Goal: Participate in discussion: Engage in conversation with other users on a specific topic

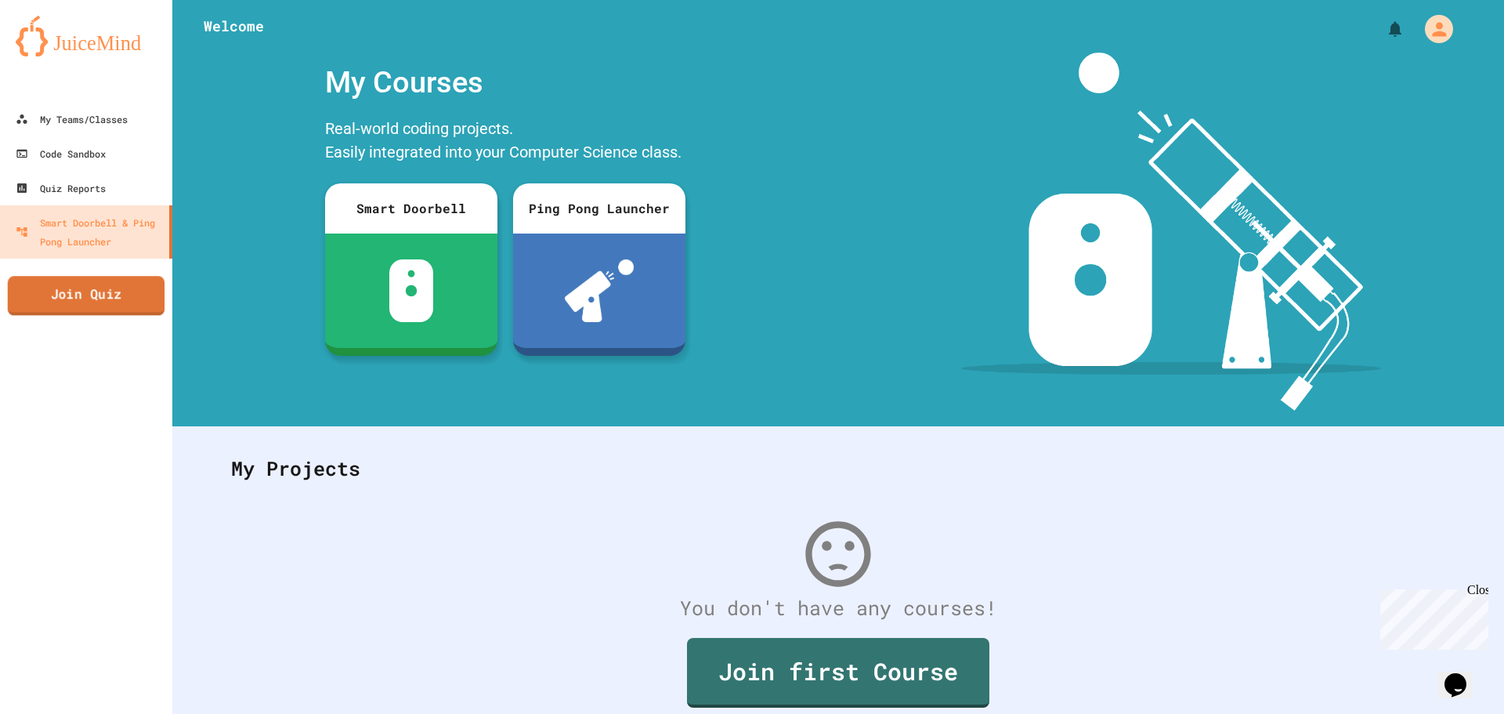
click at [73, 289] on link "Join Quiz" at bounding box center [86, 295] width 157 height 39
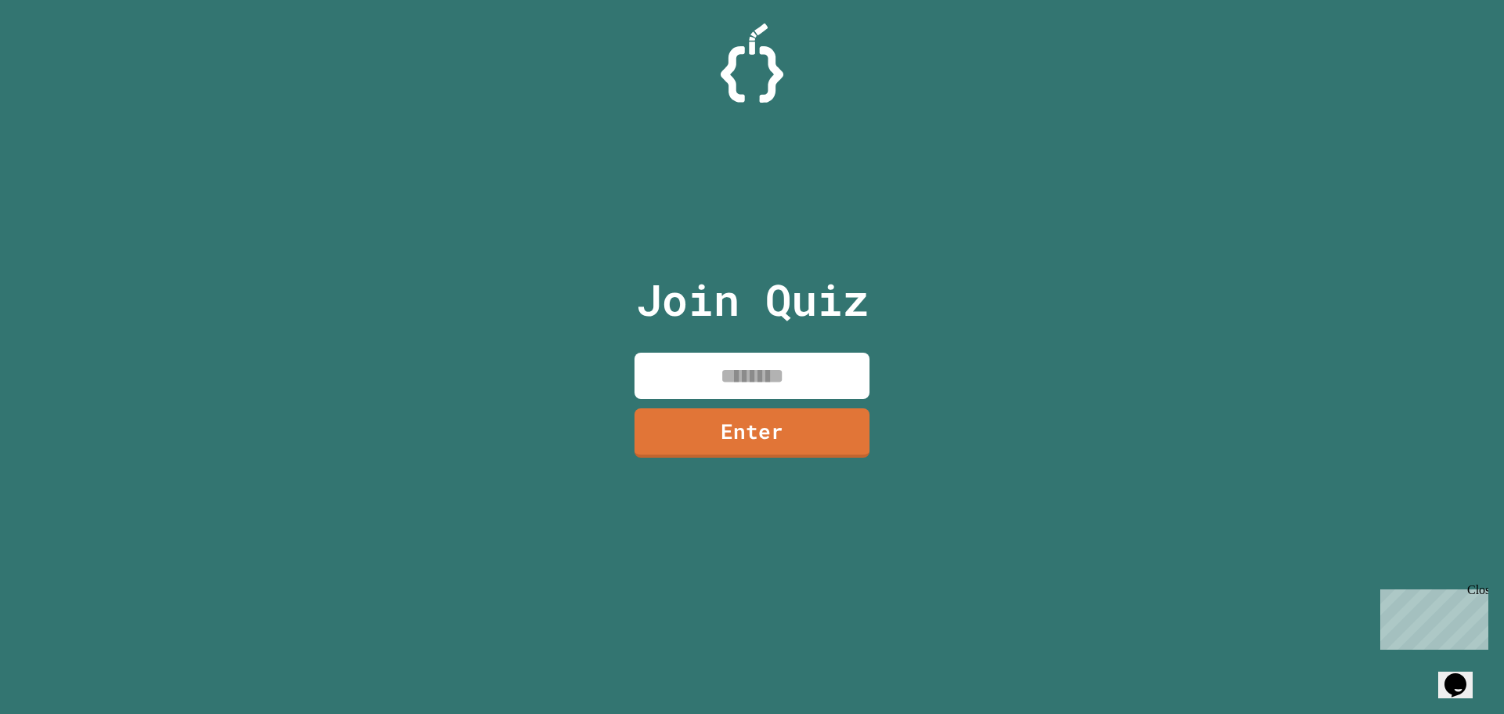
click at [784, 371] on input at bounding box center [751, 375] width 235 height 46
type input "********"
click at [777, 412] on link "Enter" at bounding box center [752, 430] width 216 height 52
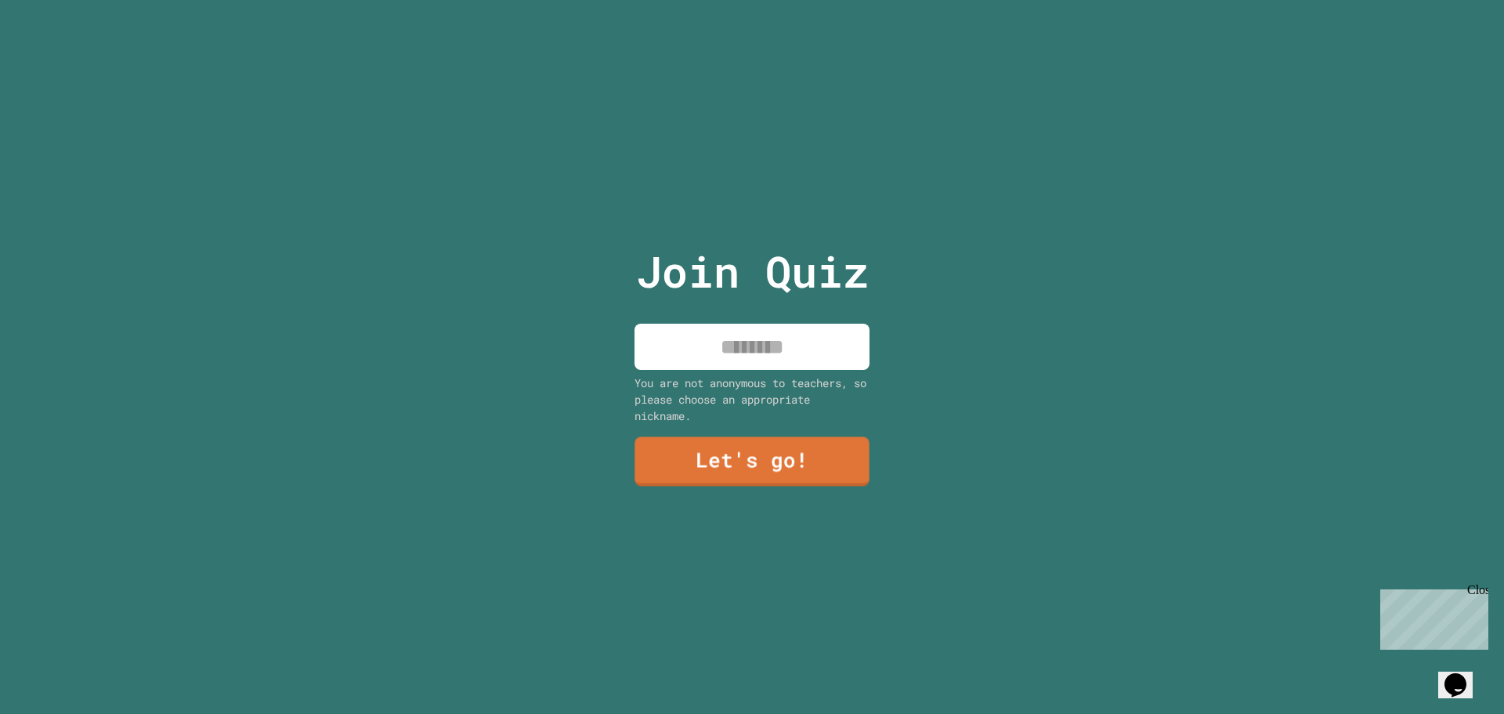
click at [741, 343] on input at bounding box center [751, 347] width 235 height 46
type input "****"
drag, startPoint x: 765, startPoint y: 432, endPoint x: 757, endPoint y: 428, distance: 9.1
click at [766, 432] on div "Join Quiz **** You are not anonymous to teachers, so please choose an appropria…" at bounding box center [752, 357] width 264 height 714
click at [758, 444] on link "Let's go!" at bounding box center [752, 461] width 237 height 50
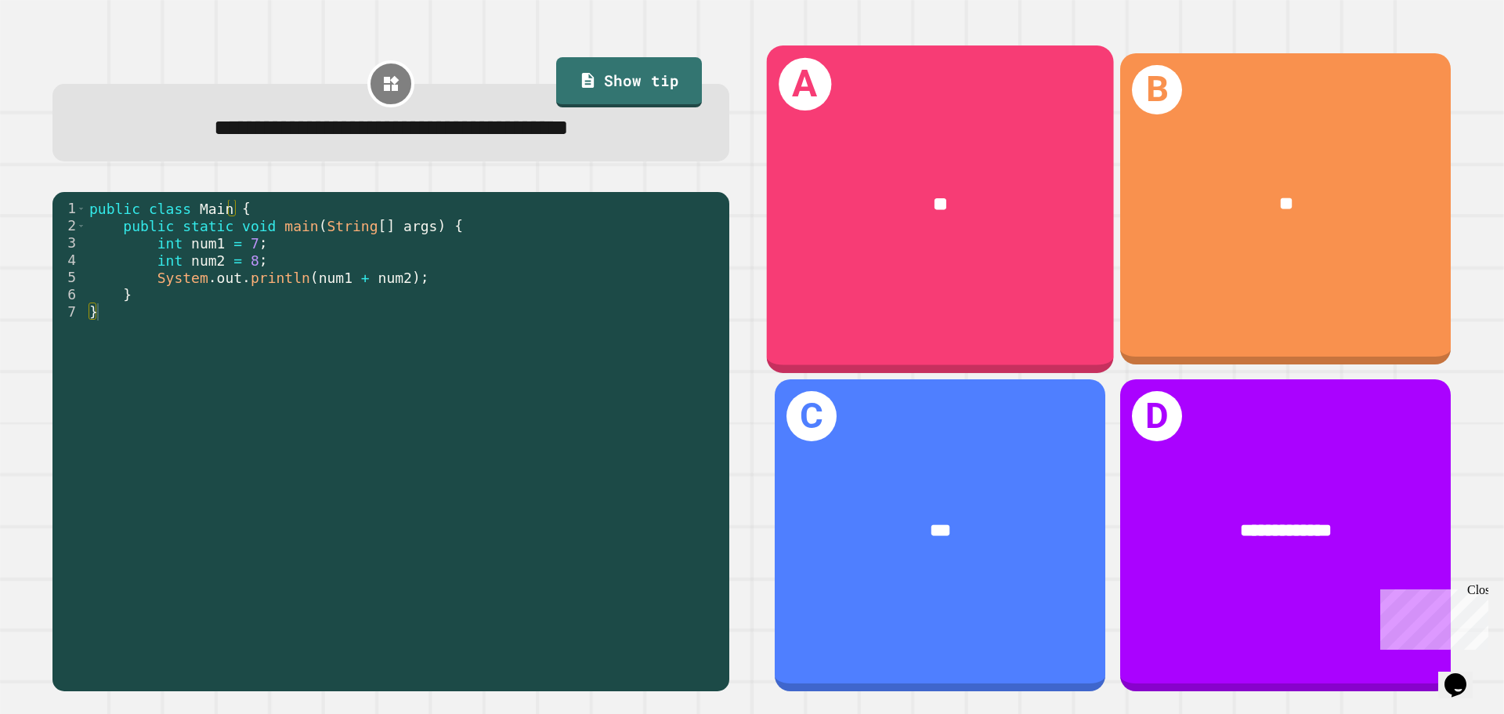
click at [920, 243] on div "**" at bounding box center [940, 204] width 347 height 105
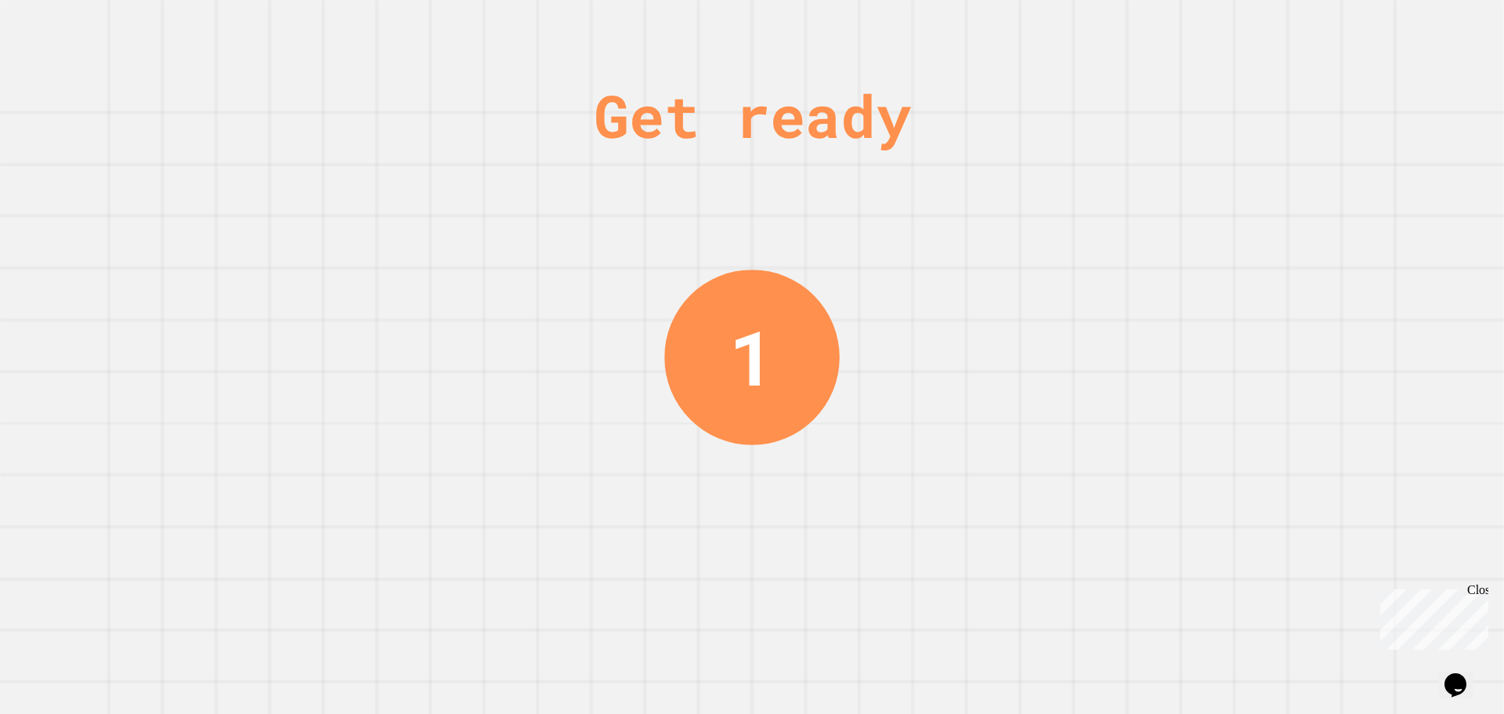
click at [798, 261] on div "Get ready 1" at bounding box center [751, 357] width 117 height 714
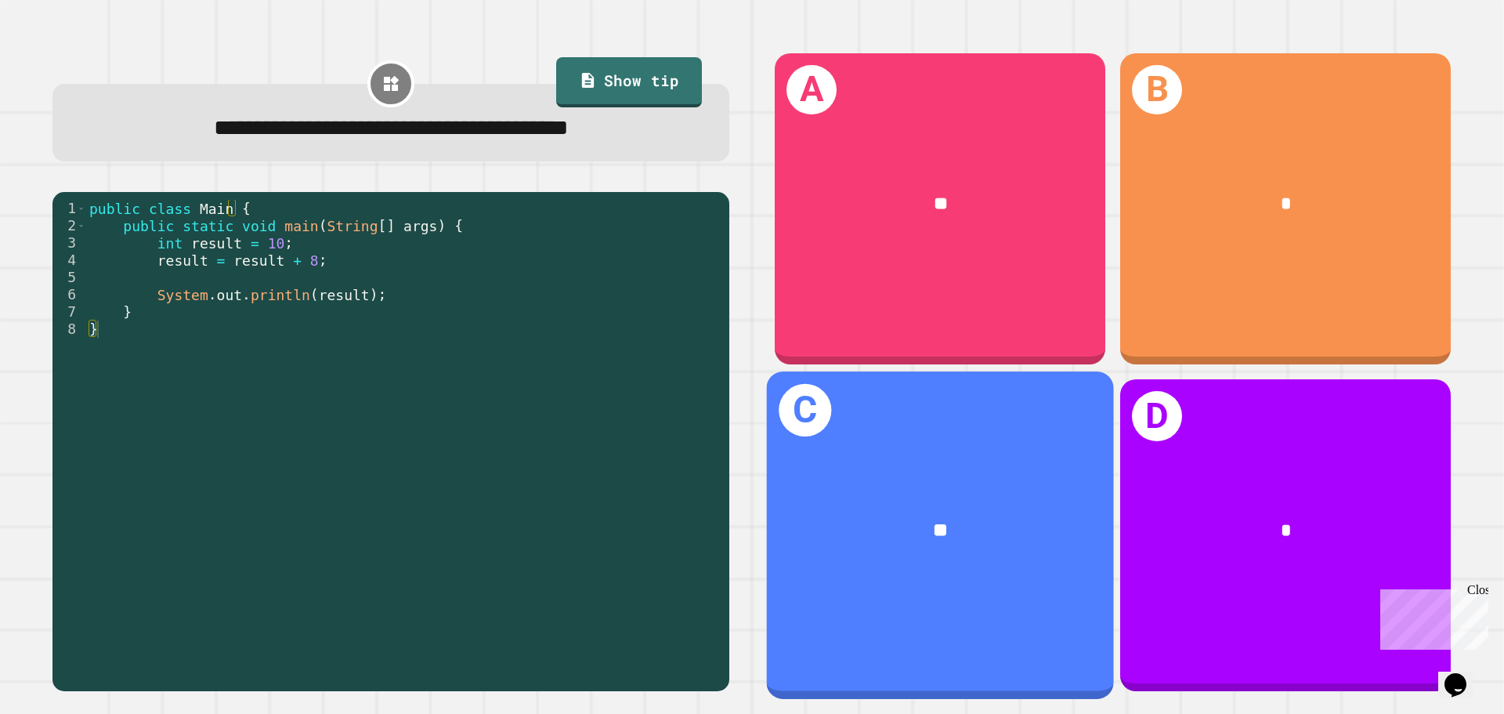
click at [877, 479] on div "**" at bounding box center [940, 531] width 347 height 105
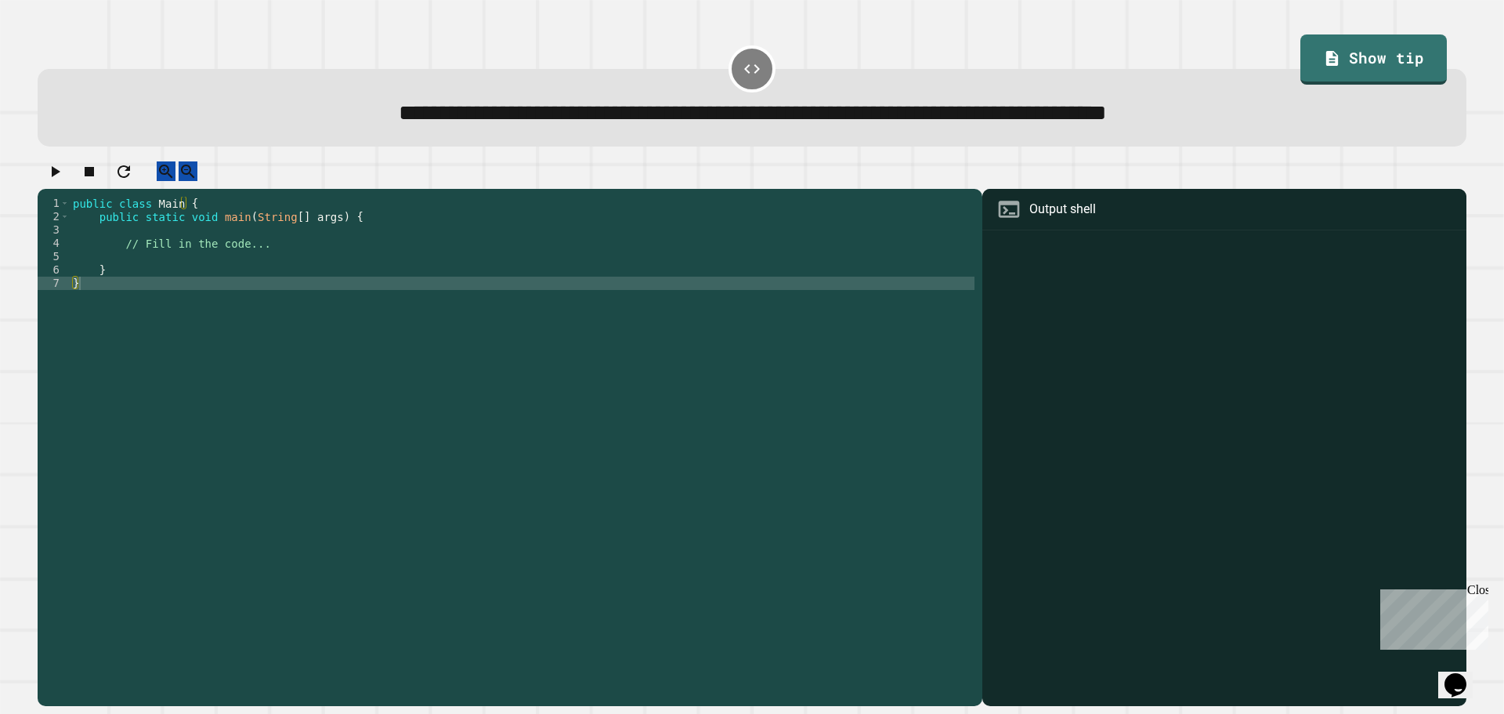
click at [237, 255] on div "public class Main { public static void main ( String [ ] args ) { // Fill in th…" at bounding box center [522, 436] width 905 height 479
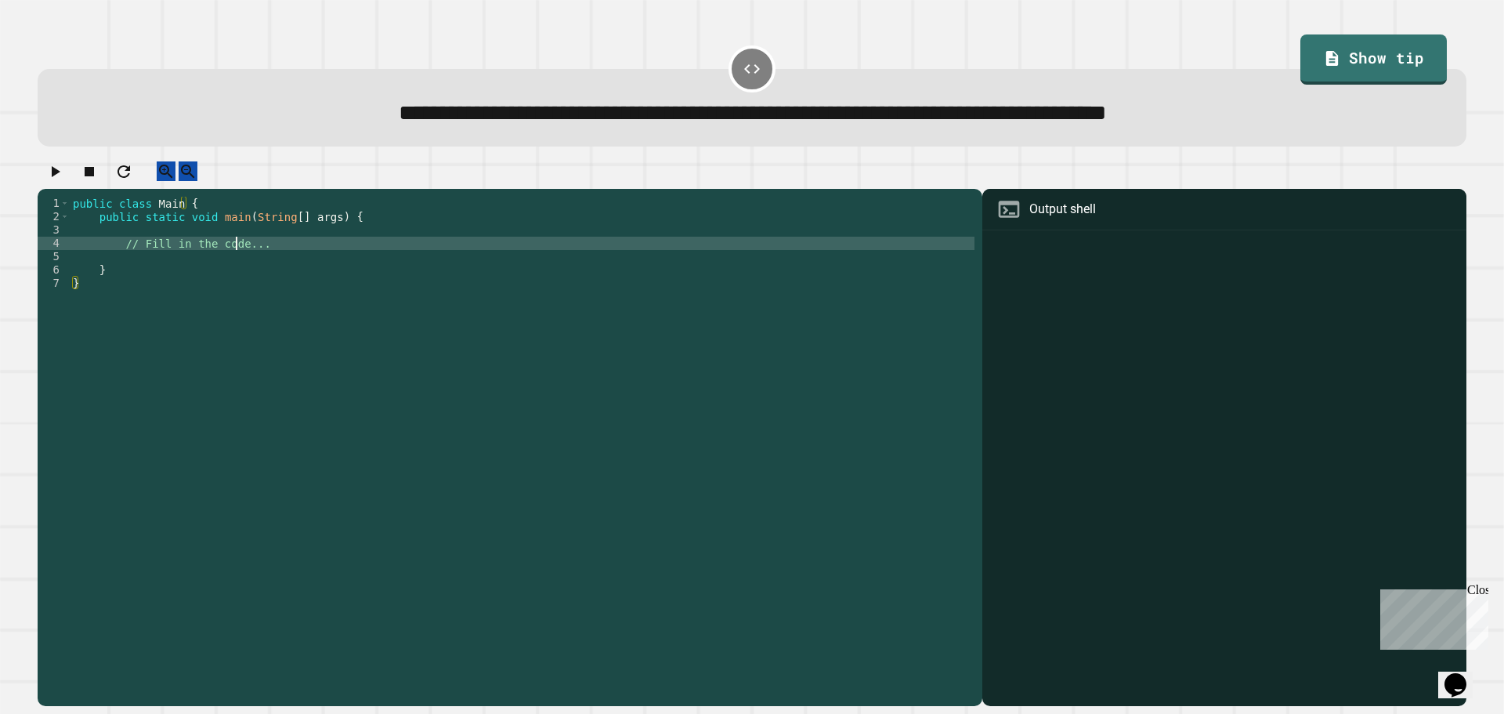
click at [237, 255] on div "public class Main { public static void main ( String [ ] args ) { // Fill in th…" at bounding box center [522, 436] width 905 height 479
click at [186, 258] on div "public class Main { public static void main ( String [ ] args ) { // Fill in th…" at bounding box center [522, 423] width 905 height 453
click at [186, 258] on div "public class Main { public static void main ( String [ ] args ) { // Fill in th…" at bounding box center [522, 436] width 905 height 479
click at [190, 260] on div "public class Main { public static void main ( String [ ] args ) { // Fill in th…" at bounding box center [522, 423] width 905 height 453
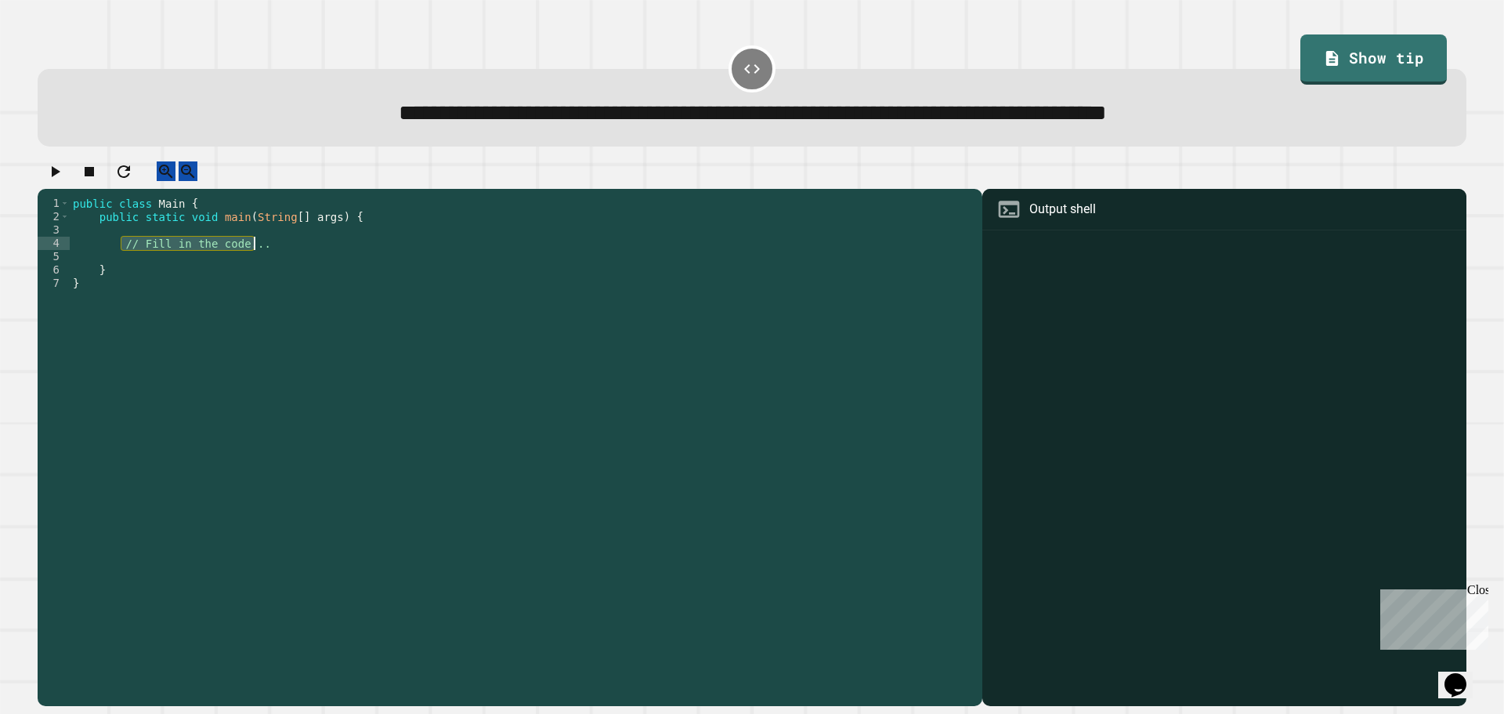
drag, startPoint x: 122, startPoint y: 259, endPoint x: 262, endPoint y: 254, distance: 140.3
click at [262, 254] on div "public class Main { public static void main ( String [ ] args ) { // Fill in th…" at bounding box center [522, 436] width 905 height 479
click at [128, 261] on div "public class Main { public static void main ( String [ ] args ) { system . out …" at bounding box center [522, 436] width 905 height 479
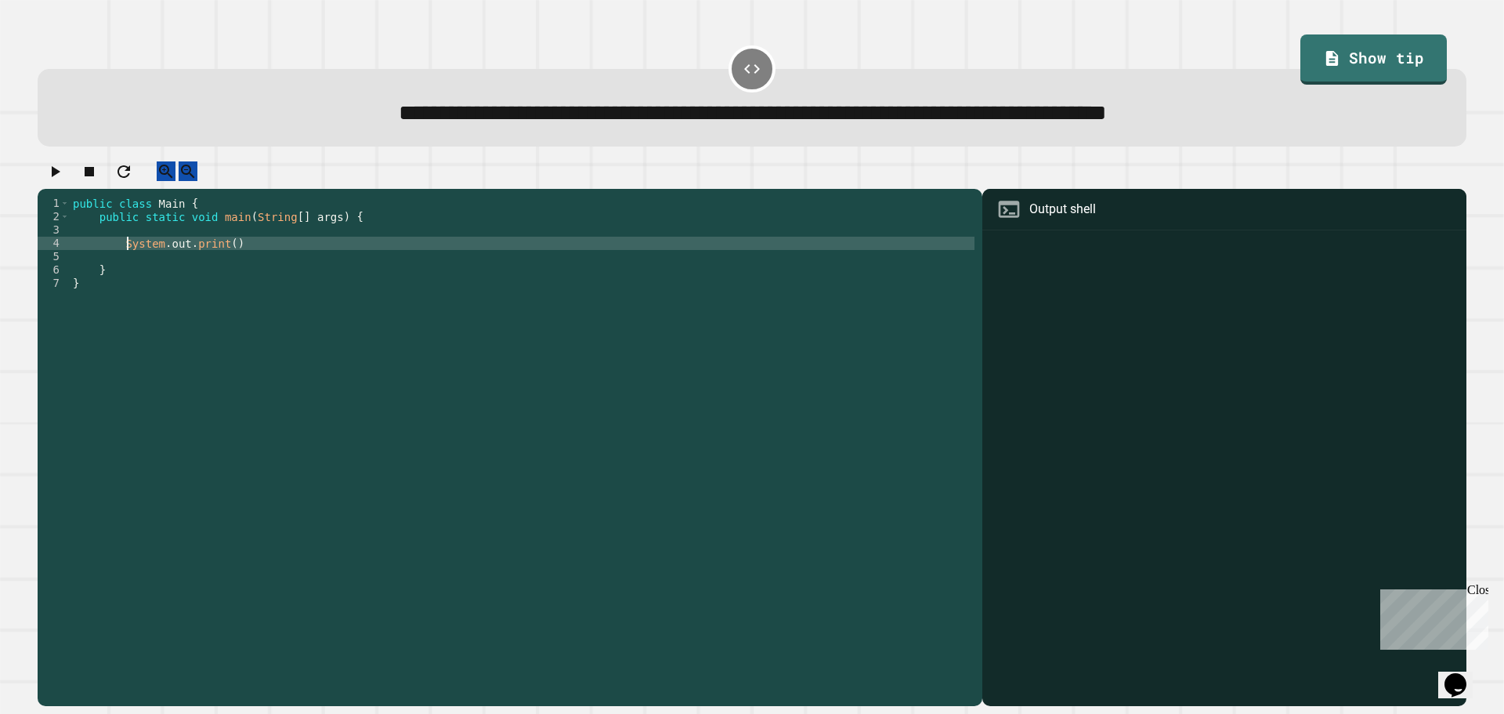
click at [219, 254] on div "public class Main { public static void main ( String [ ] args ) { System . out …" at bounding box center [522, 436] width 905 height 479
click at [220, 257] on div "public class Main { public static void main ( String [ ] args ) { System . out …" at bounding box center [522, 436] width 905 height 479
type textarea "**********"
click at [64, 181] on icon "button" at bounding box center [54, 171] width 19 height 19
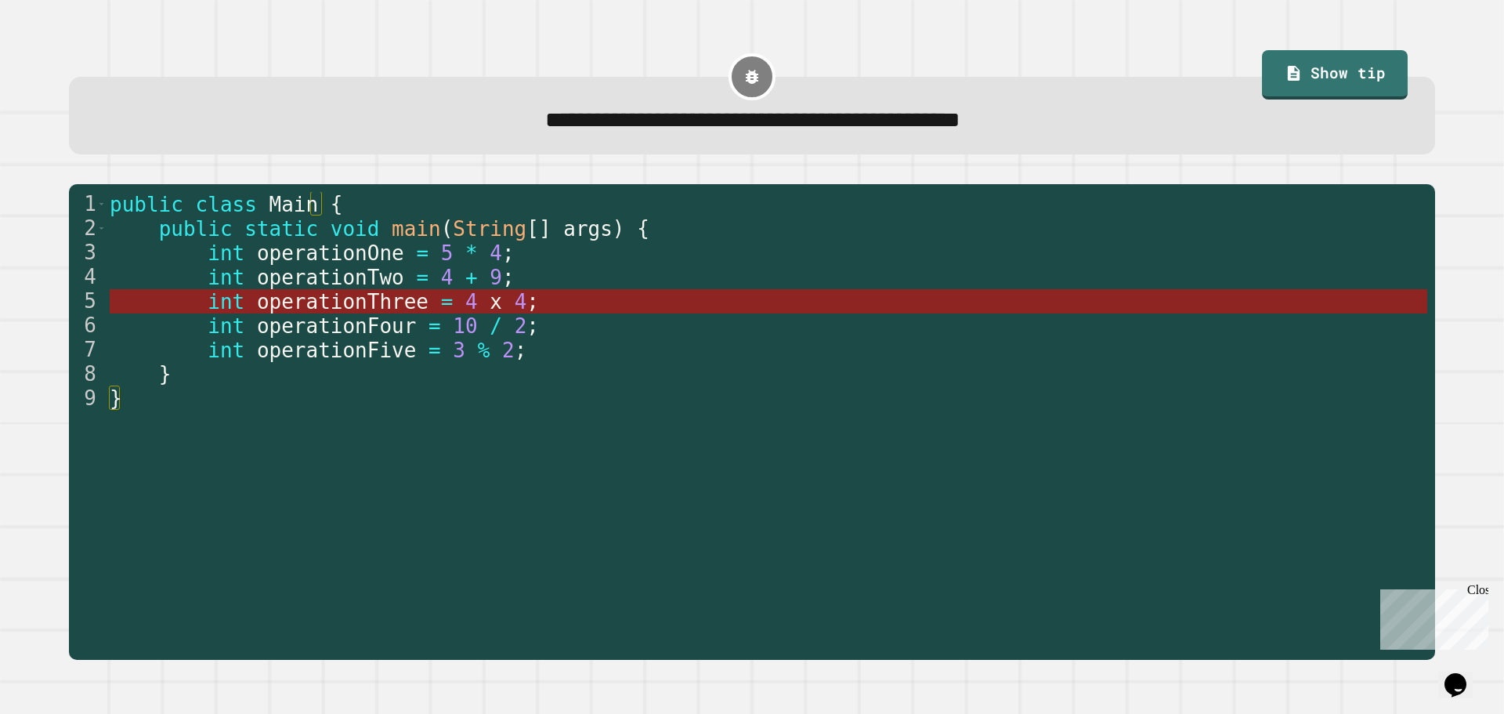
click at [294, 300] on span "operationThree" at bounding box center [342, 301] width 172 height 23
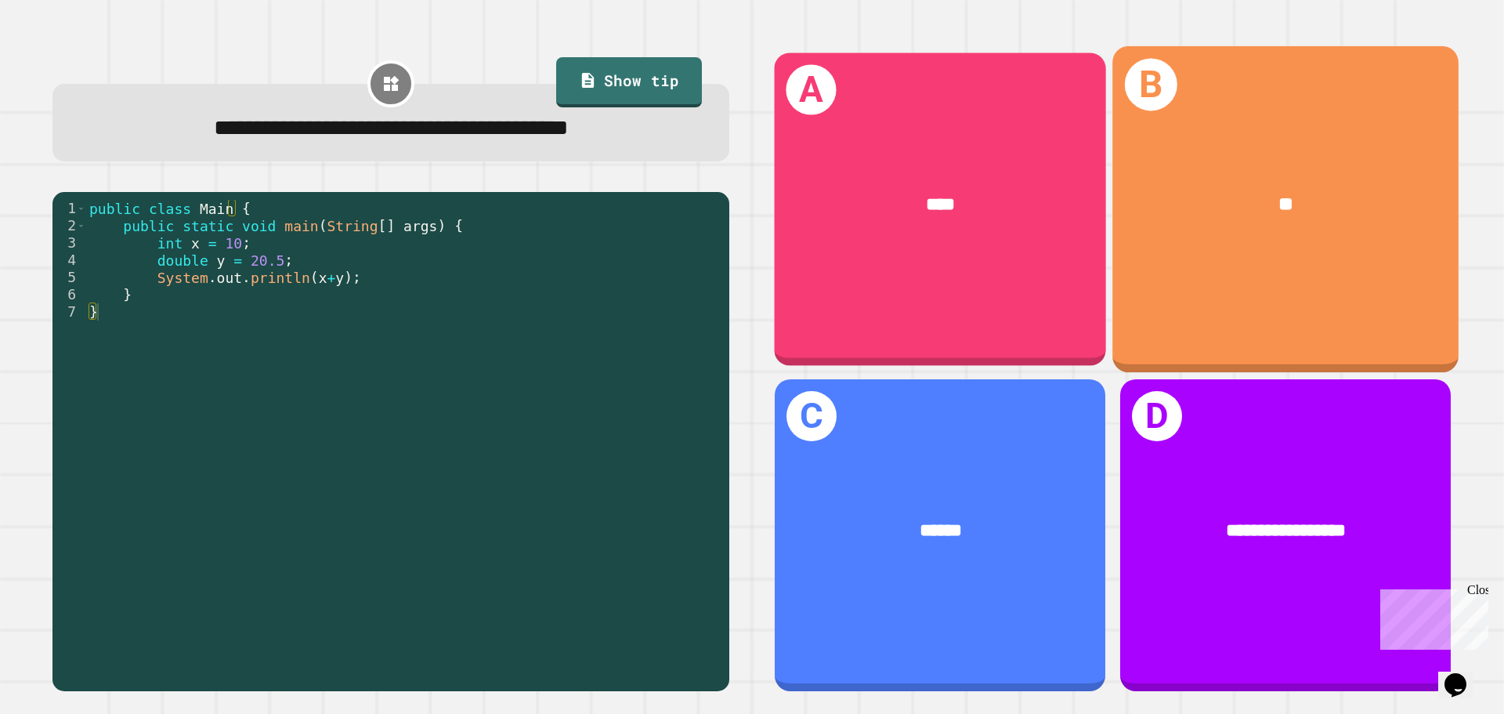
click at [920, 300] on div "A ****" at bounding box center [940, 208] width 331 height 313
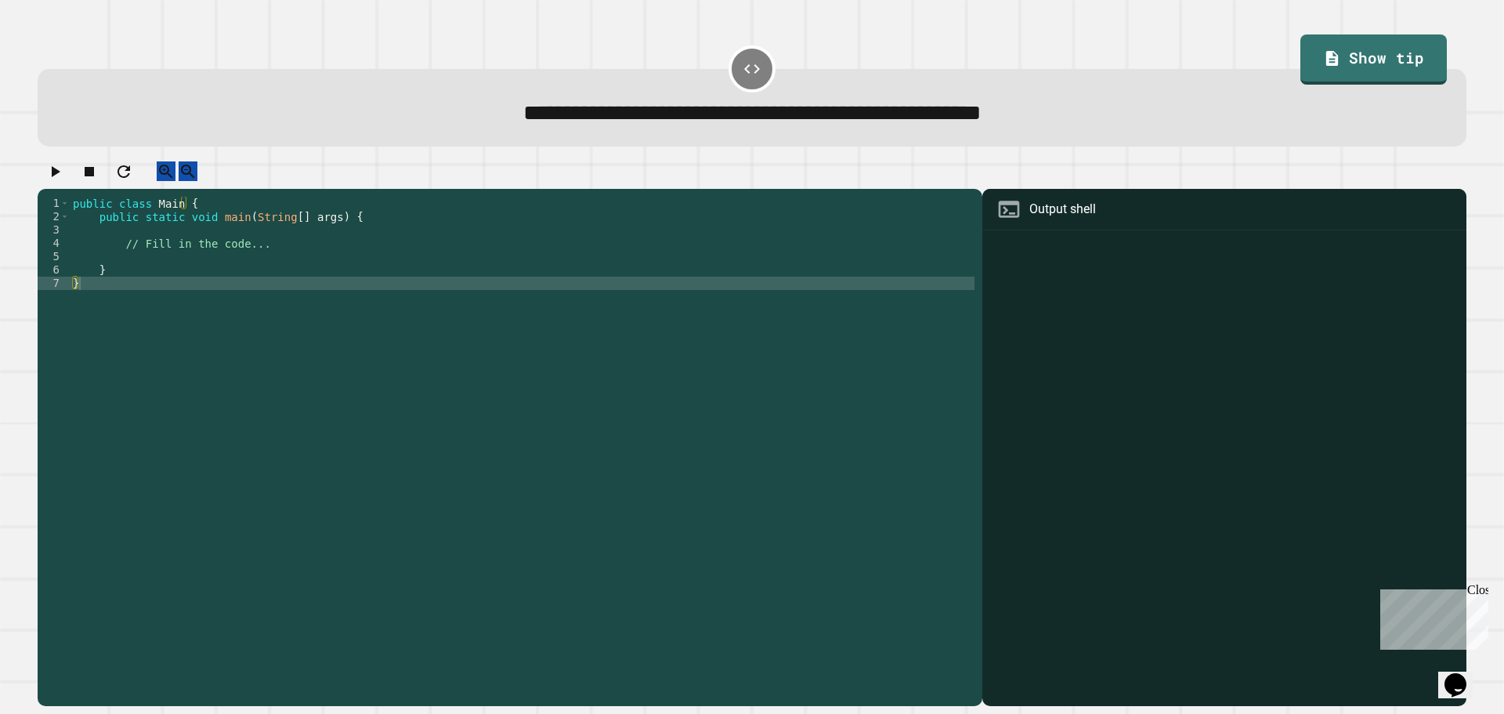
click at [197, 263] on div "public class Main { public static void main ( String [ ] args ) { // Fill in th…" at bounding box center [522, 436] width 905 height 479
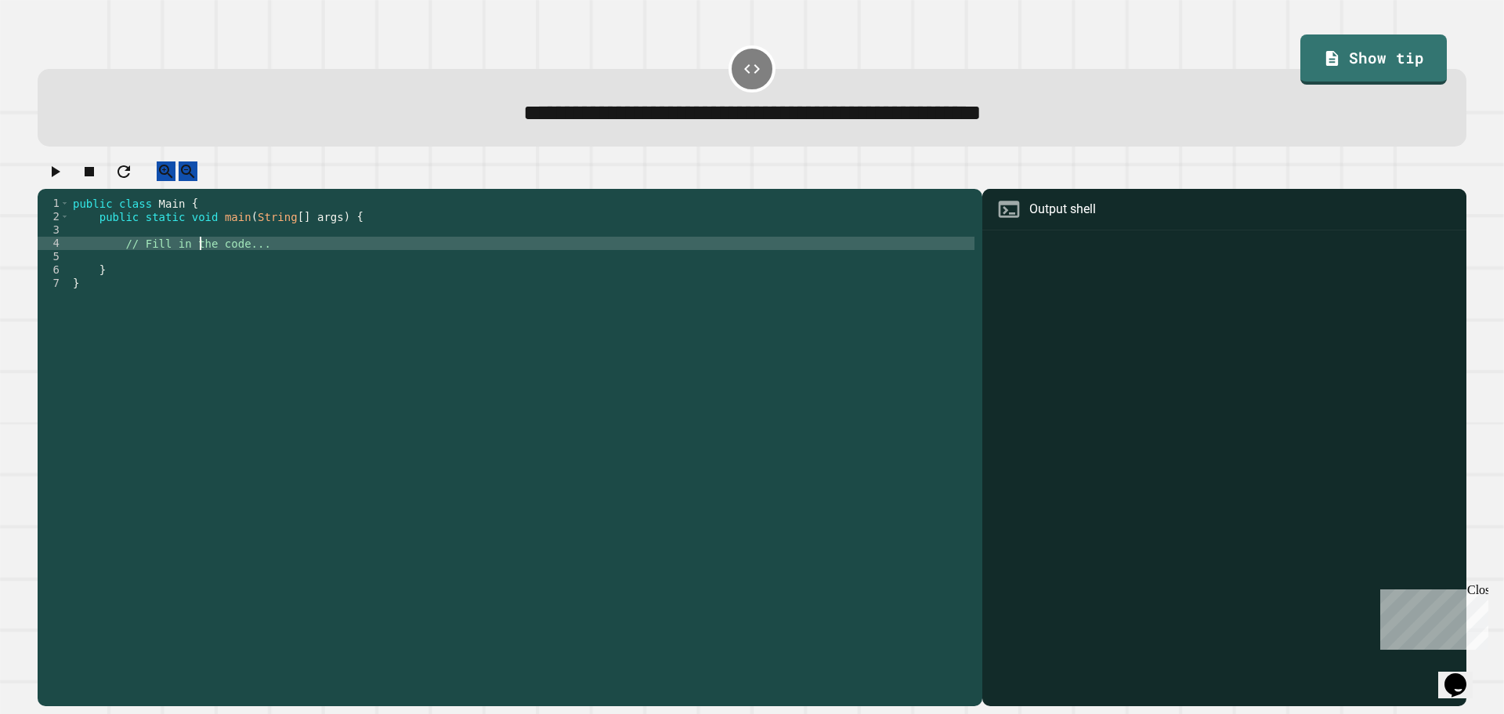
click at [215, 258] on div "public class Main { public static void main ( String [ ] args ) { // Fill in th…" at bounding box center [522, 436] width 905 height 479
click at [126, 268] on div "public class Main { public static void main ( String [ ] args ) { // Fill in th…" at bounding box center [522, 423] width 905 height 453
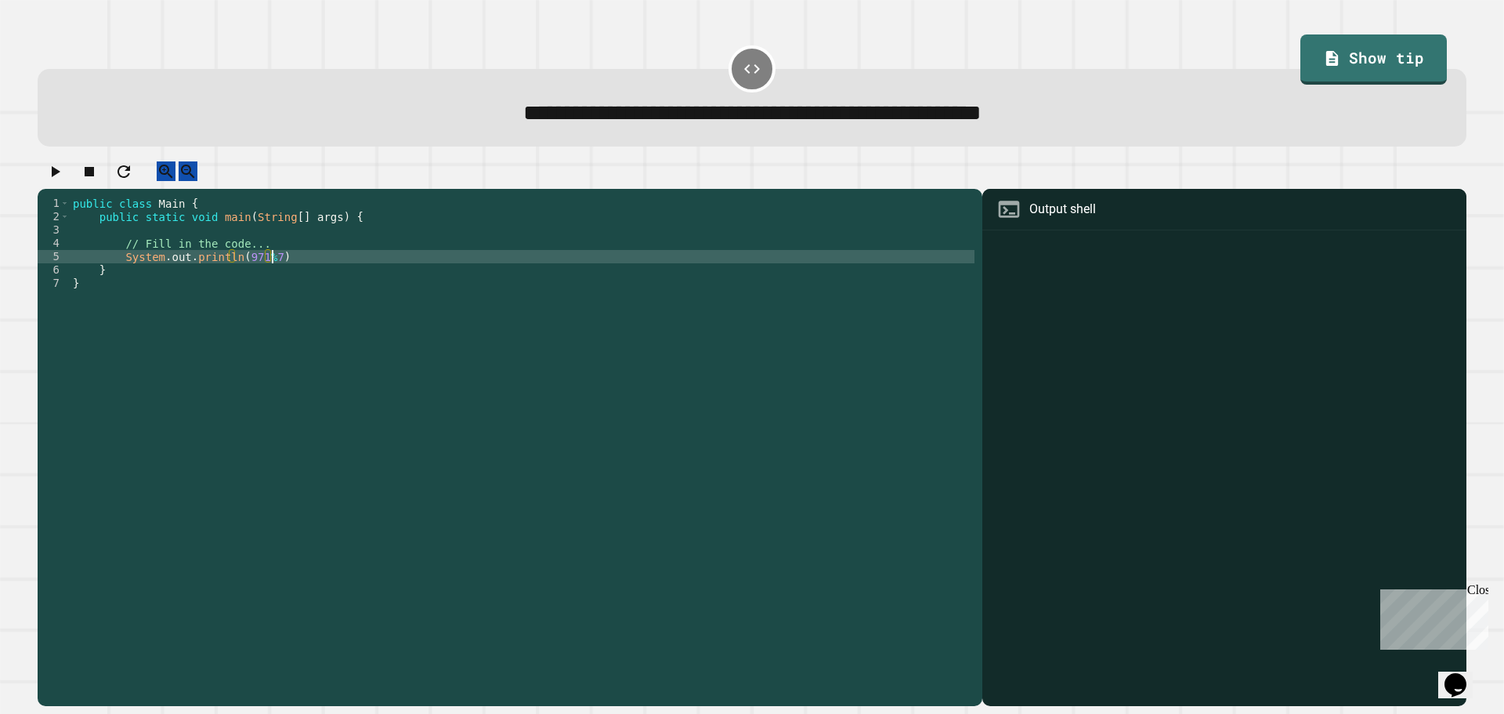
scroll to position [0, 13]
type textarea "**********"
click at [60, 177] on icon "button" at bounding box center [56, 171] width 9 height 11
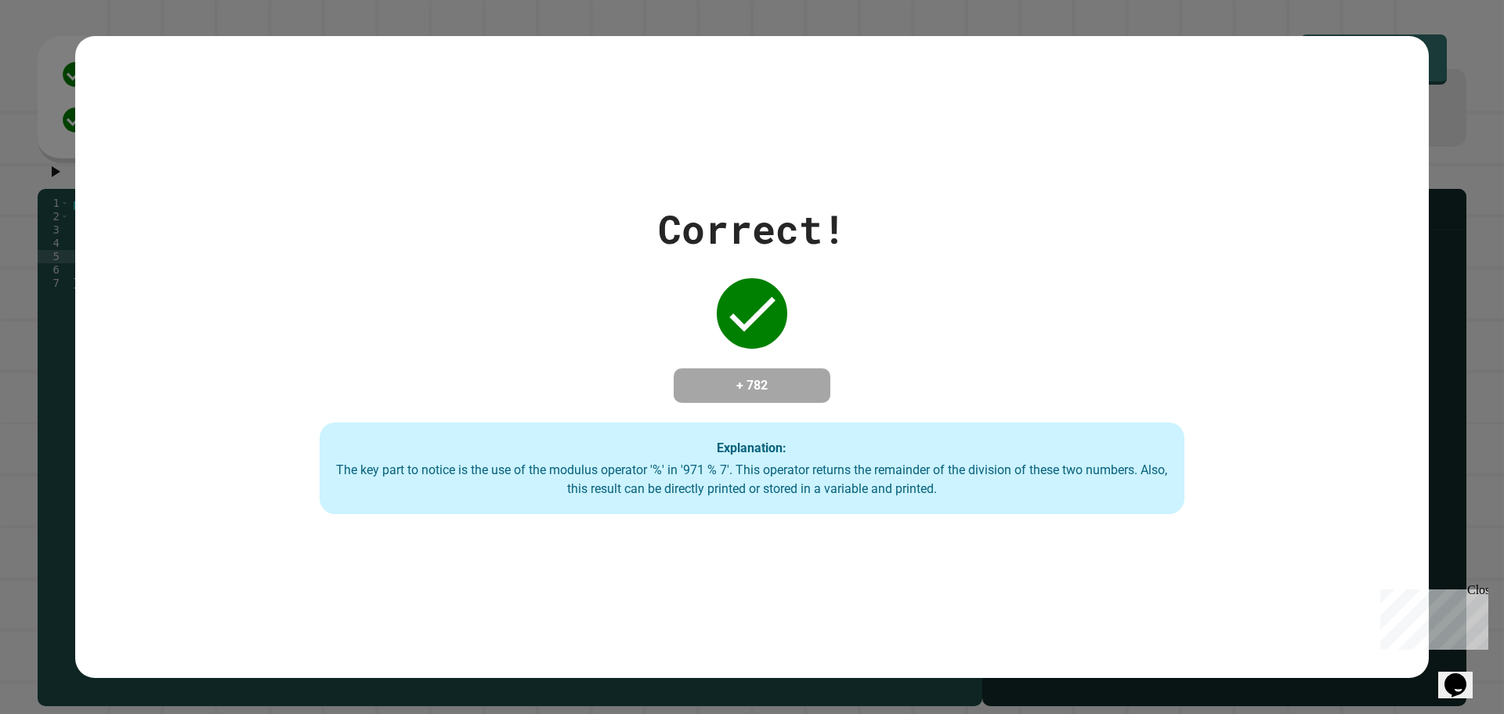
click at [765, 243] on div "Correct!" at bounding box center [752, 229] width 188 height 59
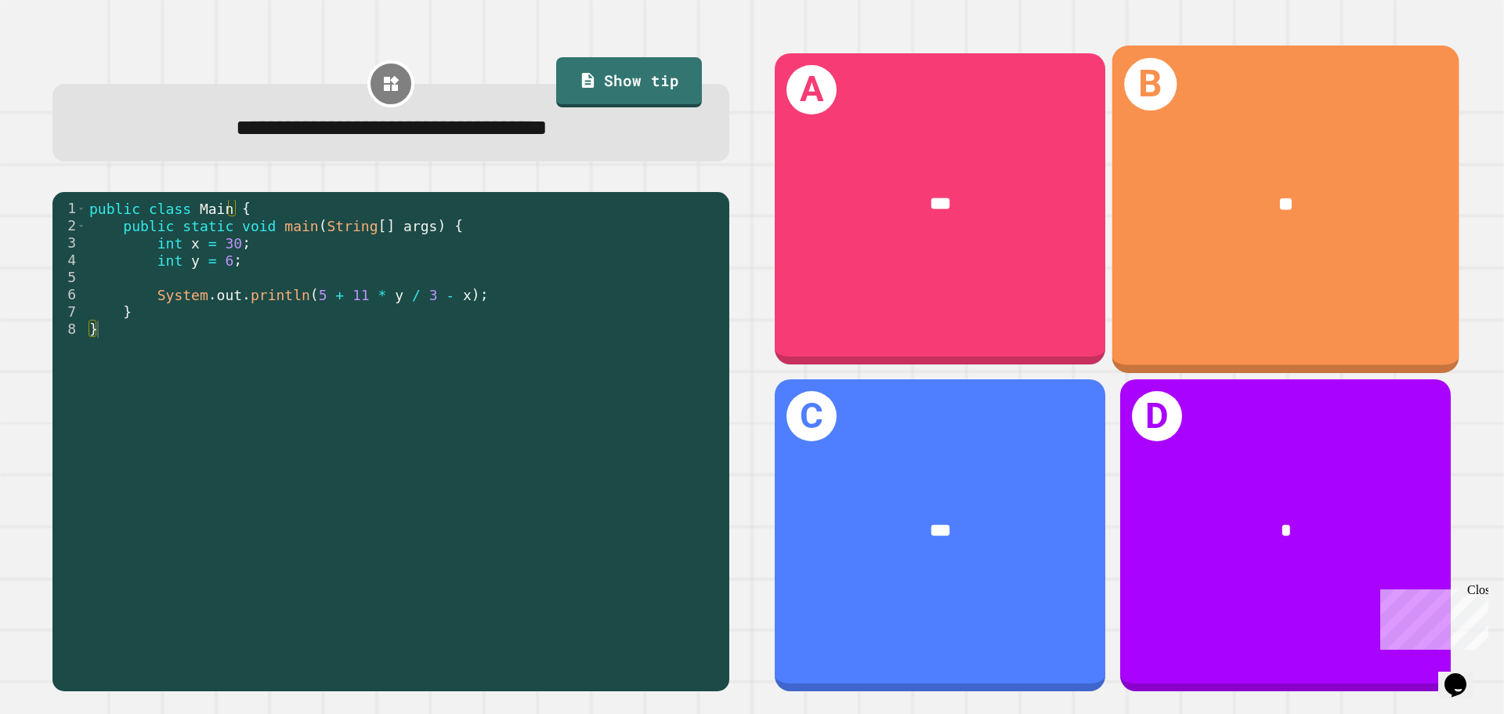
drag, startPoint x: 1310, startPoint y: 208, endPoint x: 1321, endPoint y: 201, distance: 12.0
click at [1321, 201] on div "**" at bounding box center [1286, 204] width 270 height 29
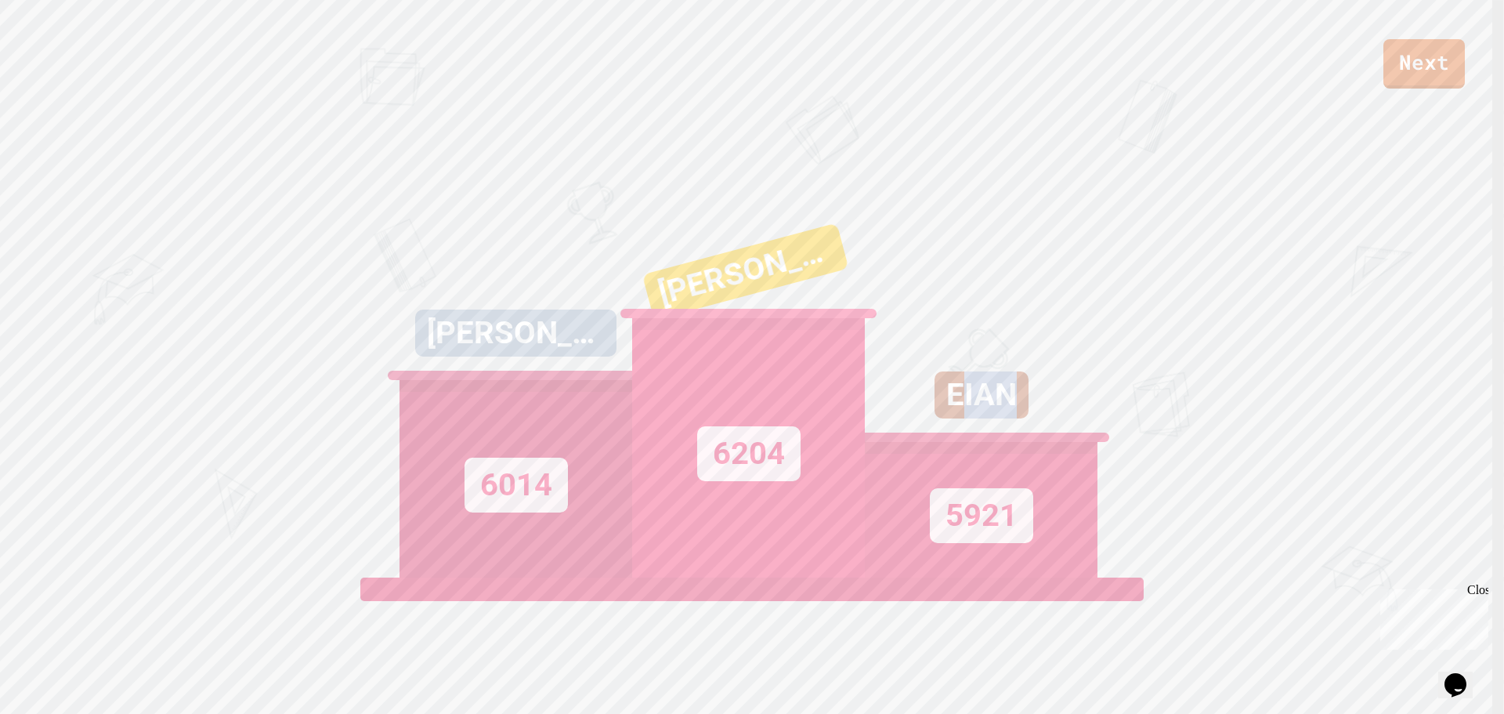
drag, startPoint x: 974, startPoint y: 376, endPoint x: 983, endPoint y: 389, distance: 15.9
click at [1012, 374] on div "EIAN" at bounding box center [982, 394] width 94 height 47
click at [953, 390] on div "EIAN" at bounding box center [982, 394] width 94 height 47
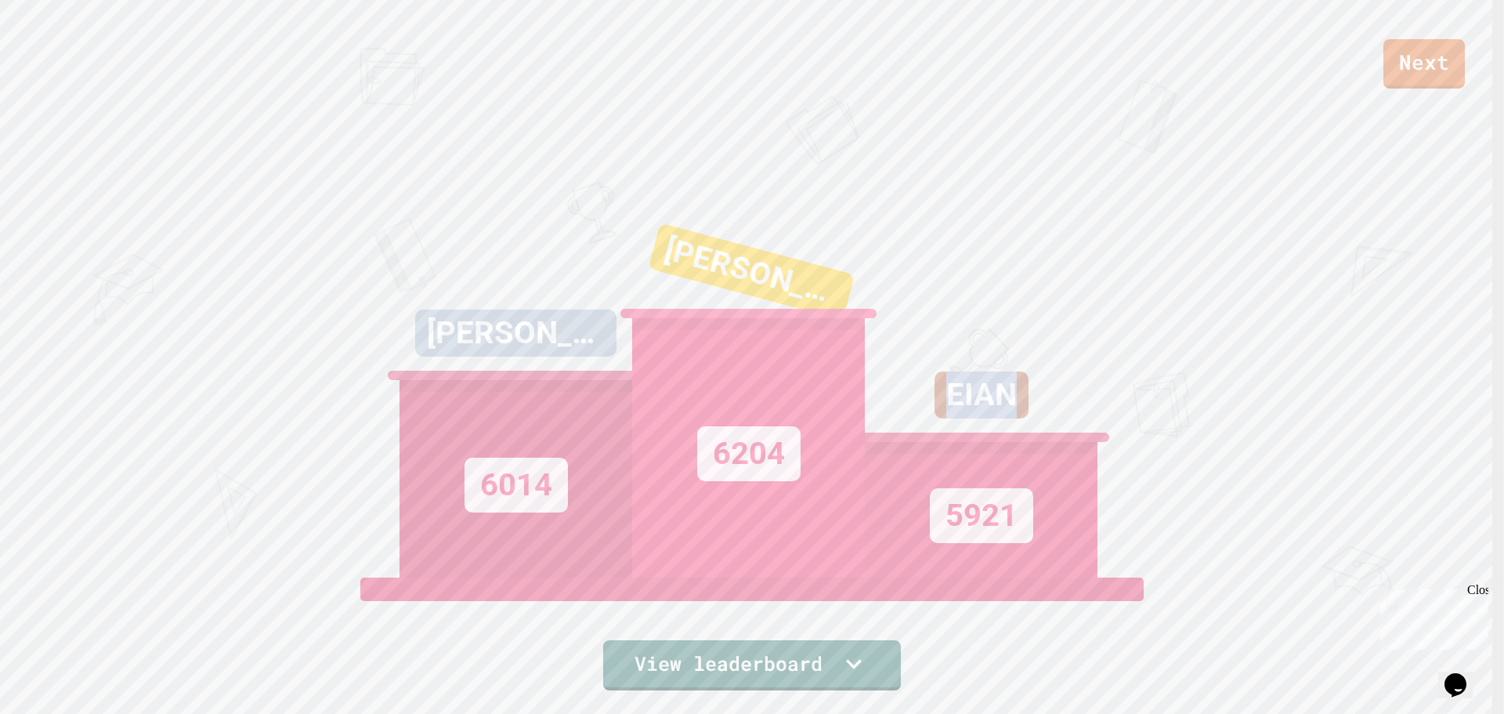
drag, startPoint x: 938, startPoint y: 392, endPoint x: 1026, endPoint y: 379, distance: 88.7
click at [1026, 379] on div "EIAN" at bounding box center [981, 406] width 233 height 70
click at [945, 404] on div "EIAN" at bounding box center [982, 394] width 94 height 47
drag, startPoint x: 938, startPoint y: 398, endPoint x: 979, endPoint y: 431, distance: 52.4
click at [1016, 387] on div "EIAN" at bounding box center [982, 394] width 94 height 47
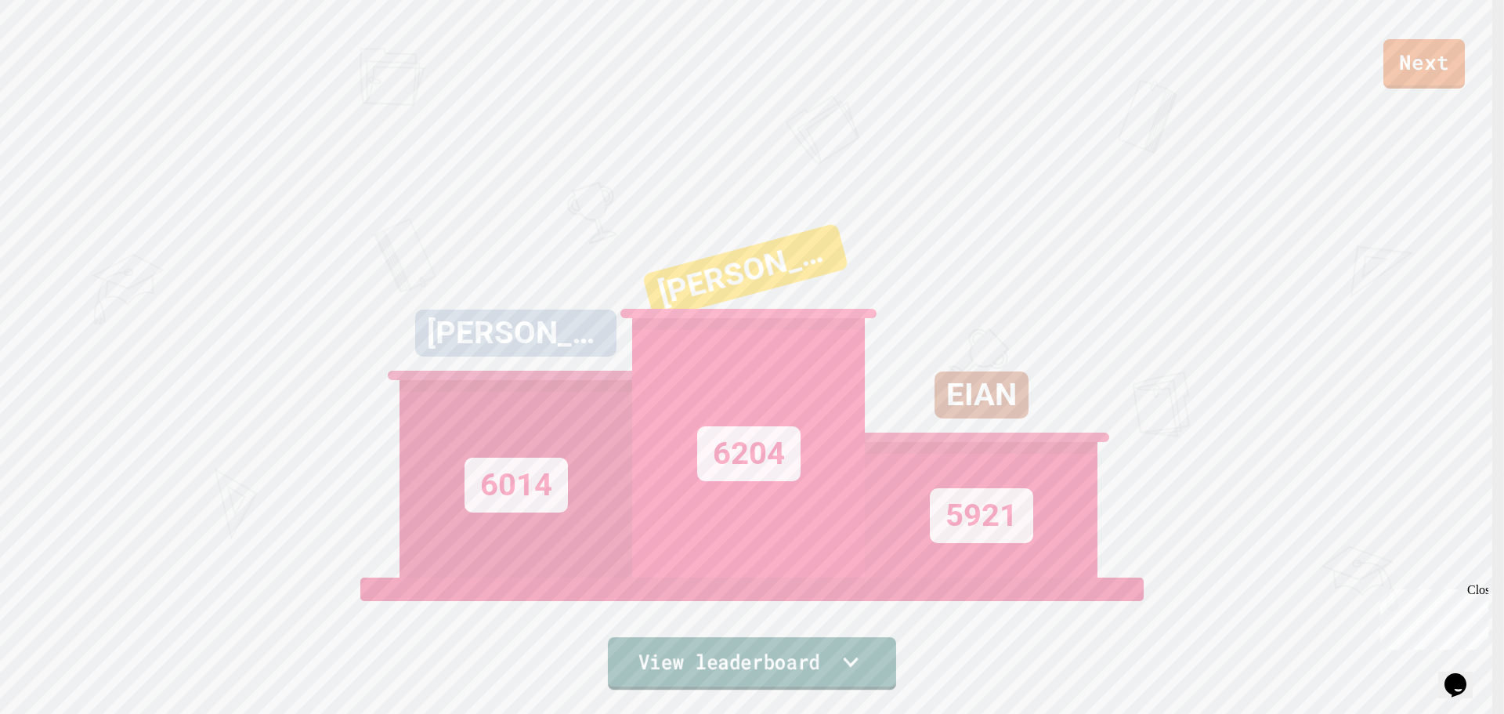
click at [790, 667] on link "View leaderboard" at bounding box center [752, 663] width 288 height 52
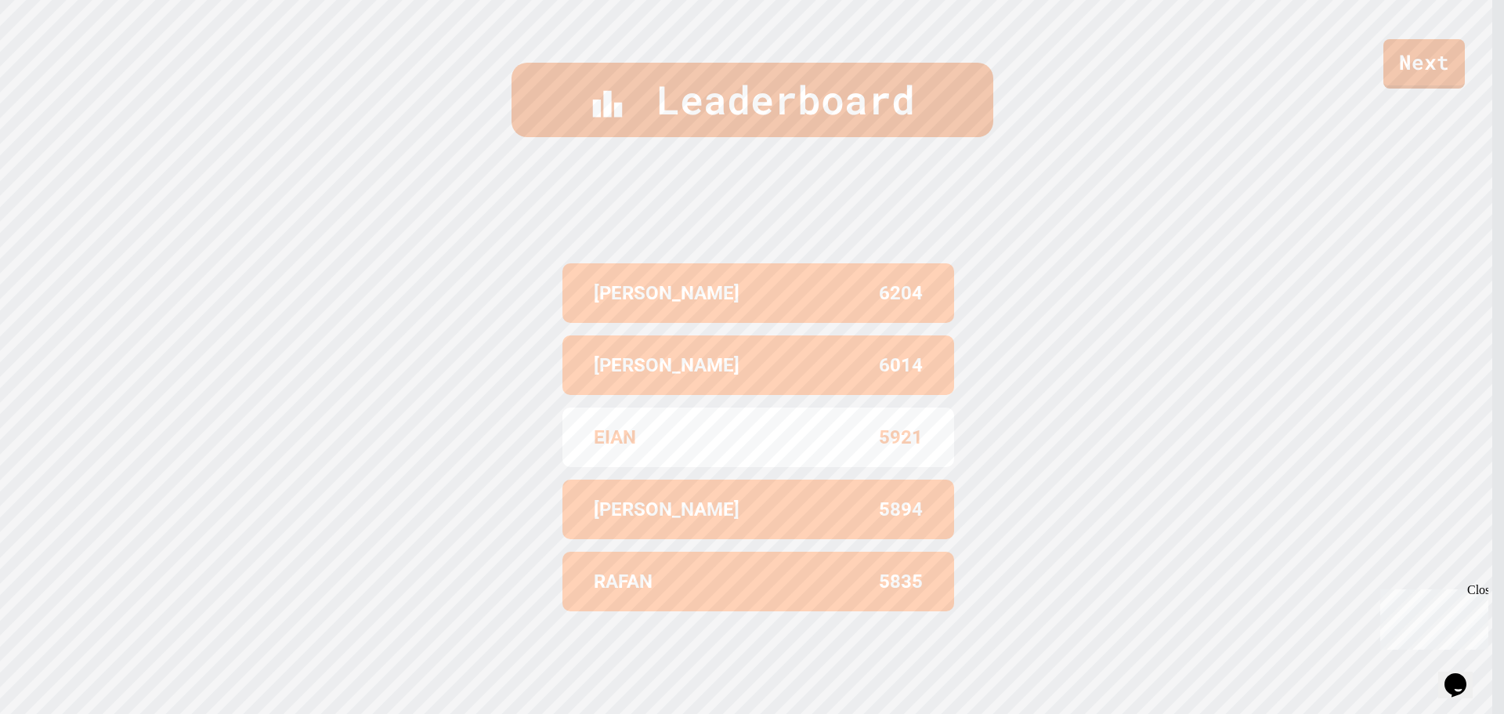
scroll to position [720, 0]
drag, startPoint x: 870, startPoint y: 425, endPoint x: 942, endPoint y: 420, distance: 72.3
click at [942, 420] on div "EIAN 5921" at bounding box center [758, 437] width 392 height 60
drag, startPoint x: 1261, startPoint y: 332, endPoint x: 1247, endPoint y: 342, distance: 17.4
click at [1261, 334] on div "Leaderboard STEVEN 6204 SEAN 6014 EIAN 5921 CHARLIE 5894 RAFAN 5835" at bounding box center [752, 357] width 1504 height 714
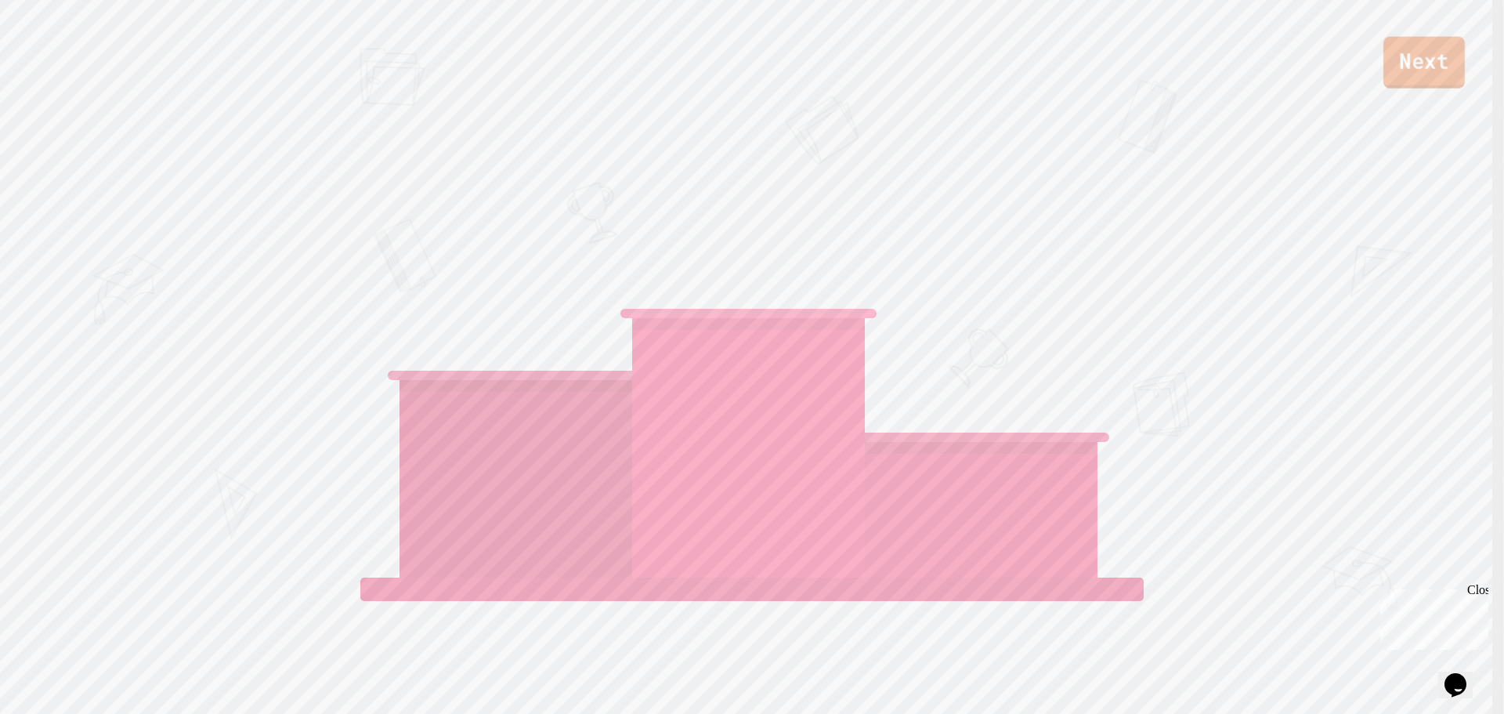
click at [1420, 74] on link "Next" at bounding box center [1423, 63] width 81 height 52
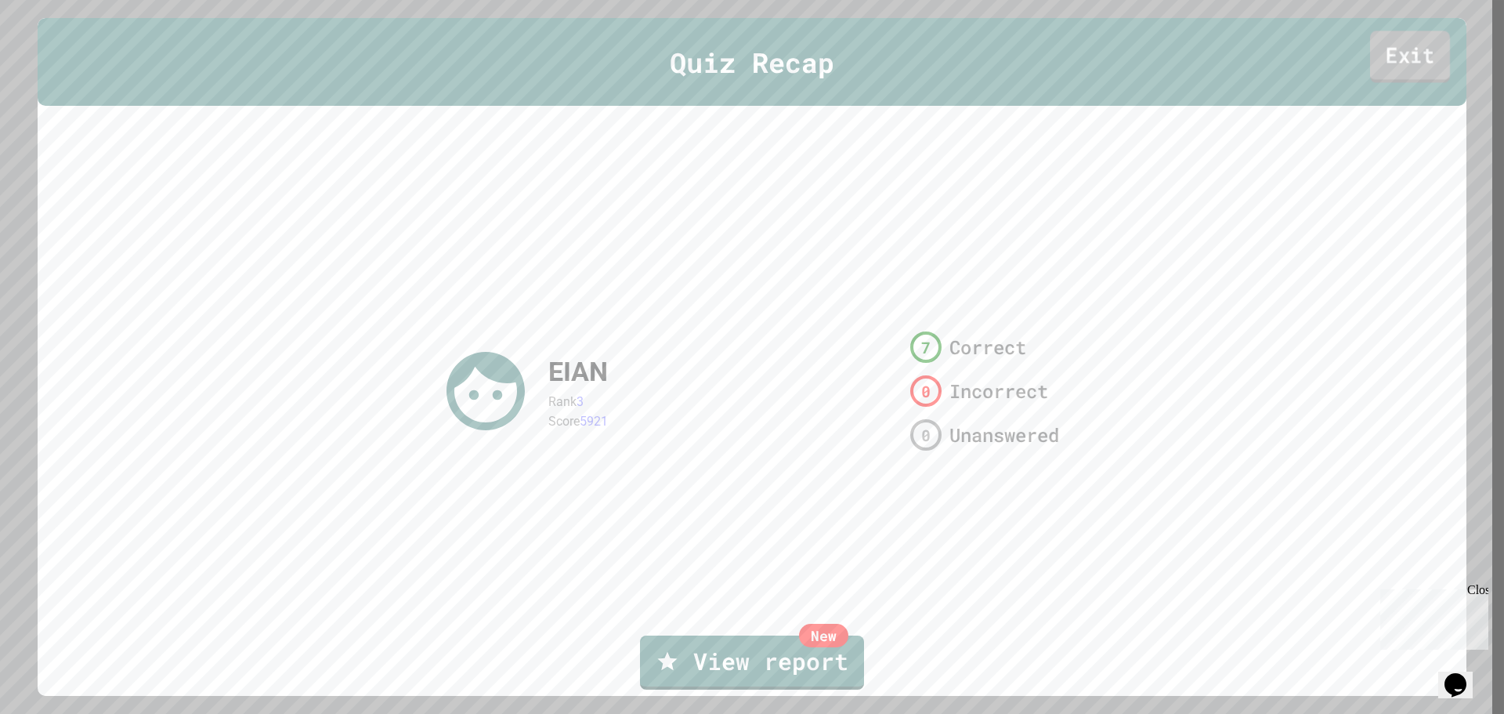
click at [1401, 62] on link "Exit" at bounding box center [1410, 57] width 80 height 52
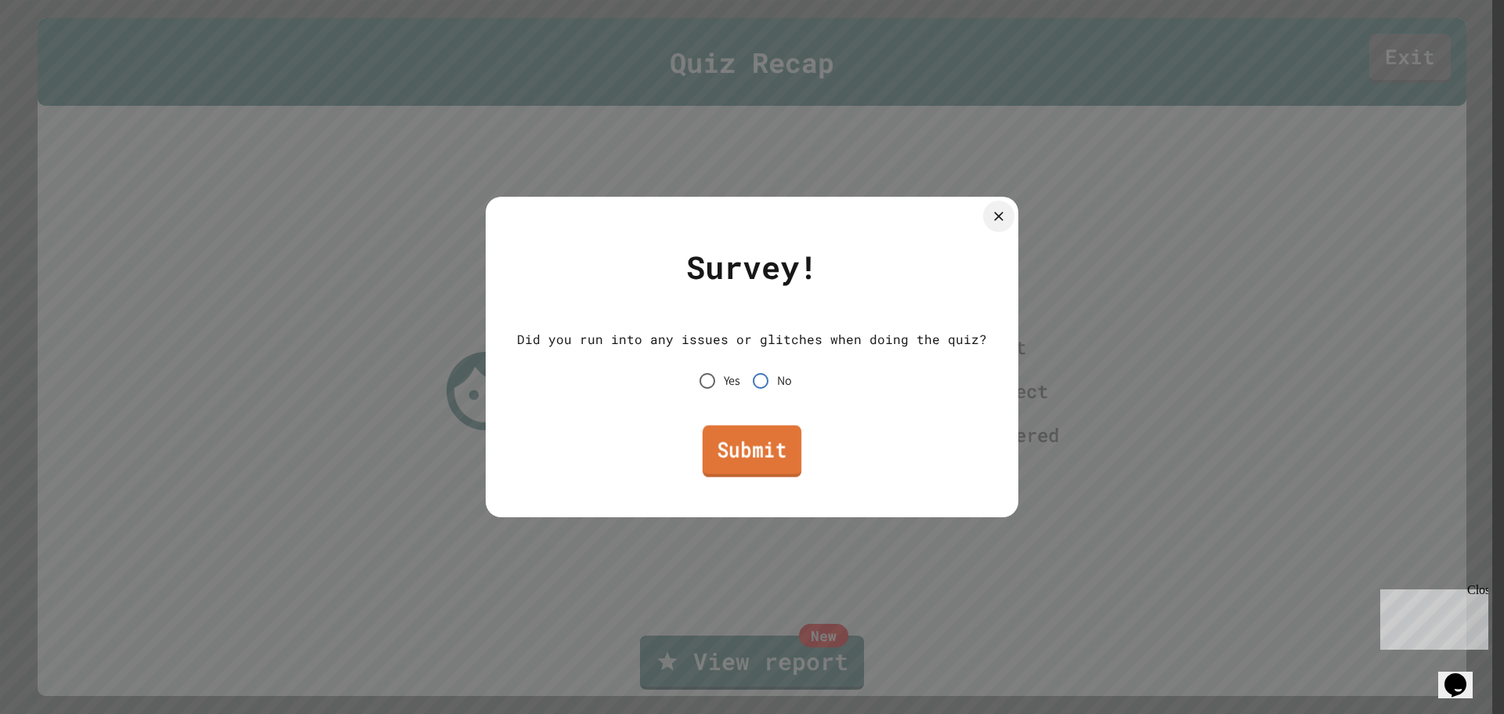
click at [750, 451] on link "Submit" at bounding box center [752, 451] width 99 height 52
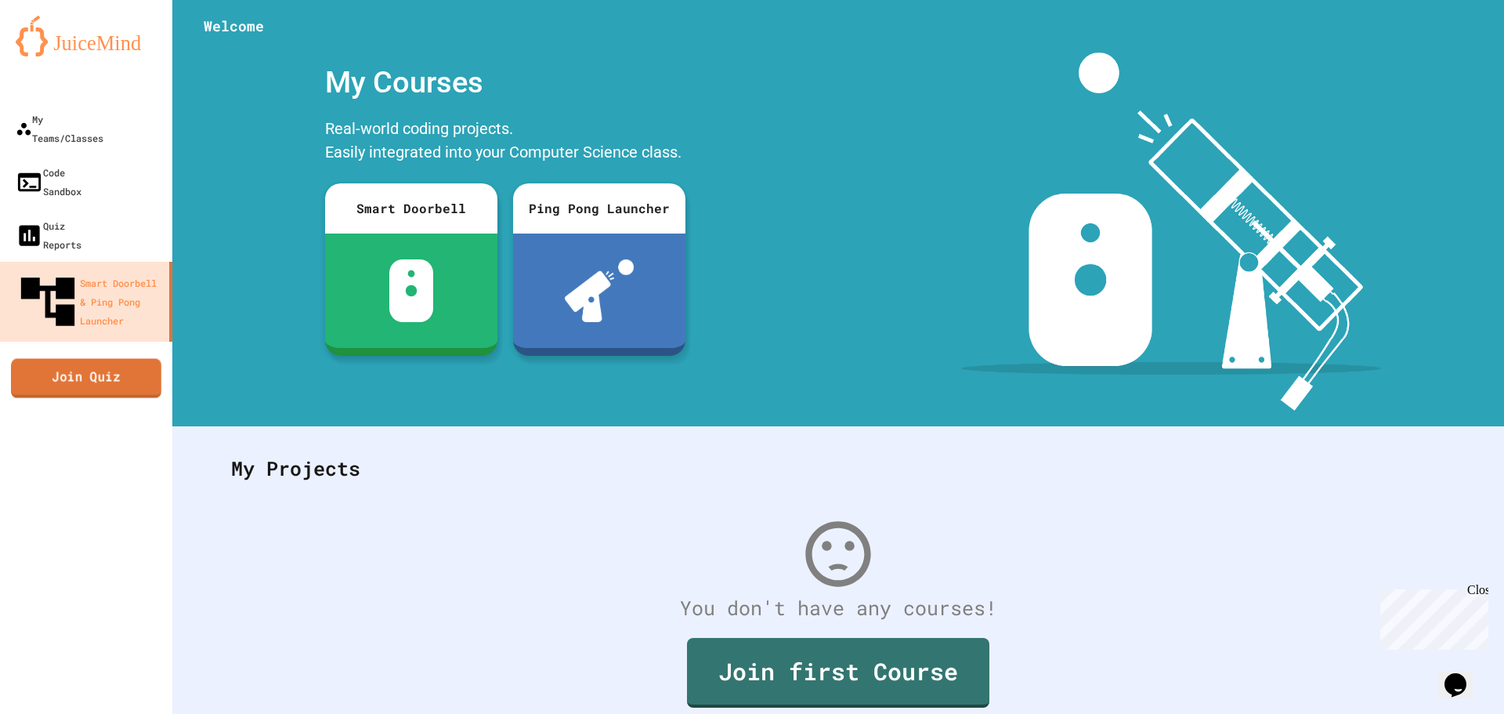
click at [43, 358] on link "Join Quiz" at bounding box center [86, 377] width 150 height 39
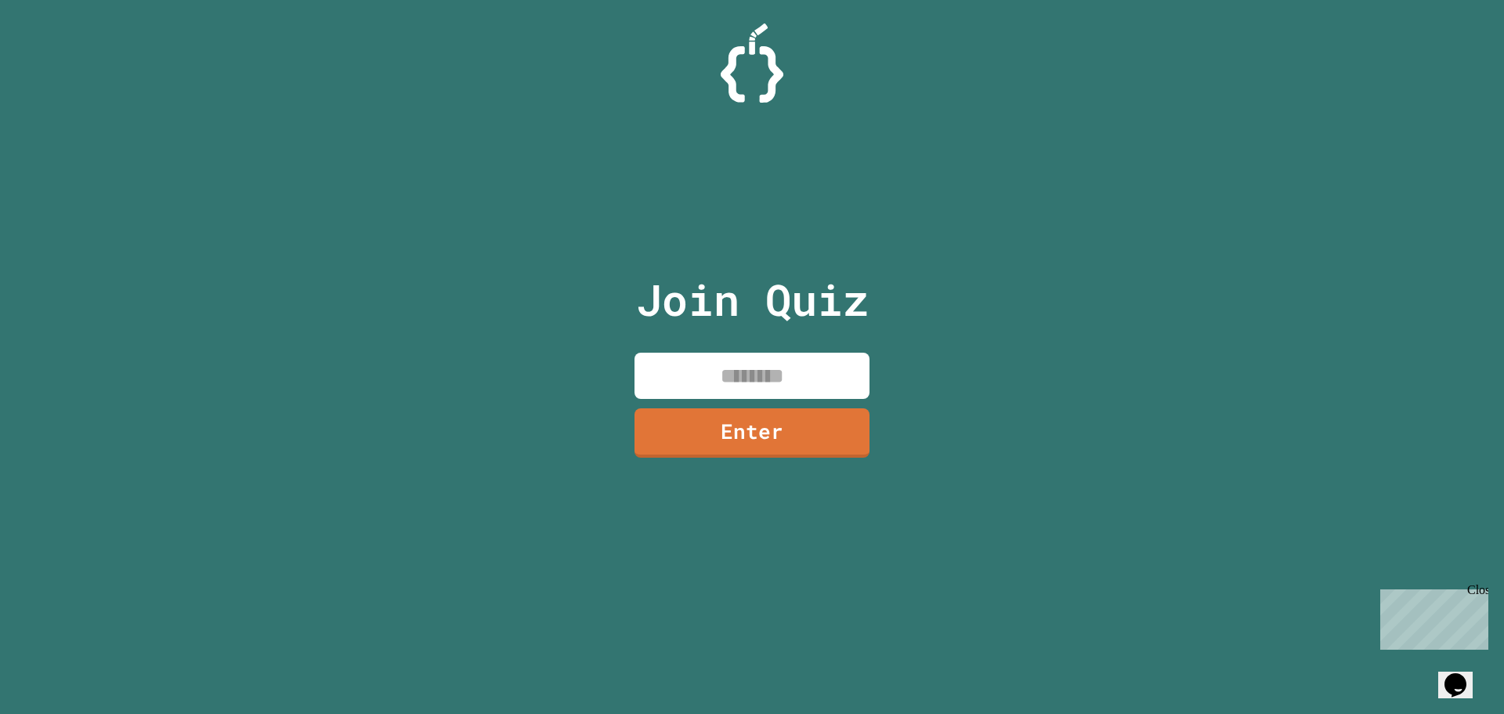
click at [804, 385] on input at bounding box center [751, 375] width 235 height 46
type input "********"
click at [699, 441] on link "Enter" at bounding box center [752, 431] width 228 height 52
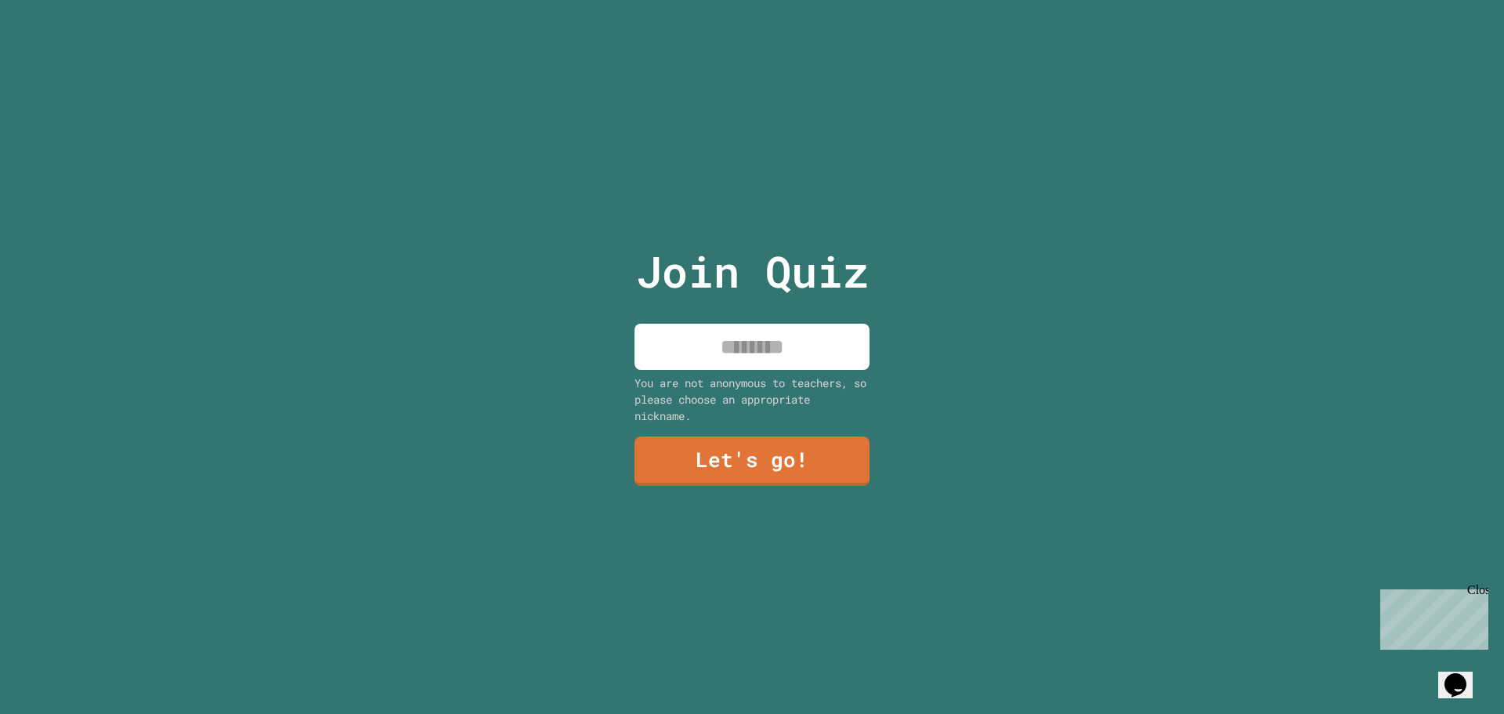
click at [769, 363] on input at bounding box center [751, 347] width 235 height 46
type input "****"
click at [768, 461] on link "Let's go!" at bounding box center [751, 459] width 213 height 52
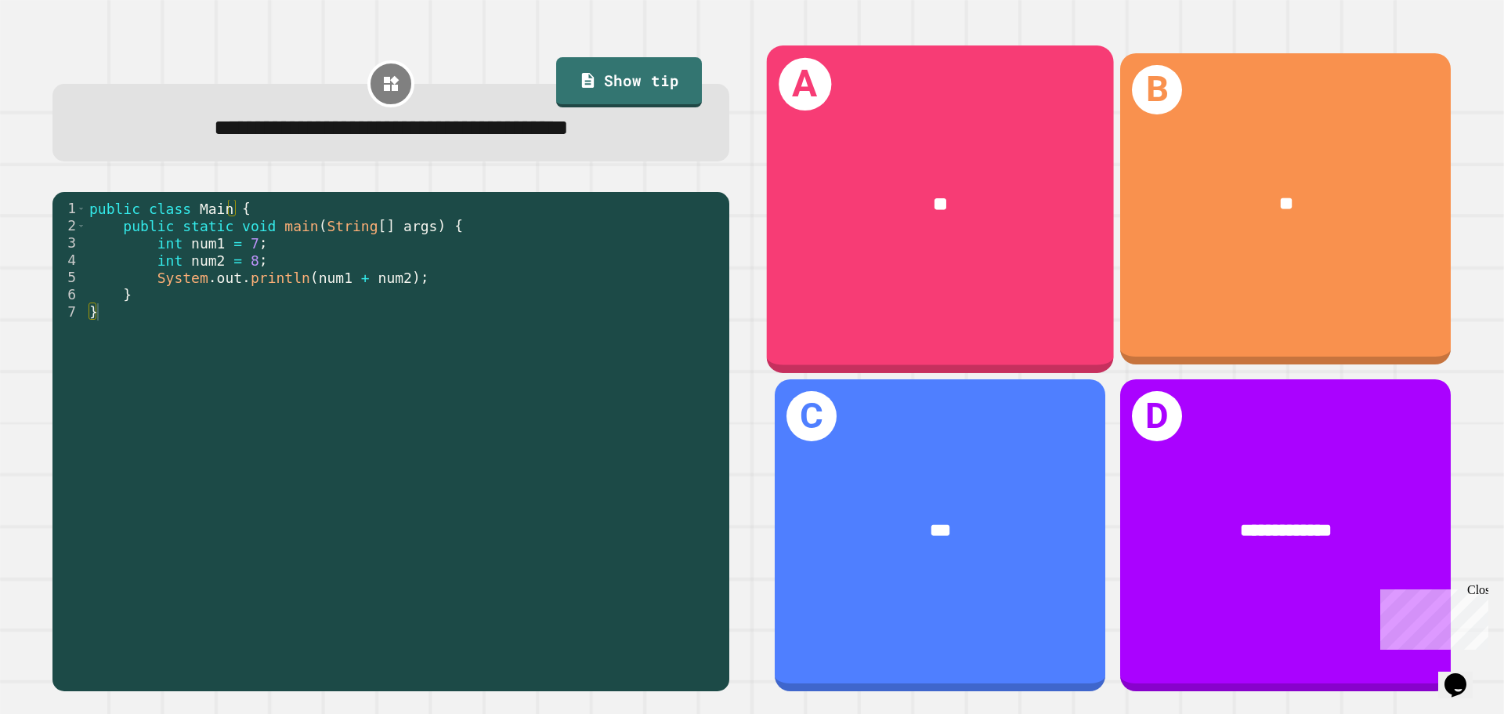
click at [994, 232] on div "**" at bounding box center [940, 204] width 347 height 105
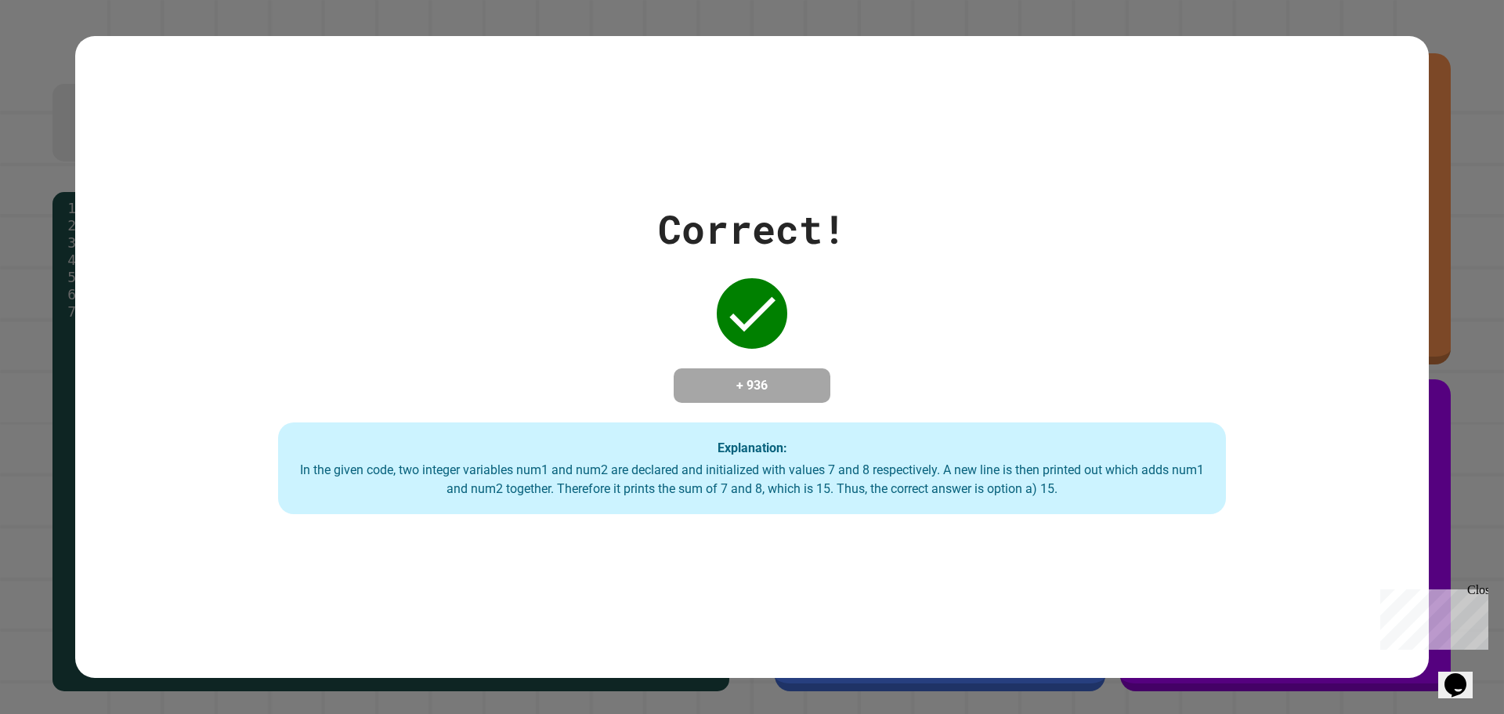
drag, startPoint x: 1442, startPoint y: 20, endPoint x: 1294, endPoint y: 13, distance: 148.2
click at [1426, 20] on div "Correct! + 936 Explanation: In the given code, two integer variables num1 and n…" at bounding box center [752, 357] width 1504 height 714
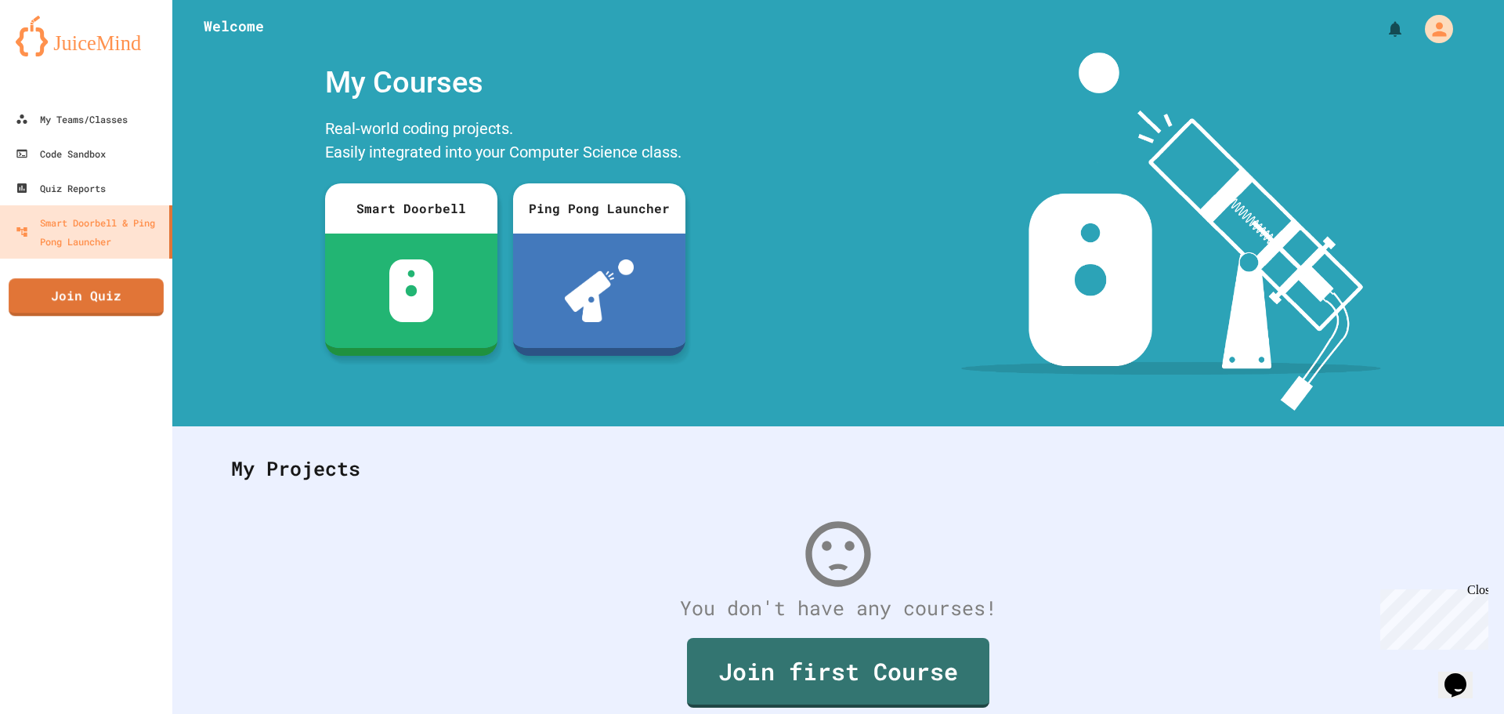
click at [92, 288] on link "Join Quiz" at bounding box center [86, 297] width 155 height 38
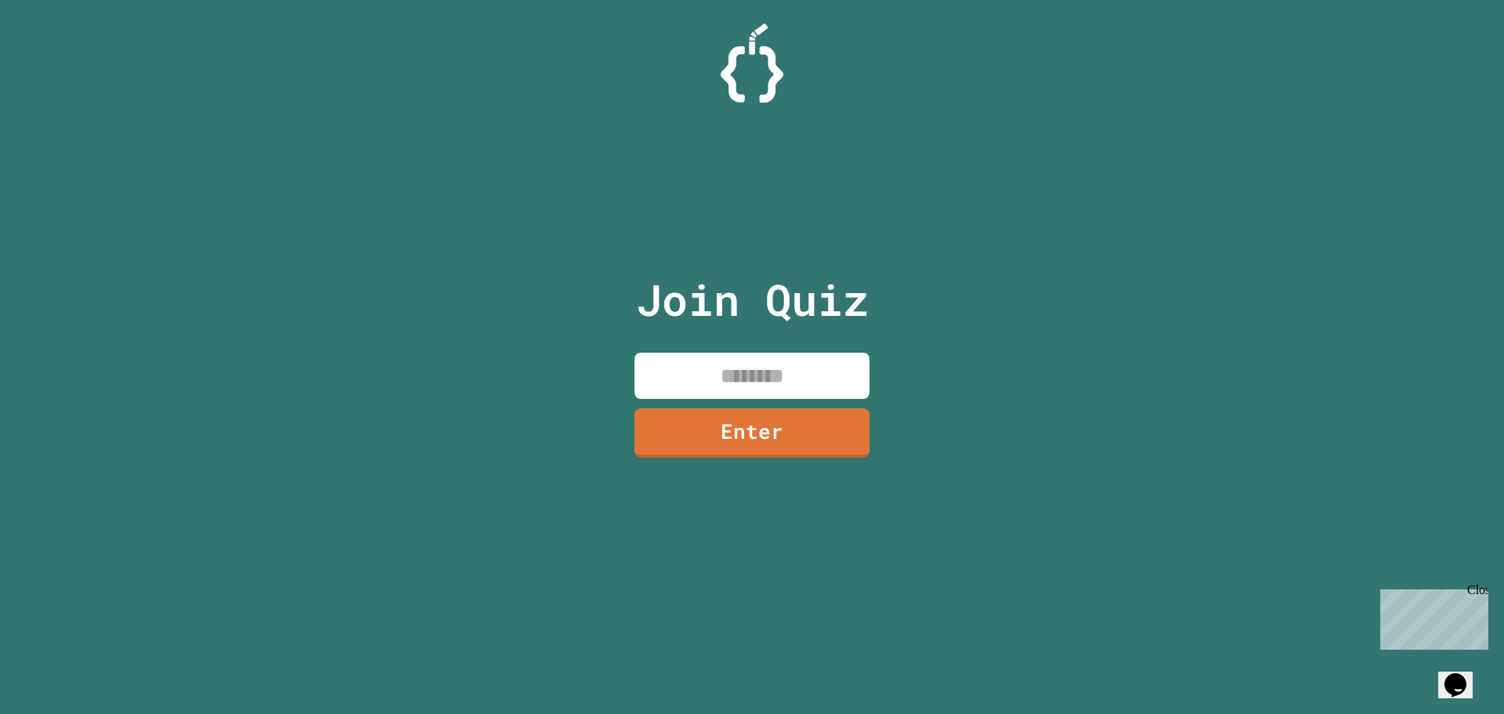
click at [722, 361] on input at bounding box center [751, 375] width 235 height 46
type input "********"
click at [718, 436] on link "Enter" at bounding box center [752, 432] width 237 height 50
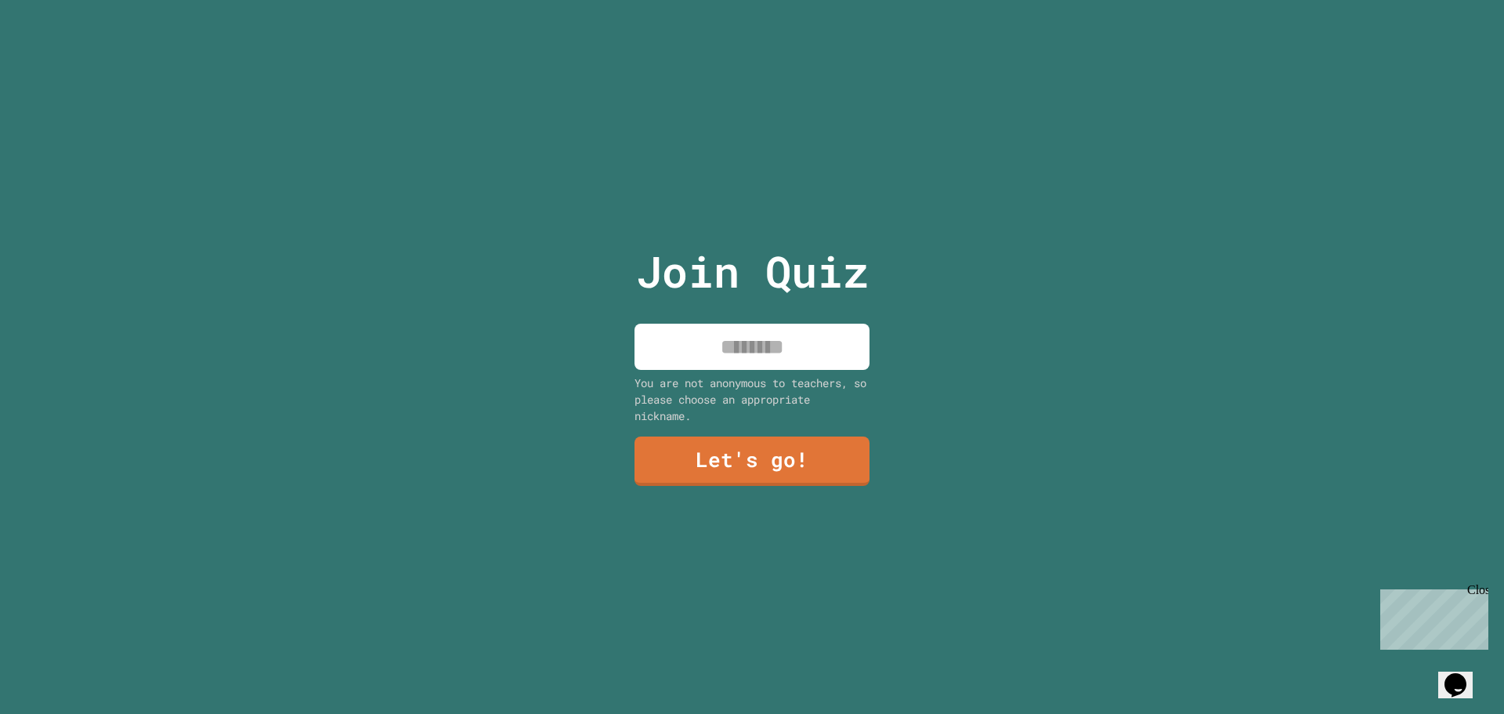
click at [768, 330] on input at bounding box center [751, 347] width 235 height 46
type input "****"
click at [723, 457] on link "Let's go!" at bounding box center [751, 459] width 223 height 52
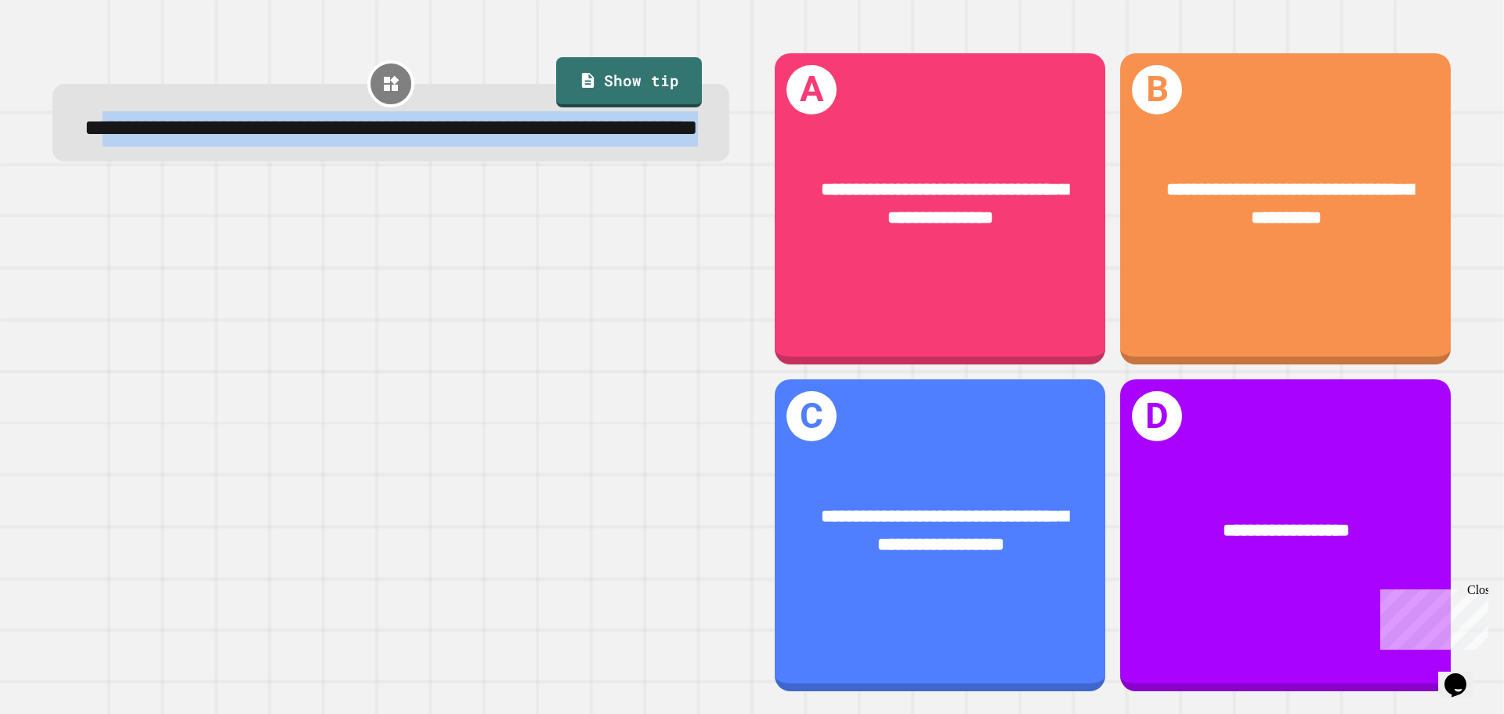
drag, startPoint x: 143, startPoint y: 138, endPoint x: 613, endPoint y: 168, distance: 470.2
click at [613, 146] on div "**********" at bounding box center [391, 128] width 621 height 34
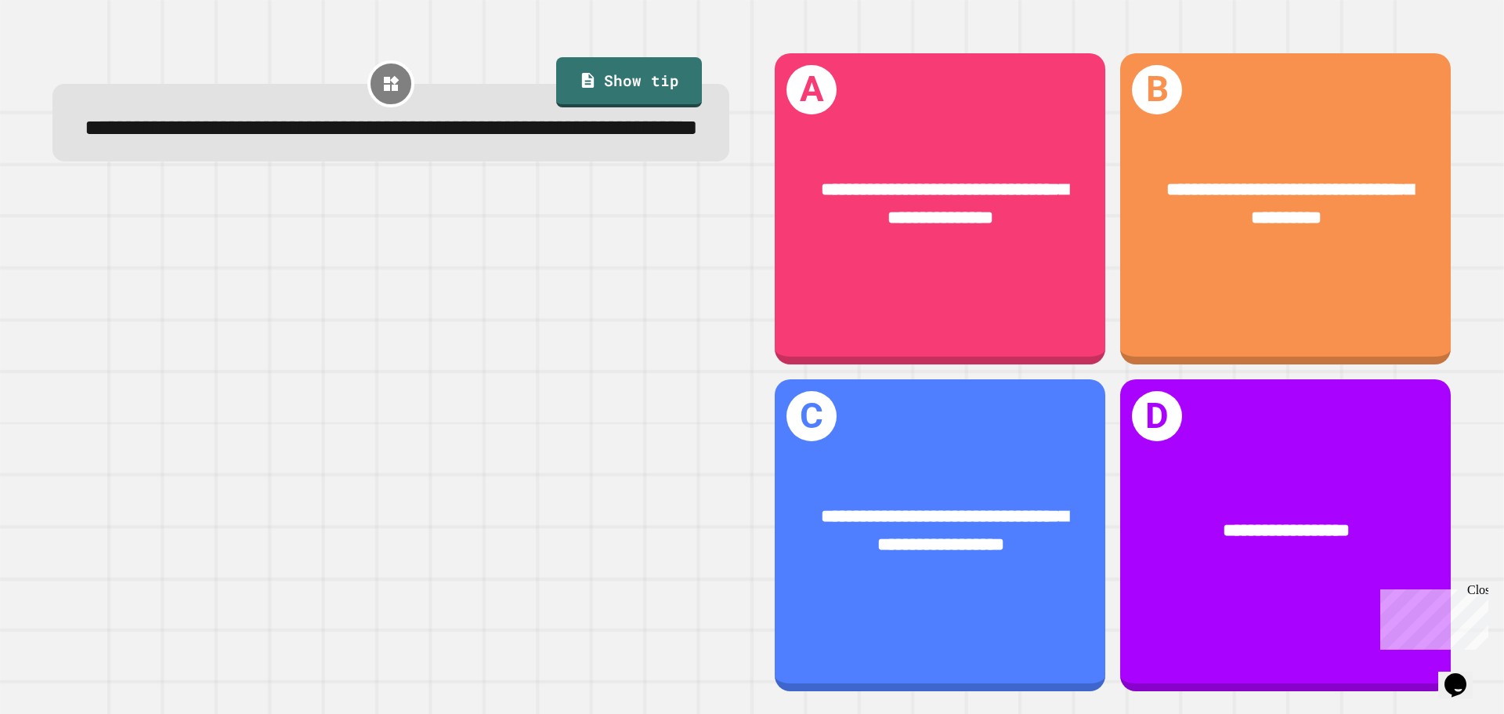
click at [343, 350] on div at bounding box center [390, 442] width 677 height 500
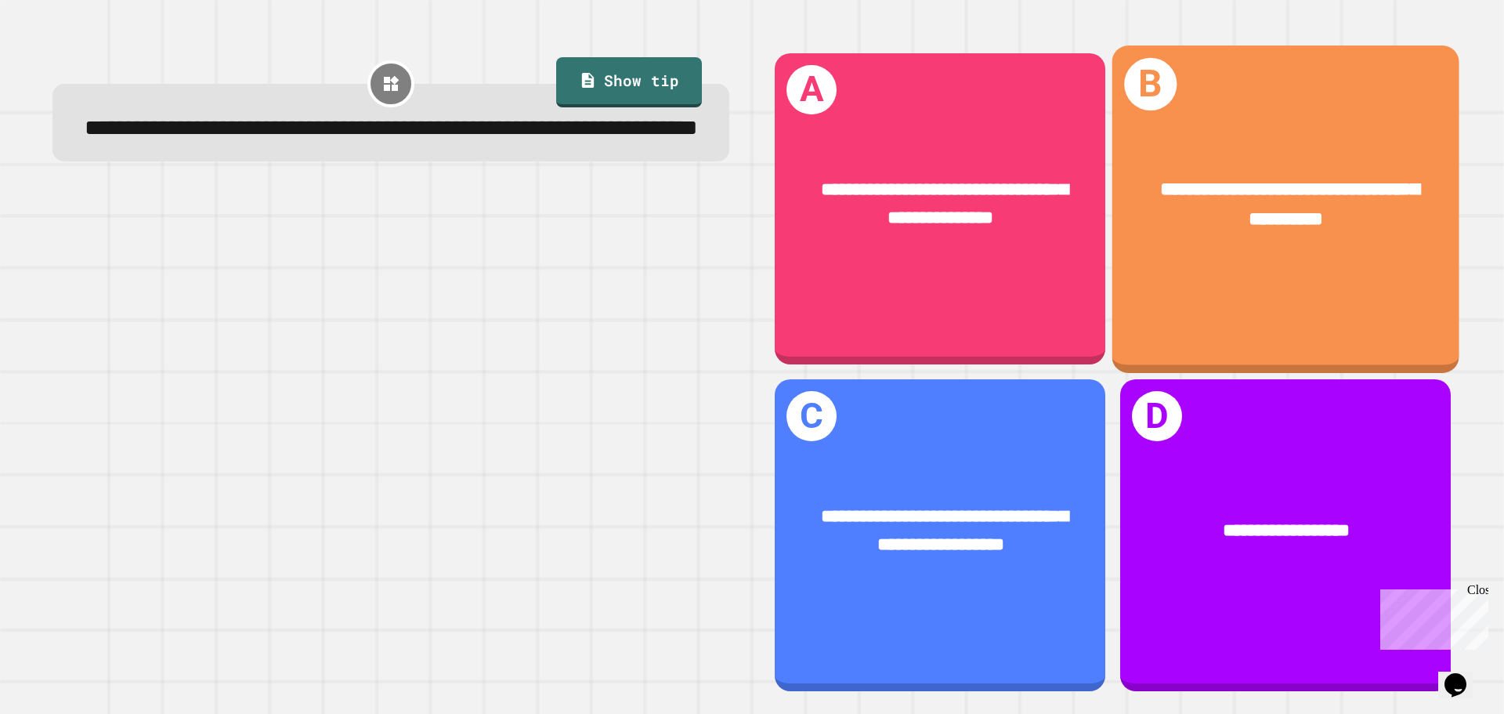
click at [1227, 179] on span "**********" at bounding box center [1289, 203] width 259 height 49
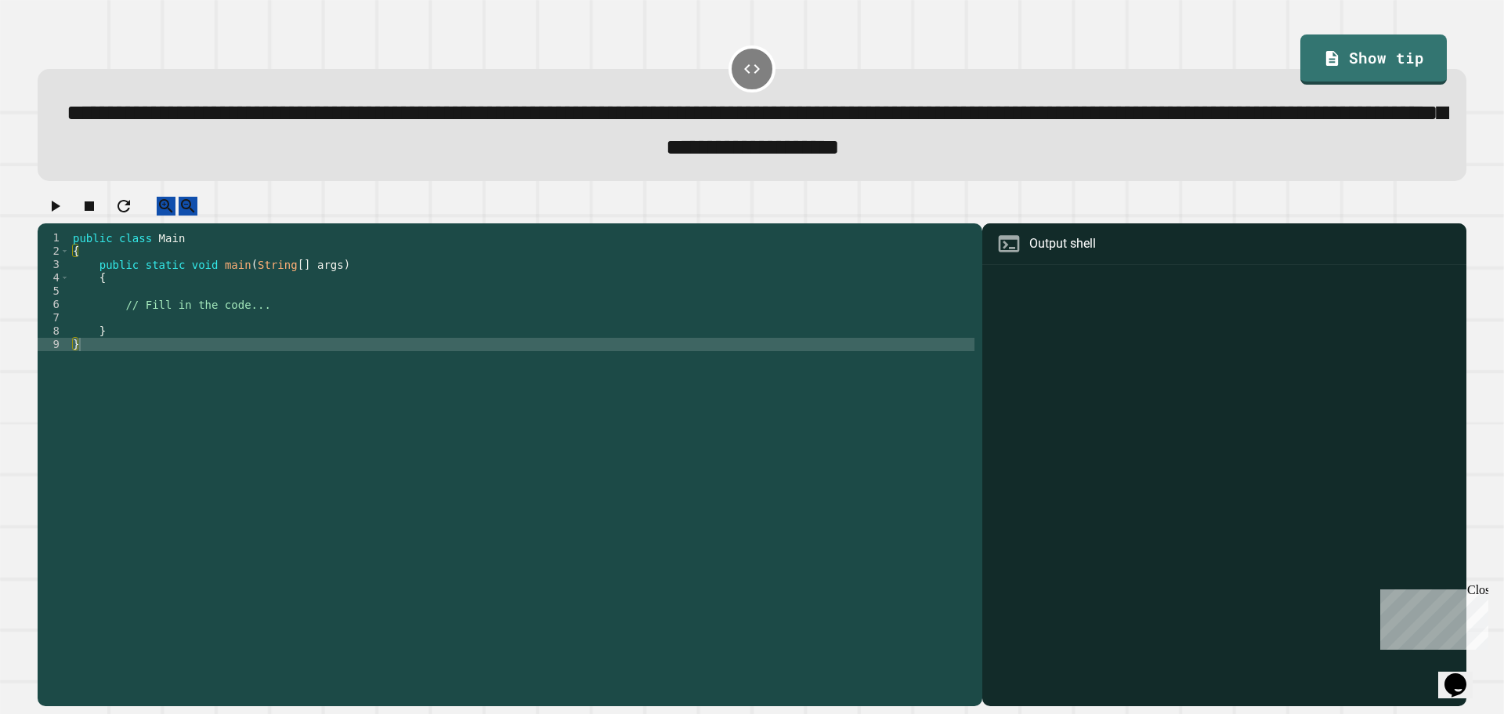
click at [197, 325] on div "public class Main { public static void main ( String [ ] args ) { // Fill in th…" at bounding box center [522, 450] width 905 height 439
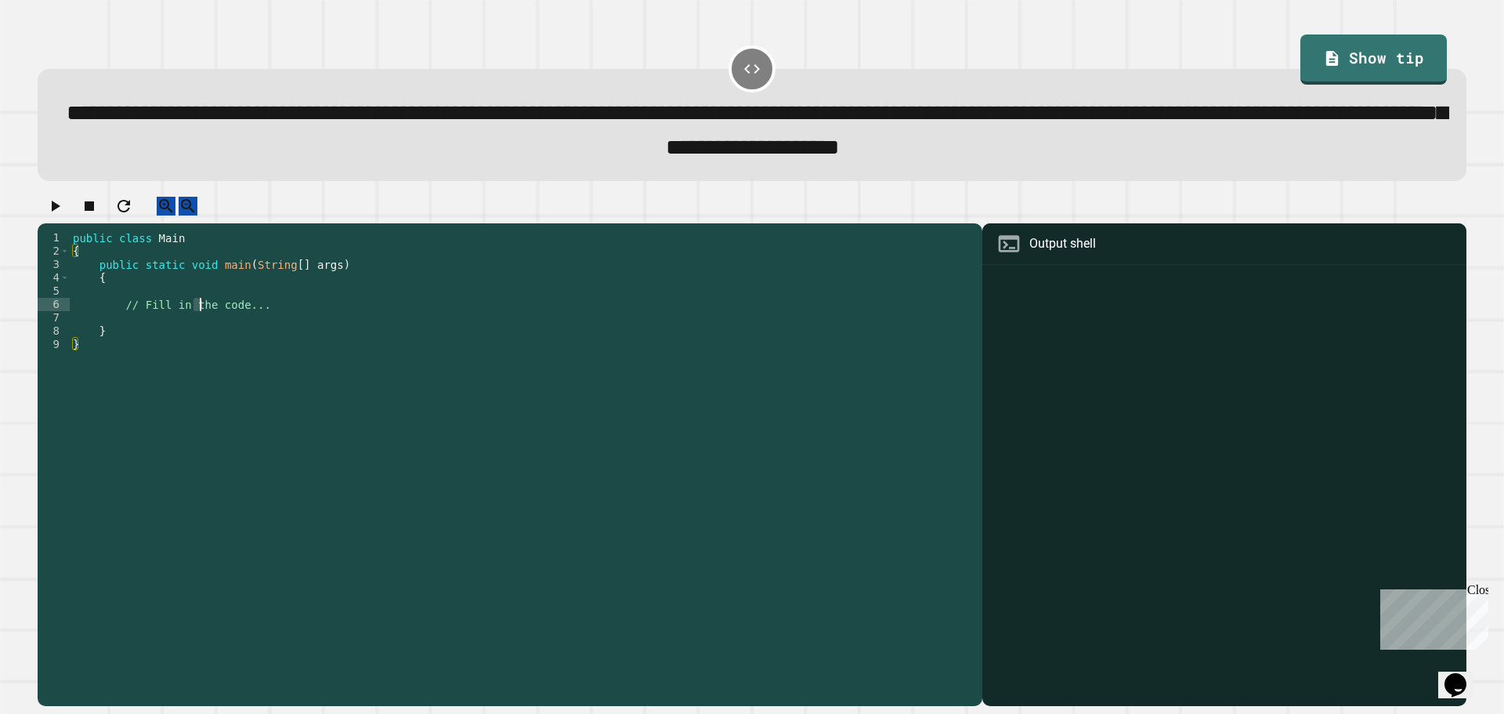
click at [197, 325] on div "public class Main { public static void main ( String [ ] args ) { // Fill in th…" at bounding box center [522, 450] width 905 height 439
click at [120, 319] on div "public class Main { public static void main ( String [ ] args ) { // Fill in th…" at bounding box center [522, 437] width 905 height 413
drag, startPoint x: 117, startPoint y: 322, endPoint x: 282, endPoint y: 325, distance: 165.3
click at [277, 327] on div "public class Main { public static void main ( String [ ] args ) { // Fill in th…" at bounding box center [522, 450] width 905 height 439
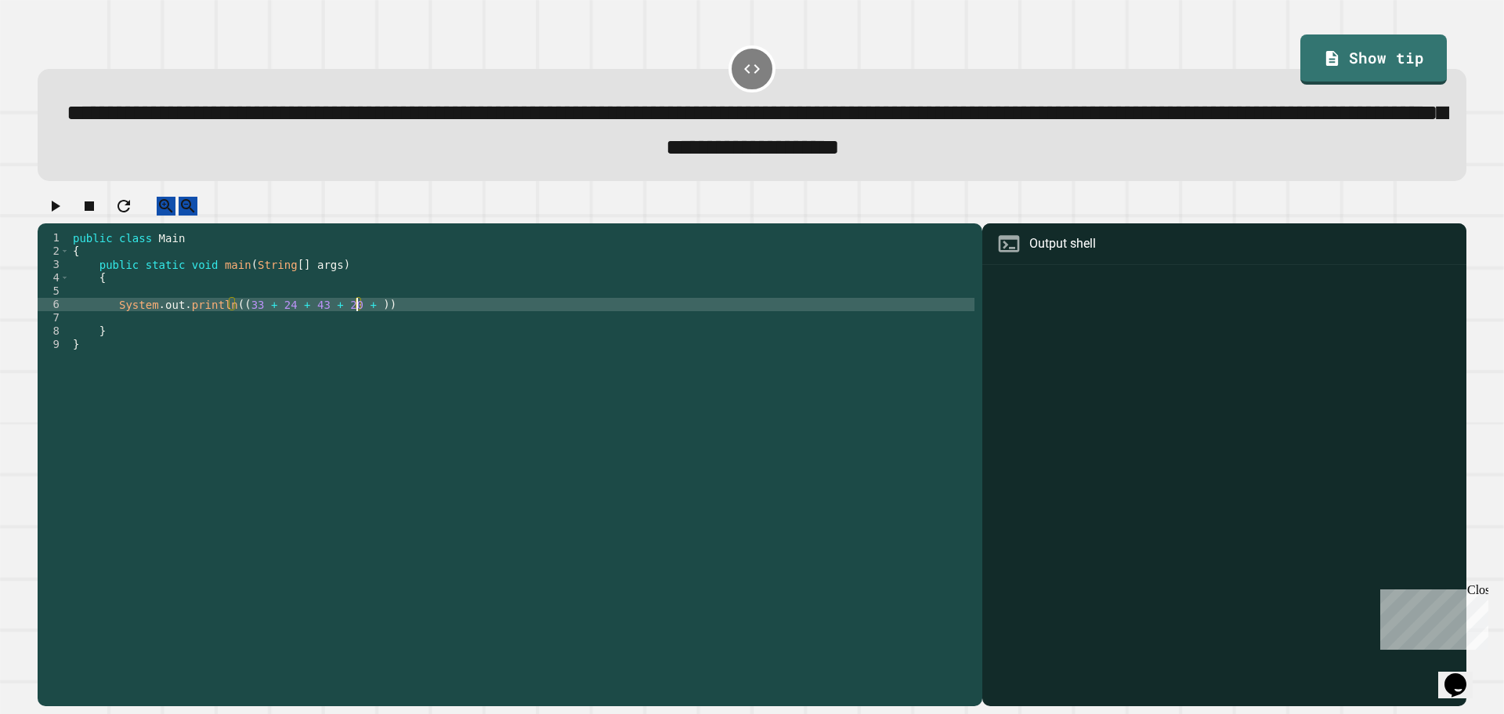
scroll to position [0, 20]
click at [233, 322] on div "public class Main { public static void main ( String [ ] args ) { System . out …" at bounding box center [522, 450] width 905 height 439
click at [229, 316] on div "public class Main { public static void main ( String [ ] args ) { System . out …" at bounding box center [522, 450] width 905 height 439
click at [427, 323] on div "public class Main { public static void main ( String [ ] args ) { System . out …" at bounding box center [522, 450] width 905 height 439
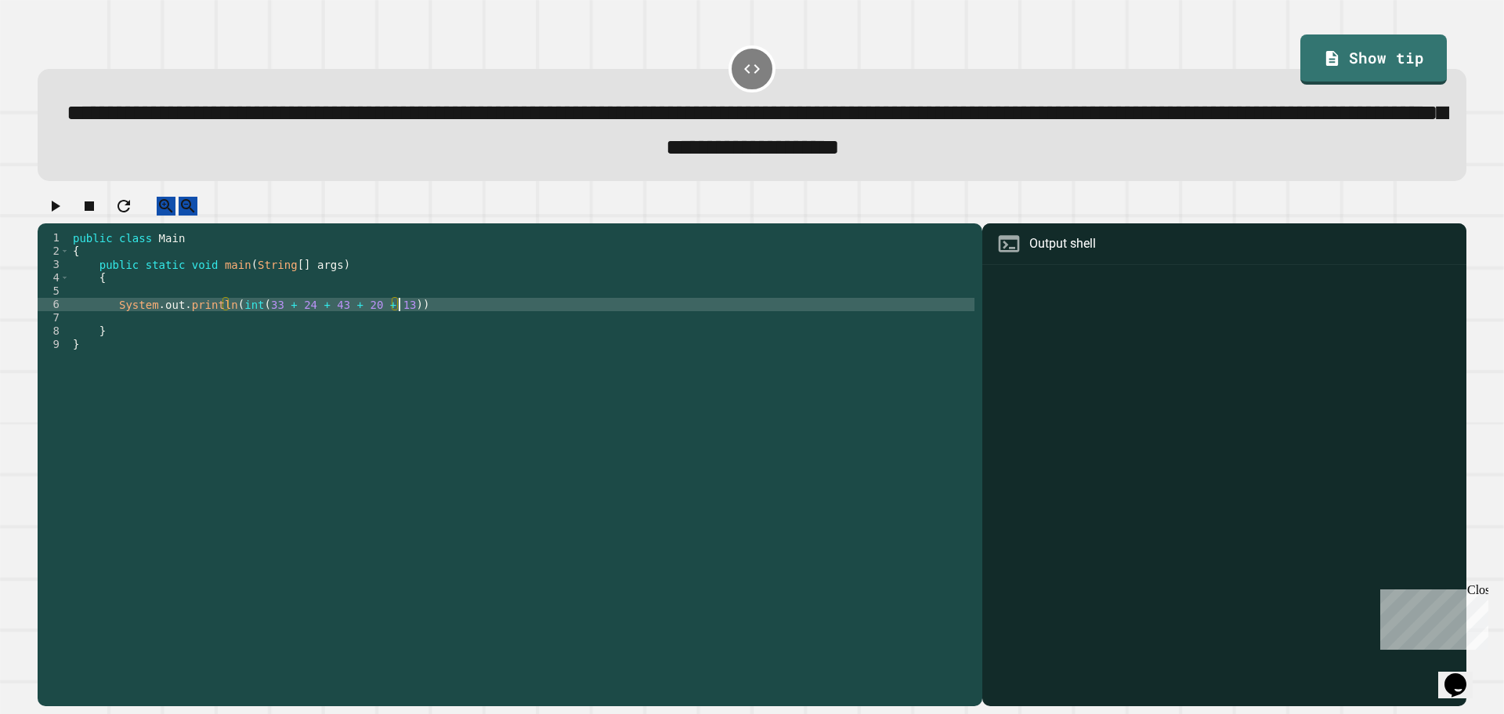
click at [387, 321] on div "public class Main { public static void main ( String [ ] args ) { System . out …" at bounding box center [522, 450] width 905 height 439
click at [393, 319] on div "public class Main { public static void main ( String [ ] args ) { System . out …" at bounding box center [522, 450] width 905 height 439
click at [238, 318] on div "public class Main { public static void main ( String [ ] args ) { System . out …" at bounding box center [522, 450] width 905 height 439
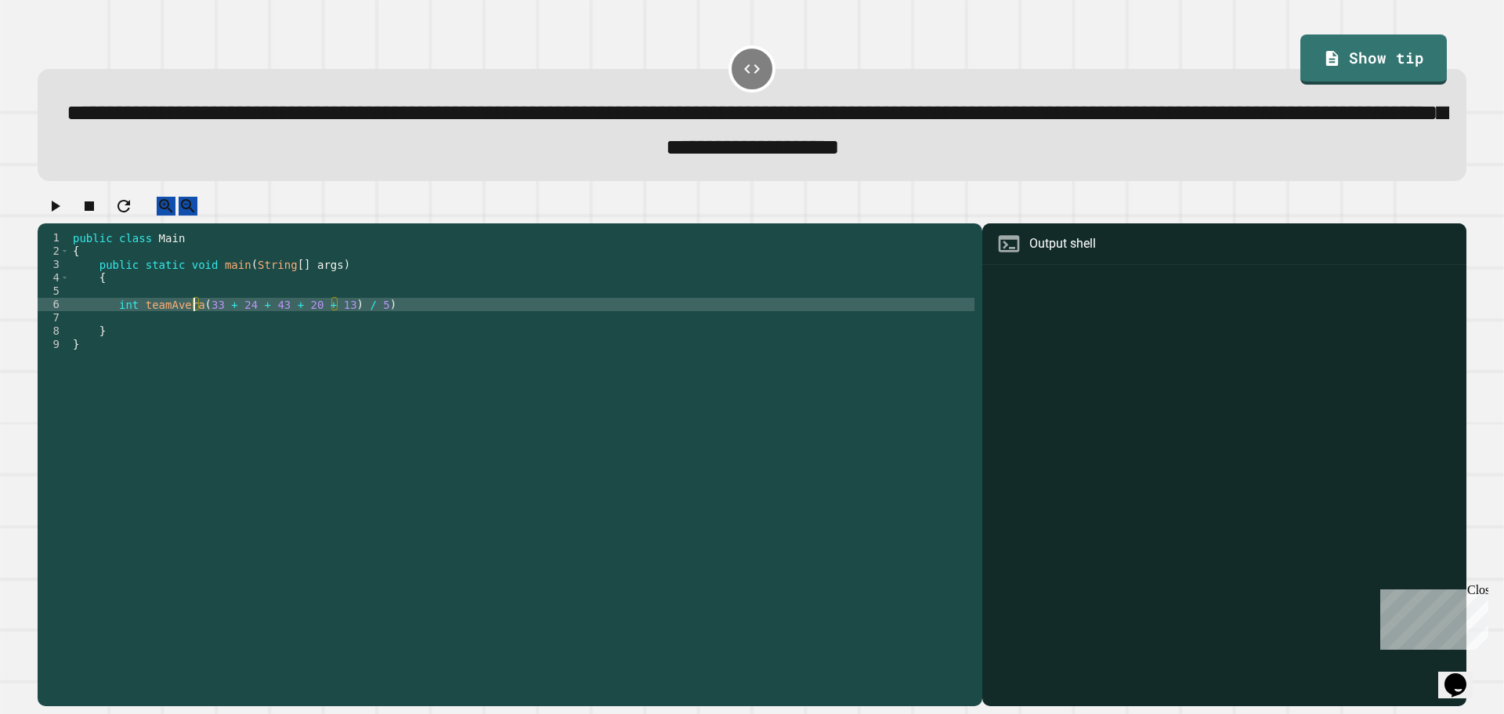
scroll to position [0, 9]
type textarea "**********"
click at [437, 321] on div "public class Main { public static void main ( String [ ] args ) { int teamAvera…" at bounding box center [522, 450] width 905 height 439
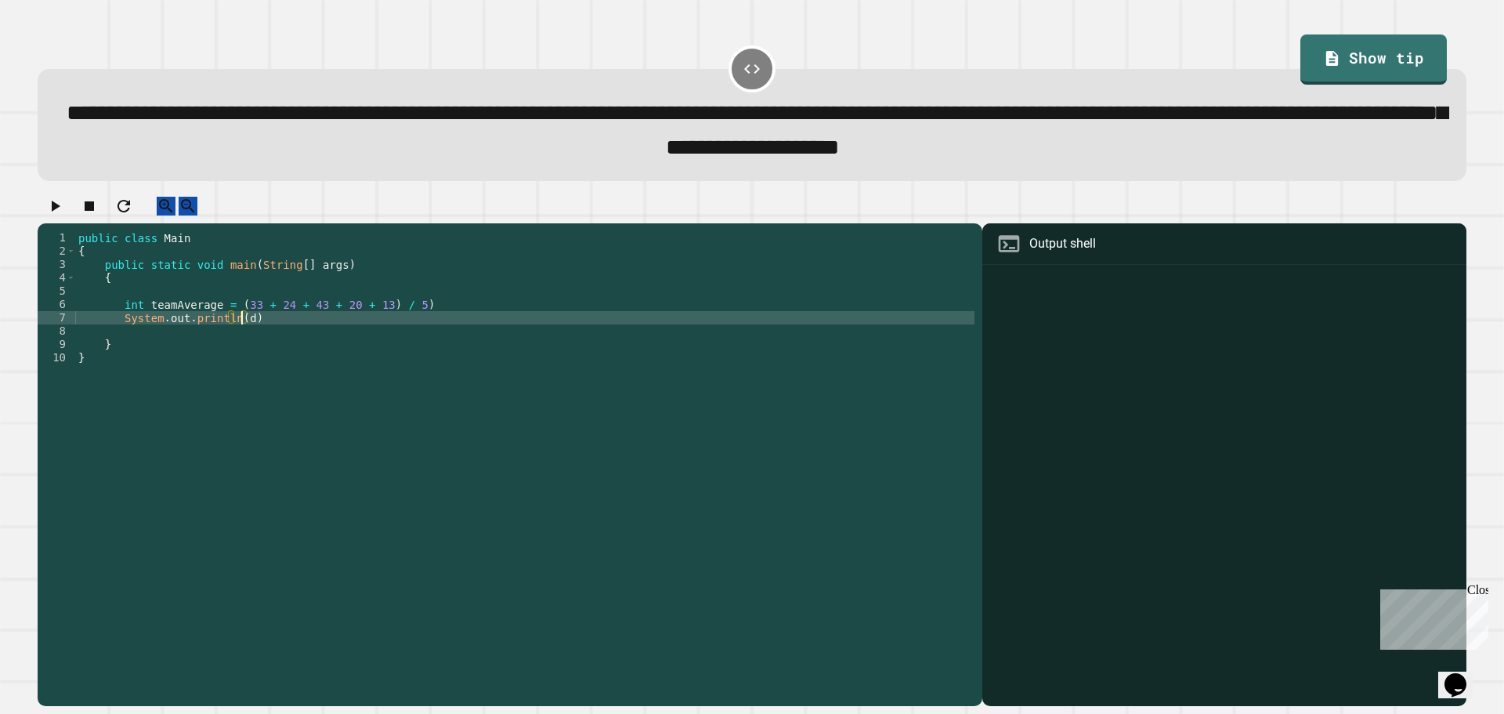
scroll to position [0, 11]
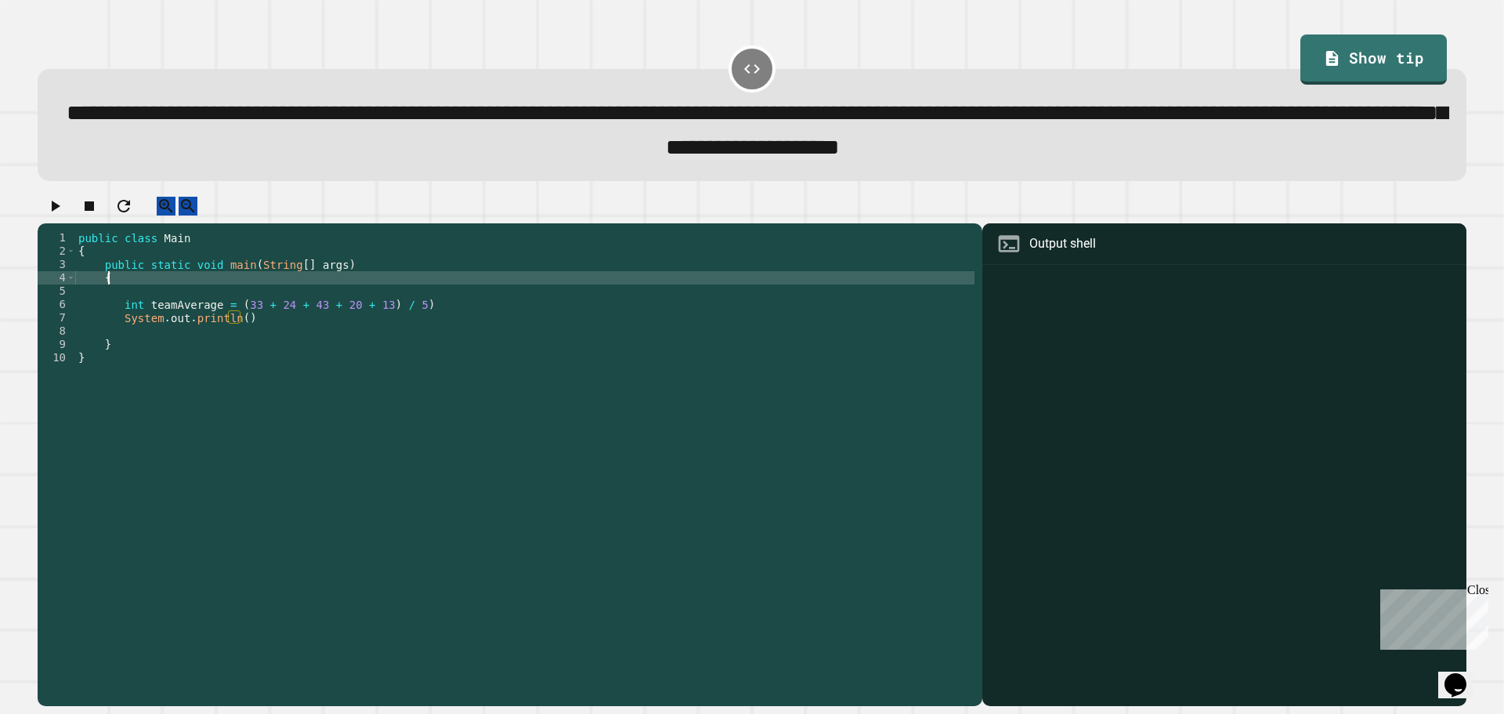
click at [466, 293] on div "public class Main { public static void main ( String [ ] args ) { int teamAvera…" at bounding box center [524, 450] width 899 height 439
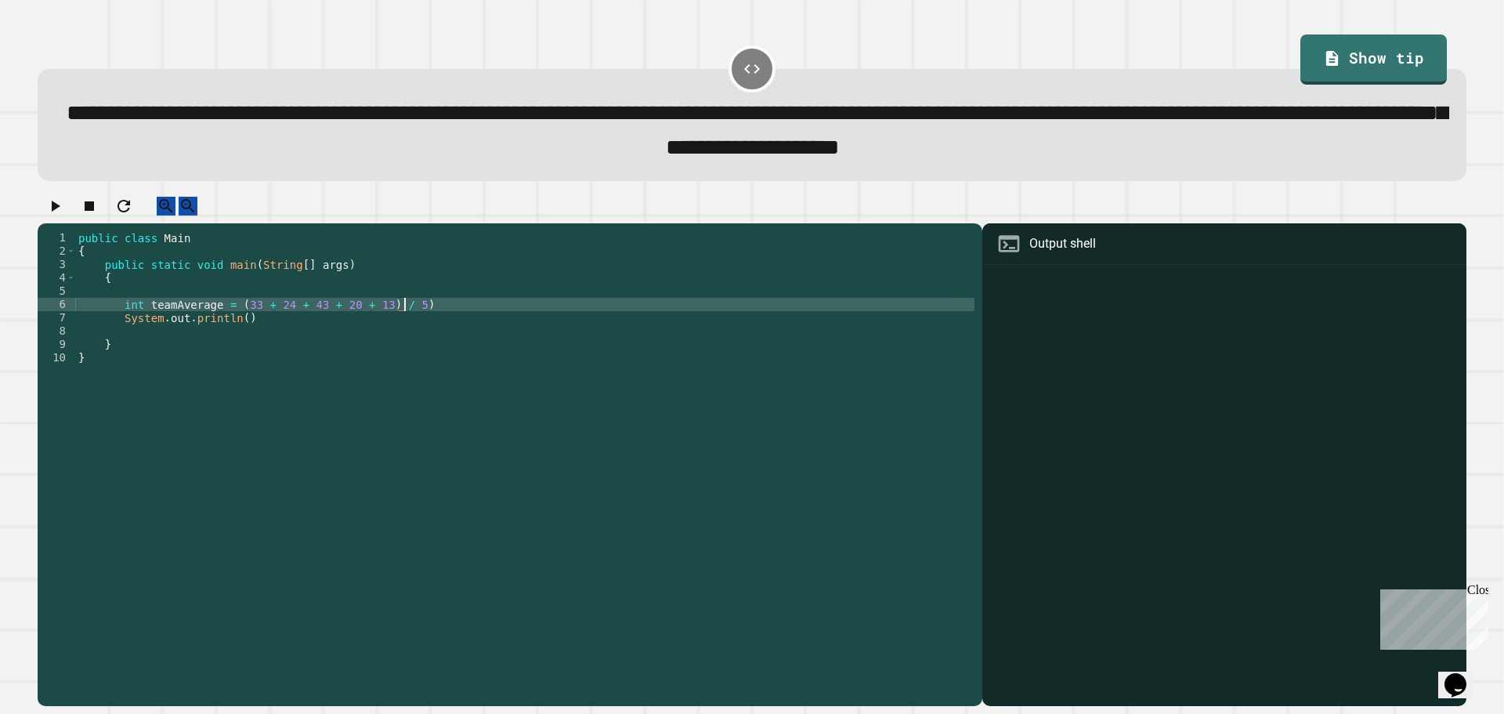
click at [437, 318] on div "public class Main { public static void main ( String [ ] args ) { int teamAvera…" at bounding box center [524, 450] width 899 height 439
type textarea "**********"
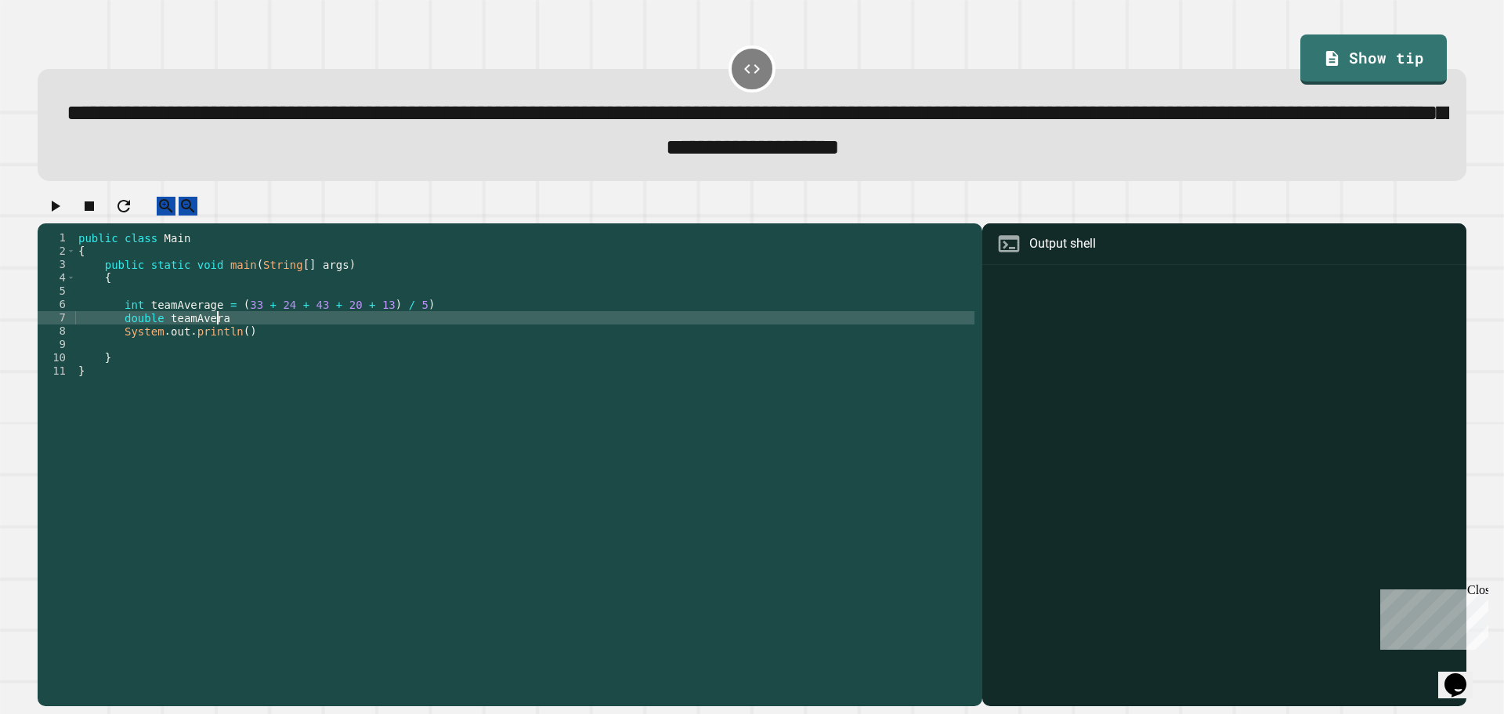
scroll to position [0, 9]
type textarea "**********"
click at [234, 347] on div "public class Main { public static void main ( String [ ] args ) { int teamAvera…" at bounding box center [524, 450] width 899 height 439
drag, startPoint x: 264, startPoint y: 334, endPoint x: 103, endPoint y: 334, distance: 161.4
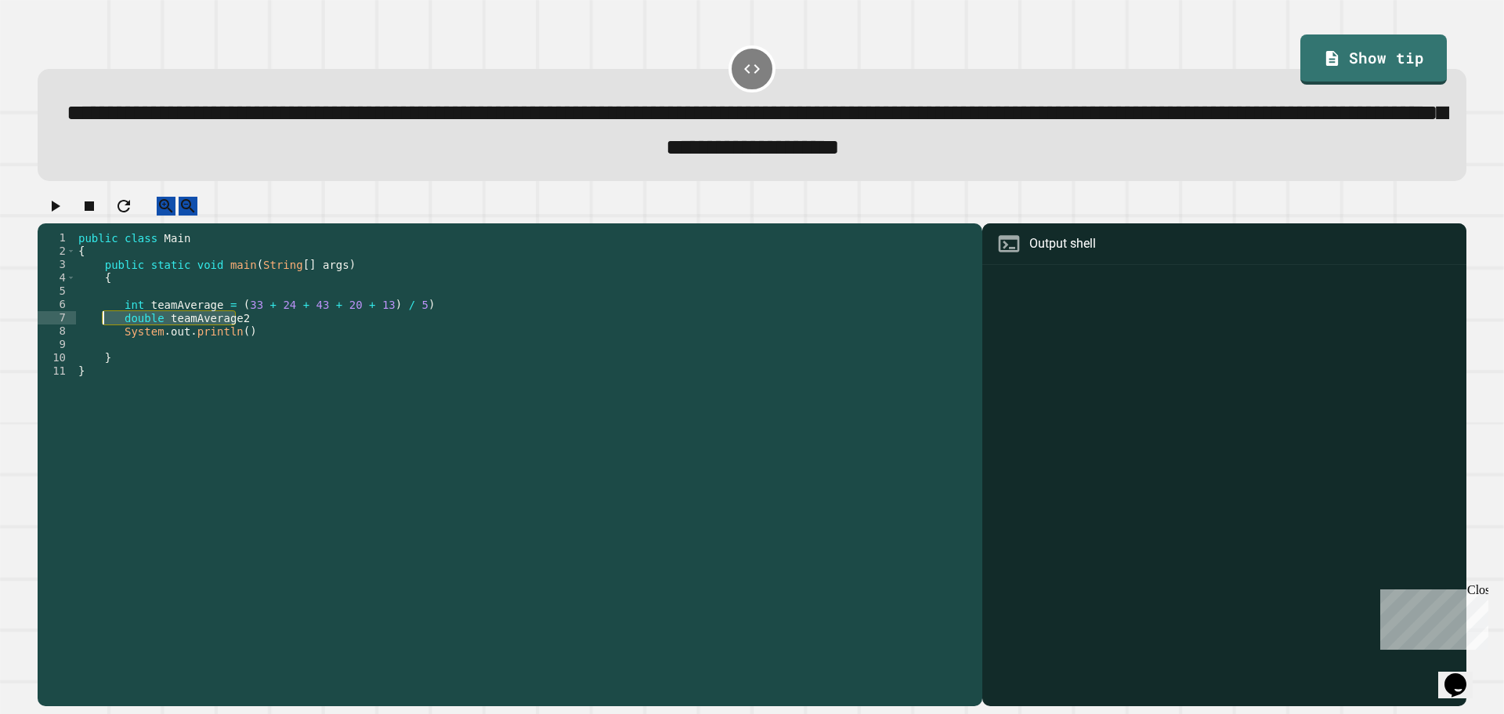
click at [103, 334] on div "public class Main { public static void main ( String [ ] args ) { int teamAvera…" at bounding box center [524, 450] width 899 height 439
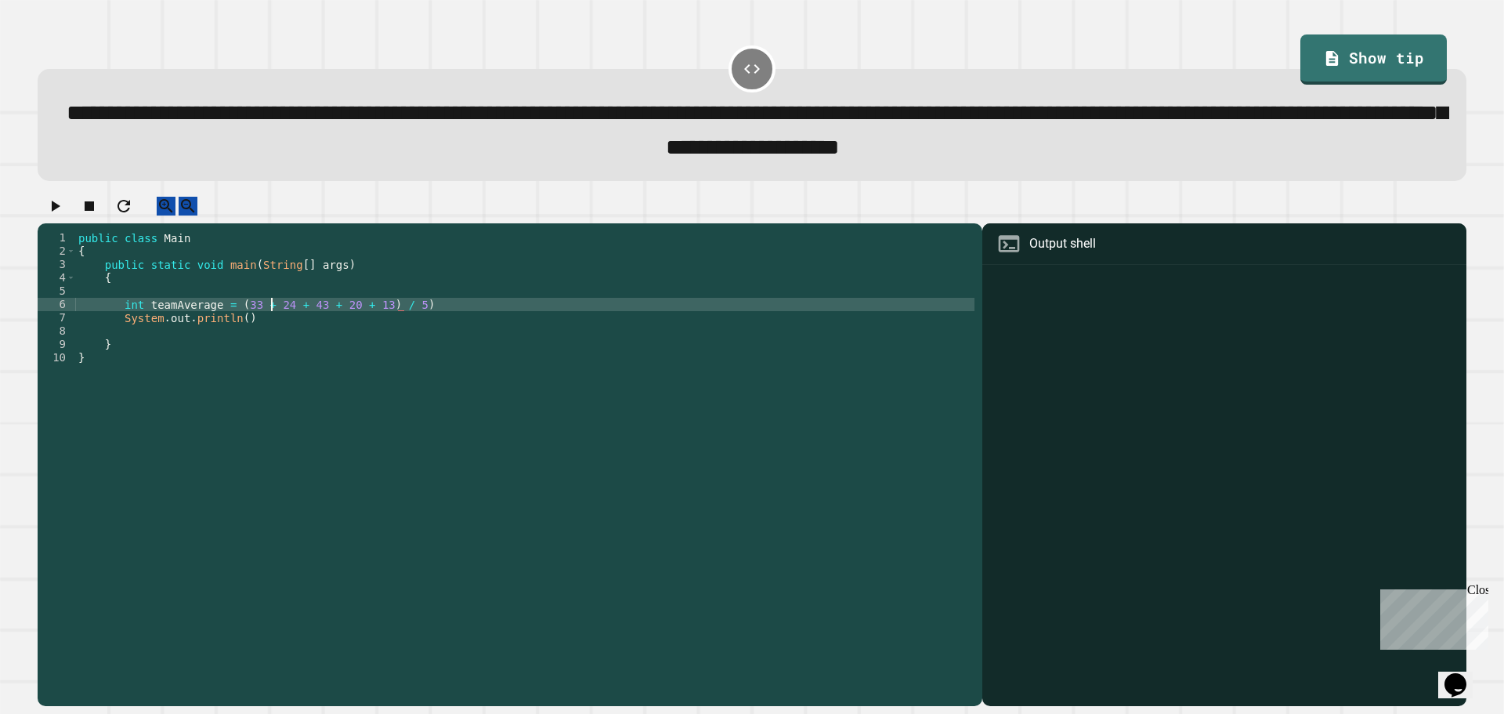
click at [269, 327] on div "public class Main { public static void main ( String [ ] args ) { int teamAvera…" at bounding box center [524, 450] width 899 height 439
click at [233, 332] on div "public class Main { public static void main ( String [ ] args ) { int teamAvera…" at bounding box center [524, 450] width 899 height 439
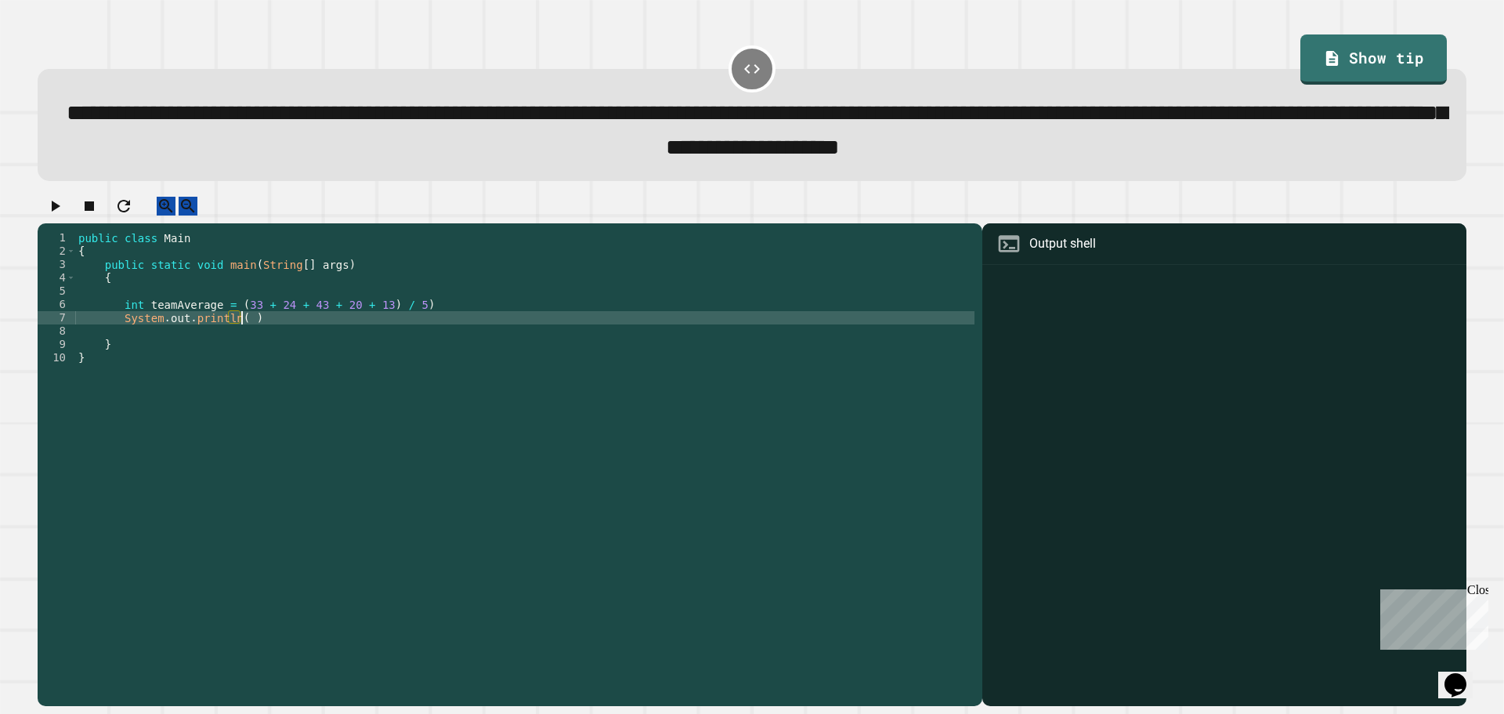
scroll to position [0, 11]
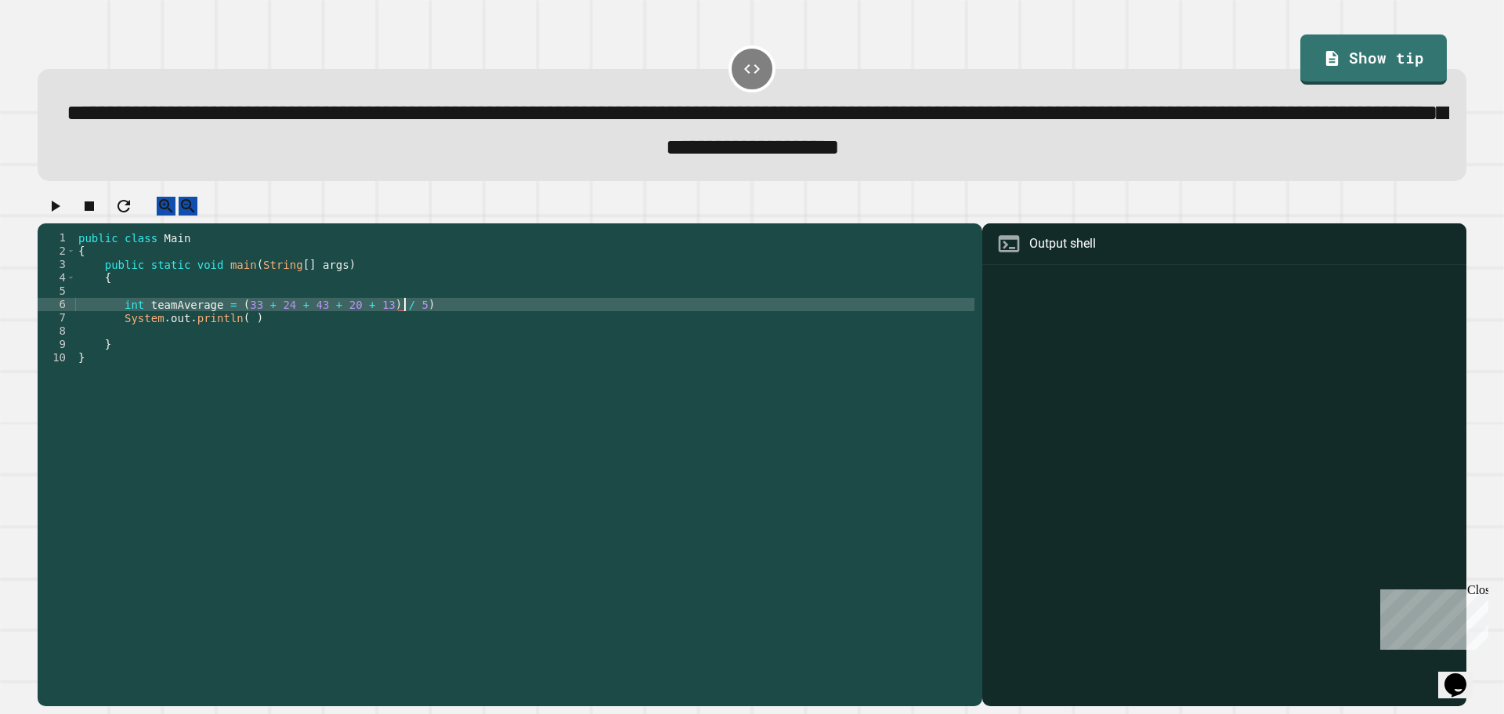
click at [420, 317] on div "public class Main { public static void main ( String [ ] args ) { int teamAvera…" at bounding box center [524, 450] width 899 height 439
click at [240, 337] on div "public class Main { public static void main ( String [ ] args ) { int teamAvera…" at bounding box center [524, 450] width 899 height 439
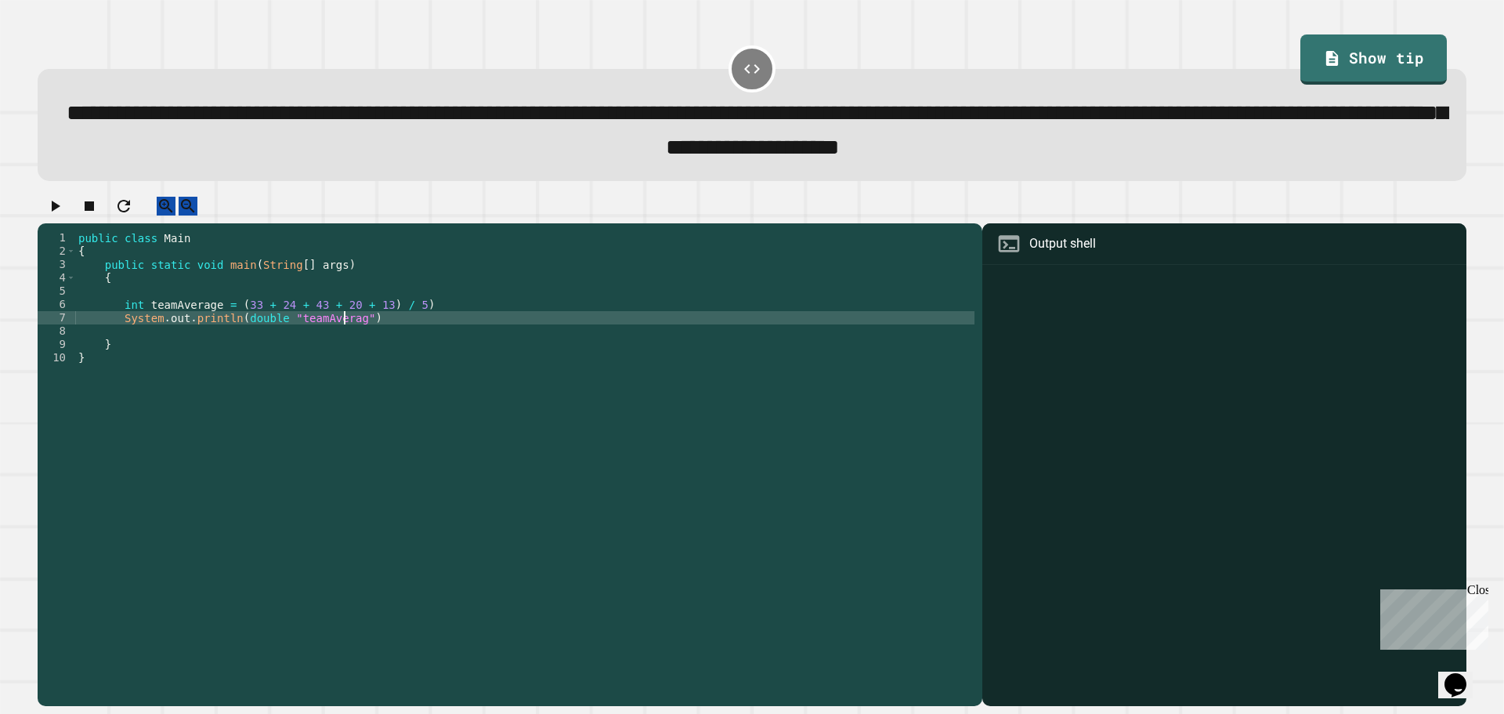
scroll to position [0, 19]
click at [439, 317] on div "public class Main { public static void main ( String [ ] args ) { int teamAvera…" at bounding box center [524, 450] width 899 height 439
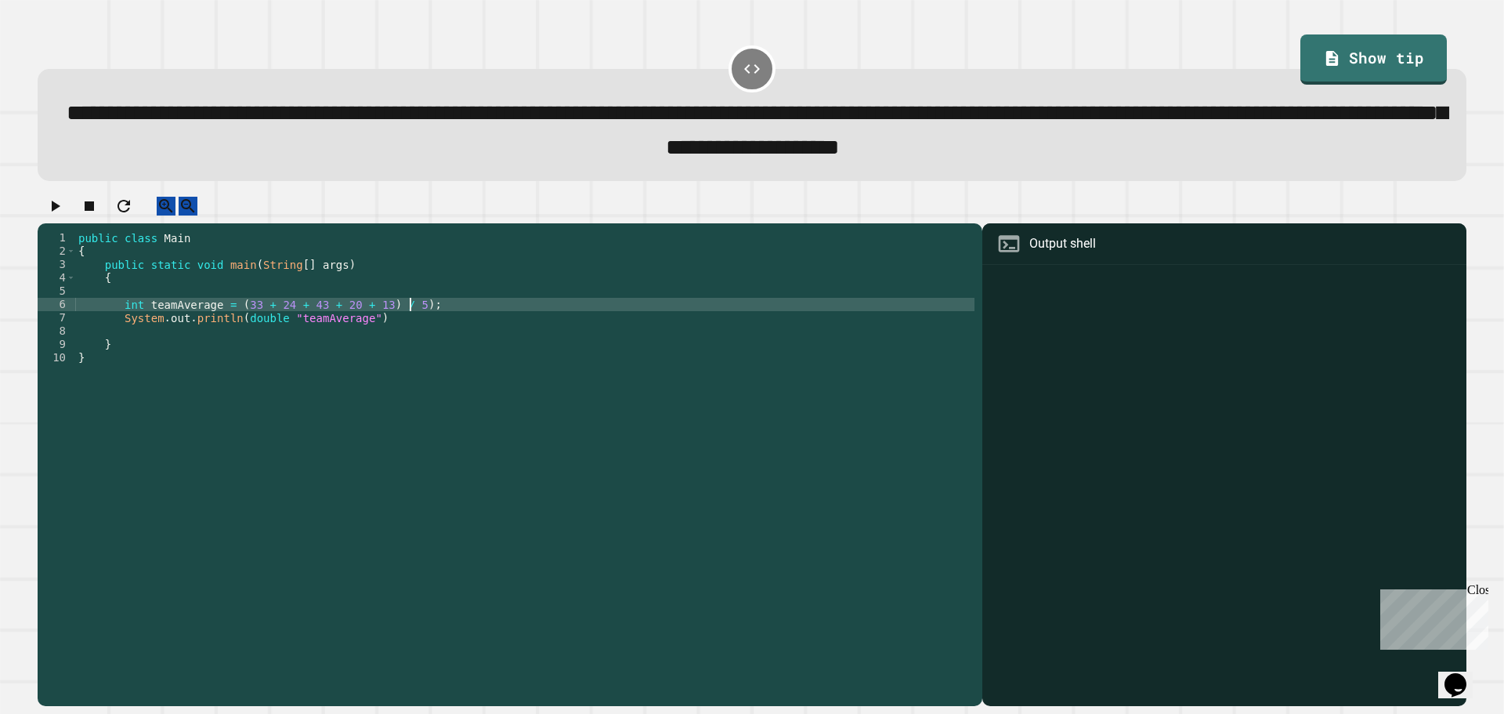
click at [386, 334] on div "public class Main { public static void main ( String [ ] args ) { int teamAvera…" at bounding box center [524, 450] width 899 height 439
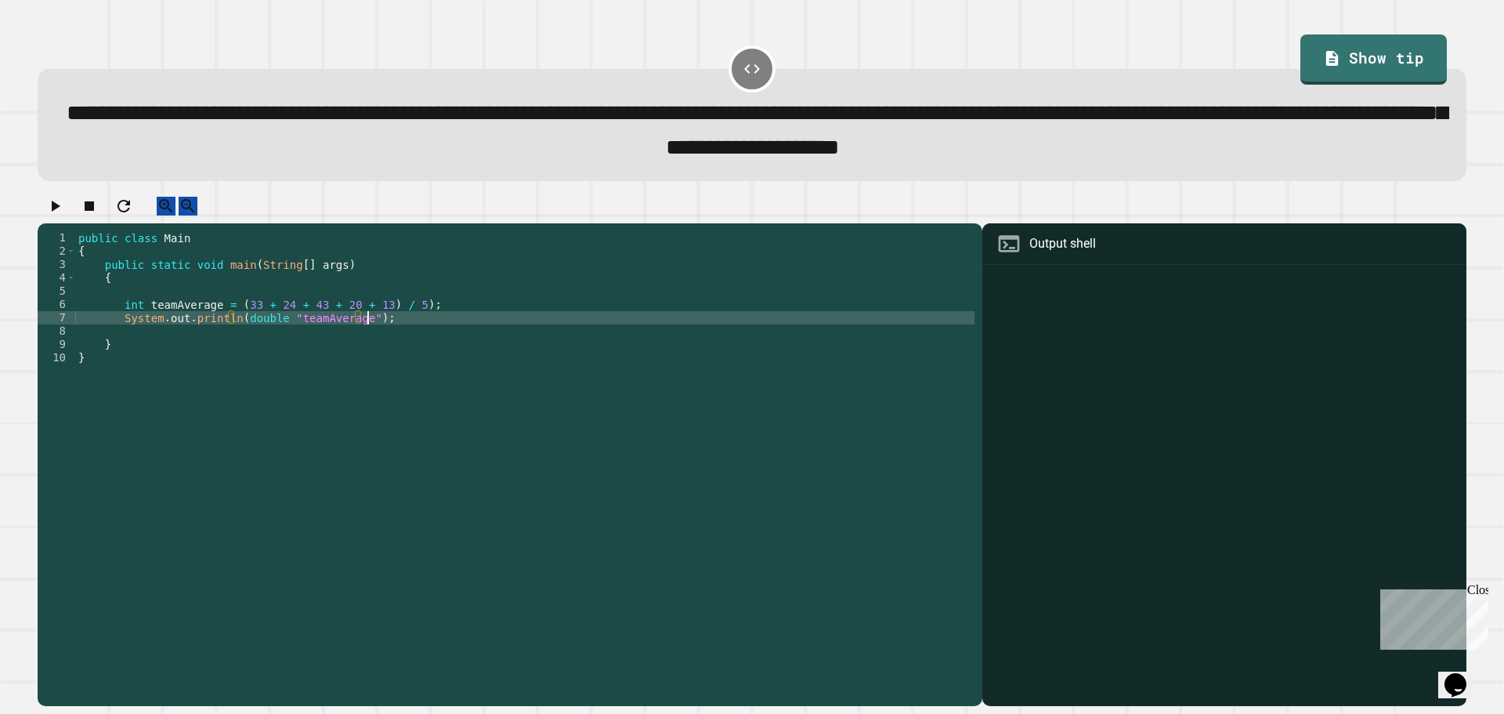
scroll to position [0, 20]
click at [64, 215] on icon "button" at bounding box center [54, 206] width 19 height 19
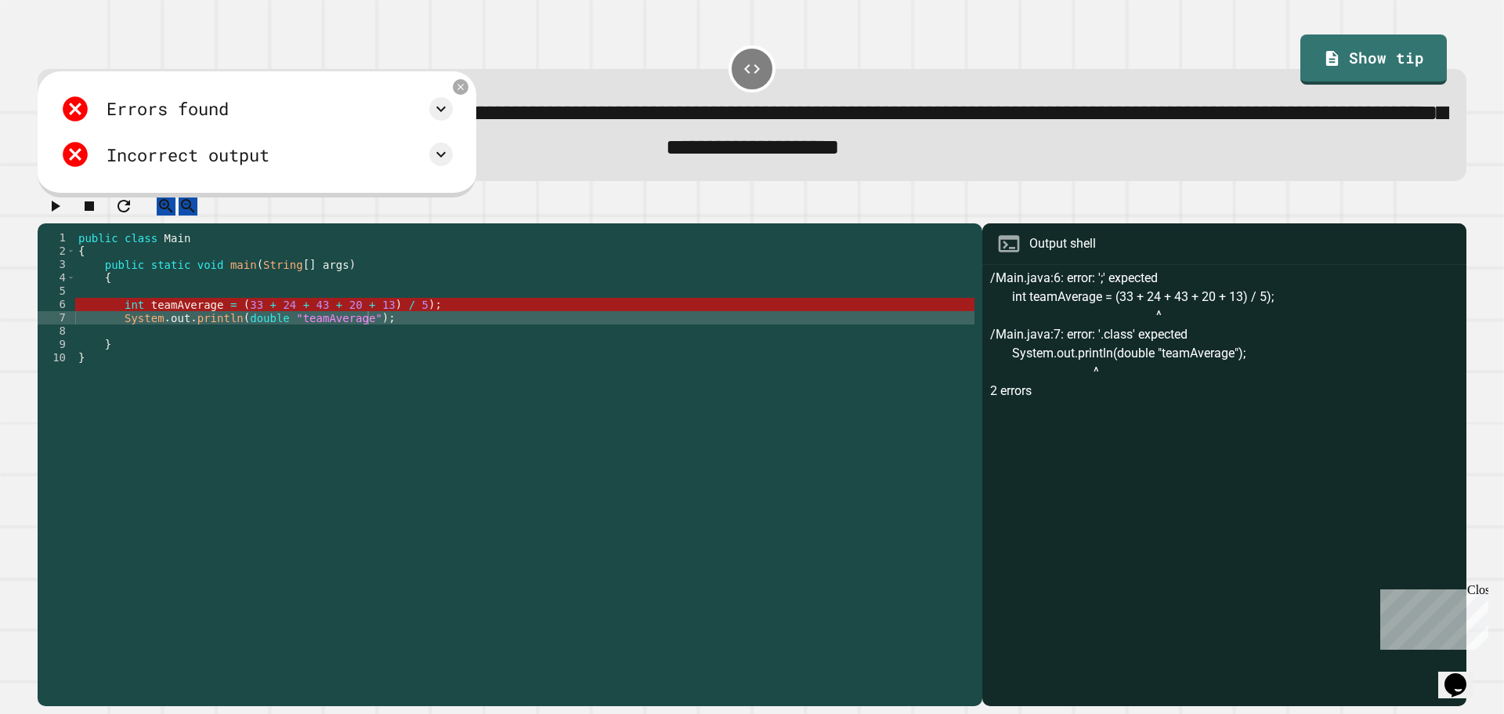
click at [152, 316] on div "public class Main { public static void main ( String [ ] args ) { int teamAvera…" at bounding box center [524, 450] width 899 height 439
click at [424, 318] on div "public class Main { public static void main ( String [ ] args ) { int teamAvera…" at bounding box center [524, 450] width 899 height 439
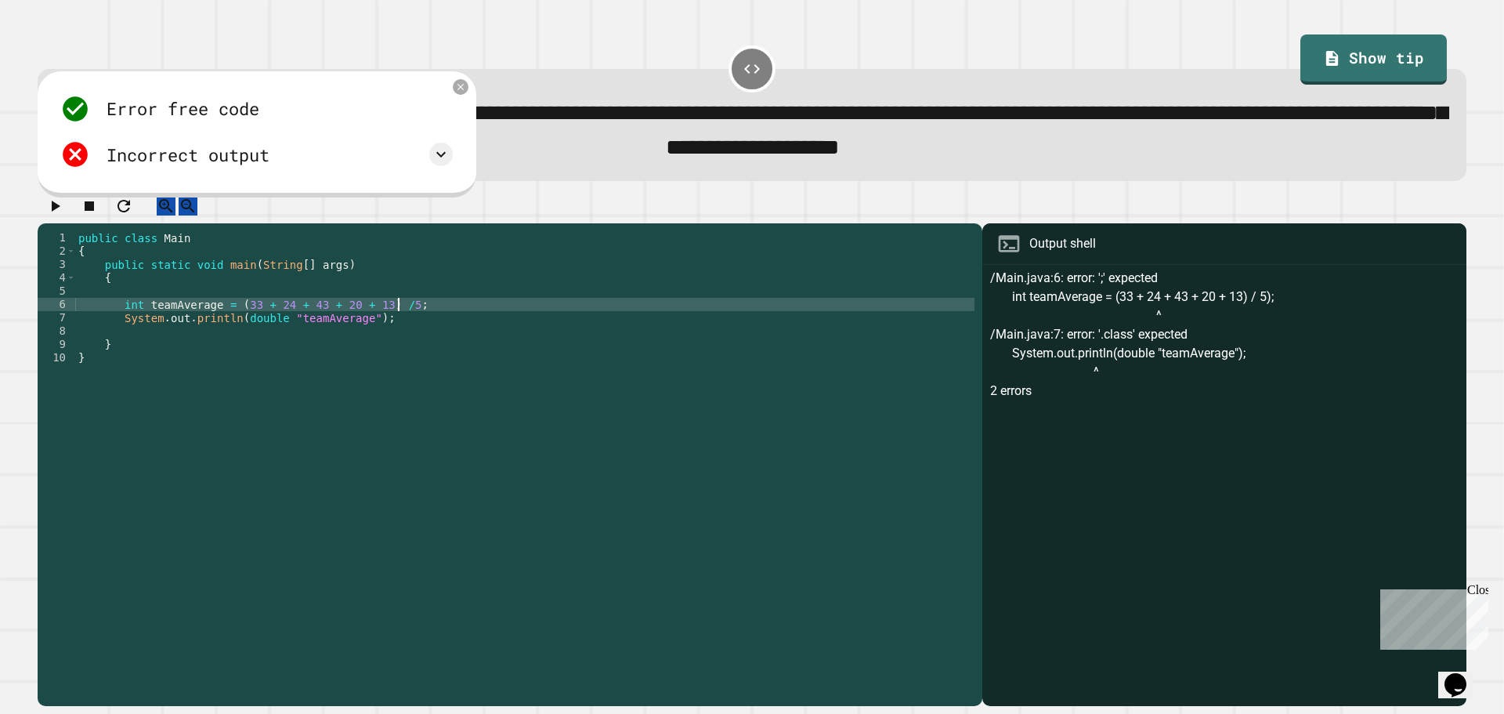
scroll to position [0, 22]
type textarea "**********"
click at [64, 206] on button "button" at bounding box center [54, 207] width 19 height 20
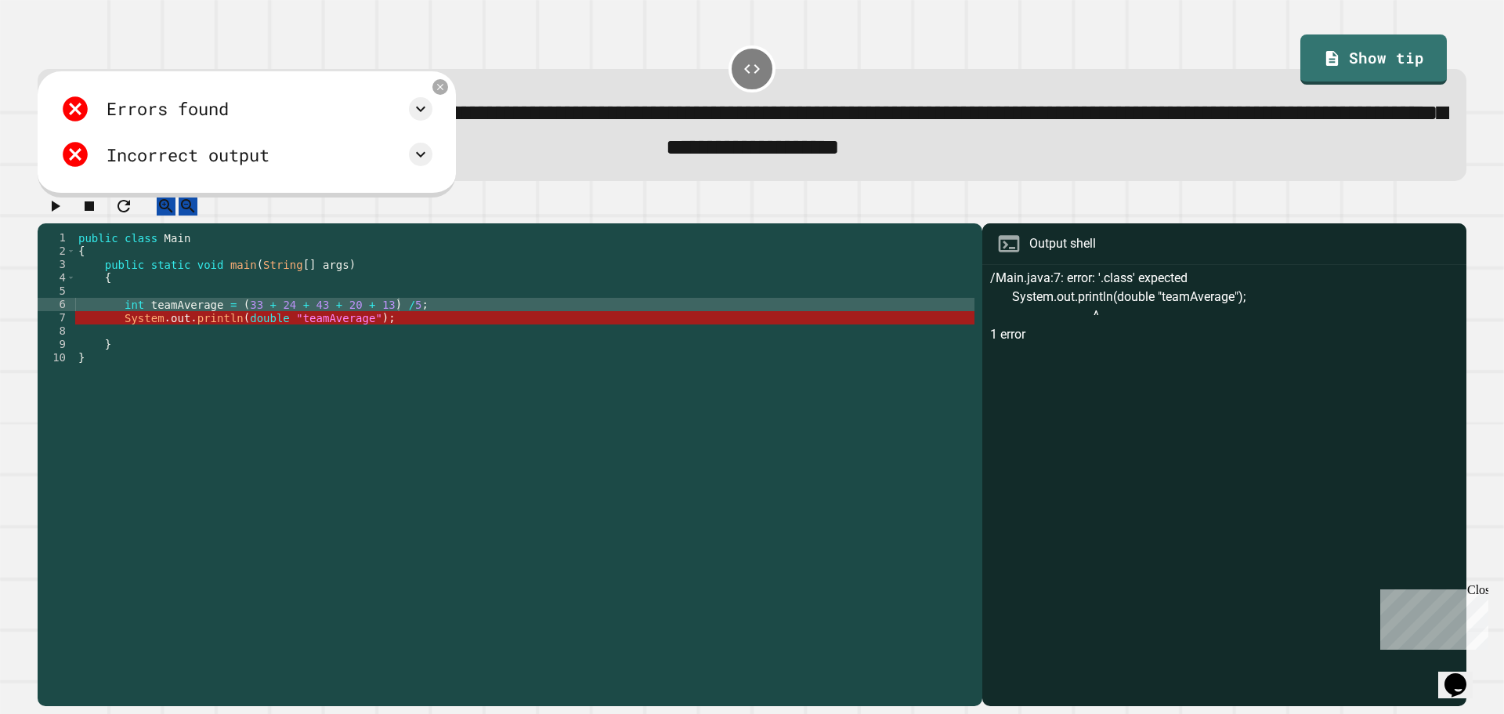
click at [418, 320] on div "public class Main { public static void main ( String [ ] args ) { int teamAvera…" at bounding box center [524, 450] width 899 height 439
click at [425, 111] on icon at bounding box center [420, 108] width 9 height 5
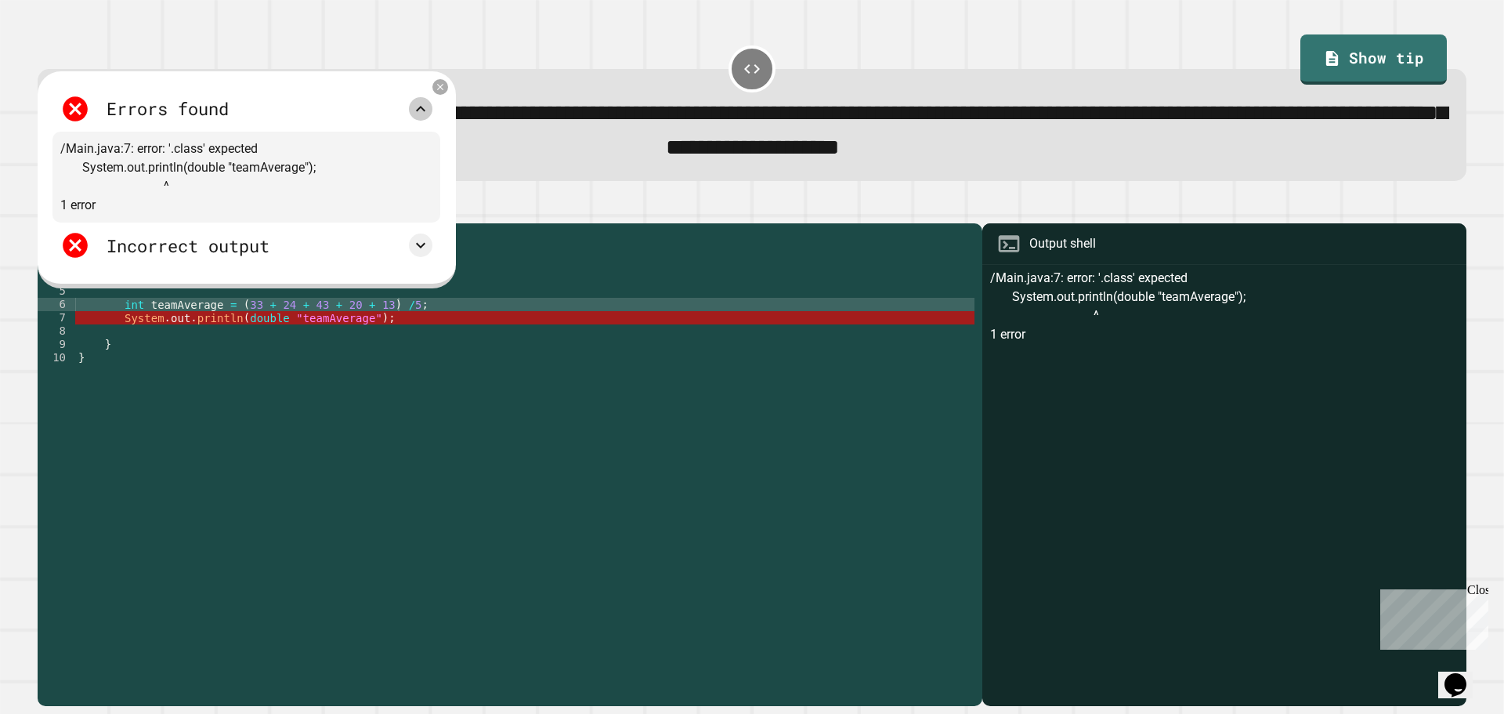
click at [430, 114] on icon at bounding box center [420, 108] width 19 height 19
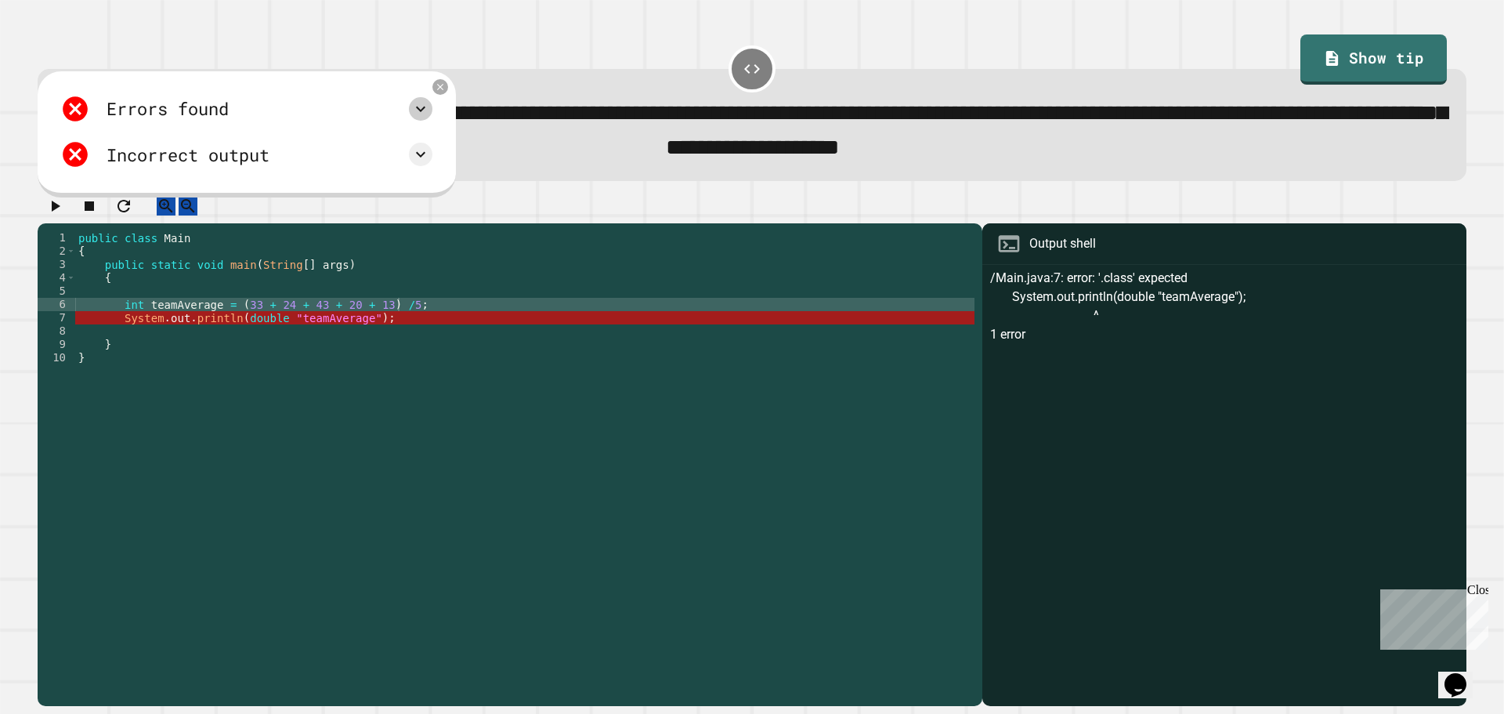
click at [392, 317] on div "public class Main { public static void main ( String [ ] args ) { int teamAvera…" at bounding box center [524, 450] width 899 height 439
click at [371, 334] on div "public class Main { public static void main ( String [ ] args ) { int teamAvera…" at bounding box center [524, 450] width 899 height 439
click at [406, 320] on div "public class Main { public static void main ( String [ ] args ) { int teamAvera…" at bounding box center [524, 450] width 899 height 439
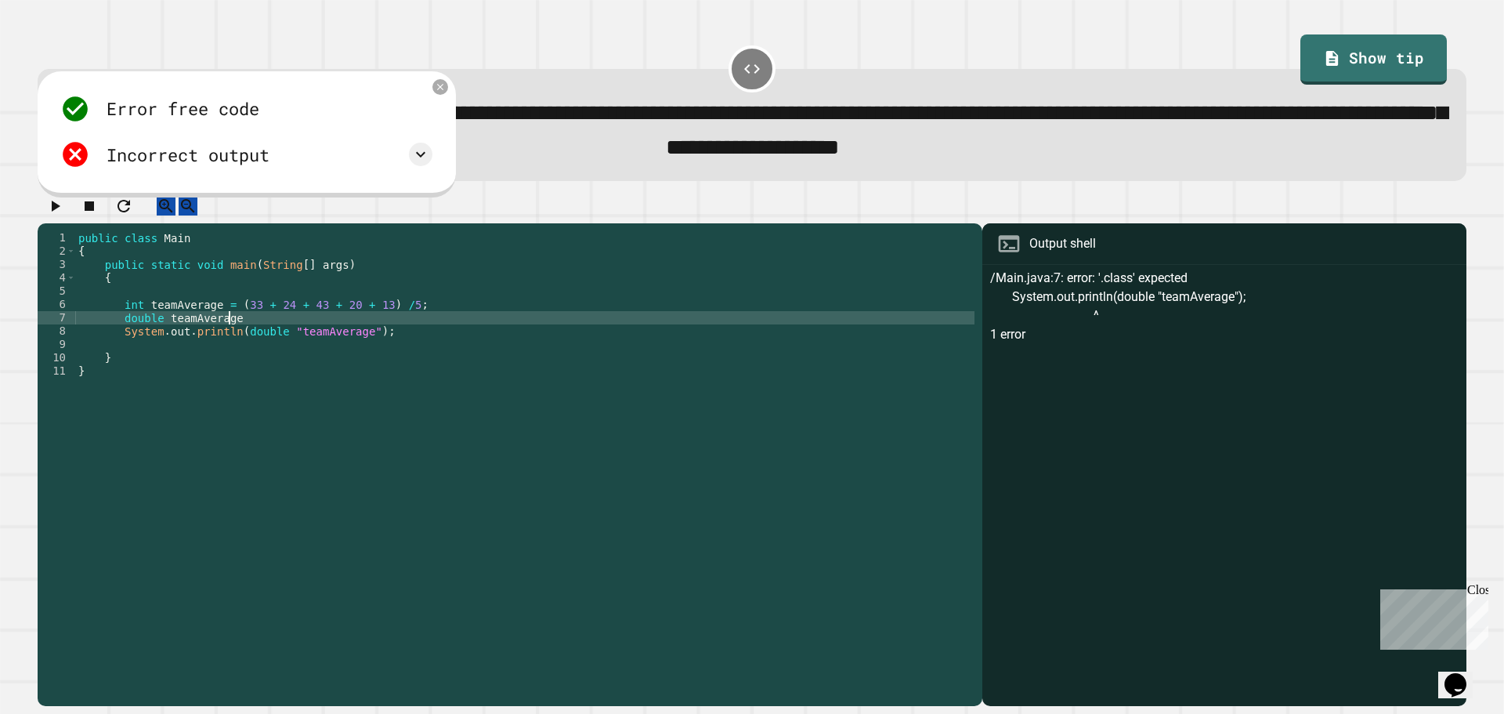
scroll to position [0, 10]
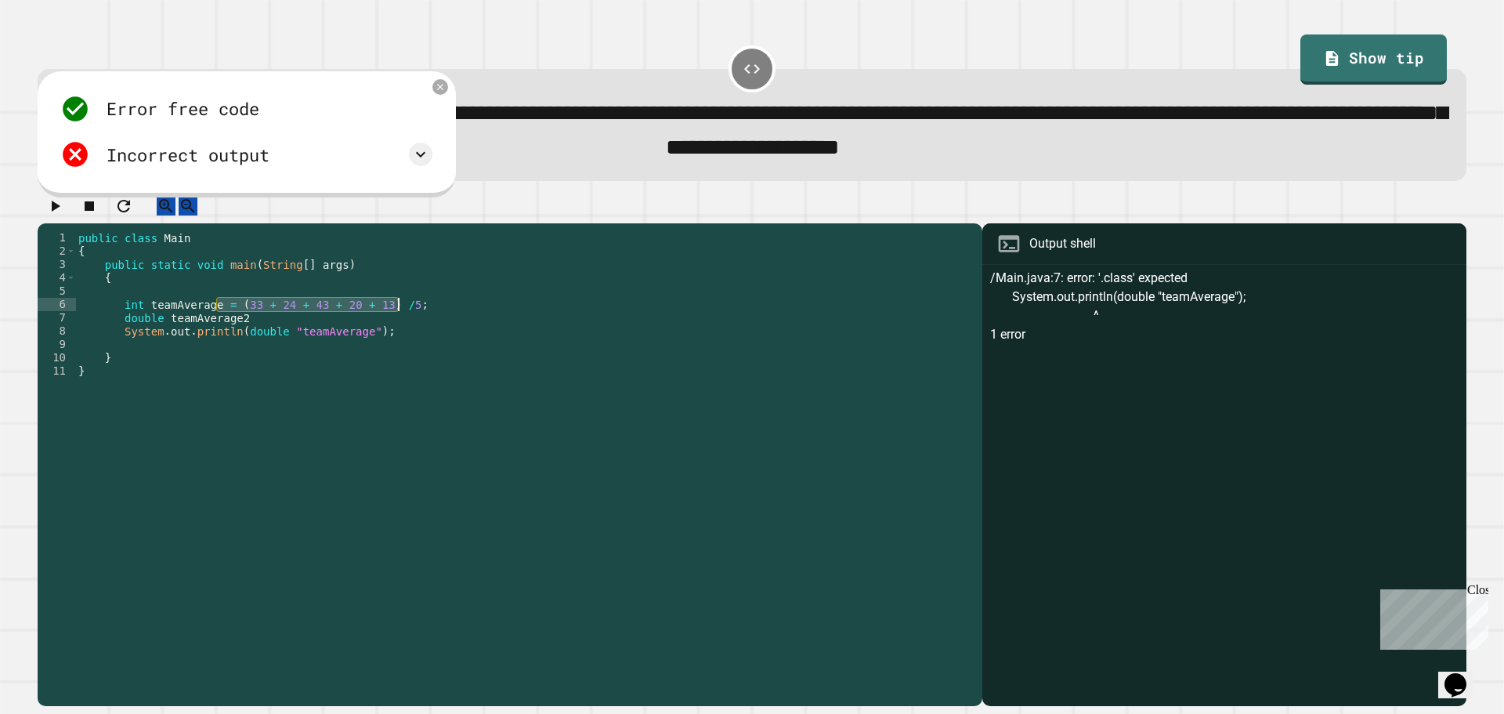
drag, startPoint x: 216, startPoint y: 324, endPoint x: 403, endPoint y: 320, distance: 186.5
click at [403, 320] on div "public class Main { public static void main ( String [ ] args ) { int teamAvera…" at bounding box center [524, 450] width 899 height 439
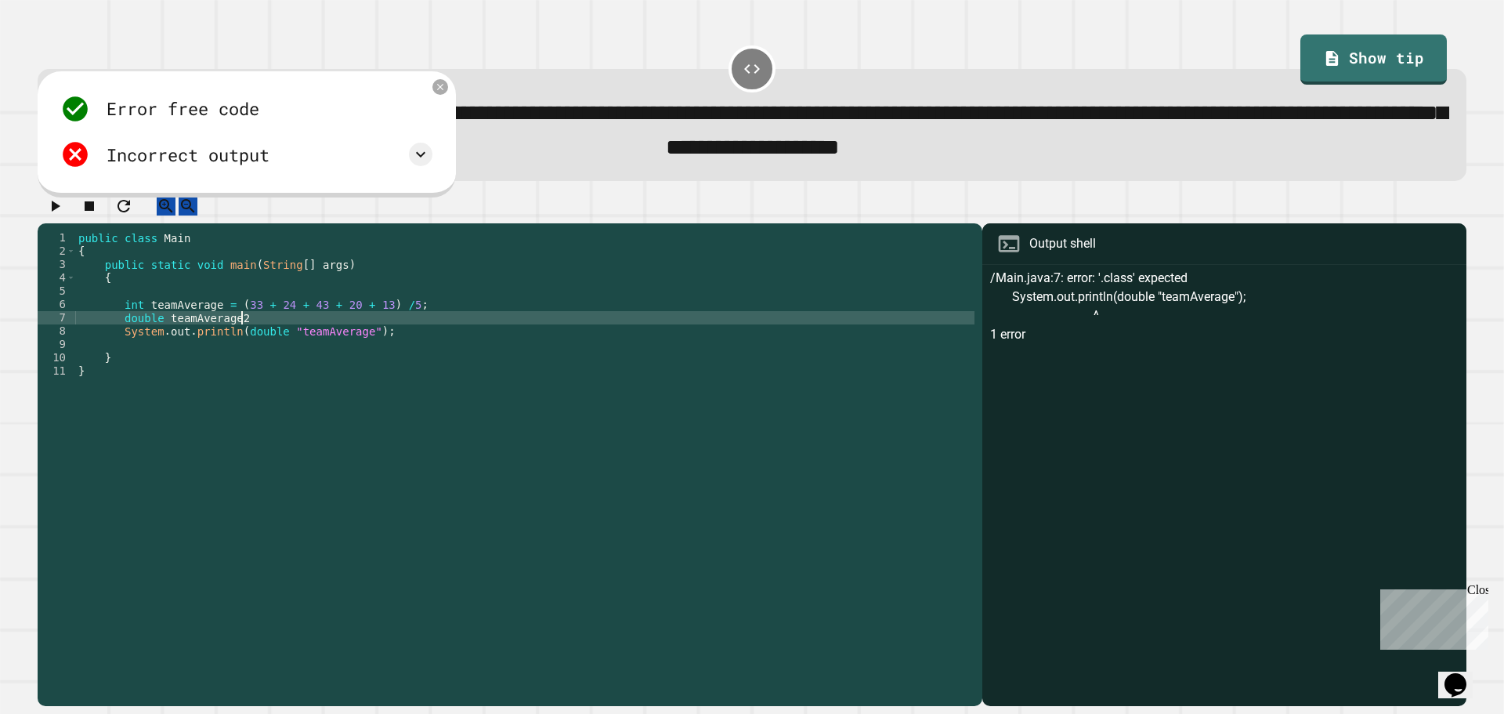
click at [342, 339] on div "public class Main { public static void main ( String [ ] args ) { int teamAvera…" at bounding box center [524, 450] width 899 height 439
paste textarea "**********"
click at [244, 350] on div "public class Main { public static void main ( String [ ] args ) { int teamAvera…" at bounding box center [524, 450] width 899 height 439
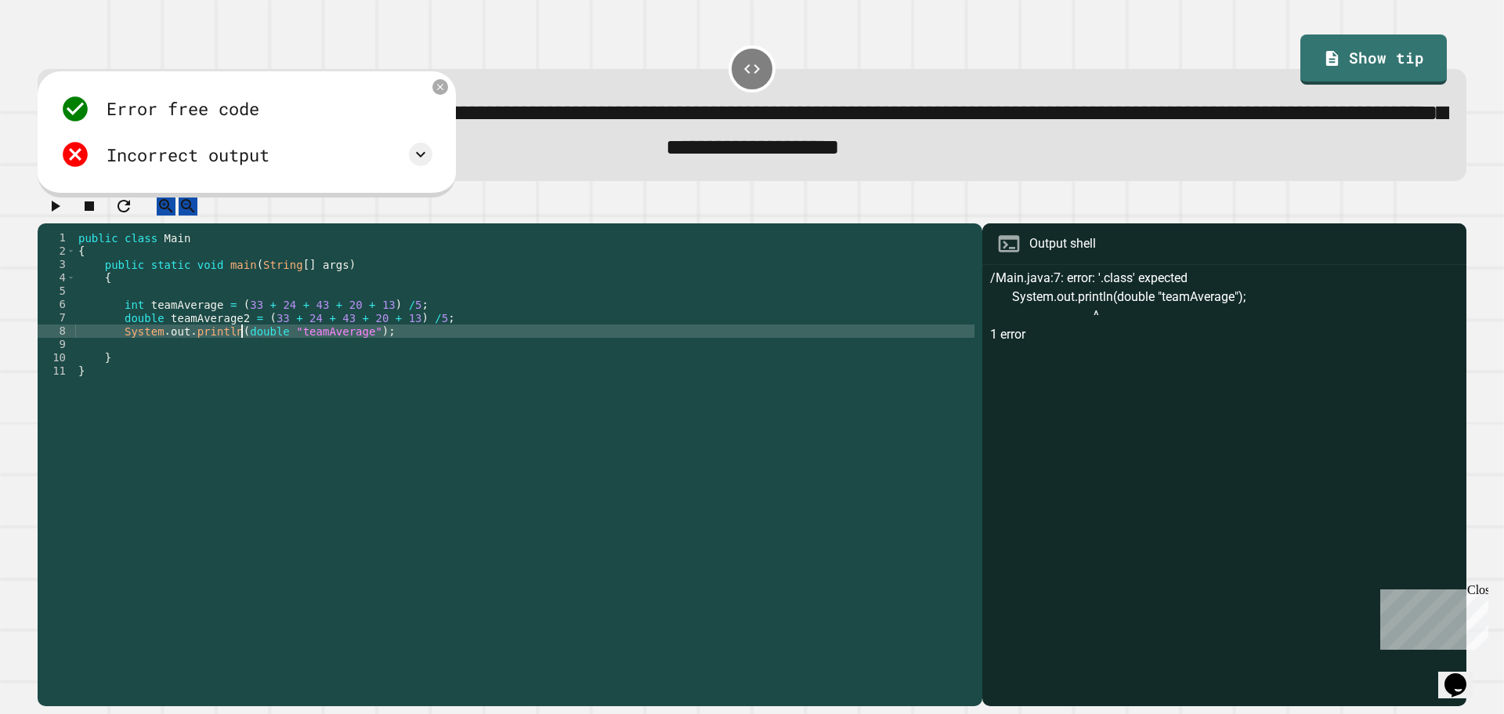
click at [374, 349] on div "public class Main { public static void main ( String [ ] args ) { int teamAvera…" at bounding box center [524, 450] width 899 height 439
click at [60, 211] on icon "button" at bounding box center [56, 206] width 9 height 11
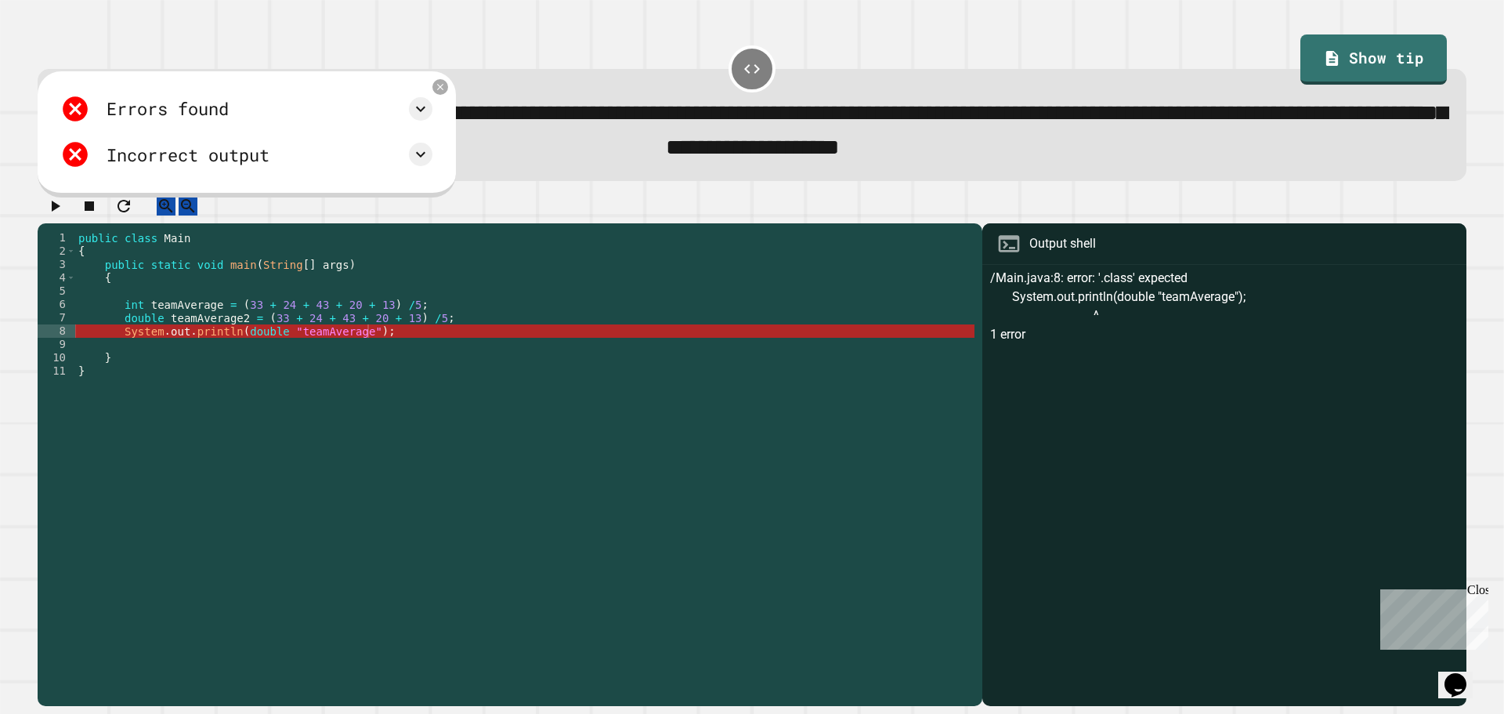
click at [270, 346] on div "public class Main { public static void main ( String [ ] args ) { int teamAvera…" at bounding box center [524, 450] width 899 height 439
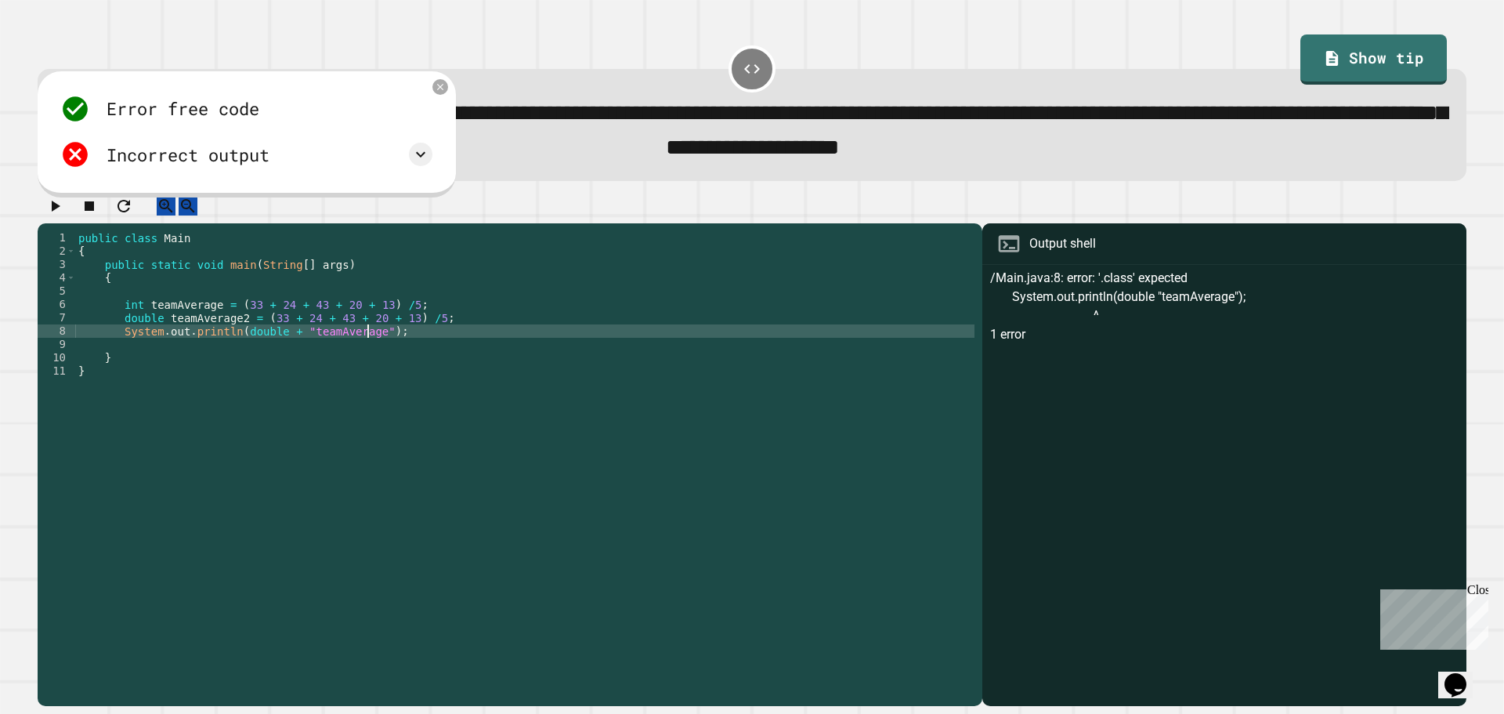
click at [366, 350] on div "public class Main { public static void main ( String [ ] args ) { int teamAvera…" at bounding box center [524, 450] width 899 height 439
click at [291, 345] on div "public class Main { public static void main ( String [ ] args ) { int teamAvera…" at bounding box center [524, 450] width 899 height 439
click at [295, 347] on div "public class Main { public static void main ( String [ ] args ) { int teamAvera…" at bounding box center [524, 450] width 899 height 439
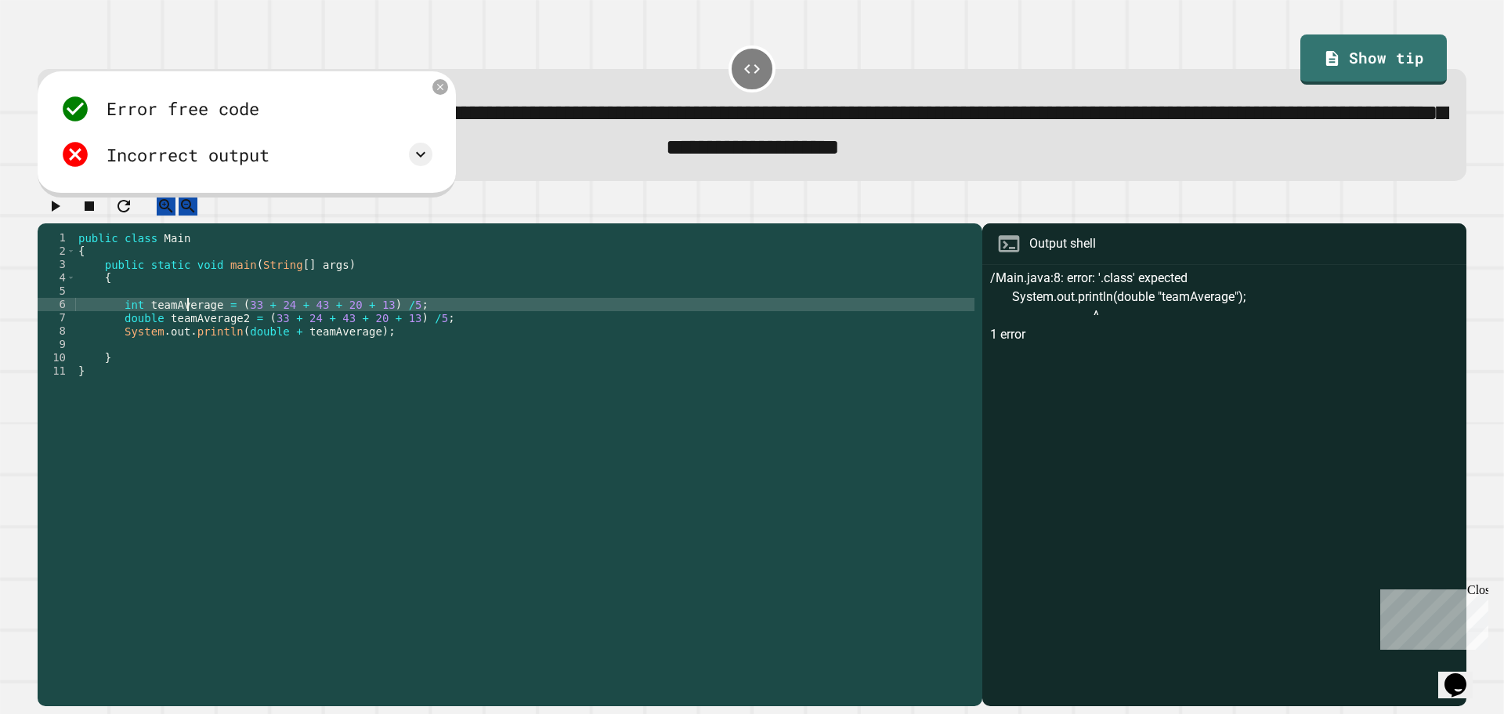
click at [188, 319] on div "public class Main { public static void main ( String [ ] args ) { int teamAvera…" at bounding box center [524, 450] width 899 height 439
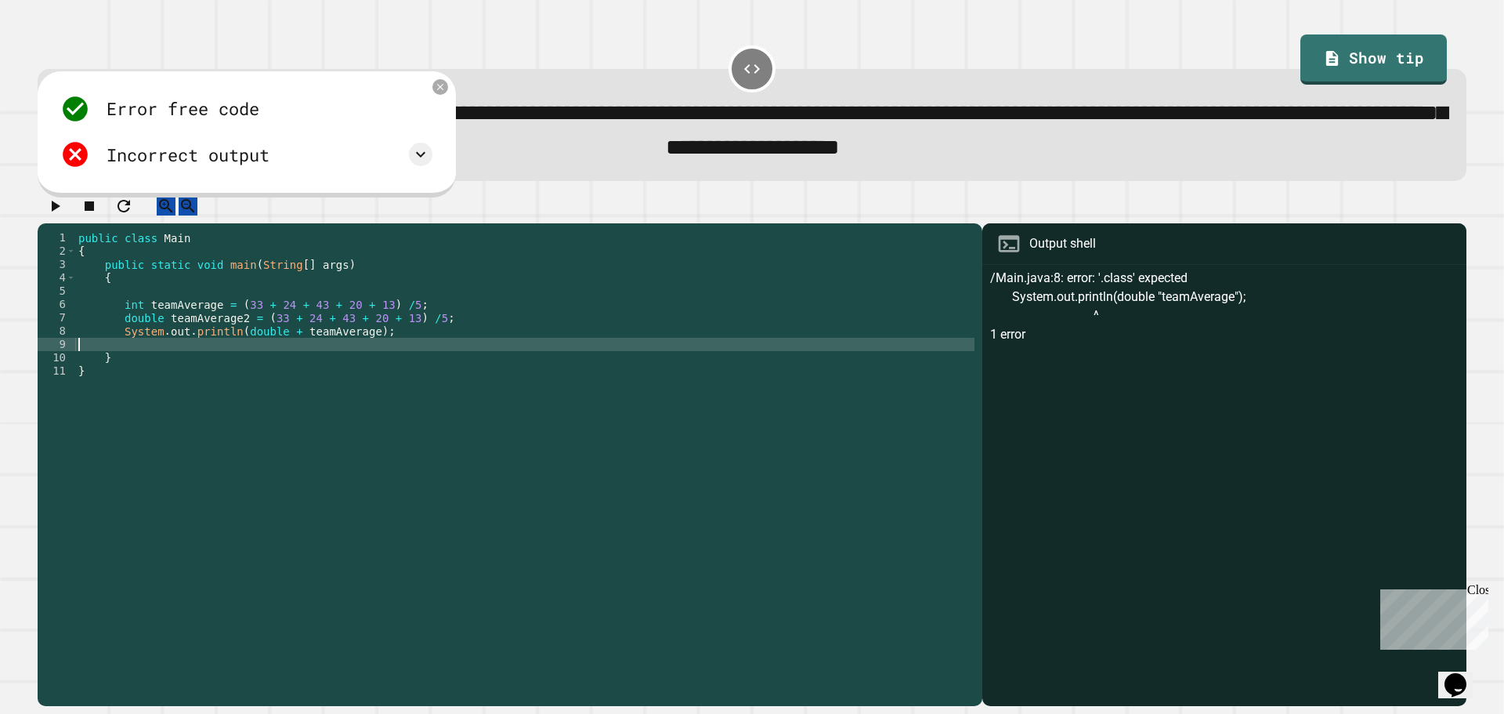
click at [309, 356] on div "public class Main { public static void main ( String [ ] args ) { int teamAvera…" at bounding box center [524, 450] width 899 height 439
click at [315, 352] on div "public class Main { public static void main ( String [ ] args ) { int teamAvera…" at bounding box center [524, 450] width 899 height 439
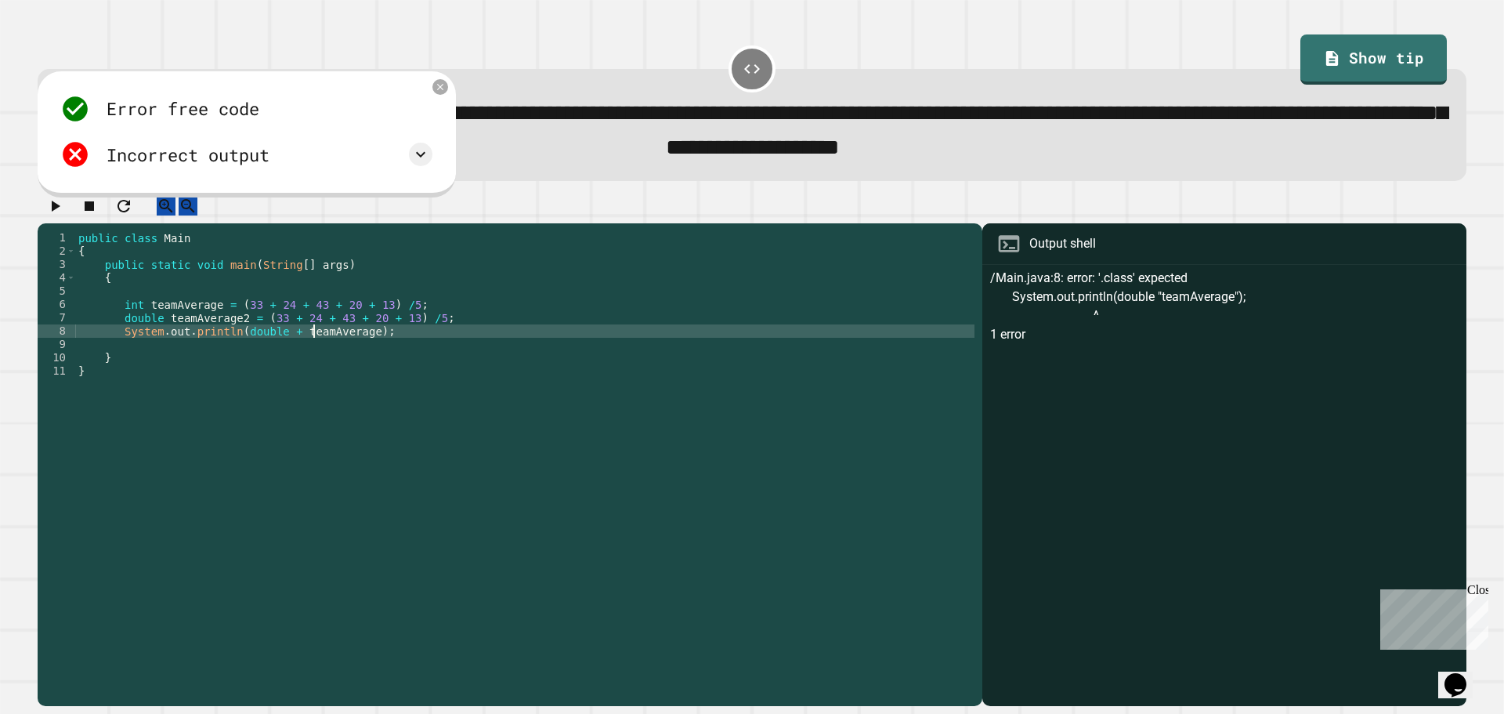
click at [315, 352] on div "public class Main { public static void main ( String [ ] args ) { int teamAvera…" at bounding box center [524, 450] width 899 height 439
click at [211, 333] on div "public class Main { public static void main ( String [ ] args ) { int teamAvera…" at bounding box center [524, 450] width 899 height 439
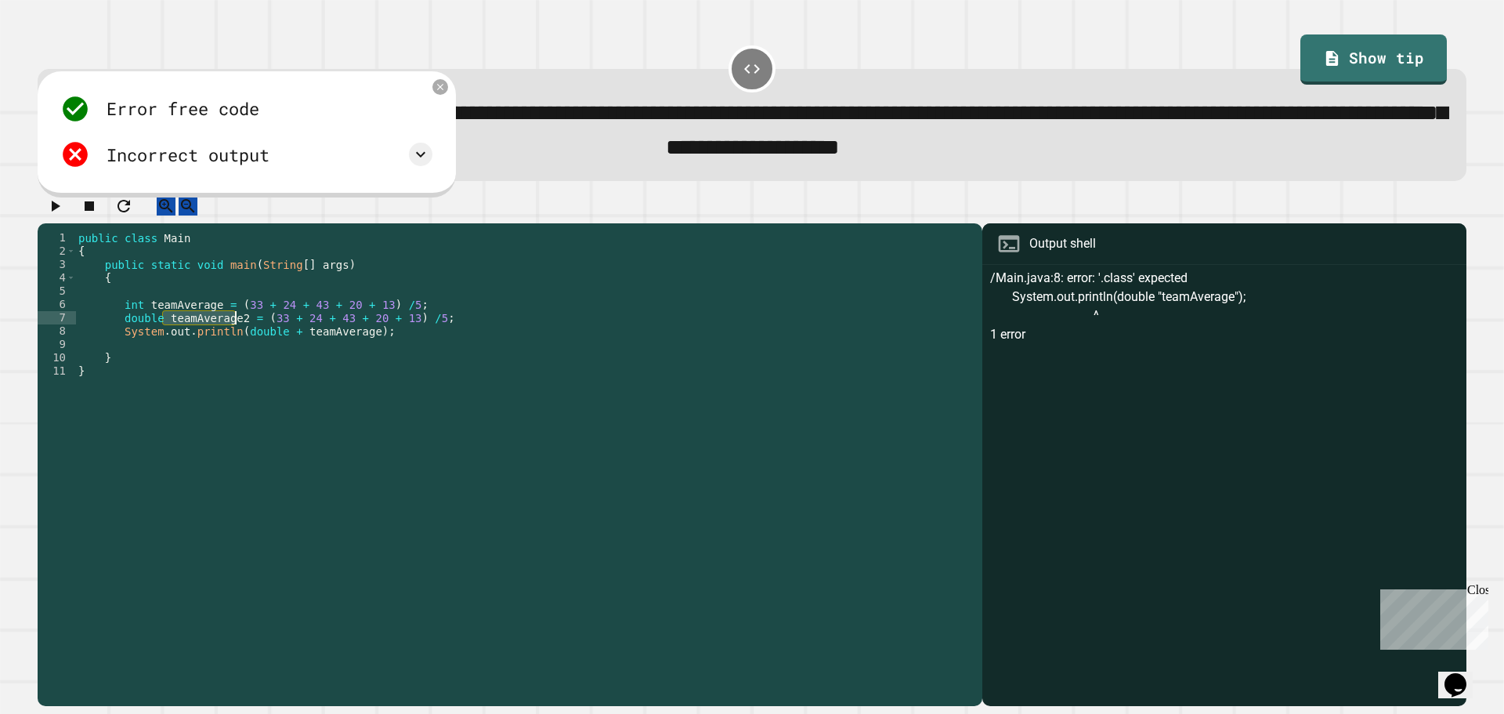
click at [211, 333] on div "public class Main { public static void main ( String [ ] args ) { int teamAvera…" at bounding box center [524, 450] width 899 height 439
click at [64, 215] on icon "button" at bounding box center [54, 206] width 19 height 19
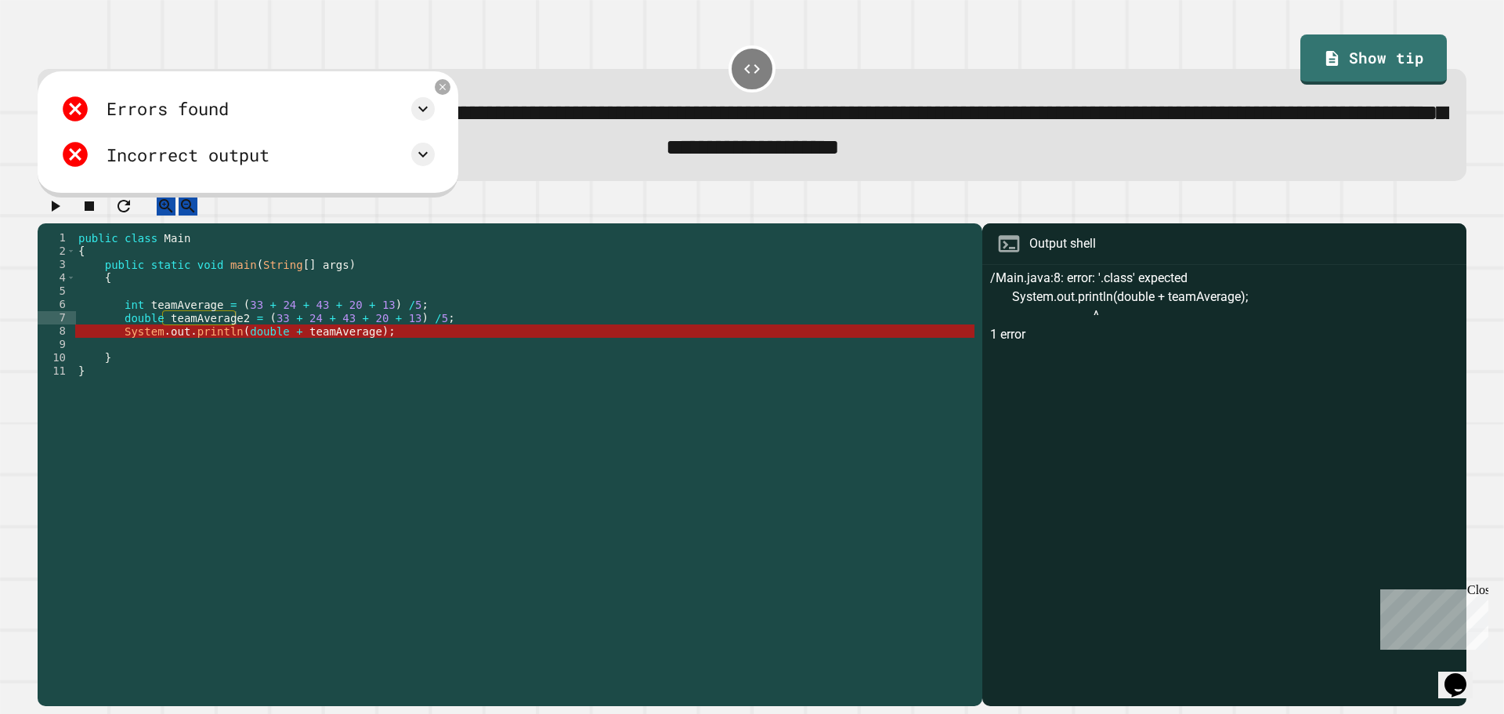
click at [385, 345] on div "public class Main { public static void main ( String [ ] args ) { int teamAvera…" at bounding box center [524, 450] width 899 height 439
drag, startPoint x: 287, startPoint y: 349, endPoint x: 239, endPoint y: 356, distance: 48.3
click at [237, 360] on div "public class Main { public static void main ( String [ ] args ) { int teamAvera…" at bounding box center [524, 450] width 899 height 439
drag, startPoint x: 236, startPoint y: 347, endPoint x: 289, endPoint y: 347, distance: 53.3
click at [289, 347] on div "public class Main { public static void main ( String [ ] args ) { int teamAvera…" at bounding box center [524, 450] width 899 height 439
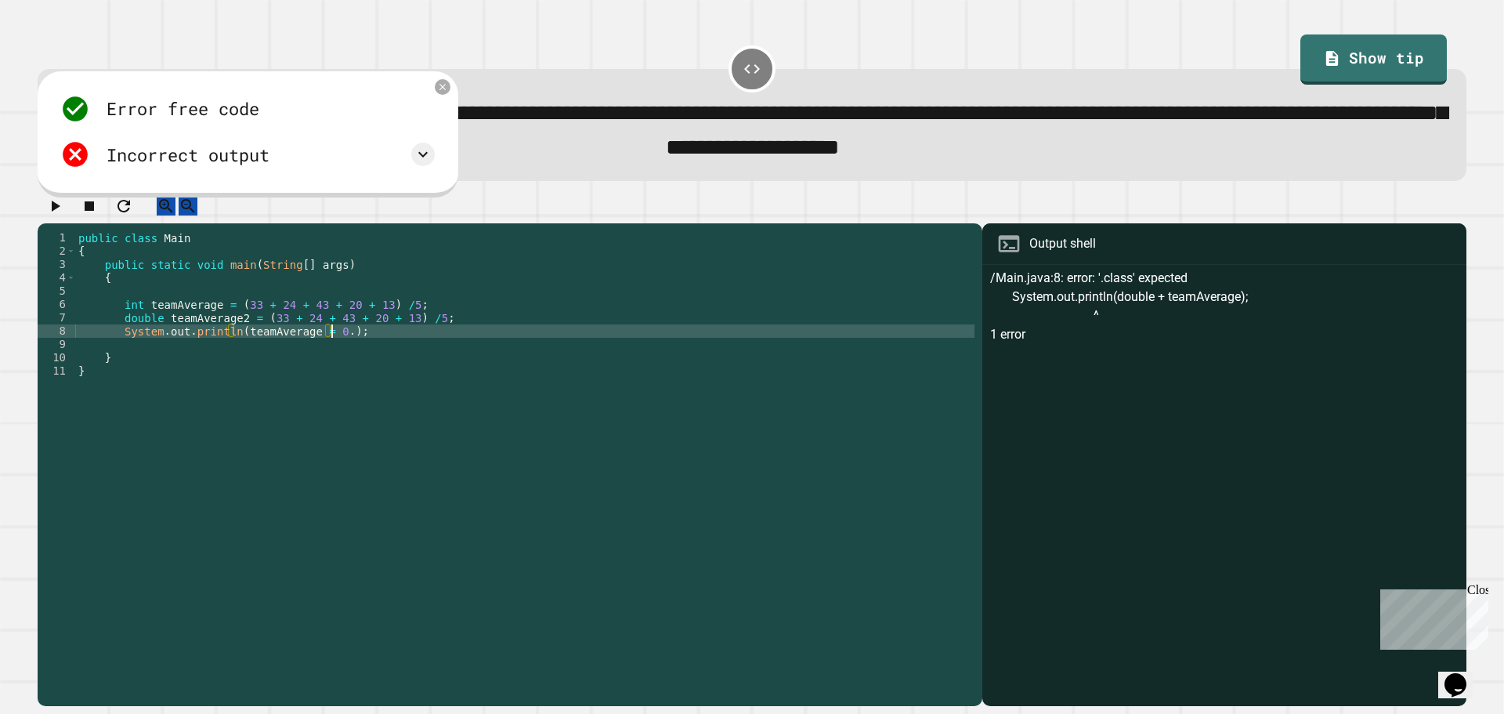
scroll to position [0, 18]
click at [432, 337] on div "public class Main { public static void main ( String [ ] args ) { int teamAvera…" at bounding box center [524, 450] width 899 height 439
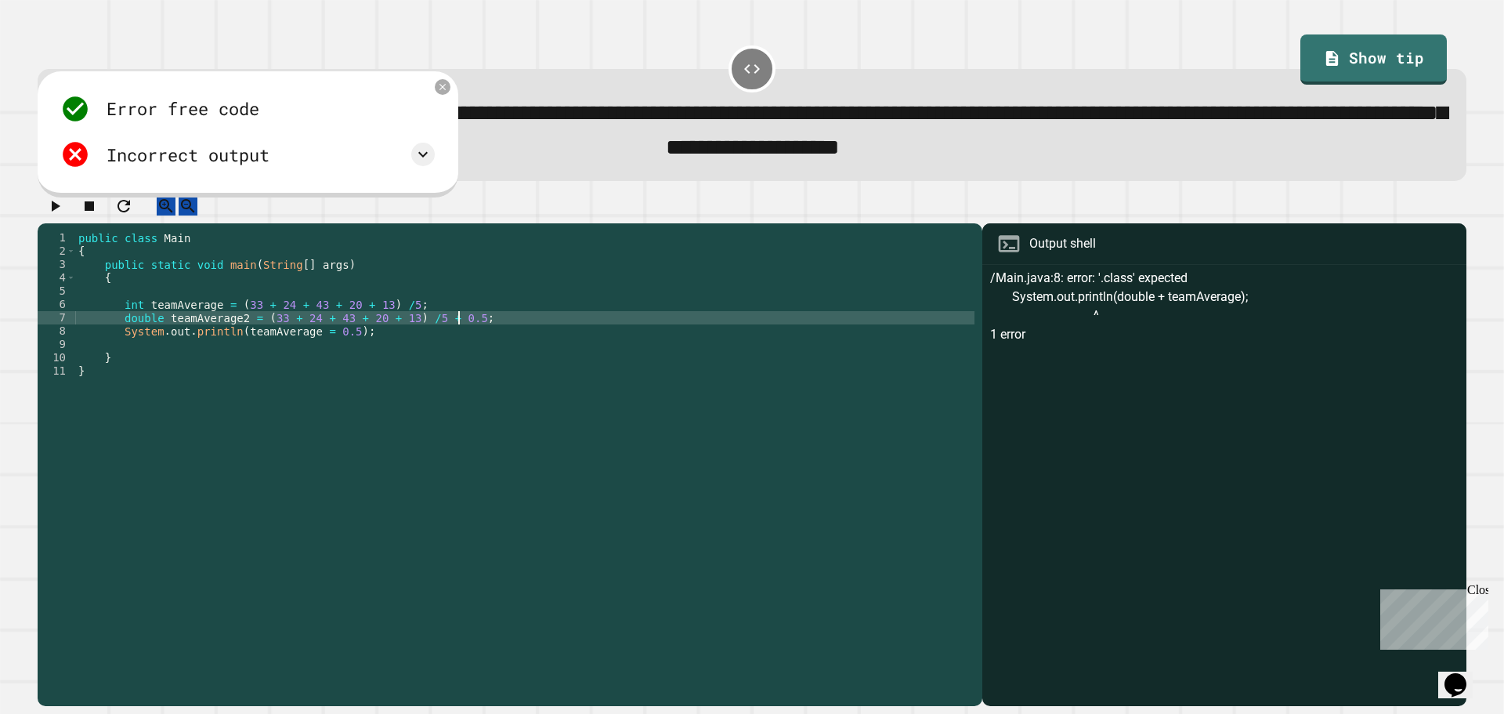
scroll to position [0, 26]
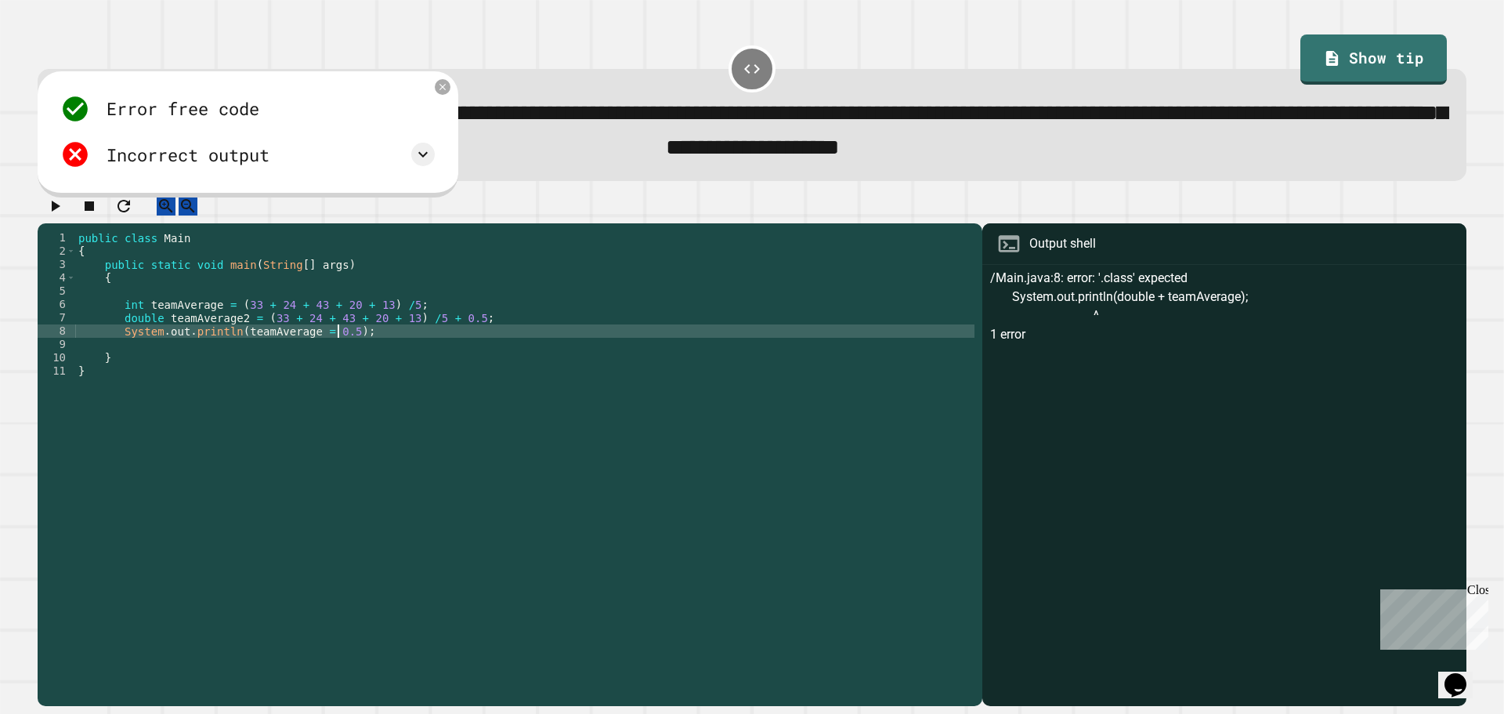
click at [340, 350] on div "public class Main { public static void main ( String [ ] args ) { int teamAvera…" at bounding box center [524, 450] width 899 height 439
click at [409, 331] on div "public class Main { public static void main ( String [ ] args ) { int teamAvera…" at bounding box center [524, 450] width 899 height 439
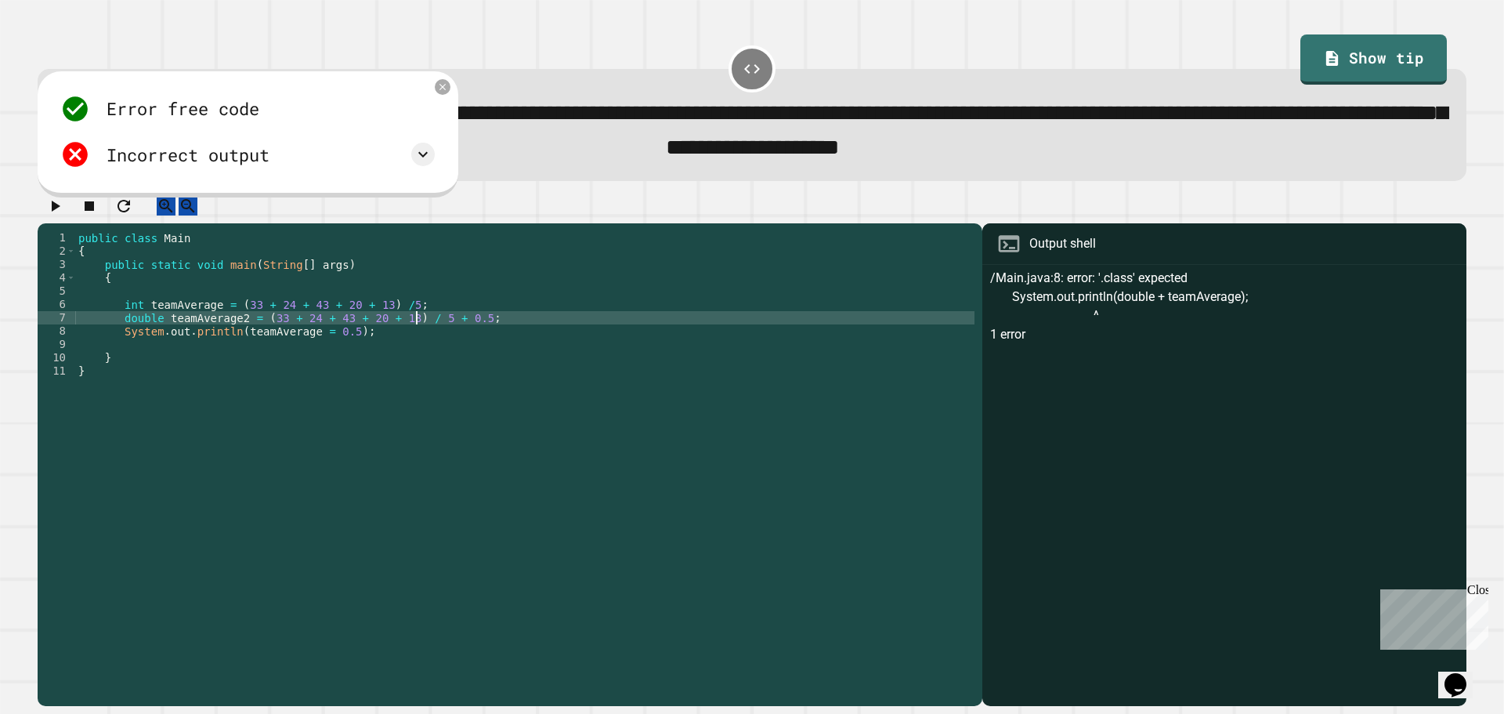
scroll to position [0, 23]
click at [328, 340] on div "public class Main { public static void main ( String [ ] args ) { int teamAvera…" at bounding box center [524, 450] width 899 height 439
drag, startPoint x: 306, startPoint y: 351, endPoint x: 340, endPoint y: 354, distance: 33.8
click at [340, 354] on div "public class Main { public static void main ( String [ ] args ) { int teamAvera…" at bounding box center [524, 450] width 899 height 439
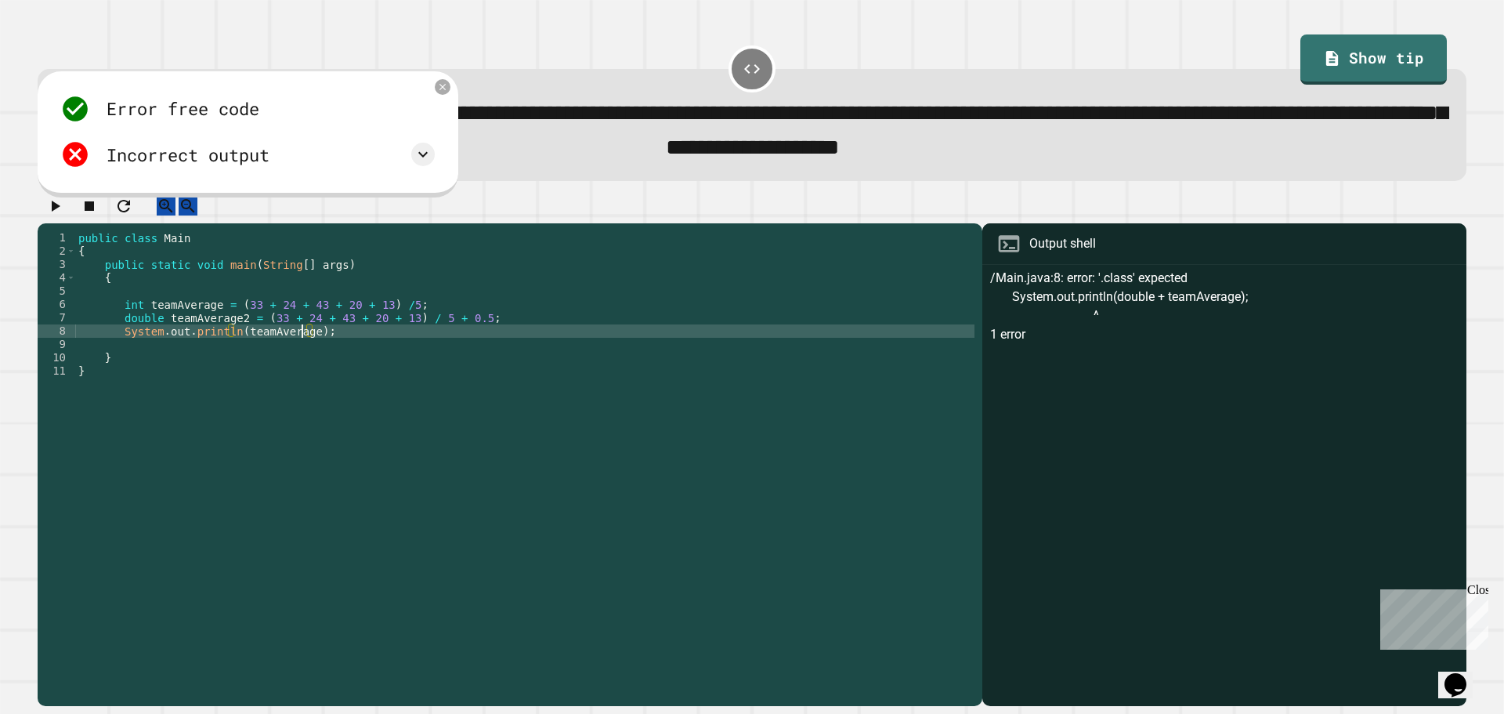
scroll to position [0, 16]
click at [70, 204] on div at bounding box center [752, 210] width 1429 height 27
click at [63, 208] on icon "button" at bounding box center [54, 206] width 19 height 19
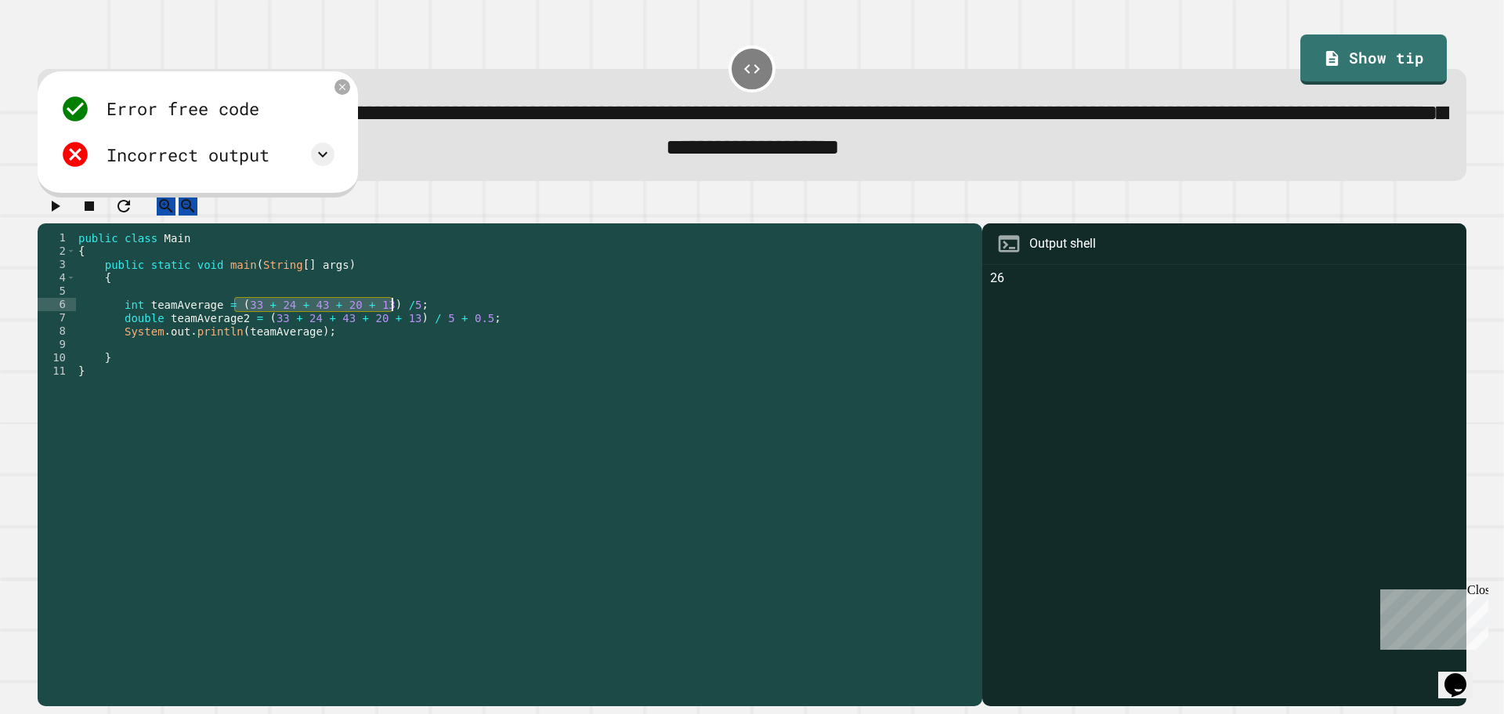
drag, startPoint x: 236, startPoint y: 324, endPoint x: 389, endPoint y: 318, distance: 153.7
click at [389, 318] on div "public class Main { public static void main ( String [ ] args ) { int teamAvera…" at bounding box center [524, 450] width 899 height 439
click at [453, 334] on div "public class Main { public static void main ( String [ ] args ) { int teamAvera…" at bounding box center [524, 450] width 899 height 439
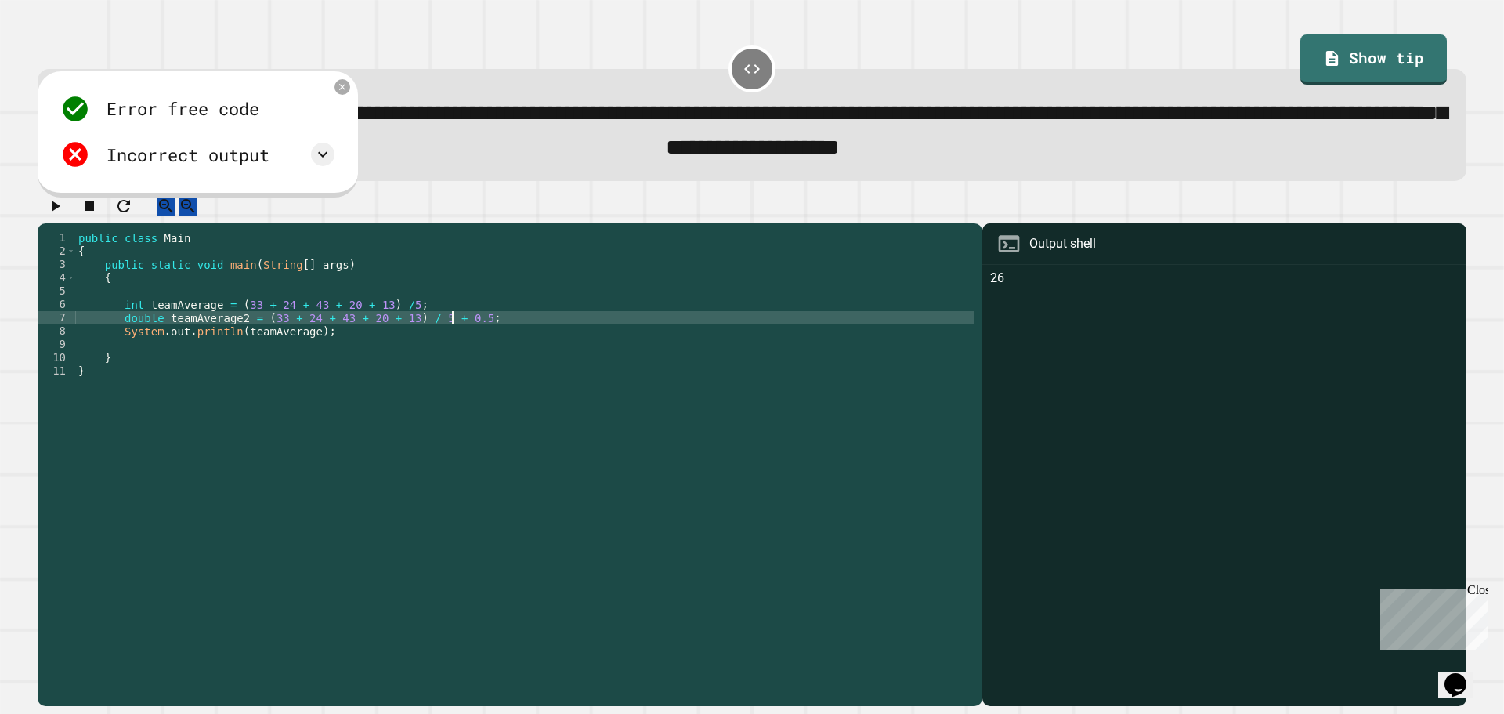
click at [458, 339] on div "public class Main { public static void main ( String [ ] args ) { int teamAvera…" at bounding box center [524, 450] width 899 height 439
click at [64, 216] on button "button" at bounding box center [54, 207] width 19 height 20
click at [449, 335] on div "public class Main { public static void main ( String [ ] args ) { int teamAvera…" at bounding box center [524, 450] width 899 height 439
click at [459, 332] on div "public class Main { public static void main ( String [ ] args ) { int teamAvera…" at bounding box center [524, 450] width 899 height 439
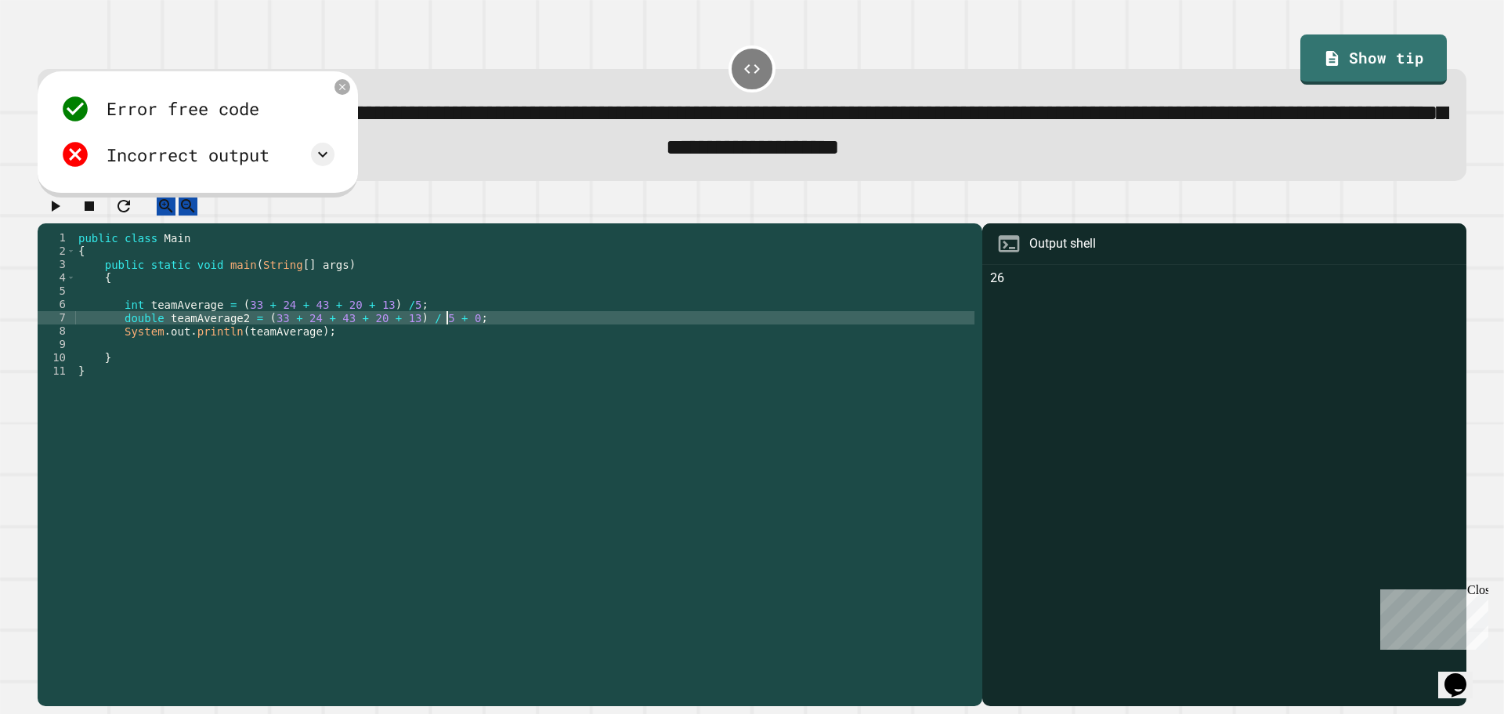
scroll to position [0, 26]
click at [56, 215] on icon "button" at bounding box center [54, 206] width 19 height 19
click at [310, 165] on div "Incorrect output" at bounding box center [197, 154] width 274 height 30
click at [321, 156] on icon at bounding box center [322, 154] width 19 height 19
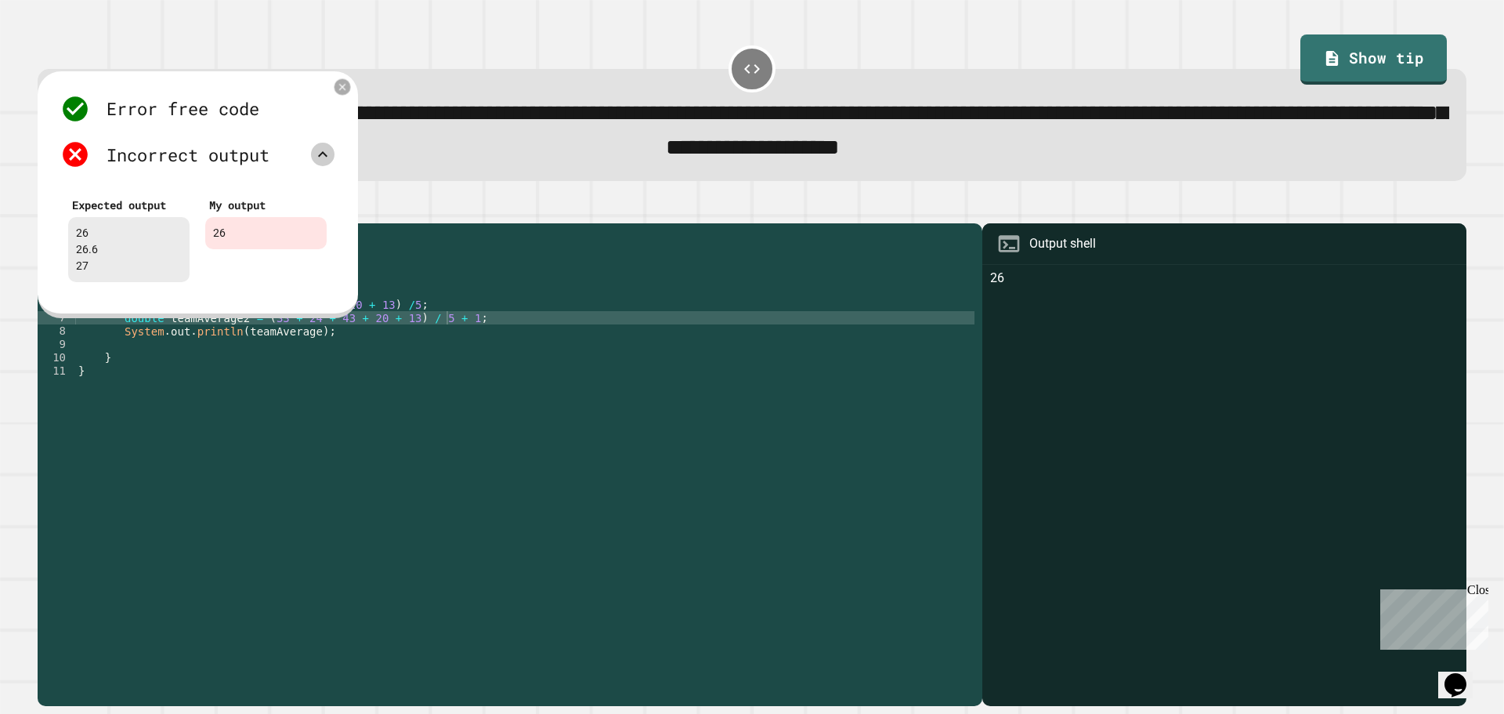
click at [342, 90] on icon at bounding box center [343, 87] width 12 height 12
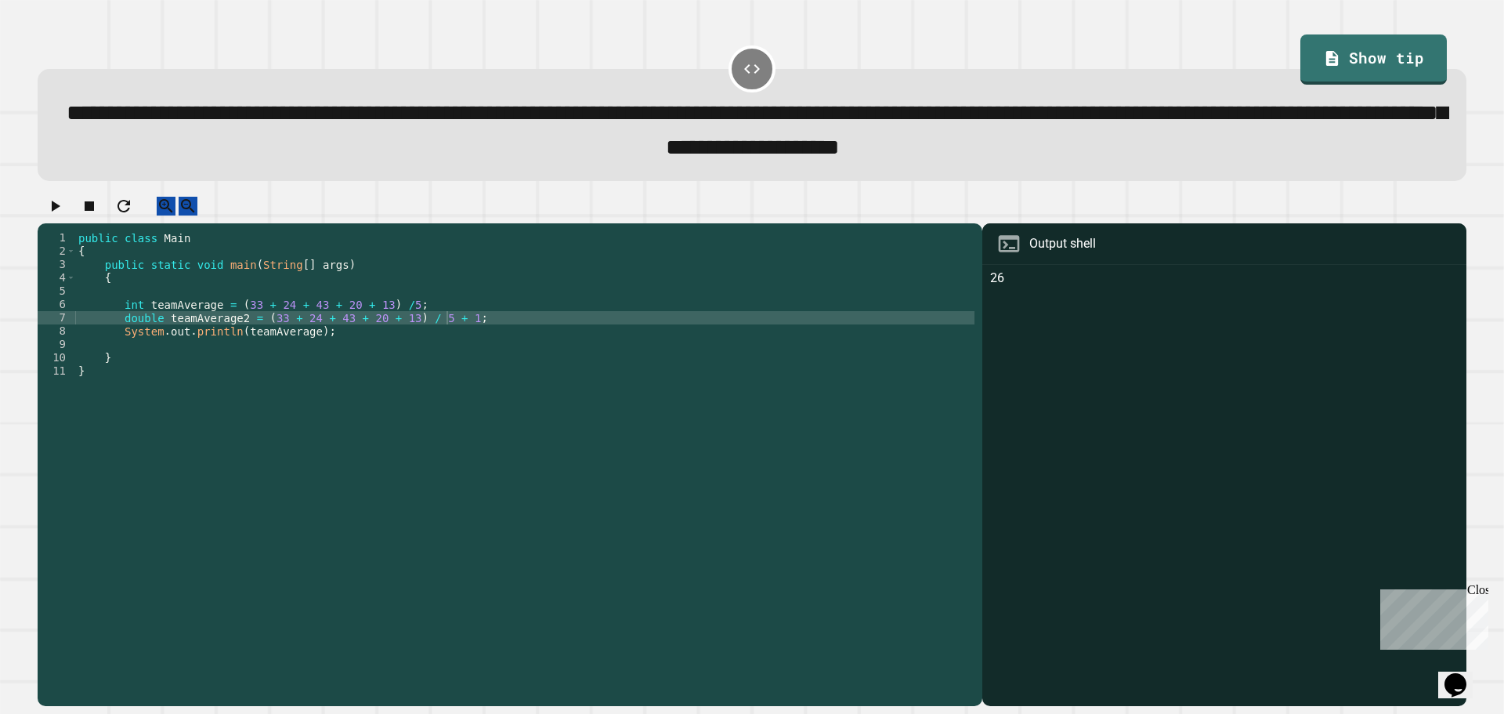
drag, startPoint x: 302, startPoint y: 348, endPoint x: 313, endPoint y: 352, distance: 10.9
click at [303, 348] on div "public class Main { public static void main ( String [ ] args ) { int teamAvera…" at bounding box center [524, 450] width 899 height 439
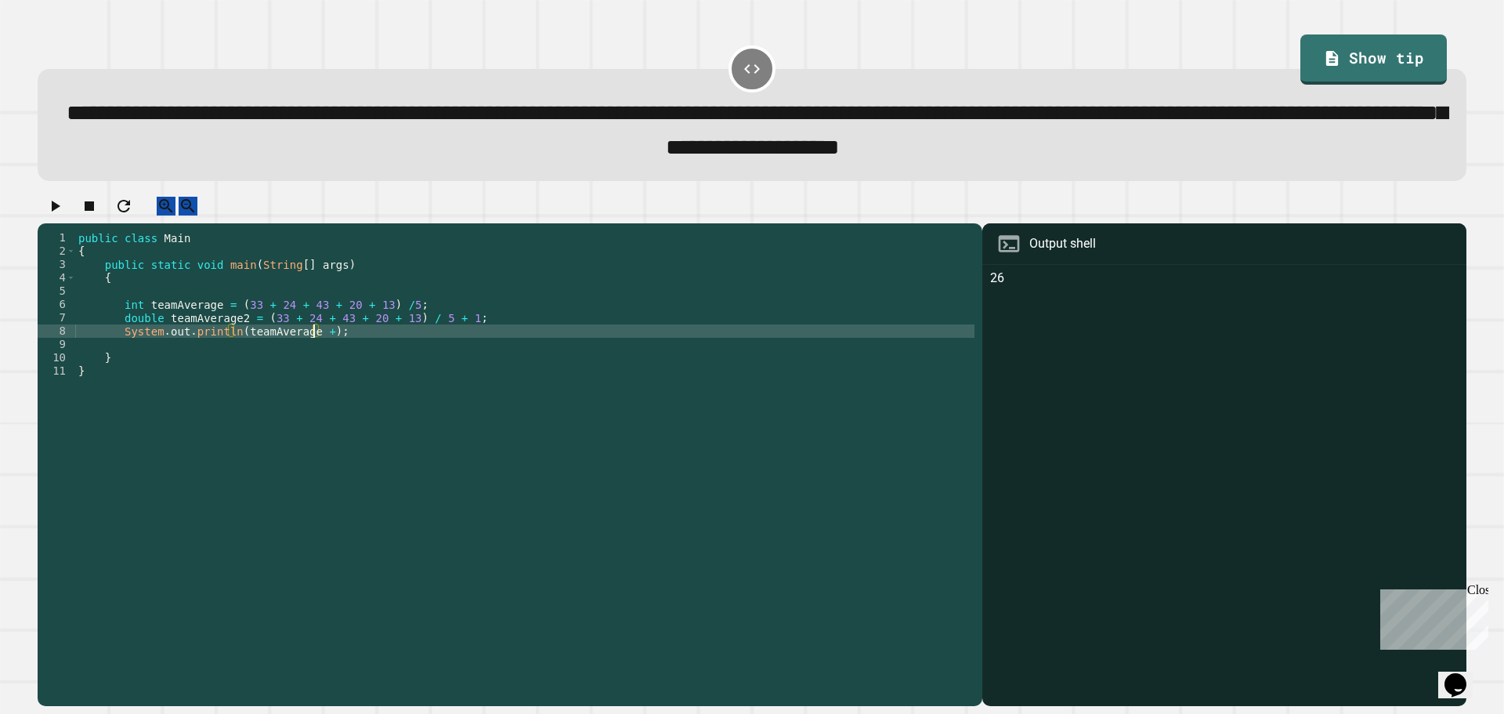
scroll to position [0, 17]
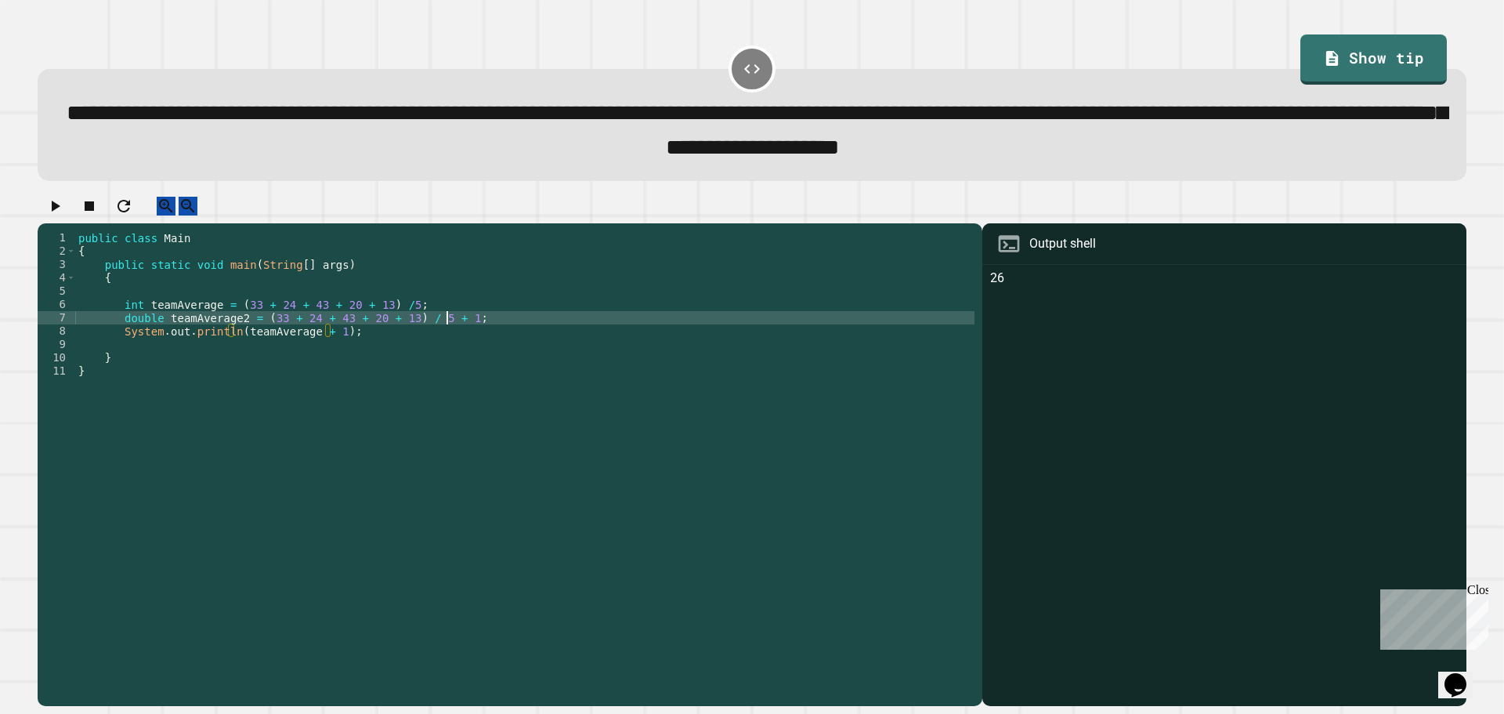
click at [447, 334] on div "public class Main { public static void main ( String [ ] args ) { int teamAvera…" at bounding box center [524, 450] width 899 height 439
click at [57, 215] on icon "button" at bounding box center [54, 206] width 19 height 19
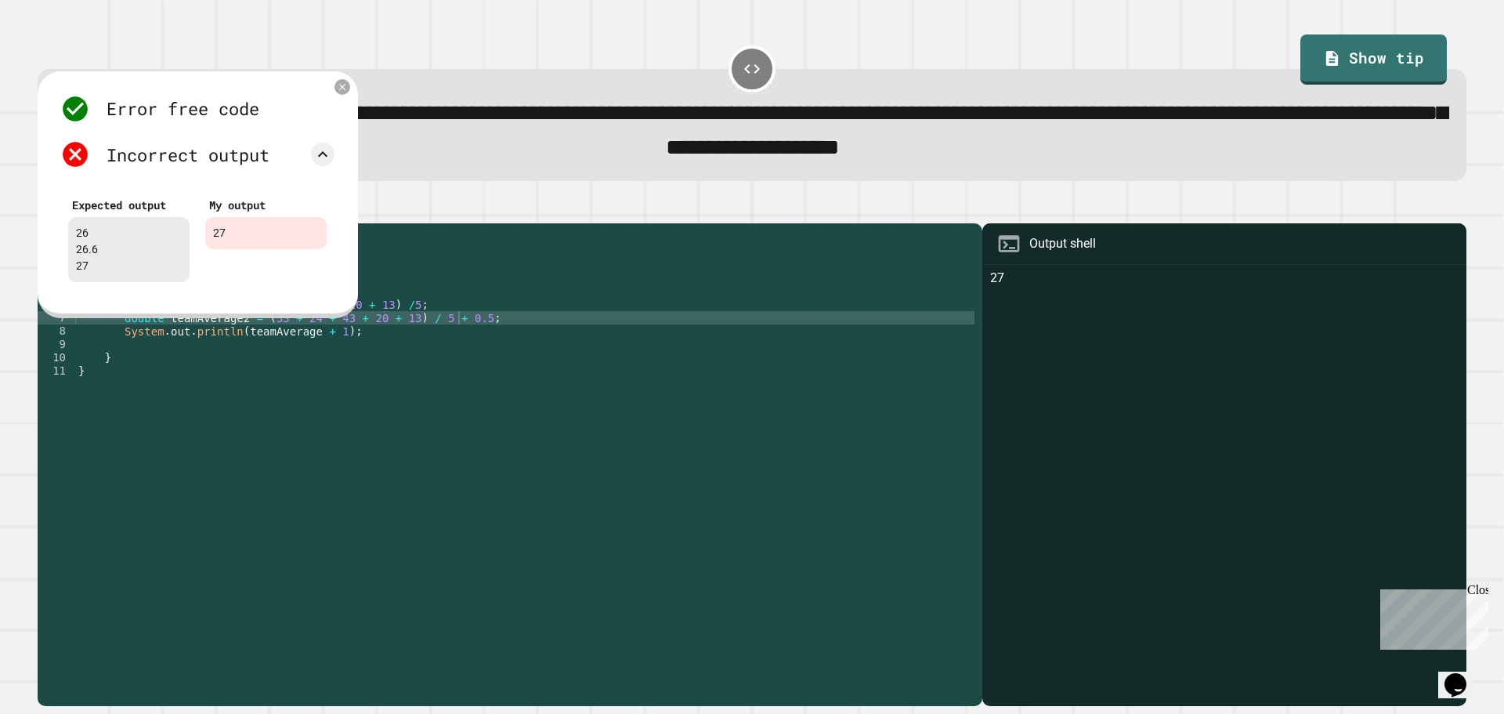
click at [125, 247] on div "26 26.6 27" at bounding box center [128, 249] width 121 height 65
click at [341, 101] on div "Error free code 27 Incorrect output Expected output 26 26.6 27 My output 27" at bounding box center [197, 192] width 290 height 212
click at [337, 89] on icon at bounding box center [342, 86] width 11 height 11
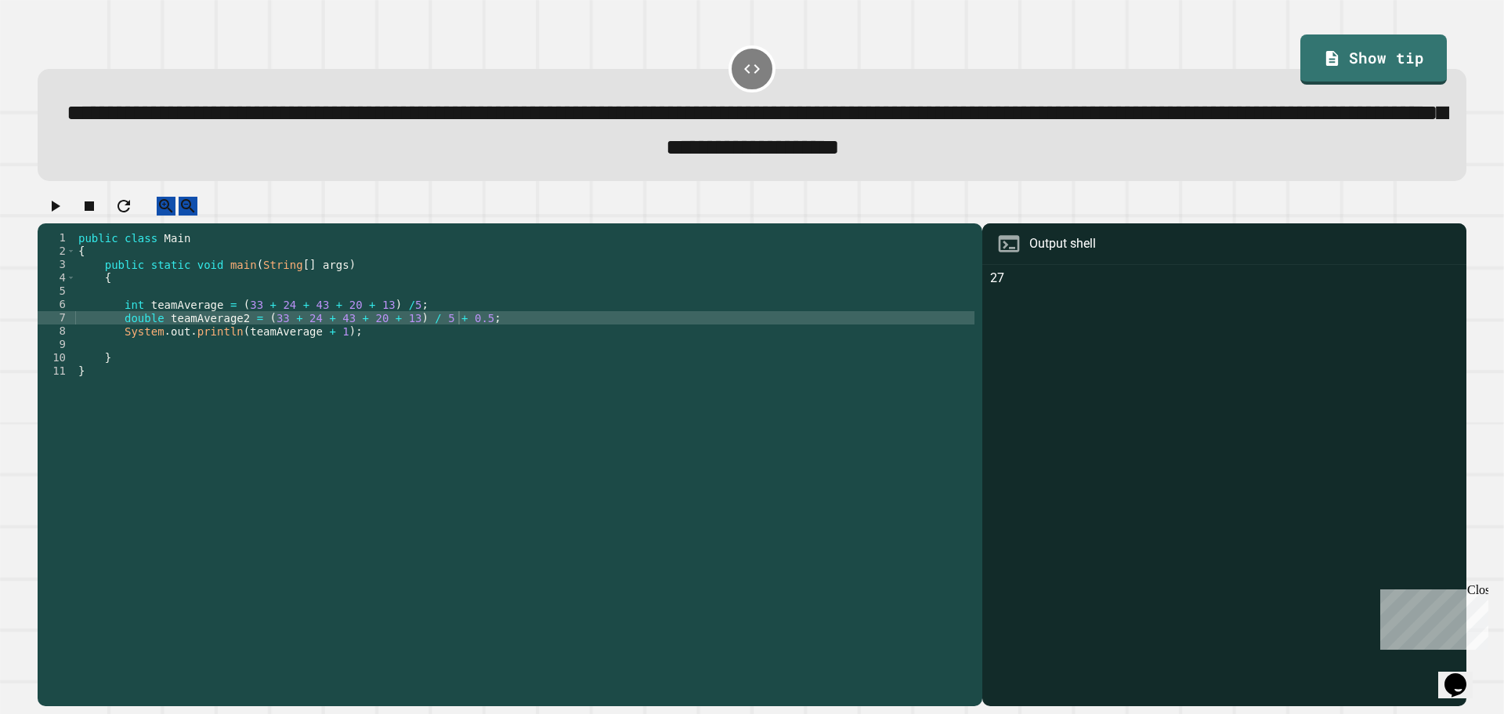
click at [327, 346] on div "public class Main { public static void main ( String [ ] args ) { int teamAvera…" at bounding box center [524, 450] width 899 height 439
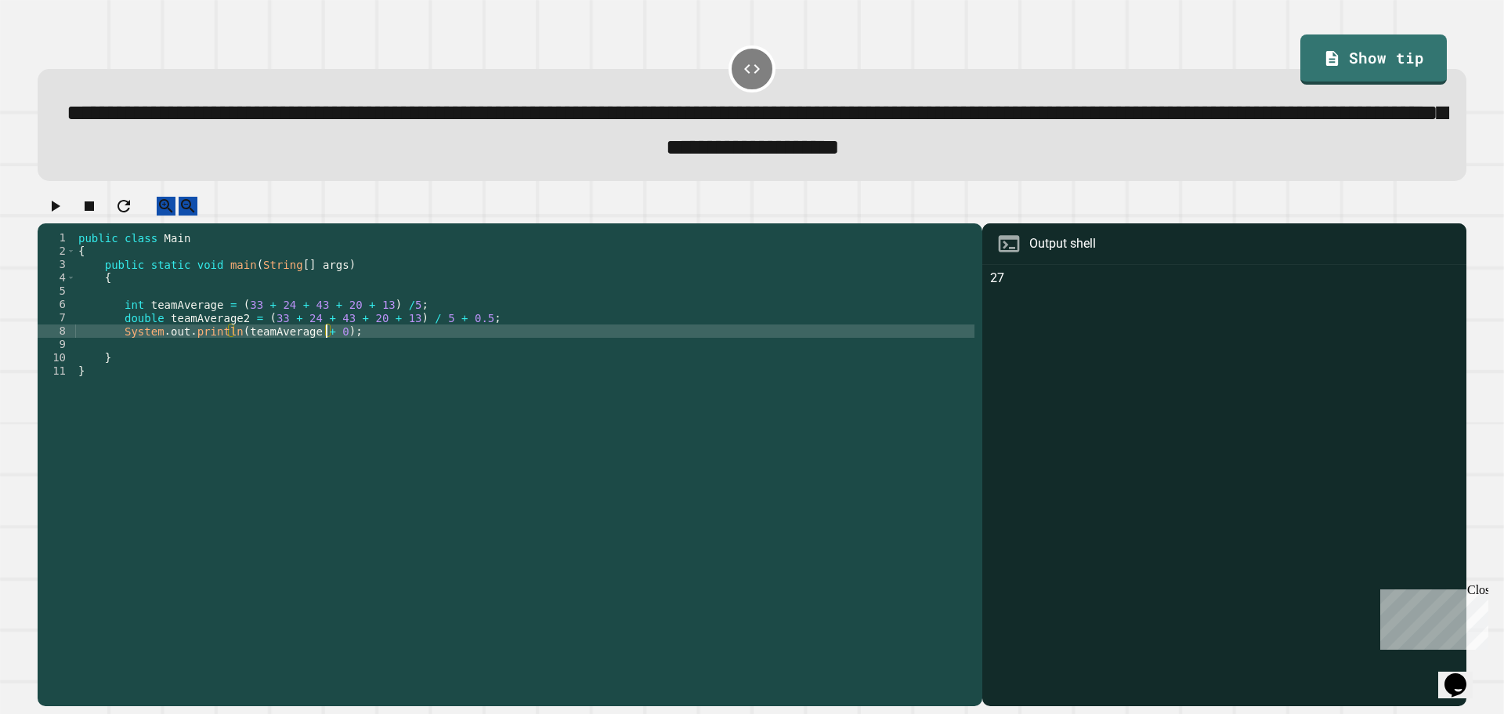
scroll to position [0, 18]
click at [45, 214] on div at bounding box center [752, 210] width 1429 height 27
click at [56, 214] on icon "button" at bounding box center [54, 206] width 19 height 19
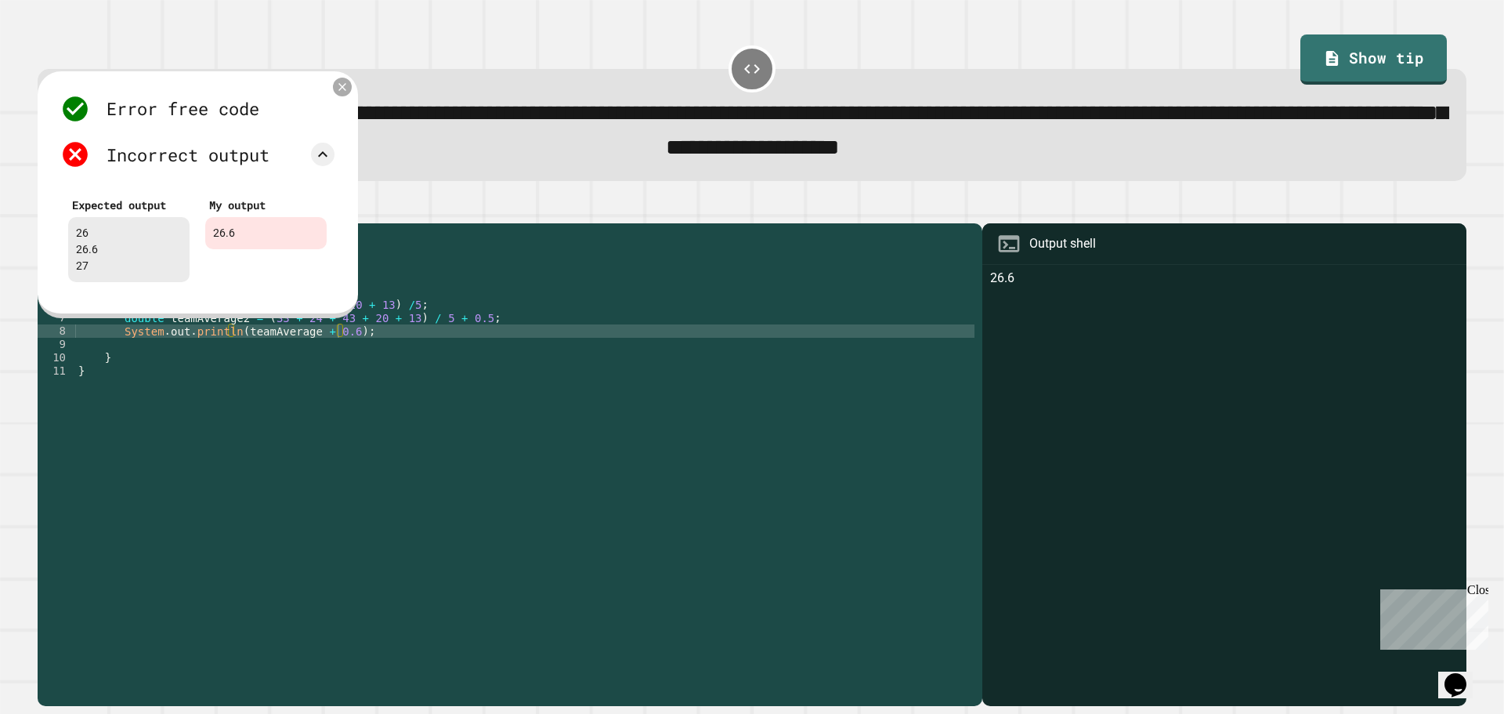
click at [341, 92] on icon at bounding box center [342, 86] width 13 height 13
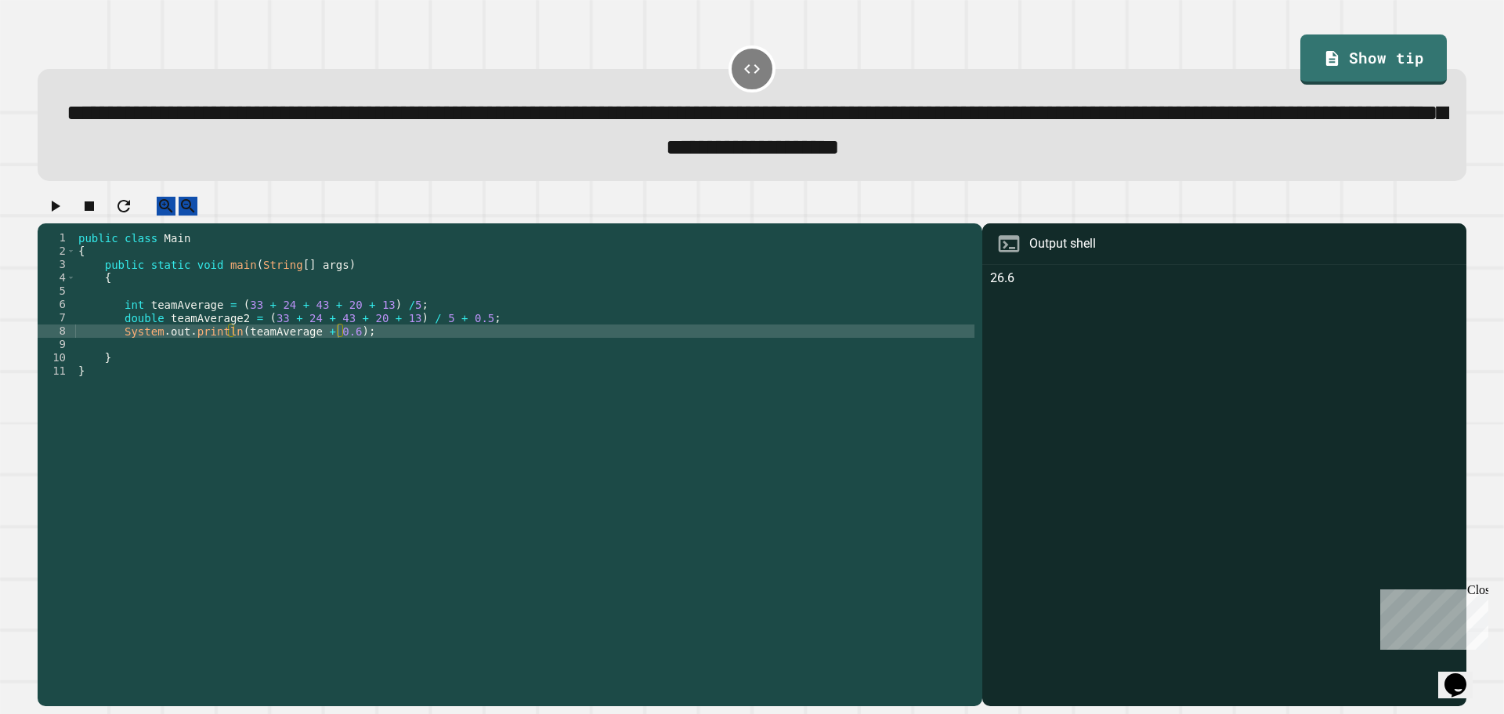
click at [295, 345] on div "public class Main { public static void main ( String [ ] args ) { int teamAvera…" at bounding box center [524, 450] width 899 height 439
click at [297, 348] on div "public class Main { public static void main ( String [ ] args ) { int teamAvera…" at bounding box center [524, 450] width 899 height 439
click at [298, 347] on div "public class Main { public static void main ( String [ ] args ) { int teamAvera…" at bounding box center [524, 450] width 899 height 439
drag, startPoint x: 305, startPoint y: 349, endPoint x: 362, endPoint y: 360, distance: 58.2
click at [304, 349] on div "public class Main { public static void main ( String [ ] args ) { int teamAvera…" at bounding box center [524, 450] width 899 height 439
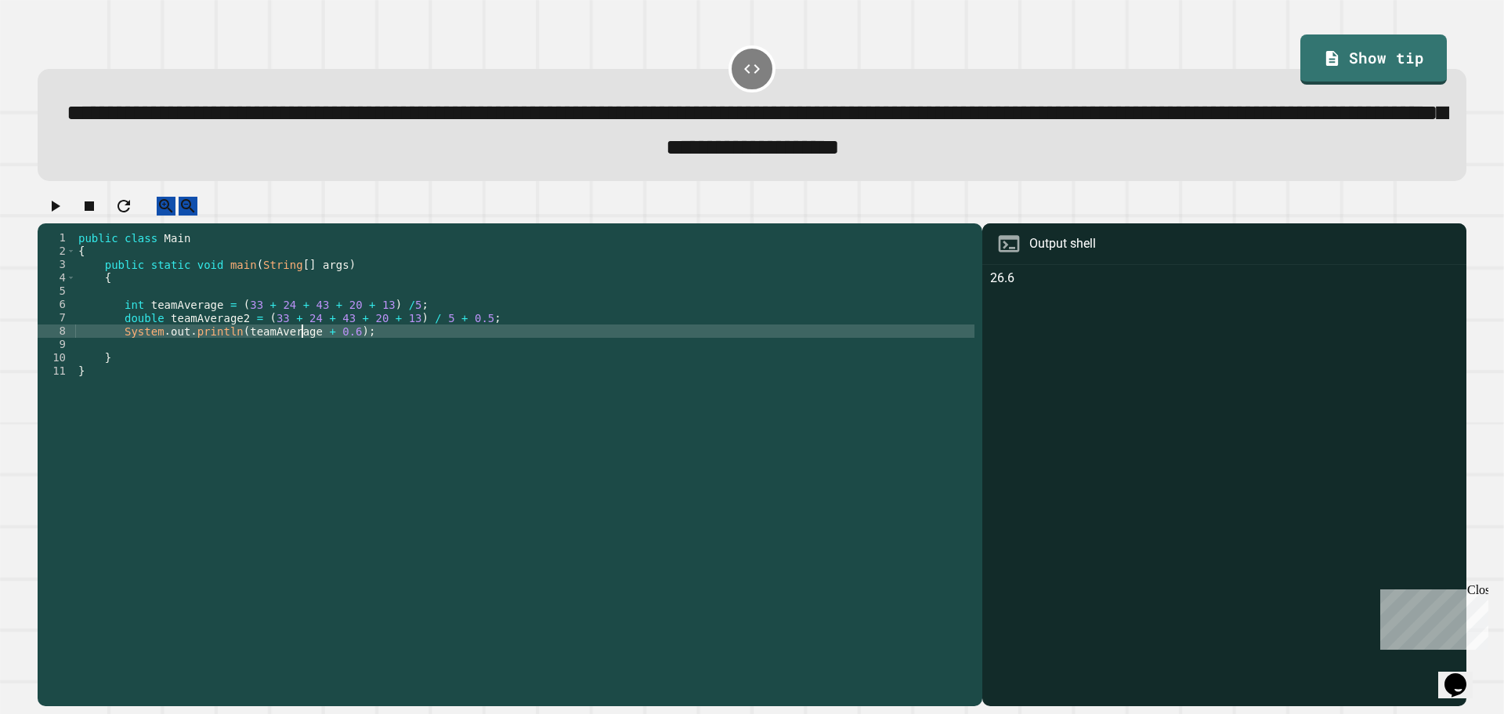
scroll to position [0, 16]
click at [454, 336] on div "public class Main { public static void main ( String [ ] args ) { int teamAvera…" at bounding box center [524, 450] width 899 height 439
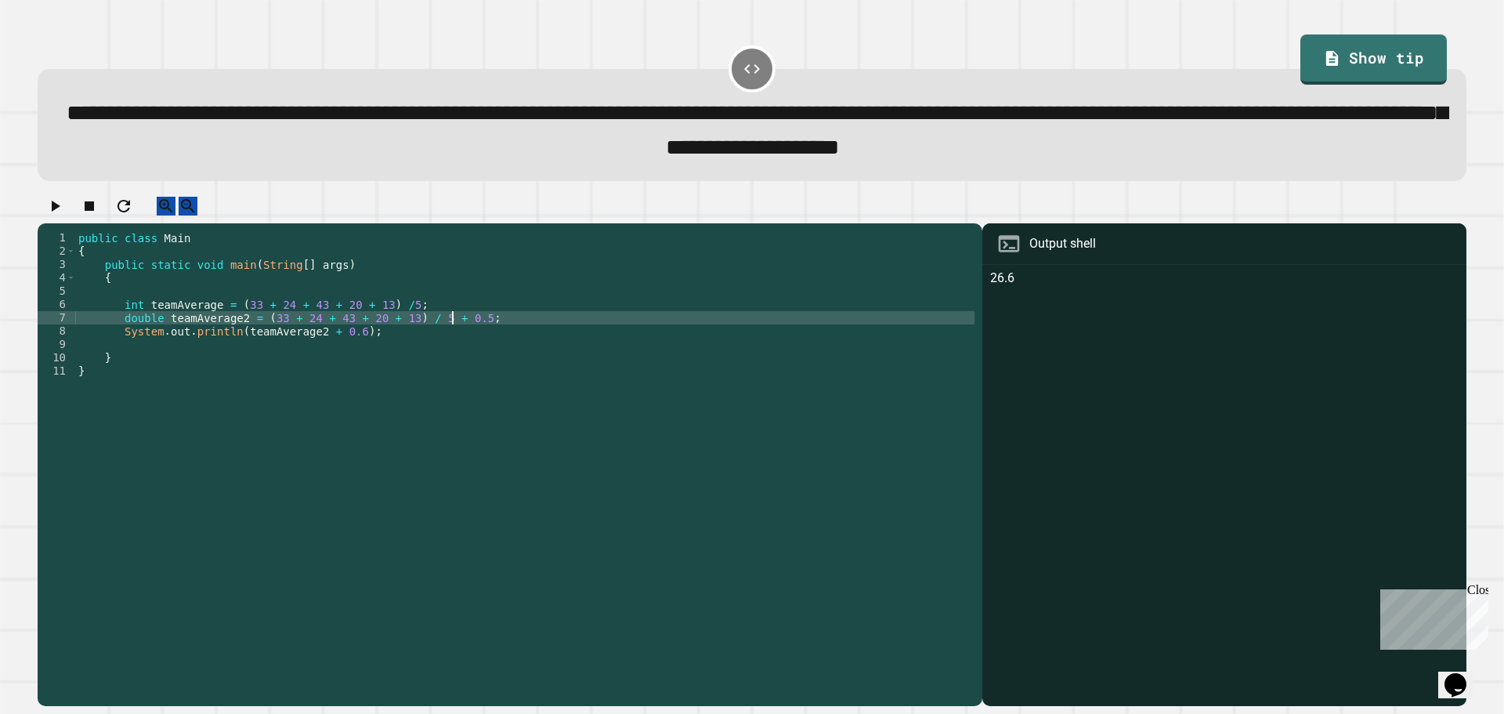
click at [341, 348] on div "public class Main { public static void main ( String [ ] args ) { int teamAvera…" at bounding box center [524, 450] width 899 height 439
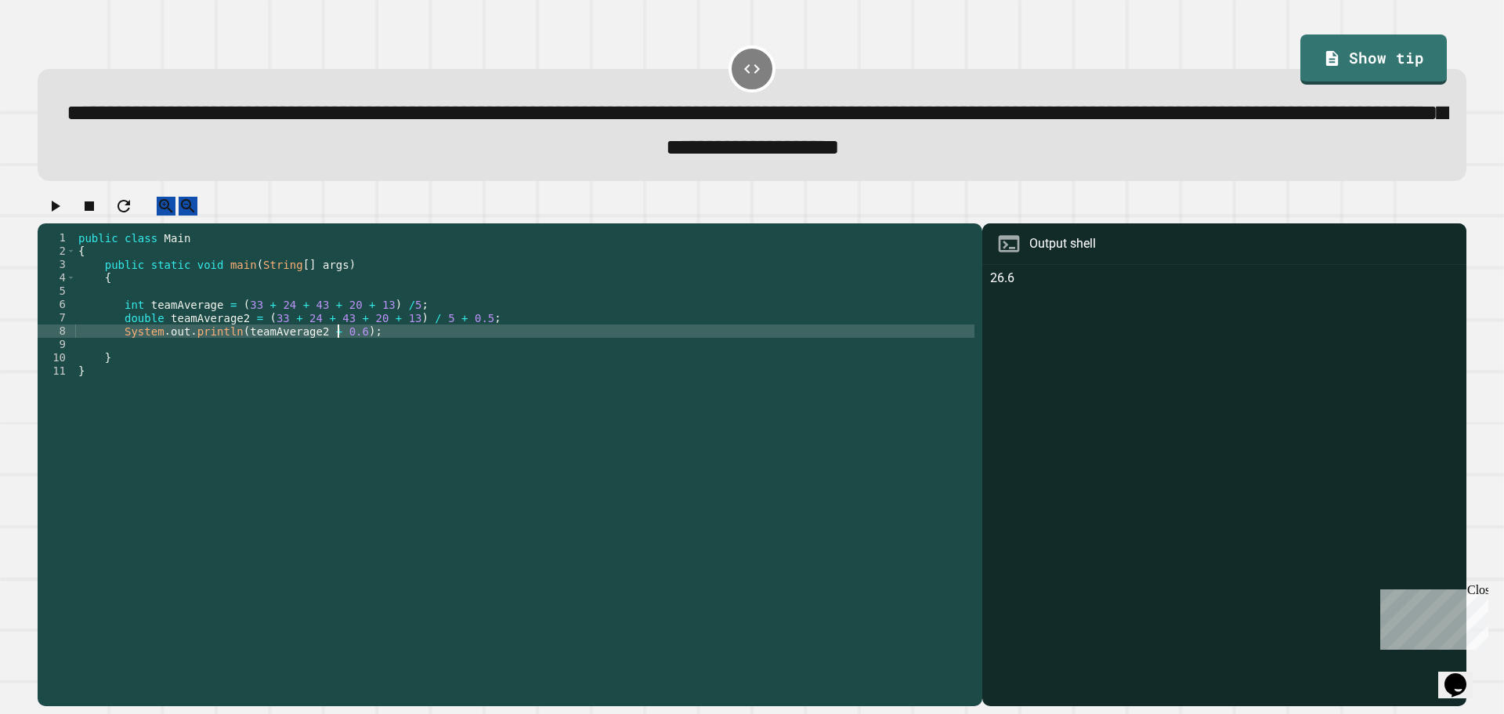
click at [349, 354] on div "public class Main { public static void main ( String [ ] args ) { int teamAvera…" at bounding box center [524, 450] width 899 height 439
click at [64, 208] on icon "button" at bounding box center [54, 206] width 19 height 19
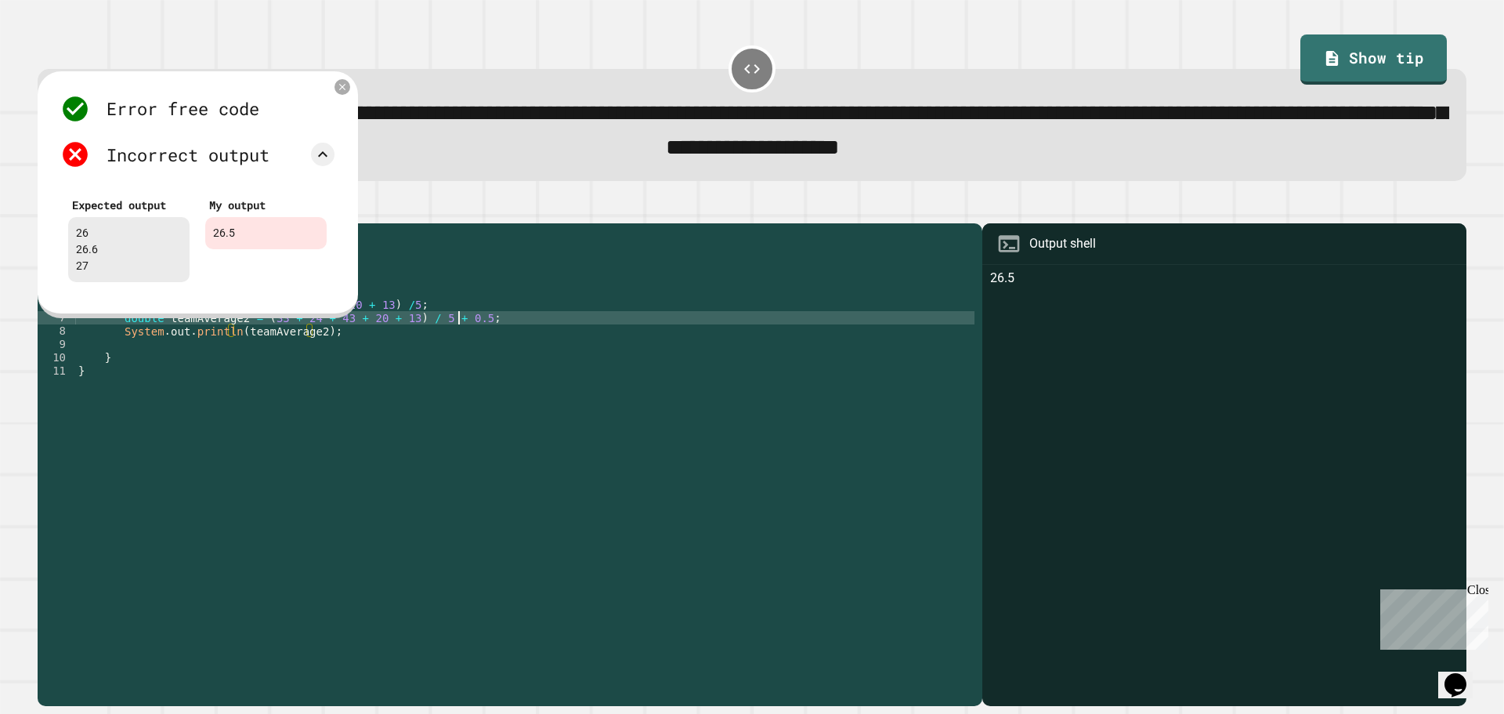
click at [457, 331] on div "public class Main { public static void main ( String [ ] args ) { int teamAvera…" at bounding box center [524, 450] width 899 height 439
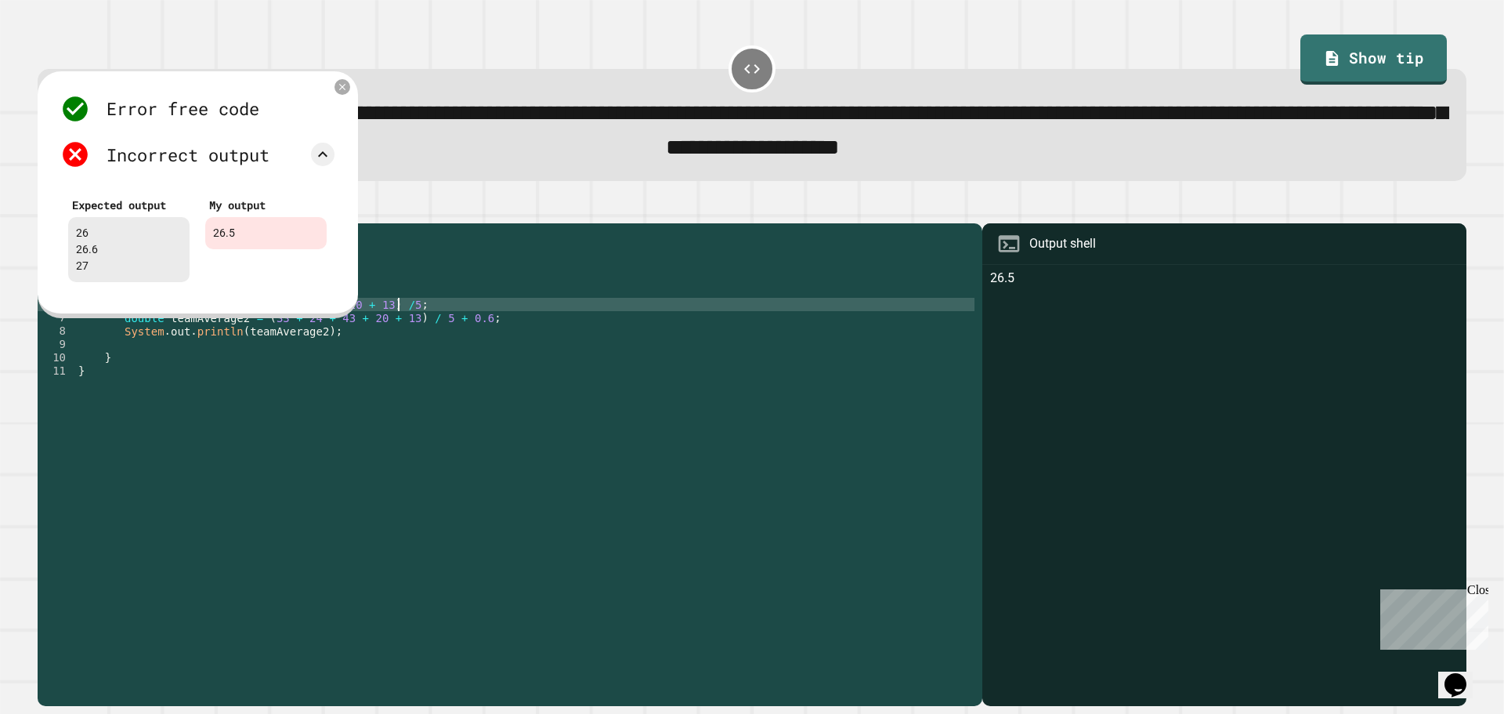
click at [523, 326] on div "public class Main { public static void main ( String [ ] args ) { int teamAvera…" at bounding box center [524, 450] width 899 height 439
click at [349, 91] on div at bounding box center [342, 86] width 17 height 17
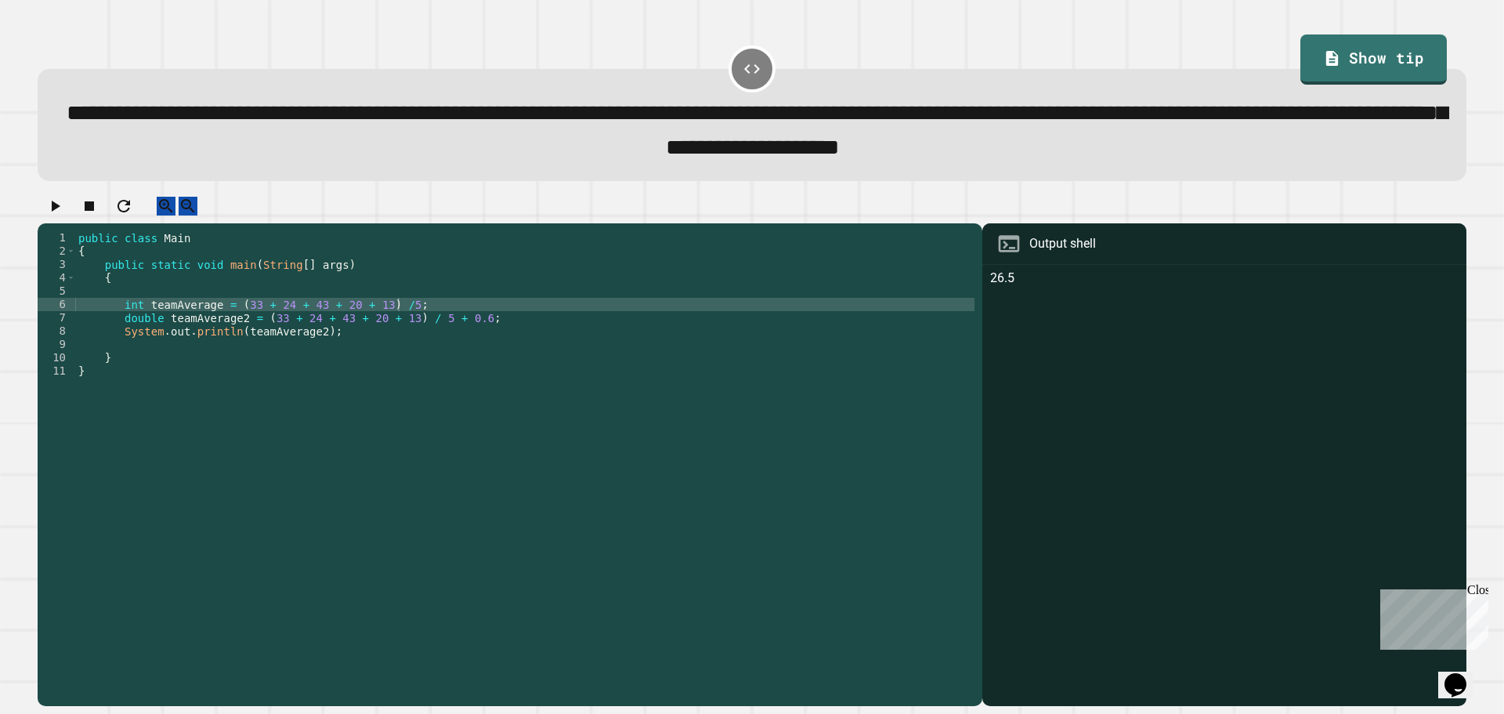
click at [63, 215] on icon "button" at bounding box center [54, 206] width 19 height 19
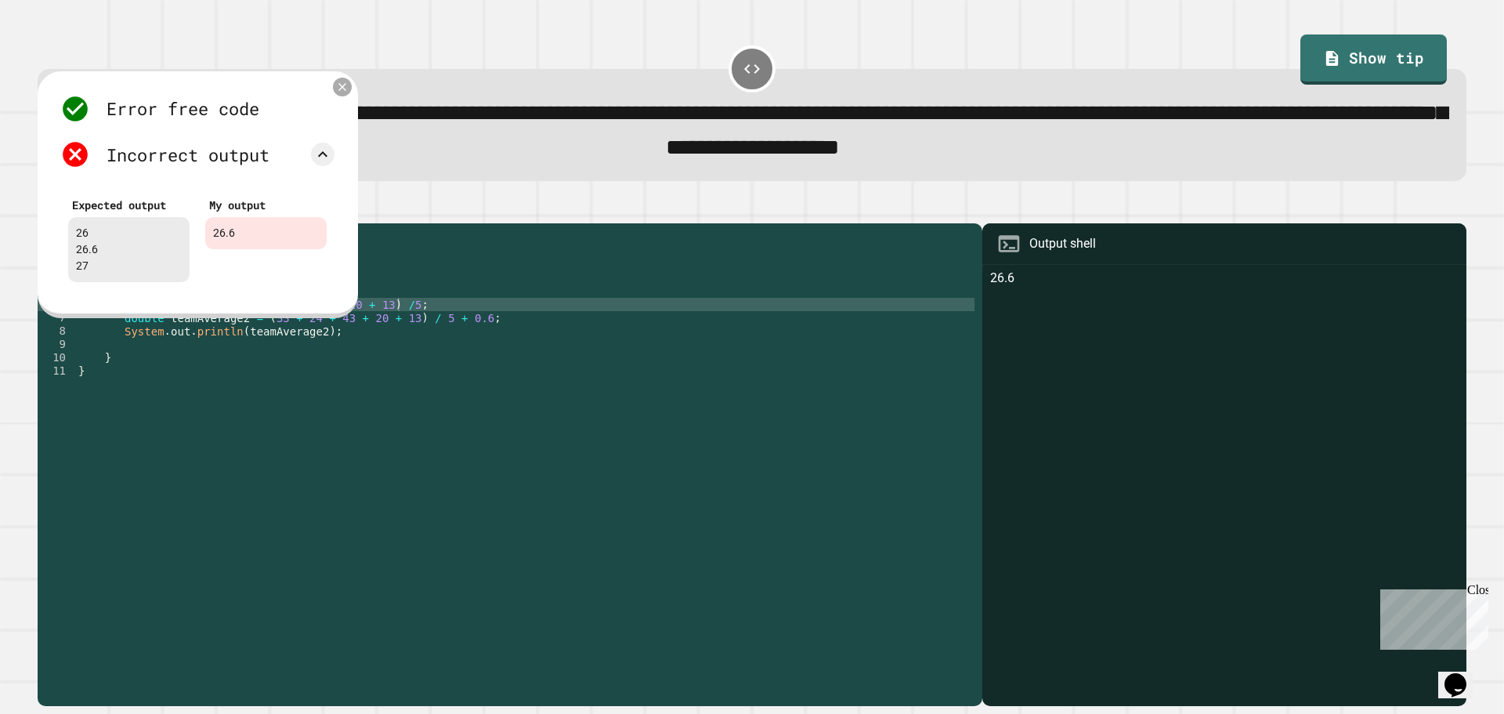
click at [344, 92] on icon at bounding box center [342, 86] width 13 height 13
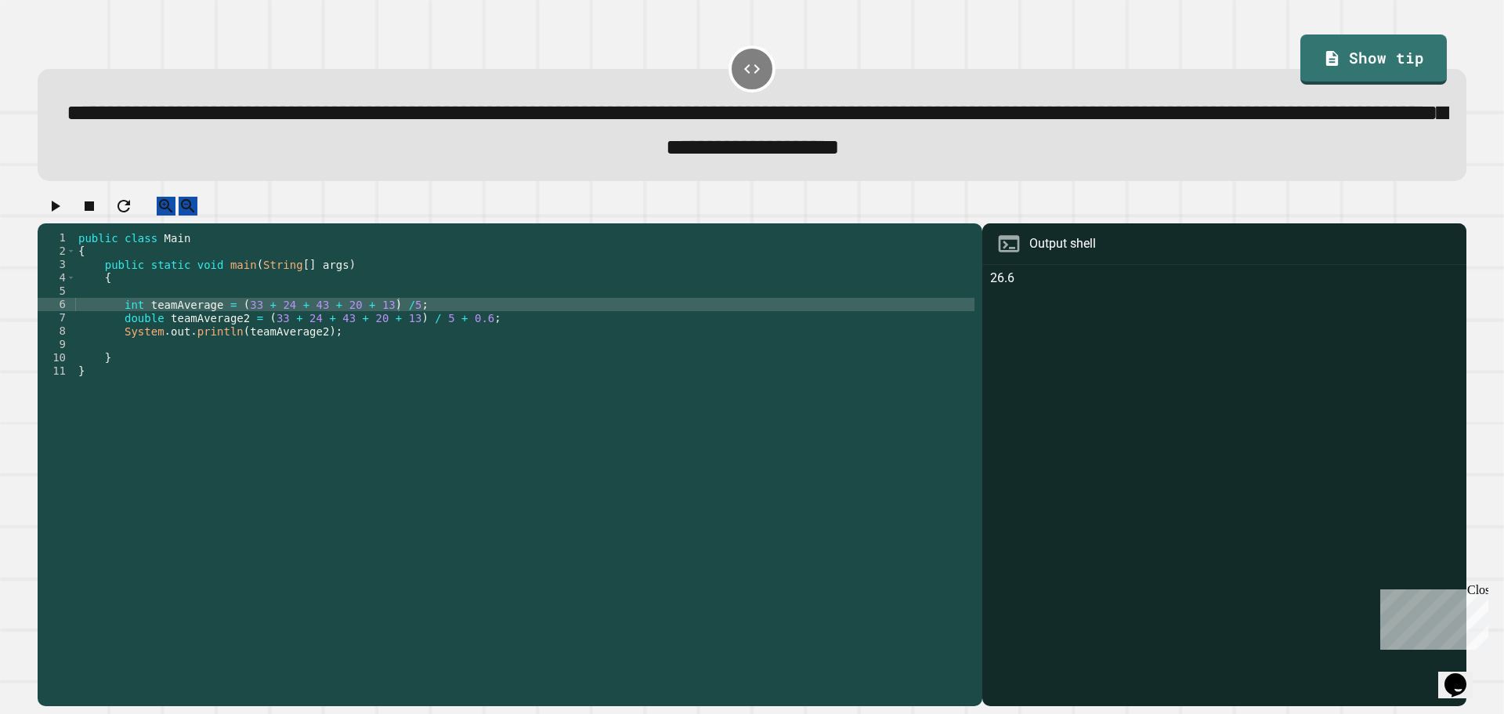
click at [60, 211] on icon "button" at bounding box center [56, 206] width 9 height 11
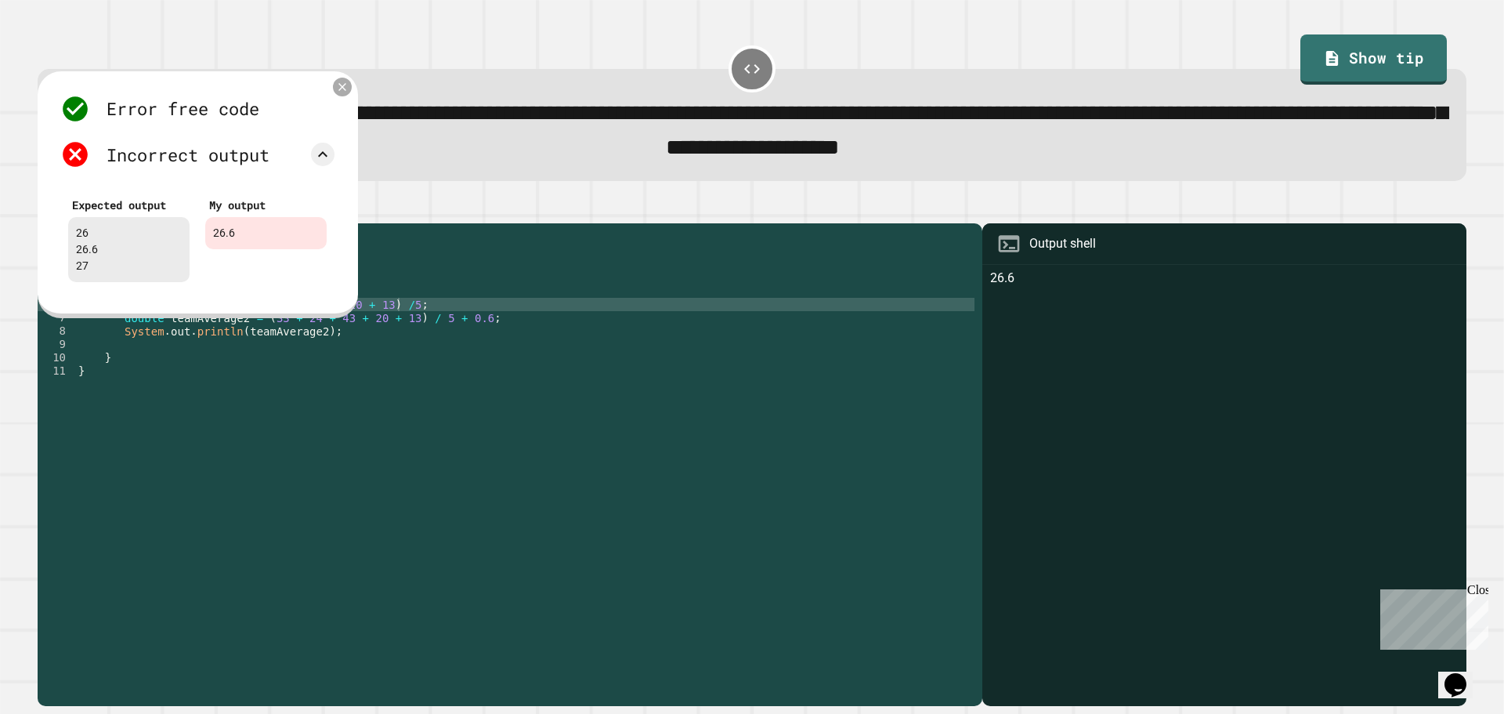
click at [336, 92] on icon at bounding box center [342, 86] width 13 height 13
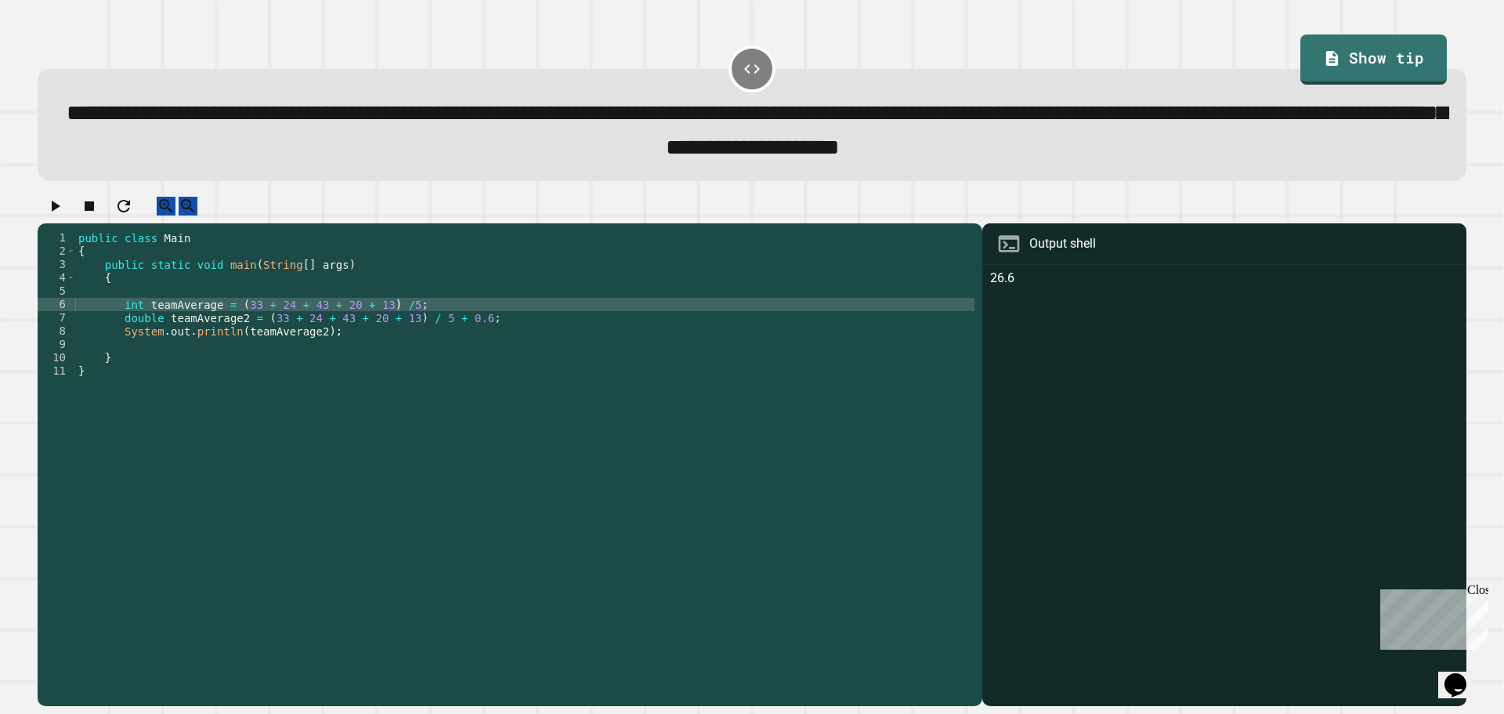
click at [308, 346] on div "public class Main { public static void main ( String [ ] args ) { int teamAvera…" at bounding box center [524, 450] width 899 height 439
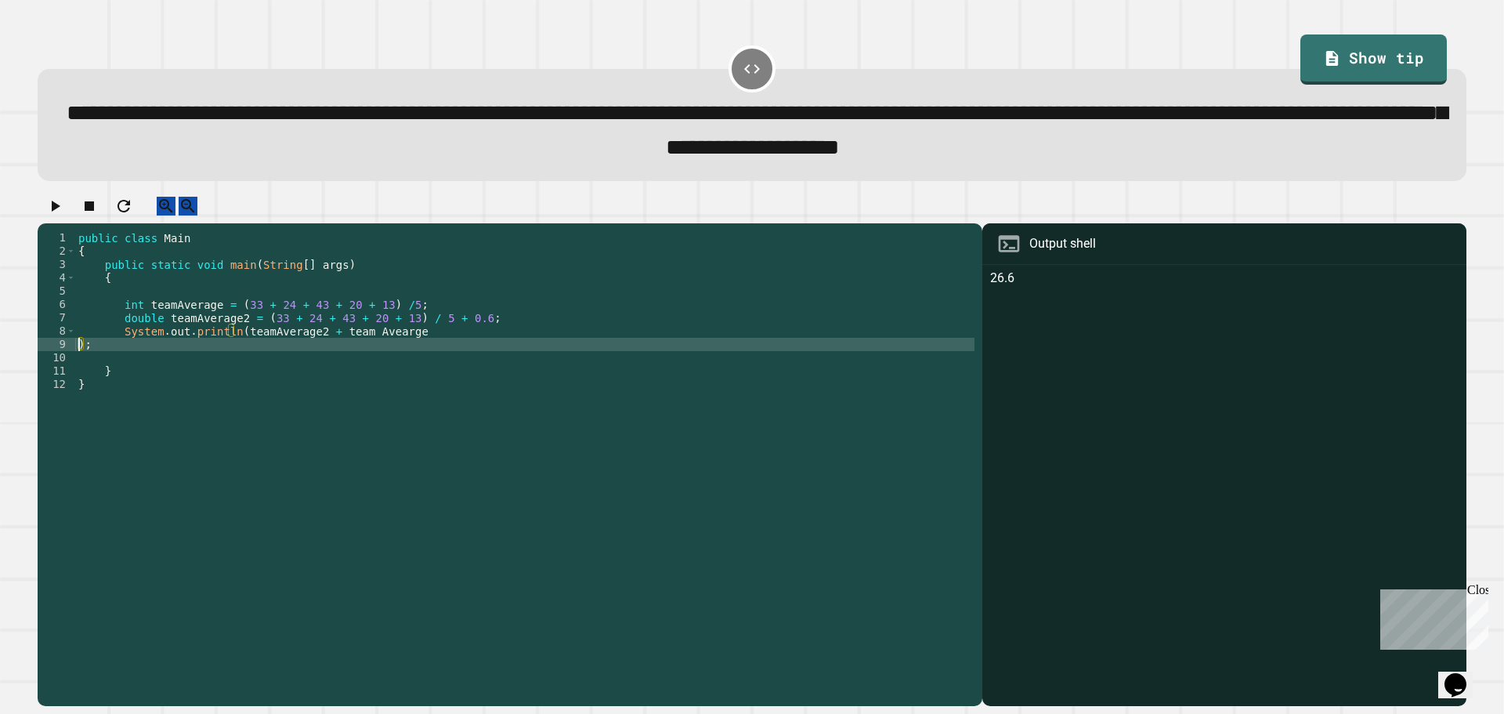
scroll to position [0, 0]
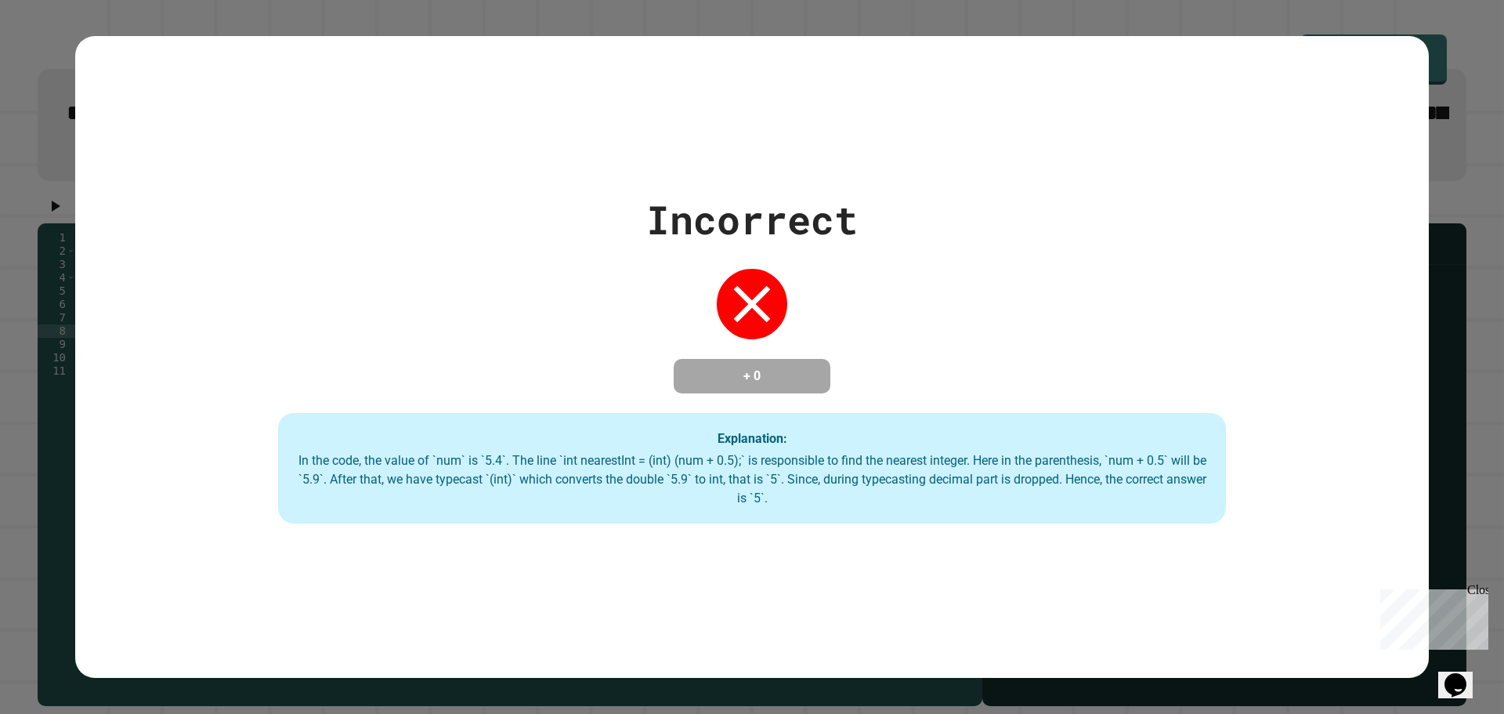
type textarea "**********"
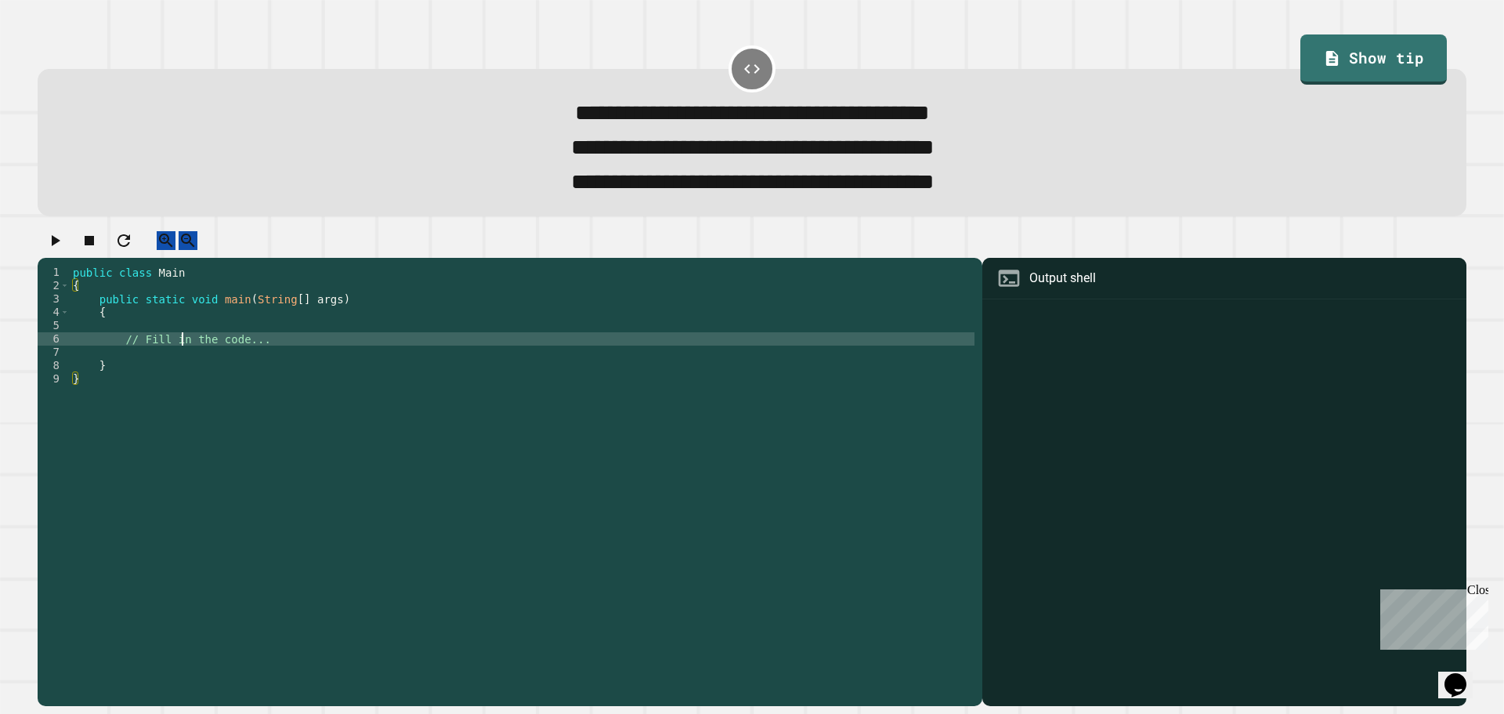
click at [182, 355] on div "public class Main { public static void main ( String [ ] args ) { // Fill in th…" at bounding box center [522, 465] width 905 height 399
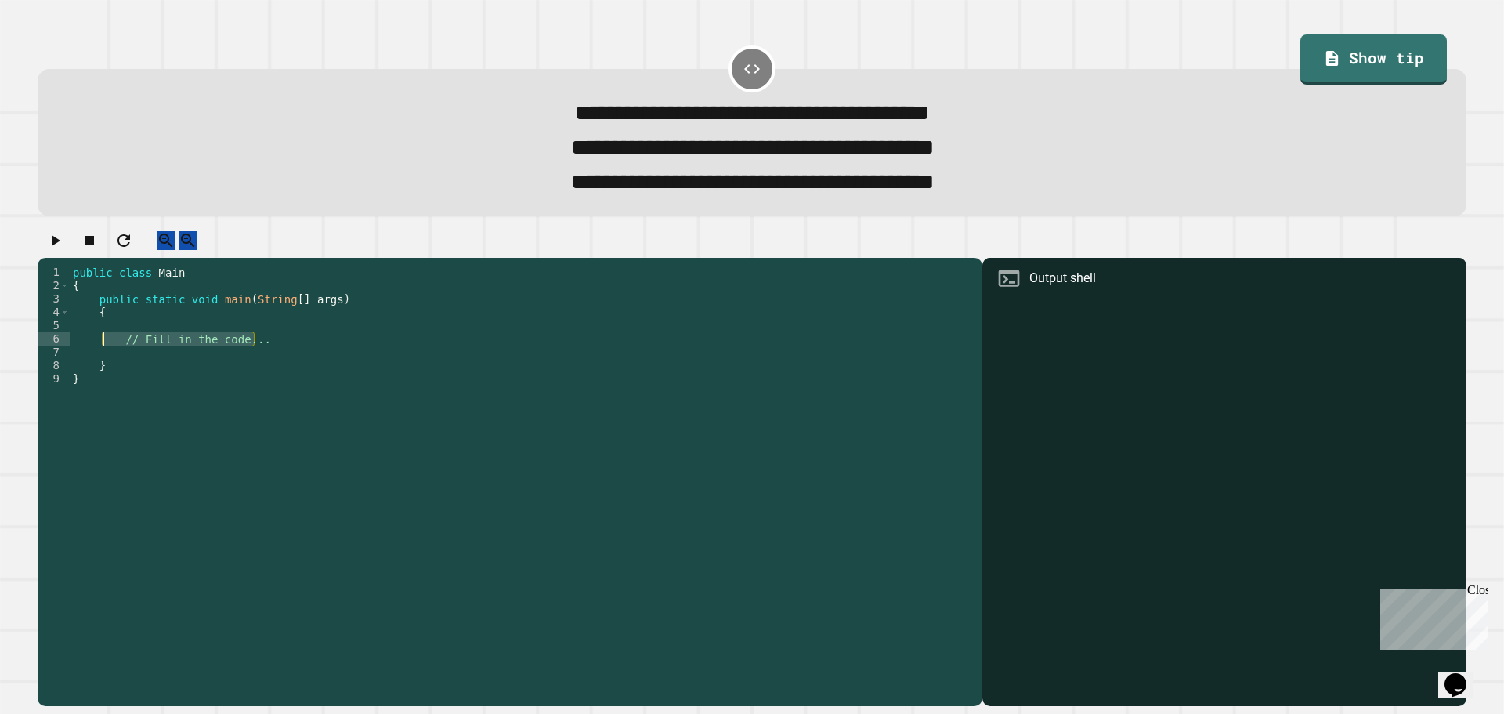
drag, startPoint x: 255, startPoint y: 360, endPoint x: 106, endPoint y: 360, distance: 148.8
click at [106, 360] on div "public class Main { public static void main ( String [ ] args ) { // Fill in th…" at bounding box center [522, 465] width 905 height 399
type textarea "**********"
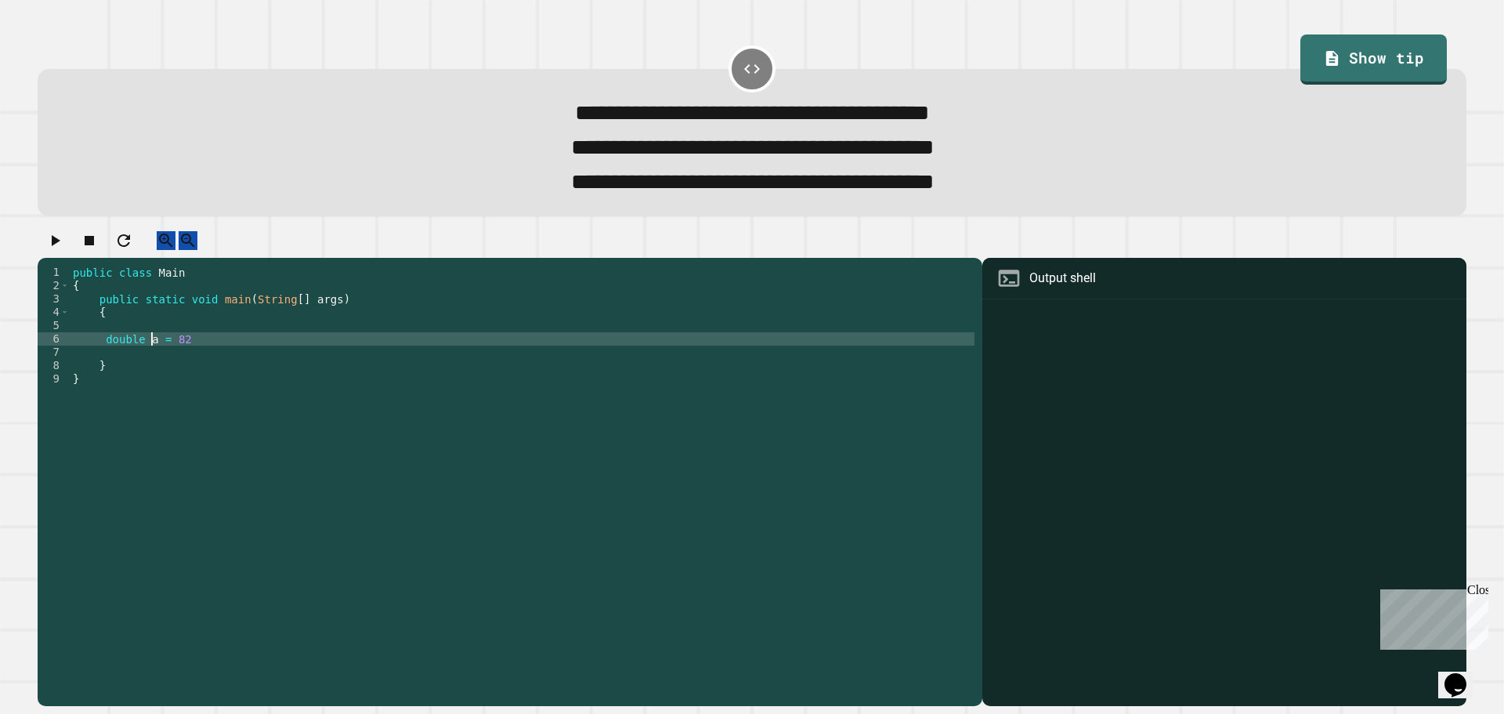
scroll to position [0, 5]
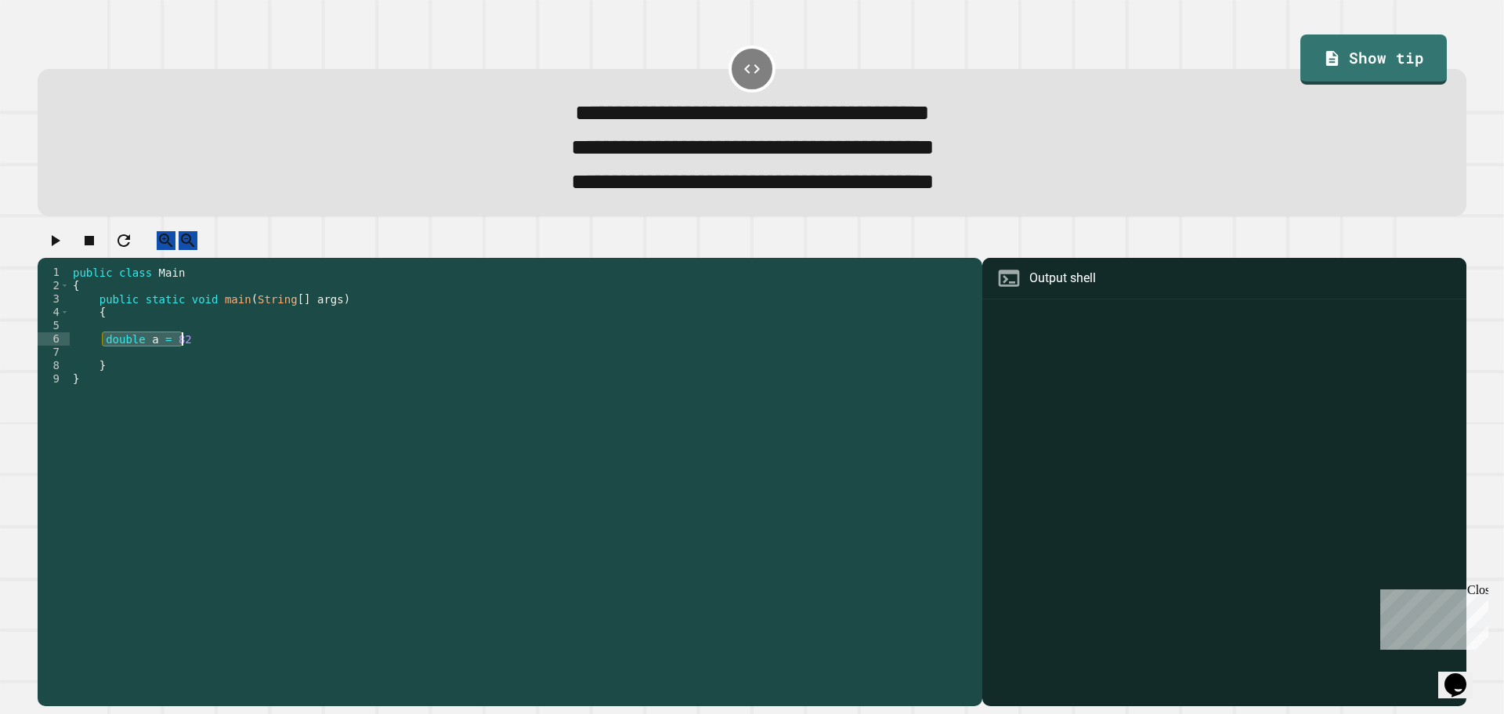
drag, startPoint x: 101, startPoint y: 356, endPoint x: 210, endPoint y: 360, distance: 109.0
click at [210, 360] on div "public class Main { public static void main ( String [ ] args ) { double a = 82…" at bounding box center [522, 465] width 905 height 399
type textarea "**********"
click at [205, 362] on div "public class Main { public static void main ( String [ ] args ) { double a = 82…" at bounding box center [522, 452] width 905 height 373
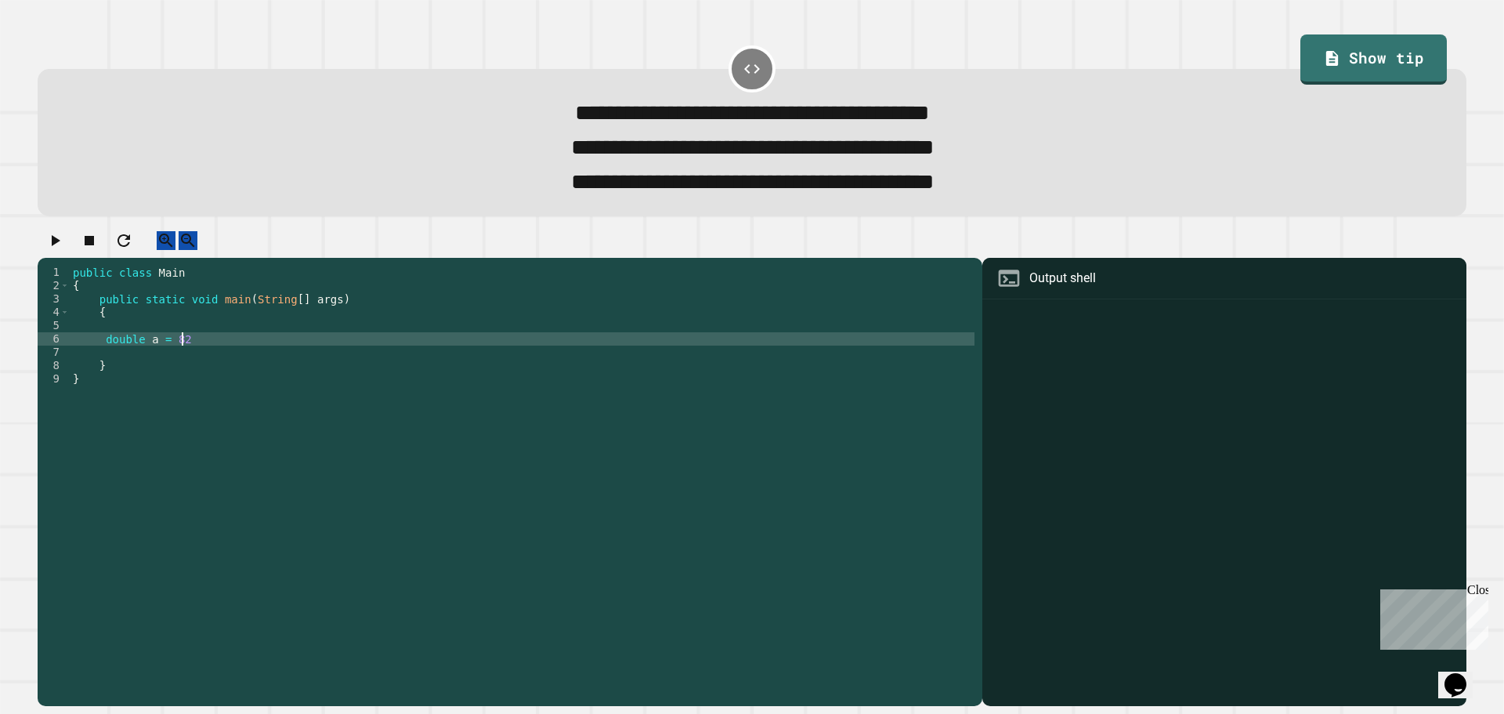
scroll to position [0, 1]
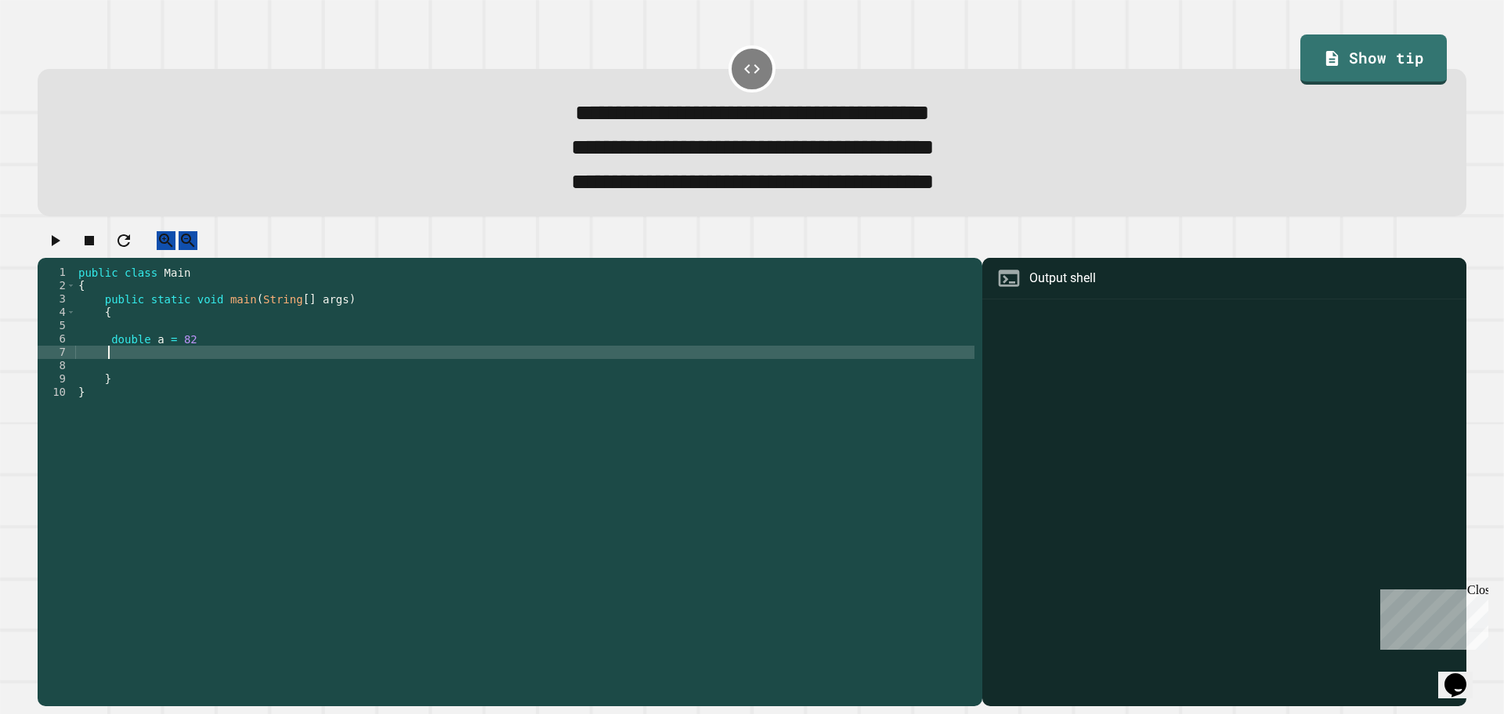
paste textarea "**********"
type textarea "**********"
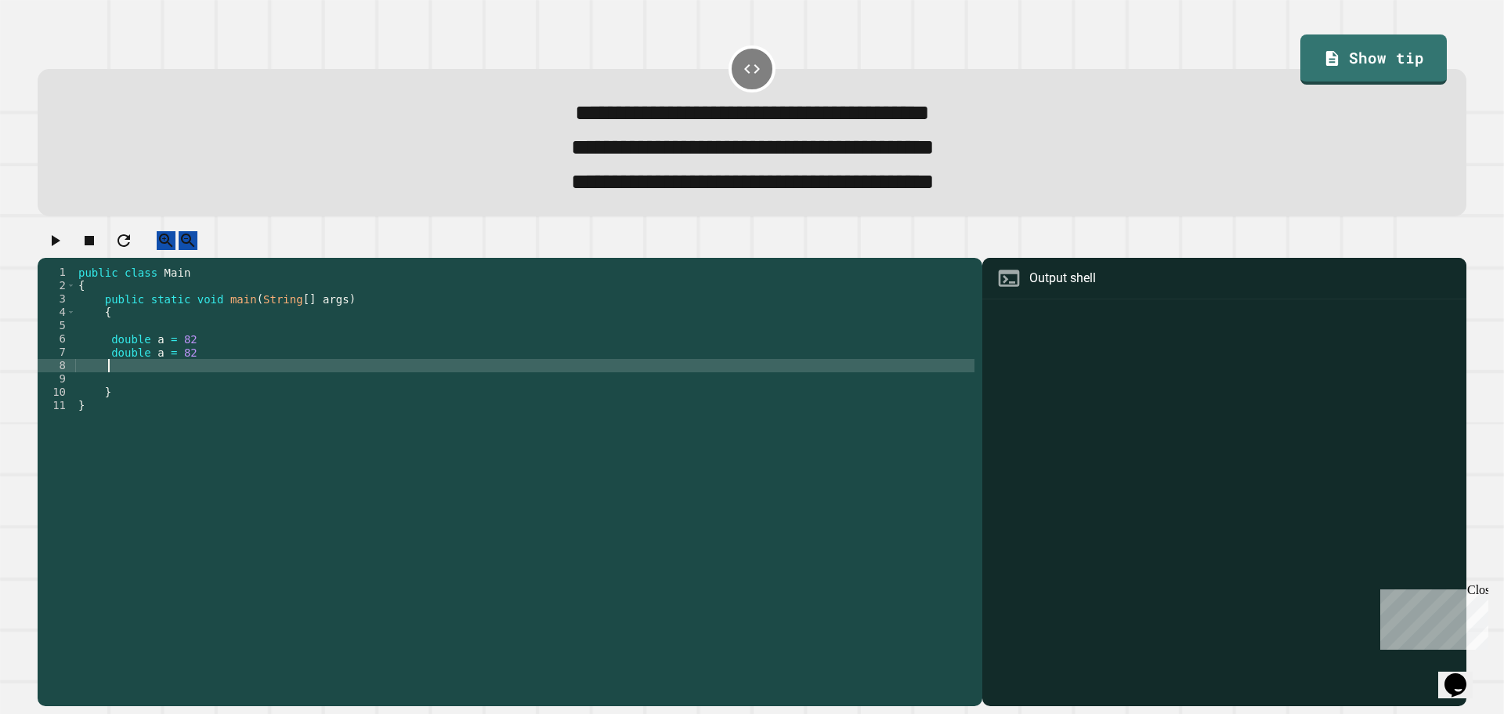
paste textarea "**********"
type textarea "**********"
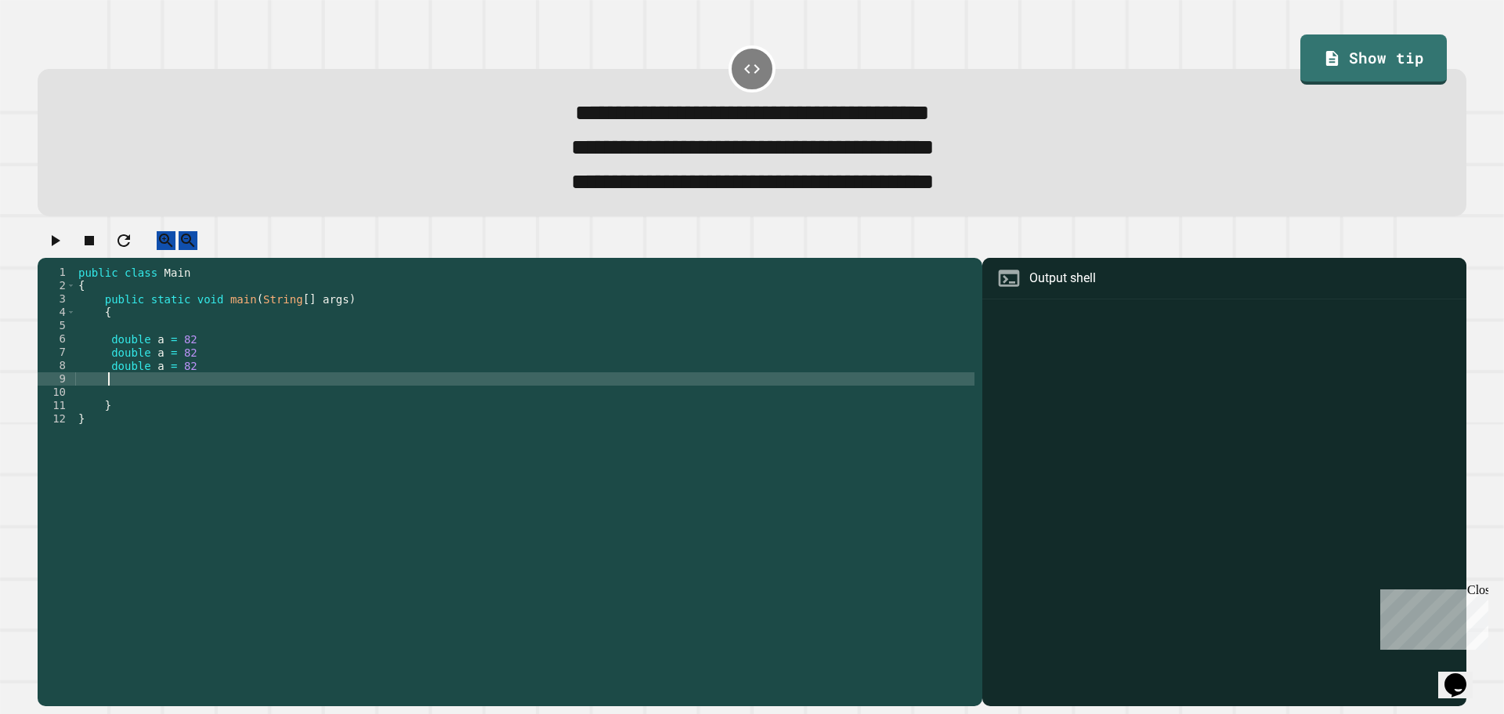
paste textarea "**********"
type textarea "**********"
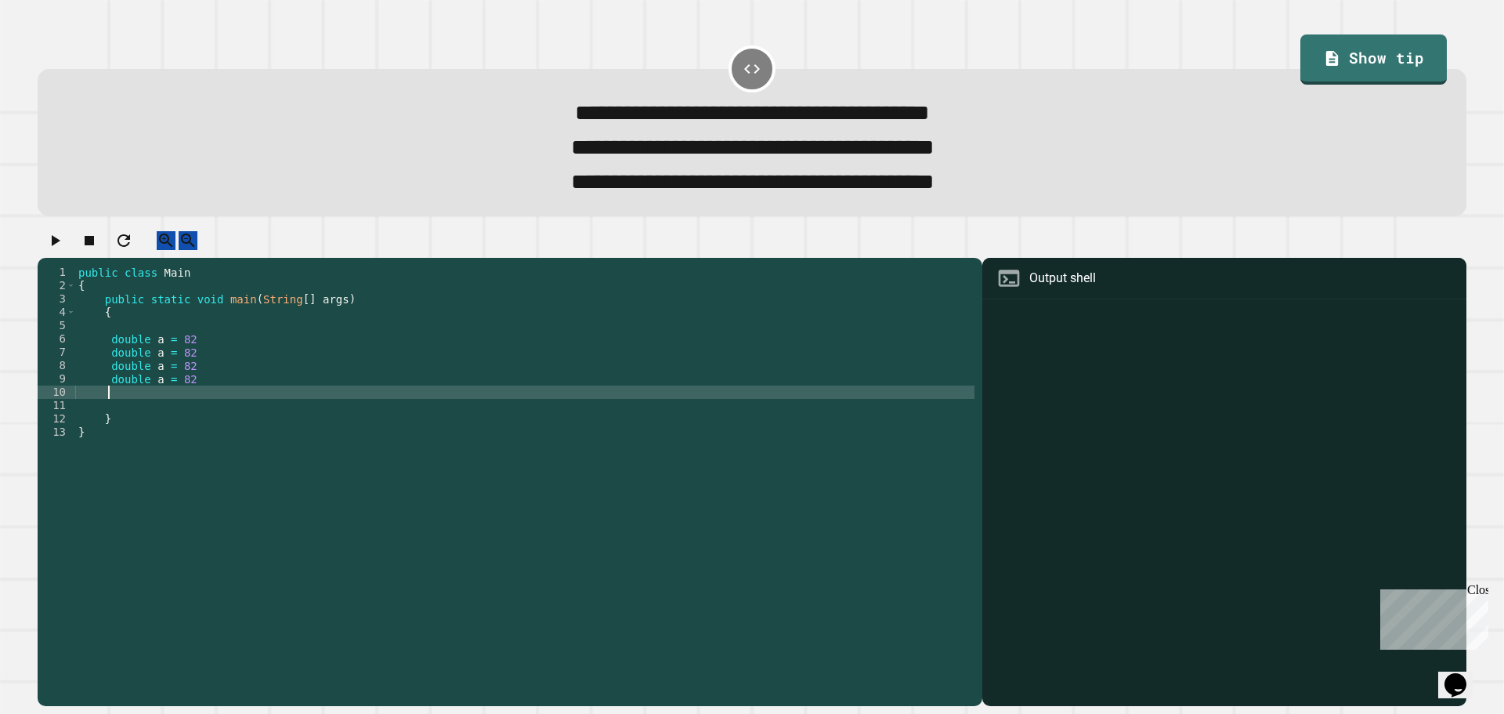
paste textarea "**********"
click at [155, 363] on div "public class Main { public static void main ( String [ ] args ) { double a = 82…" at bounding box center [524, 465] width 899 height 399
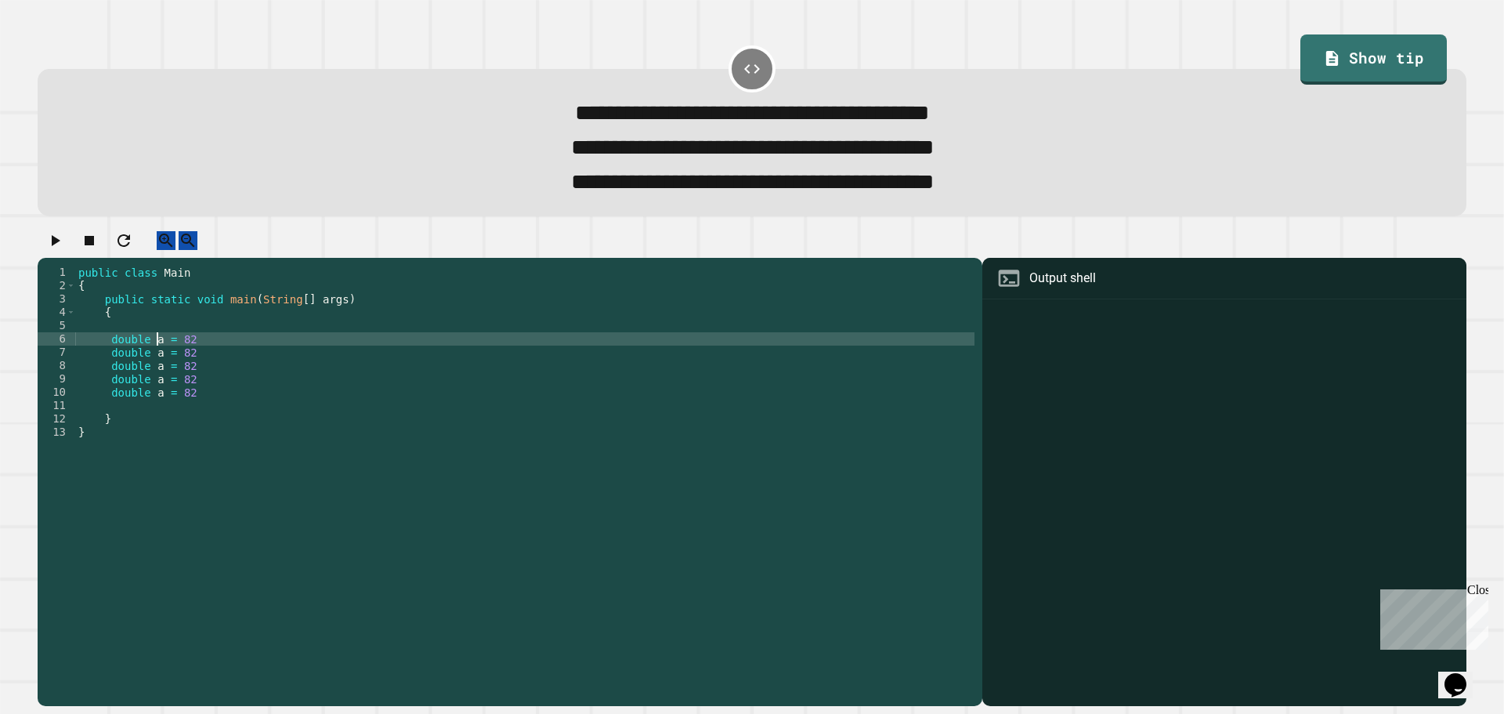
click at [156, 372] on div "public class Main { public static void main ( String [ ] args ) { double a = 82…" at bounding box center [524, 465] width 899 height 399
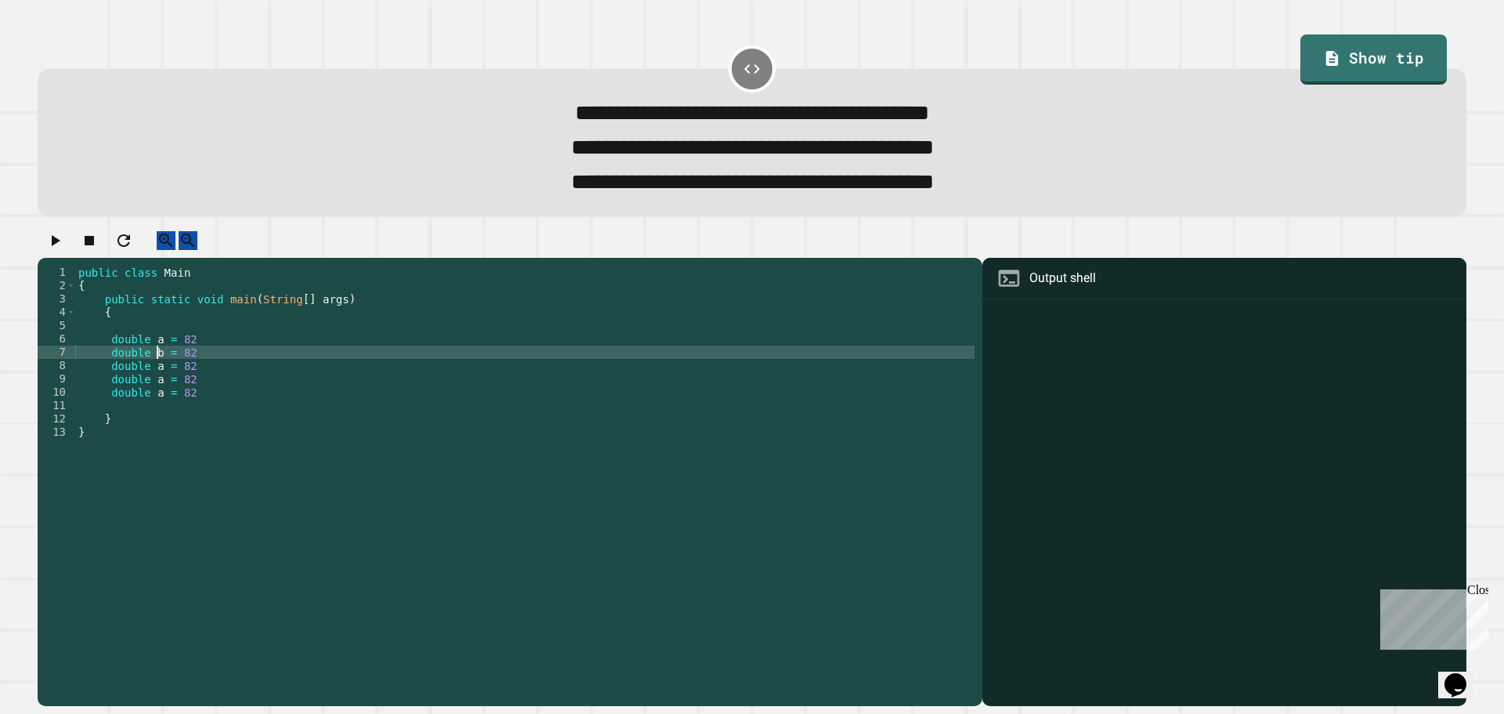
scroll to position [0, 5]
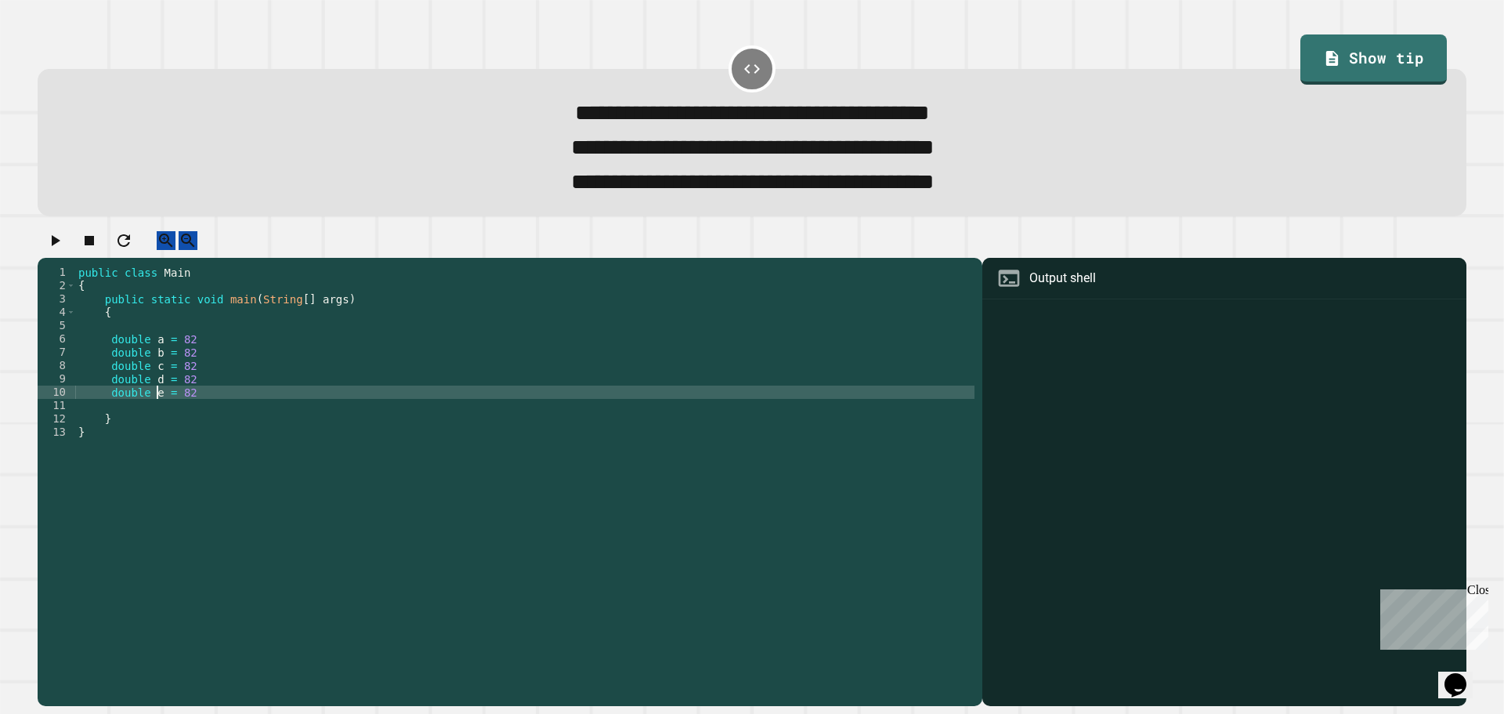
click at [198, 370] on div "public class Main { public static void main ( String [ ] args ) { double a = 82…" at bounding box center [524, 465] width 899 height 399
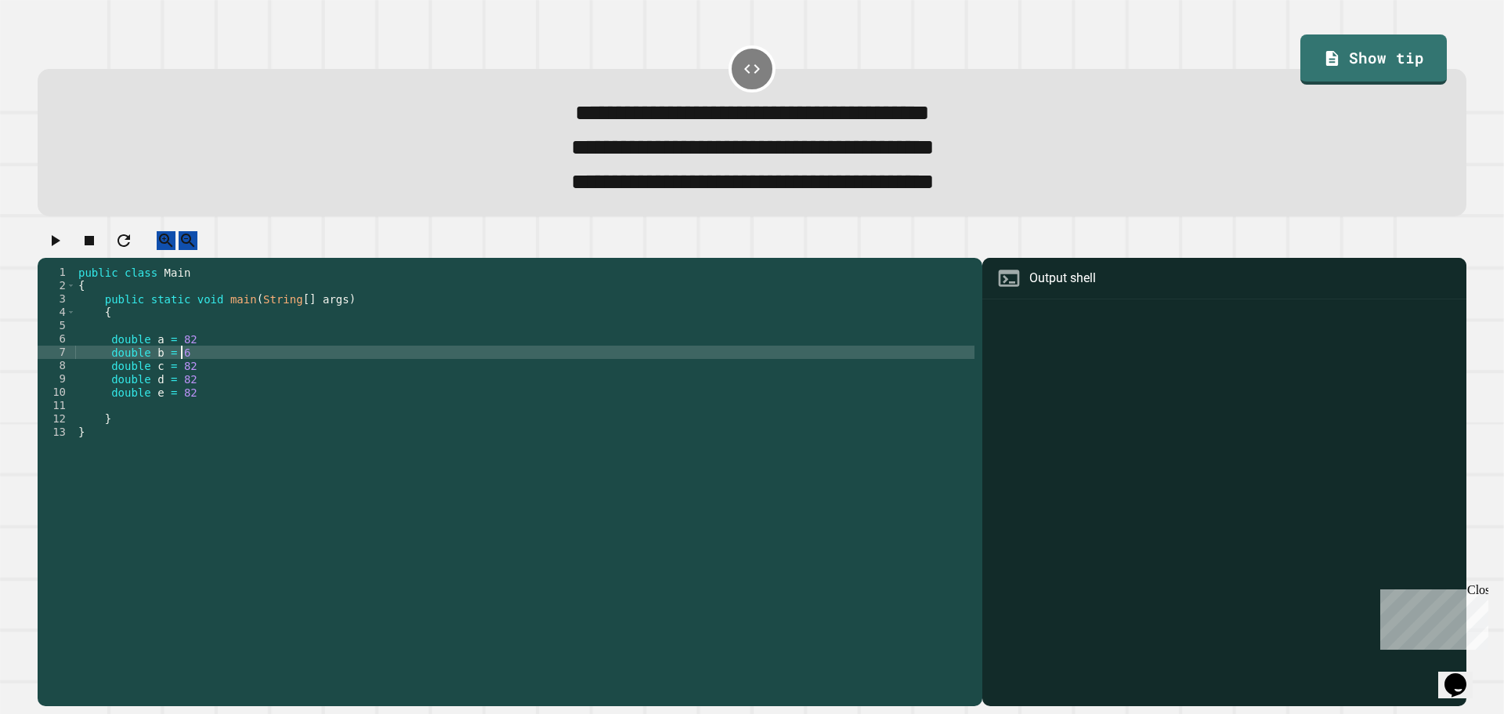
scroll to position [0, 6]
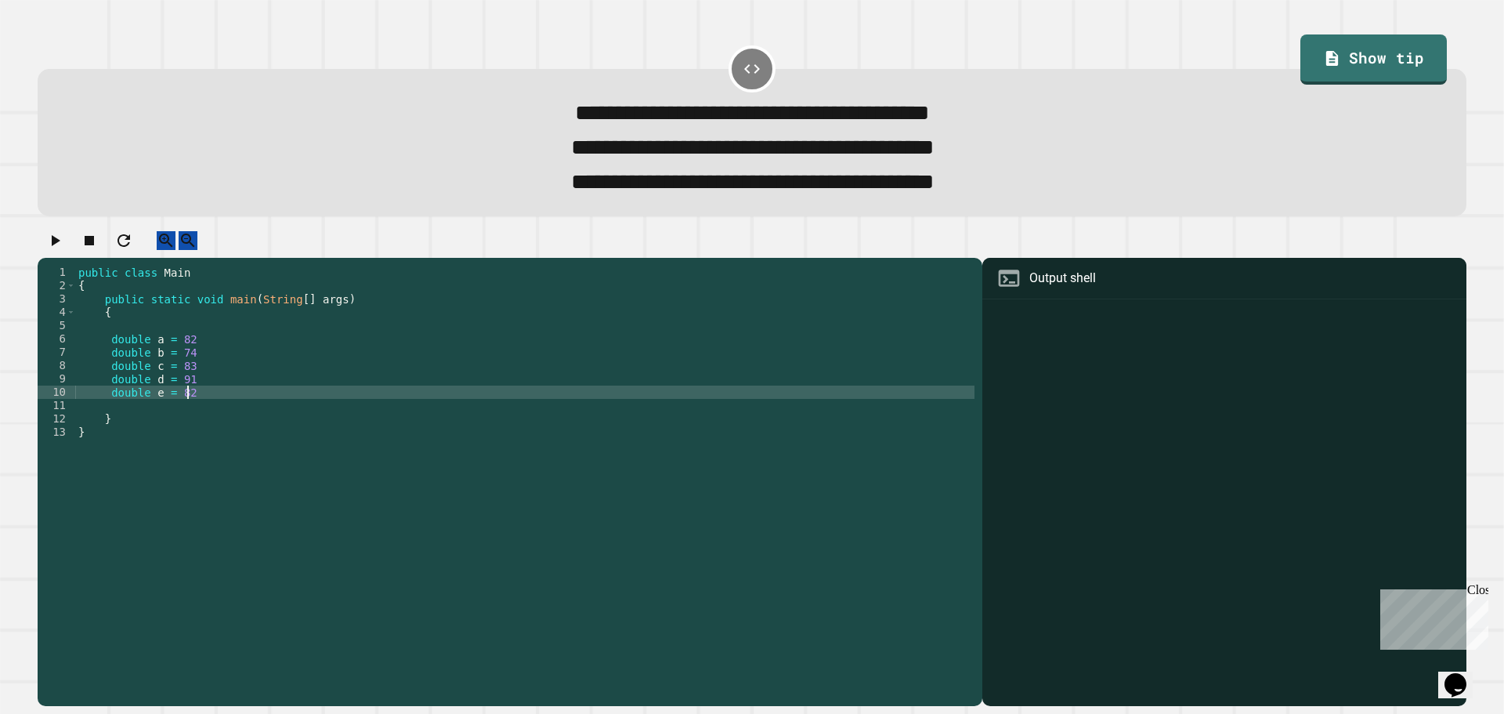
type textarea "**********"
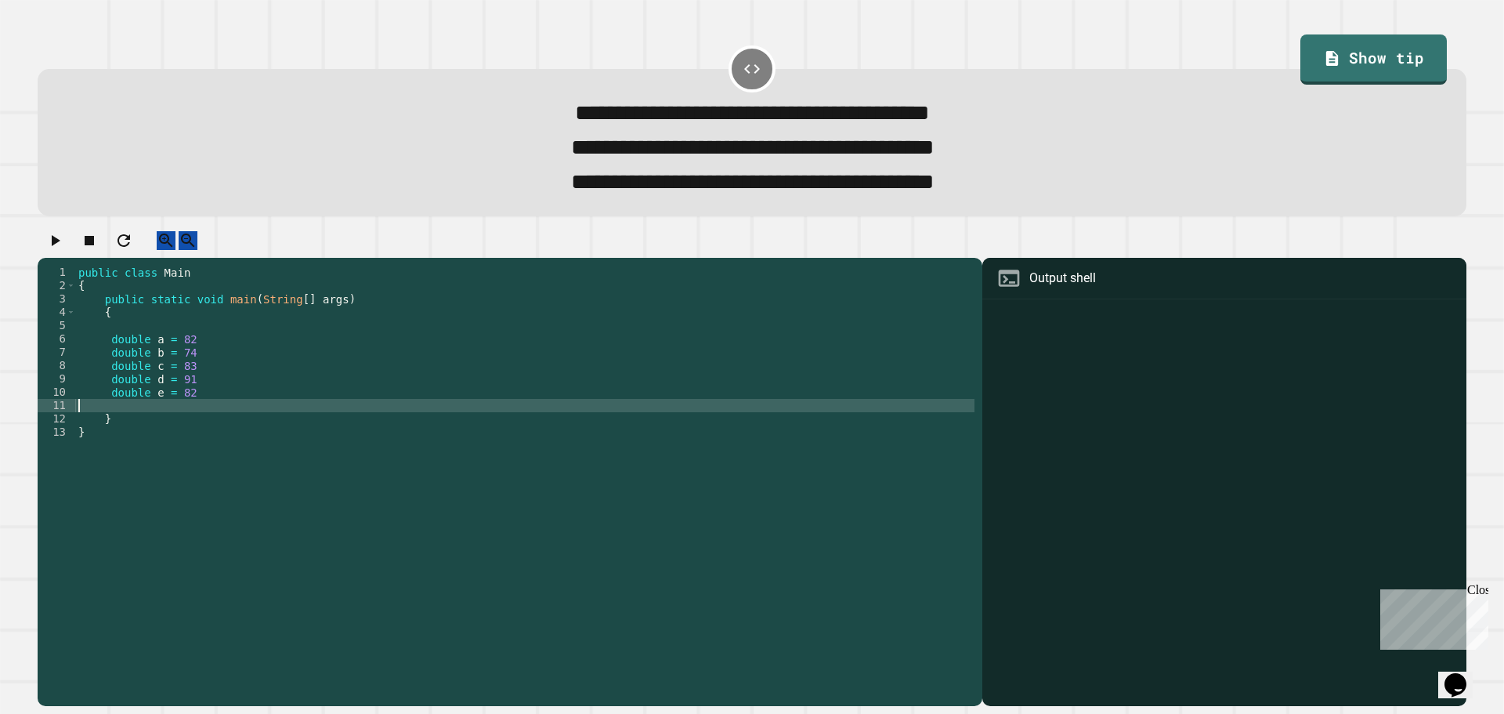
scroll to position [0, 0]
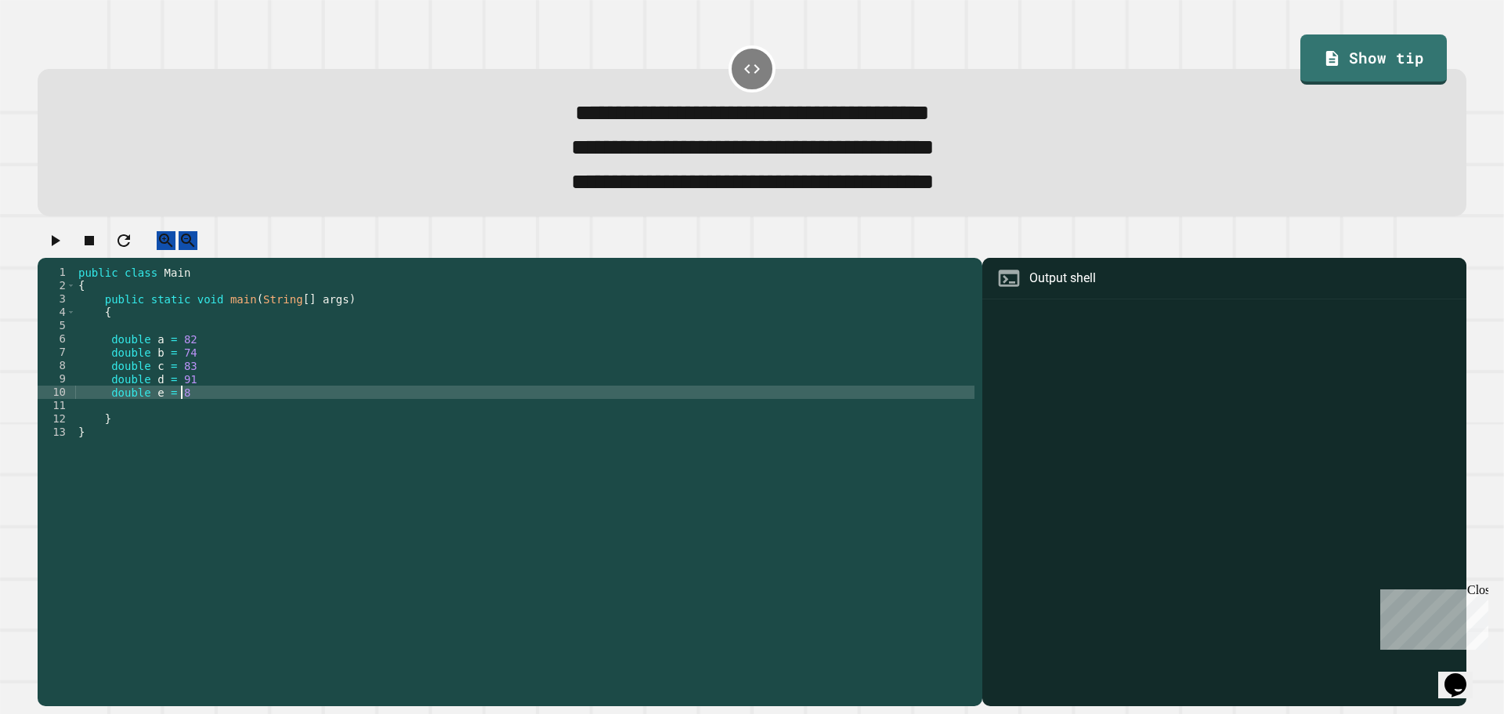
type textarea "**********"
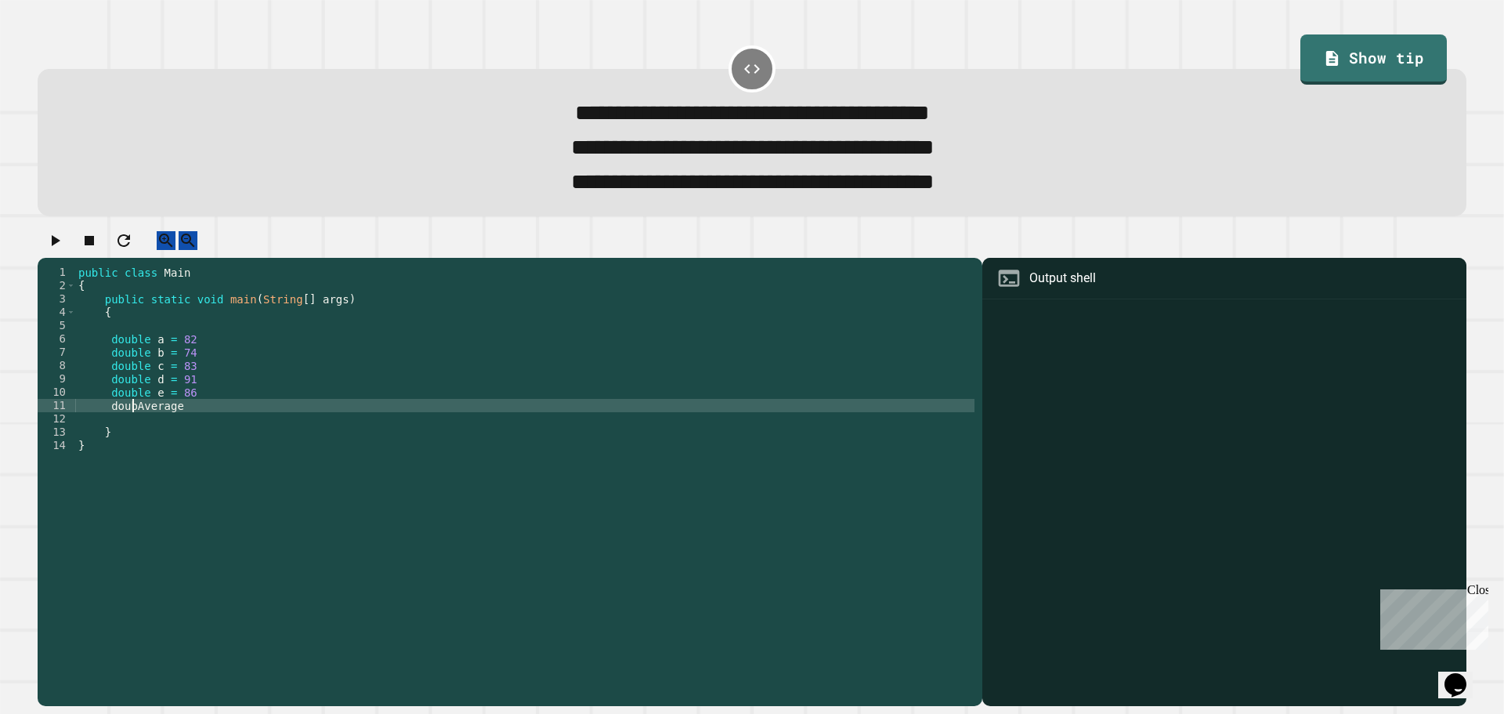
scroll to position [0, 5]
click at [209, 424] on div "public class Main { public static void main ( String [ ] args ) { double a = 82…" at bounding box center [524, 465] width 899 height 399
click at [262, 425] on div "public class Main { public static void main ( String [ ] args ) { double a = 82…" at bounding box center [524, 465] width 899 height 399
click at [262, 428] on div "public class Main { public static void main ( String [ ] args ) { double a = 82…" at bounding box center [524, 465] width 899 height 399
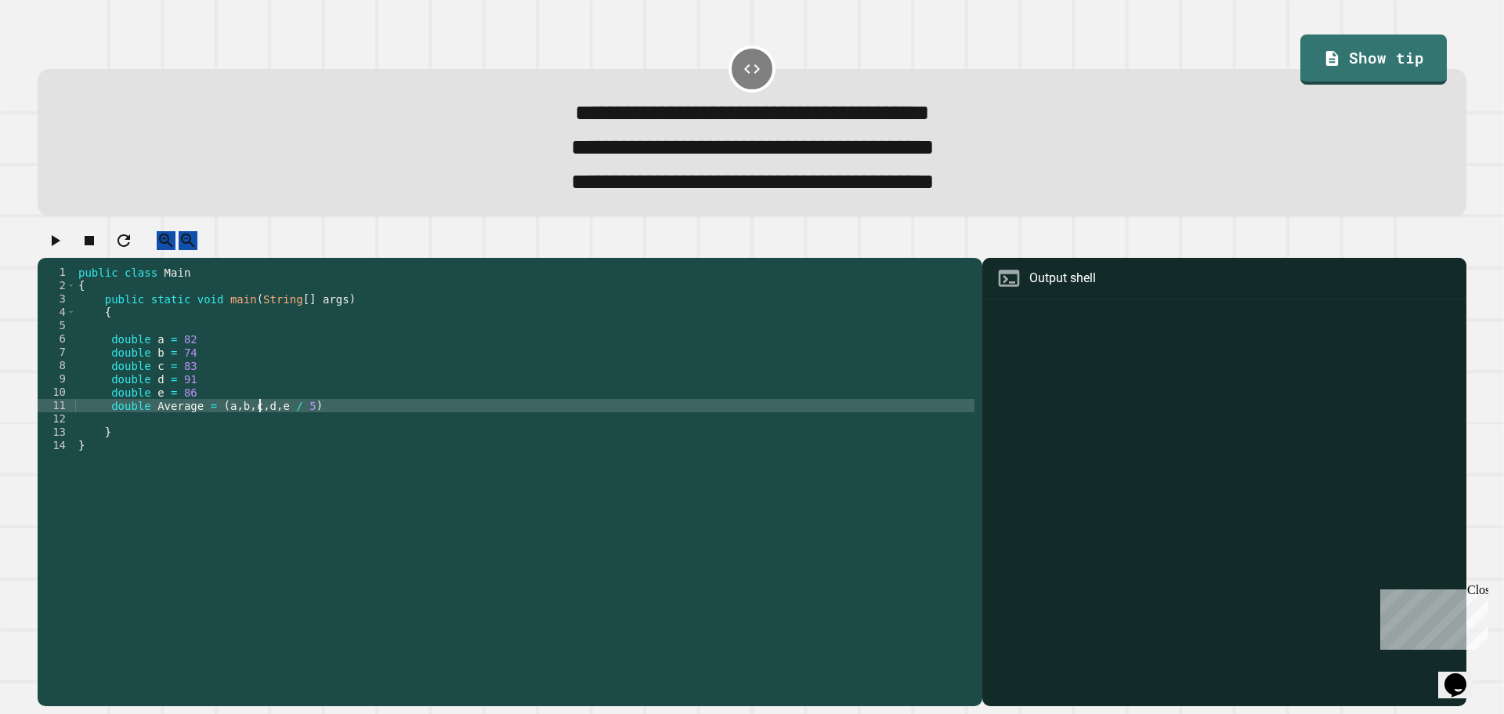
click at [223, 426] on div "public class Main { public static void main ( String [ ] args ) { double a = 82…" at bounding box center [524, 465] width 899 height 399
click at [242, 424] on div "public class Main { public static void main ( String [ ] args ) { double a = 82…" at bounding box center [524, 465] width 899 height 399
click at [262, 425] on div "public class Main { public static void main ( String [ ] args ) { double a = 82…" at bounding box center [524, 465] width 899 height 399
click at [228, 427] on div "public class Main { public static void main ( String [ ] args ) { double a = 82…" at bounding box center [524, 465] width 899 height 399
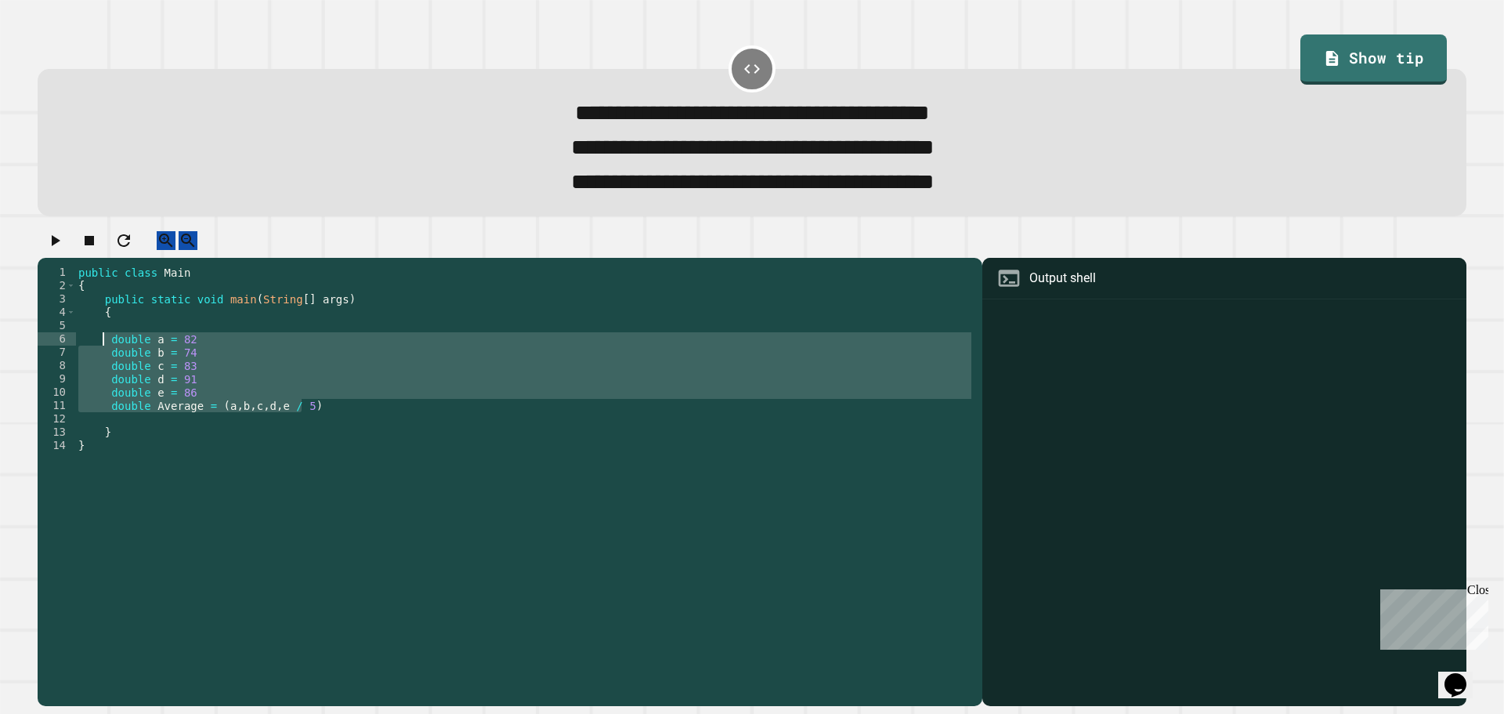
drag, startPoint x: 322, startPoint y: 430, endPoint x: 103, endPoint y: 360, distance: 229.6
click at [103, 360] on div "public class Main { public static void main ( String [ ] args ) { double a = 82…" at bounding box center [524, 465] width 899 height 399
click at [305, 421] on div "public class Main { public static void main ( String [ ] args ) { double a = 82…" at bounding box center [524, 452] width 899 height 373
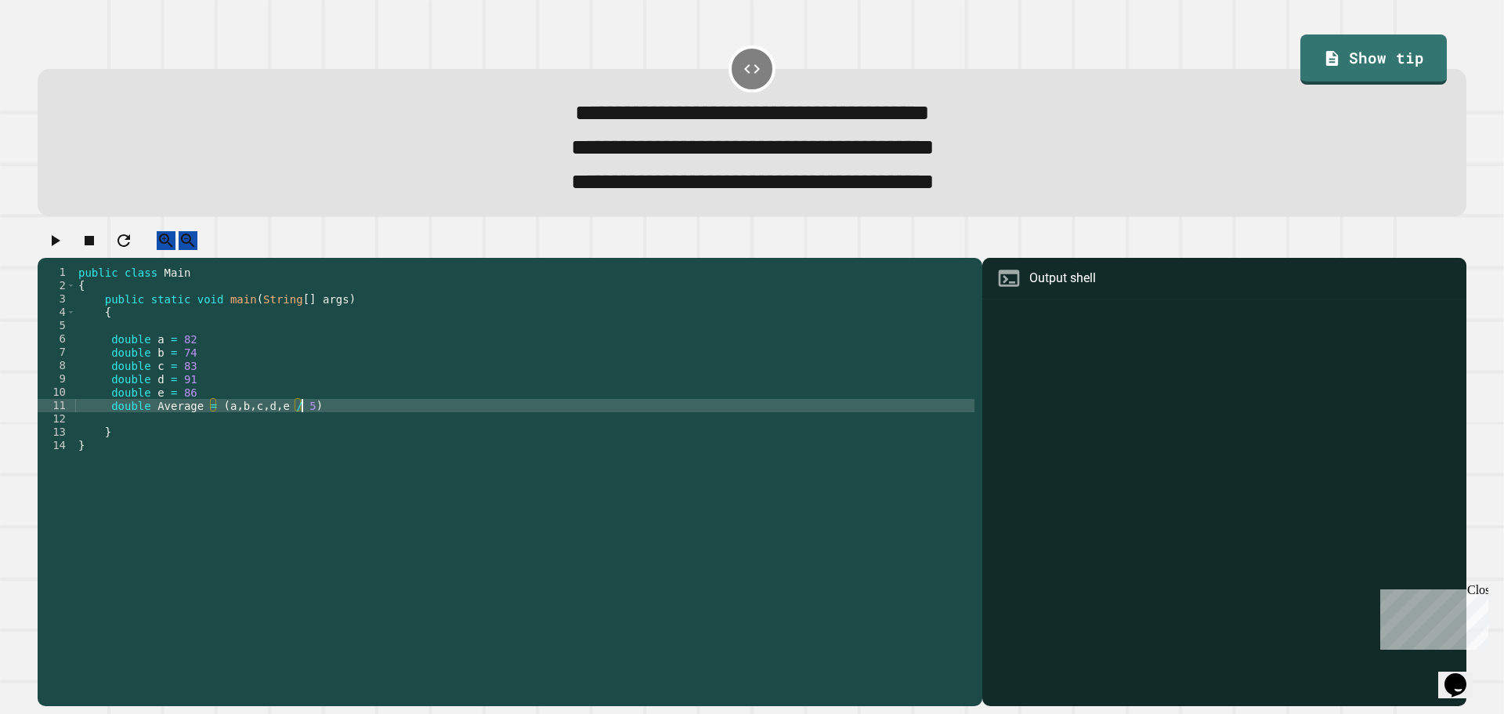
click at [219, 425] on div "public class Main { public static void main ( String [ ] args ) { double a = 82…" at bounding box center [524, 465] width 899 height 399
type textarea "**********"
click at [217, 425] on div "public class Main { public static void main ( String [ ] args ) { double a = 82…" at bounding box center [524, 465] width 899 height 399
click at [336, 430] on div "public class Main { public static void main ( String [ ] args ) { double a = 82…" at bounding box center [524, 465] width 899 height 399
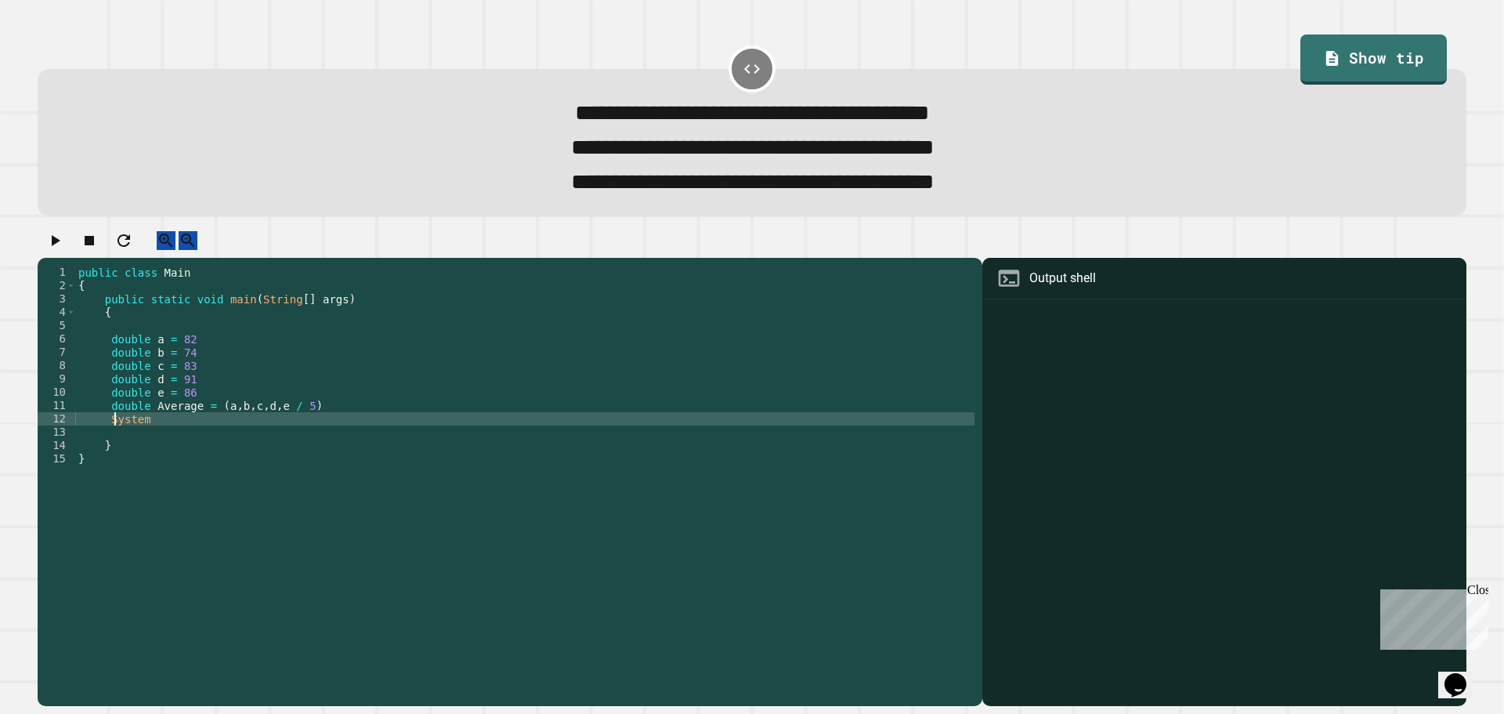
scroll to position [0, 2]
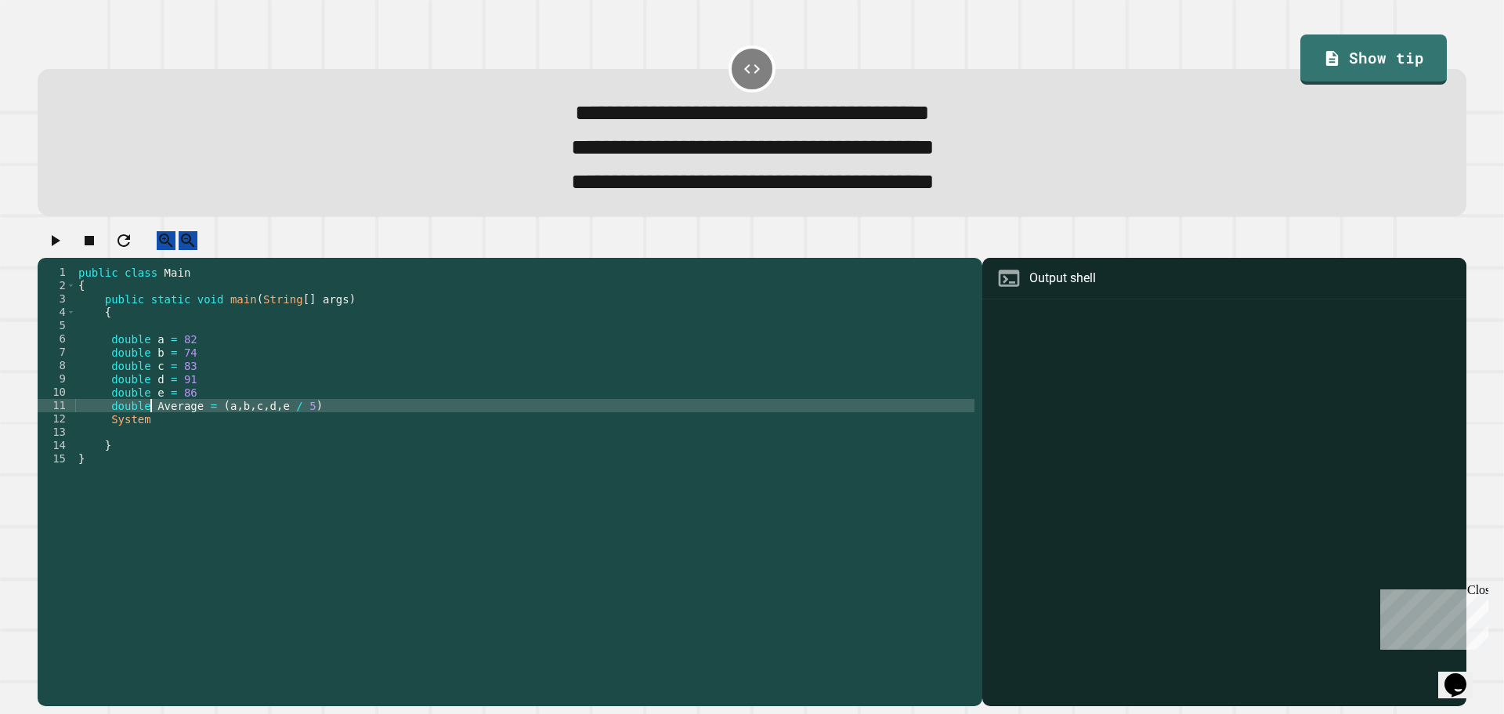
click at [154, 427] on div "public class Main { public static void main ( String [ ] args ) { double a = 82…" at bounding box center [524, 465] width 899 height 399
click at [171, 437] on div "public class Main { public static void main ( String [ ] args ) { double a = 82…" at bounding box center [524, 465] width 899 height 399
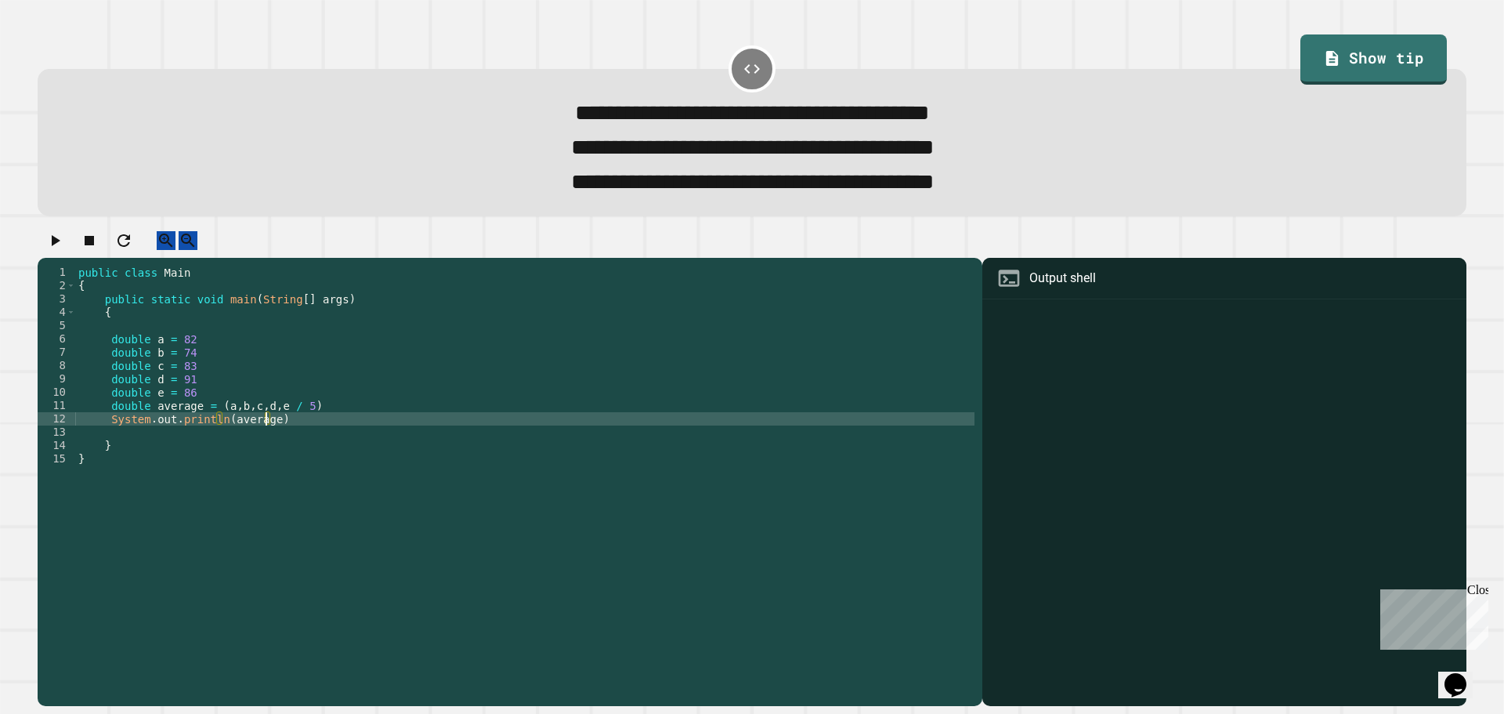
scroll to position [0, 13]
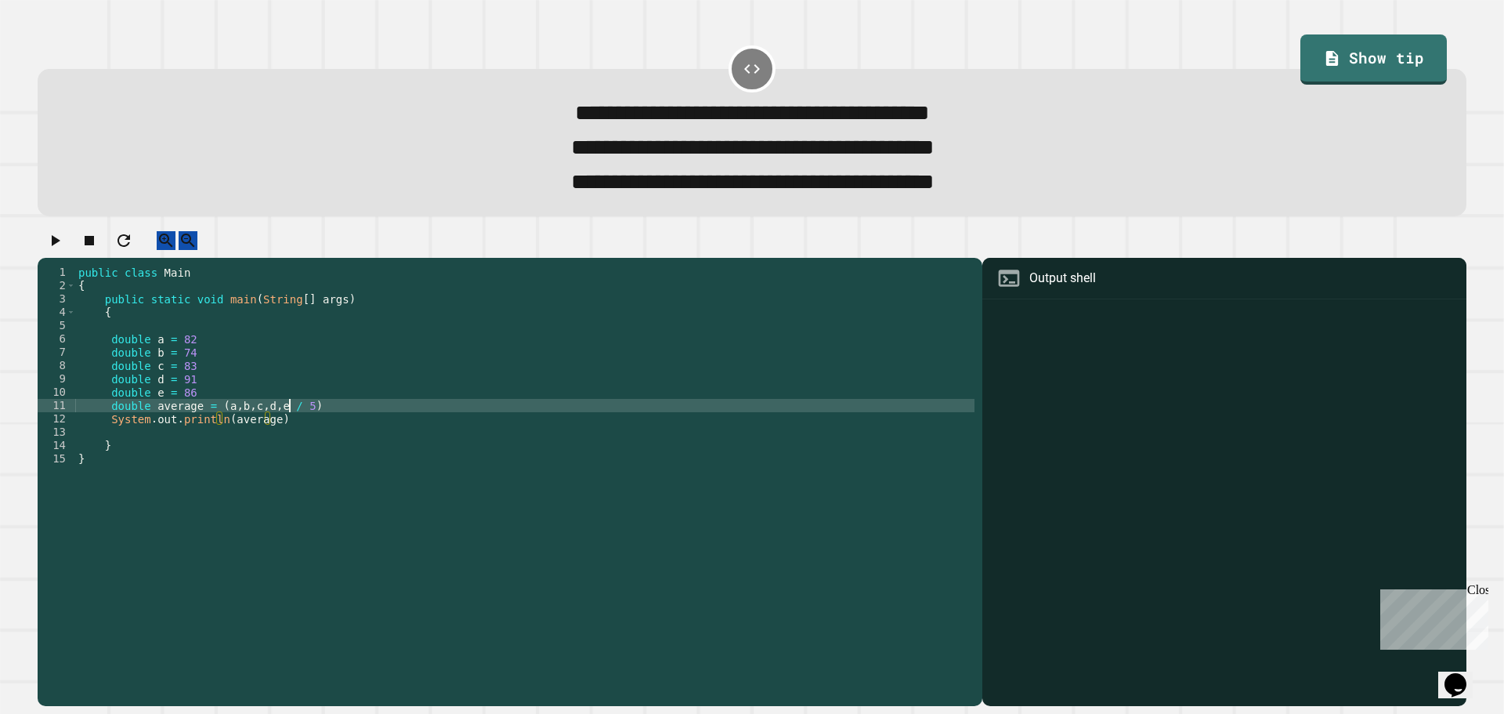
click at [289, 422] on div "public class Main { public static void main ( String [ ] args ) { double a = 82…" at bounding box center [524, 465] width 899 height 399
click at [277, 421] on div "public class Main { public static void main ( String [ ] args ) { double a = 82…" at bounding box center [524, 465] width 899 height 399
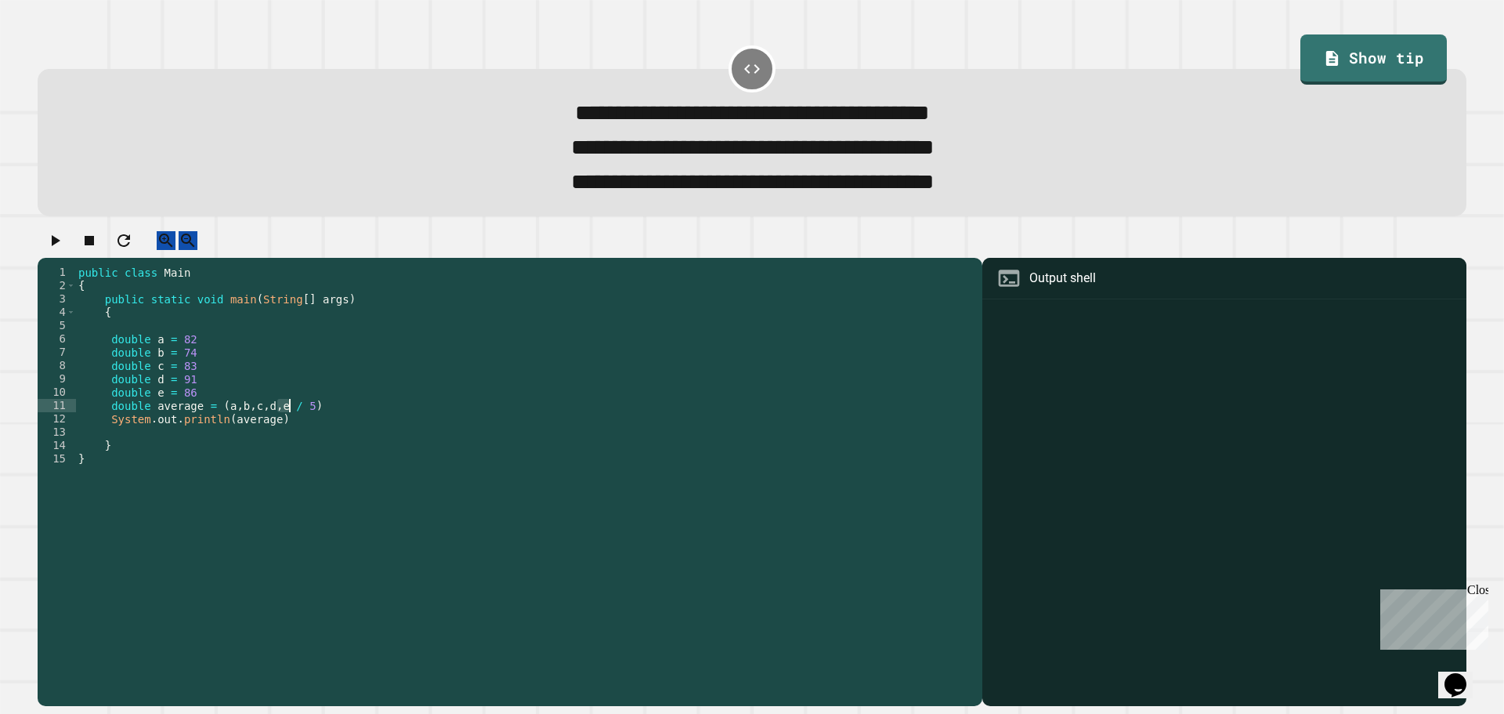
drag, startPoint x: 278, startPoint y: 425, endPoint x: 291, endPoint y: 425, distance: 13.3
click at [290, 425] on div "public class Main { public static void main ( String [ ] args ) { double a = 82…" at bounding box center [524, 465] width 899 height 399
click at [293, 425] on div "public class Main { public static void main ( String [ ] args ) { double a = 82…" at bounding box center [524, 452] width 899 height 373
click at [273, 424] on div "public class Main { public static void main ( String [ ] args ) { double a = 82…" at bounding box center [524, 465] width 899 height 399
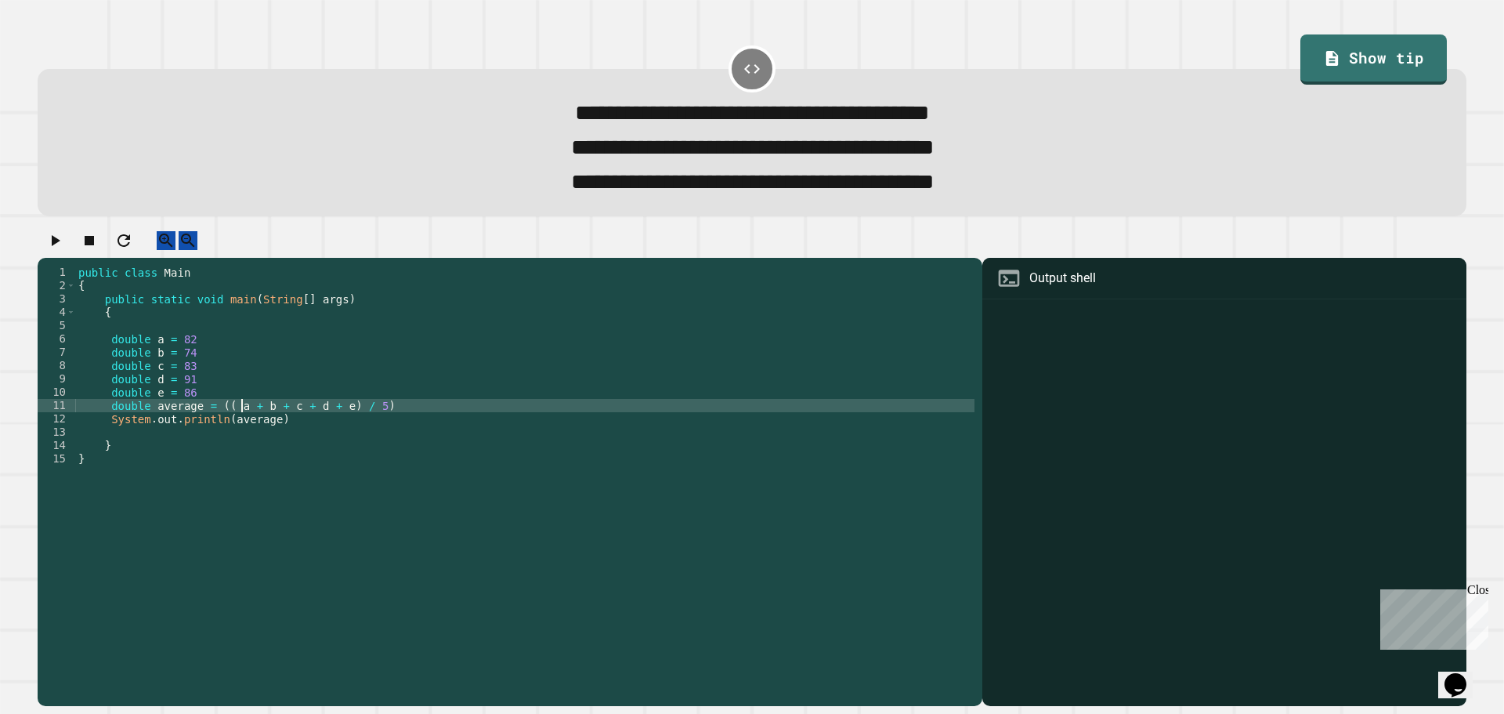
scroll to position [0, 11]
click at [329, 423] on div "public class Main { public static void main ( String [ ] args ) { double a = 82…" at bounding box center [524, 465] width 899 height 399
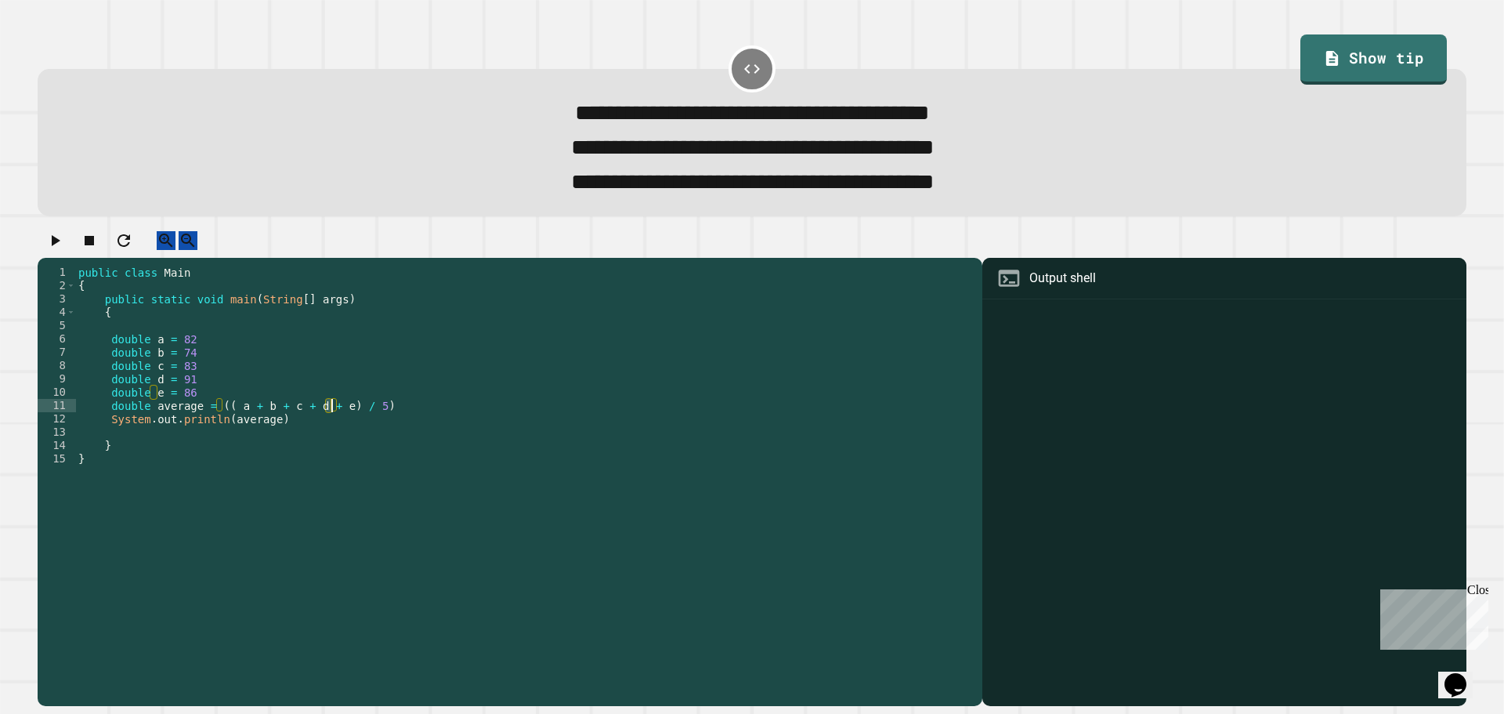
click at [331, 422] on div "public class Main { public static void main ( String [ ] args ) { double a = 82…" at bounding box center [524, 452] width 899 height 373
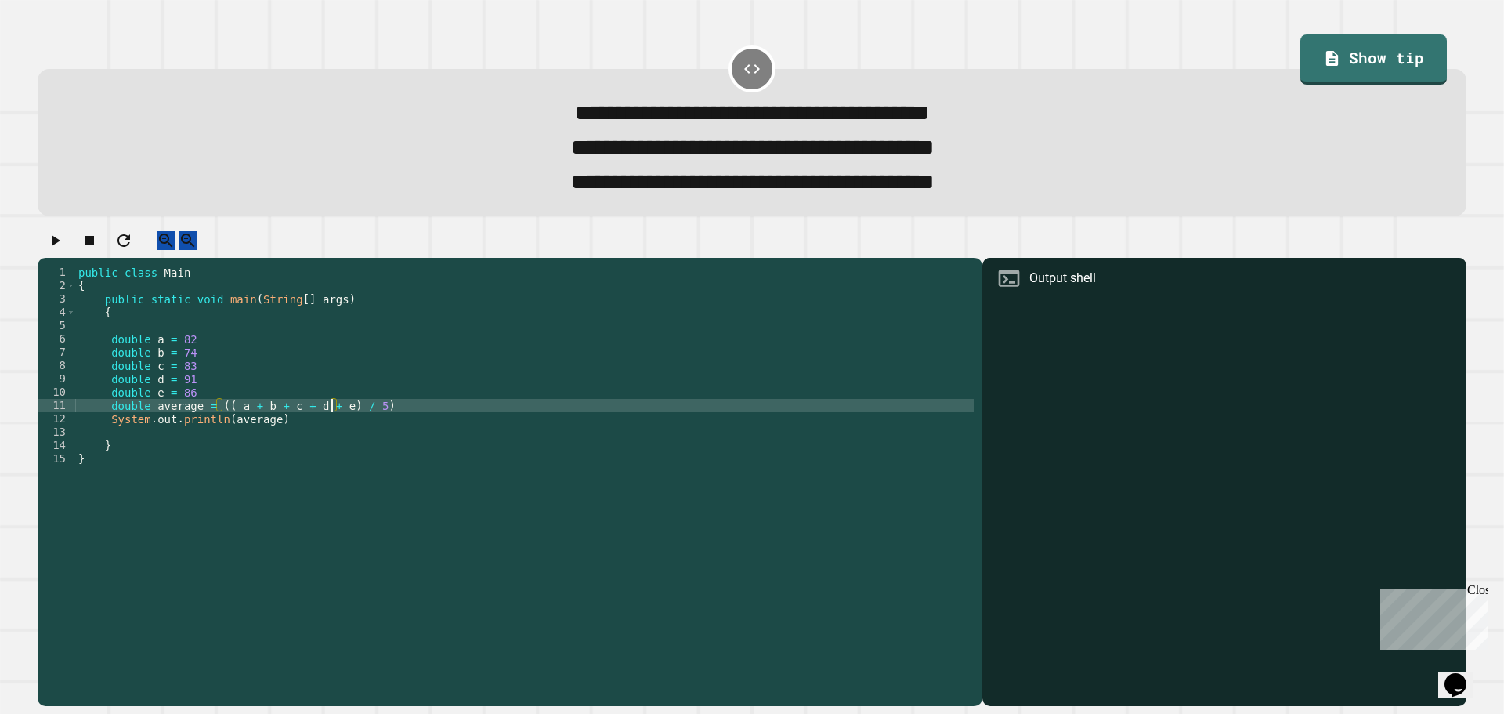
scroll to position [0, 18]
click at [326, 423] on div "public class Main { public static void main ( String [ ] args ) { double a = 82…" at bounding box center [524, 465] width 899 height 399
click at [304, 426] on div "public class Main { public static void main ( String [ ] args ) { double a = 82…" at bounding box center [524, 465] width 899 height 399
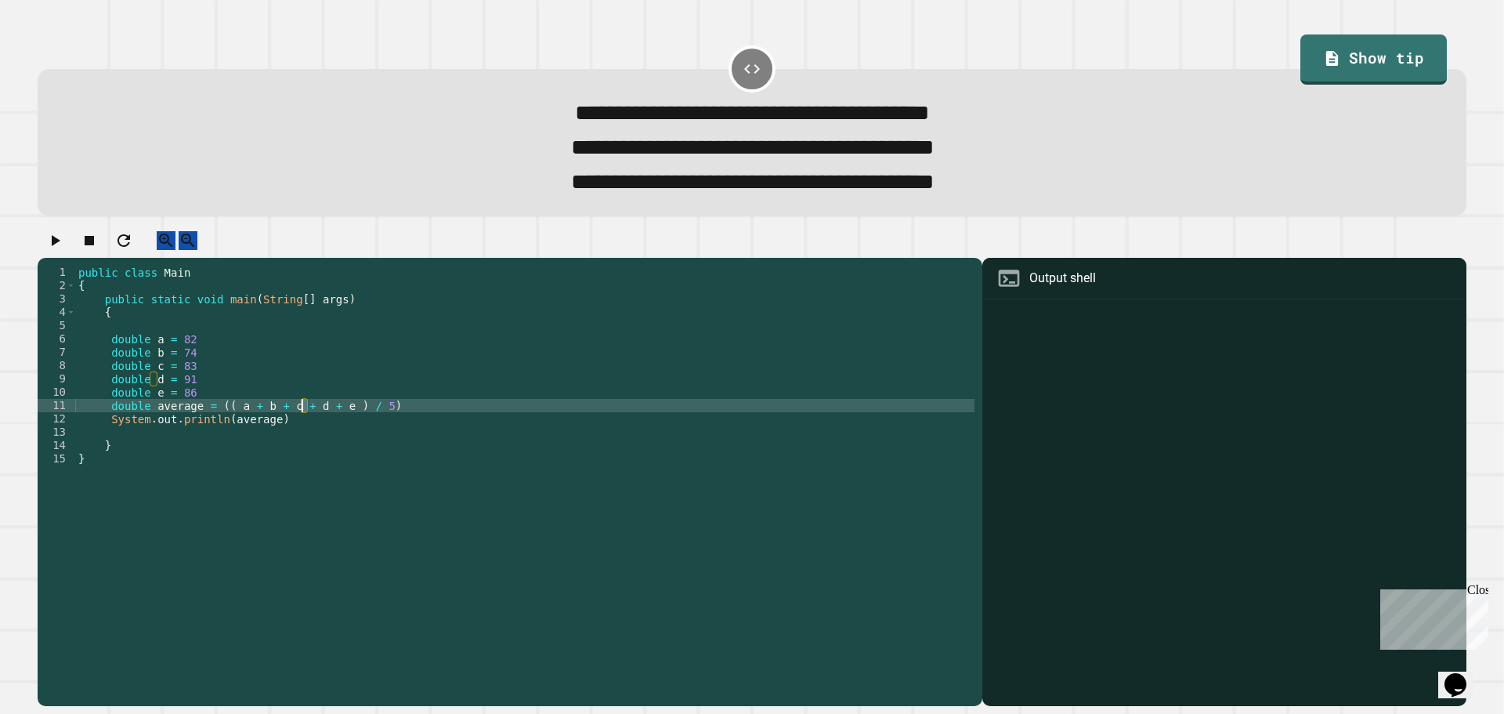
click at [280, 423] on div "public class Main { public static void main ( String [ ] args ) { double a = 82…" at bounding box center [524, 465] width 899 height 399
click at [255, 423] on div "public class Main { public static void main ( String [ ] args ) { double a = 82…" at bounding box center [524, 465] width 899 height 399
click at [227, 422] on div "public class Main { public static void main ( String [ ] args ) { double a = 82…" at bounding box center [524, 465] width 899 height 399
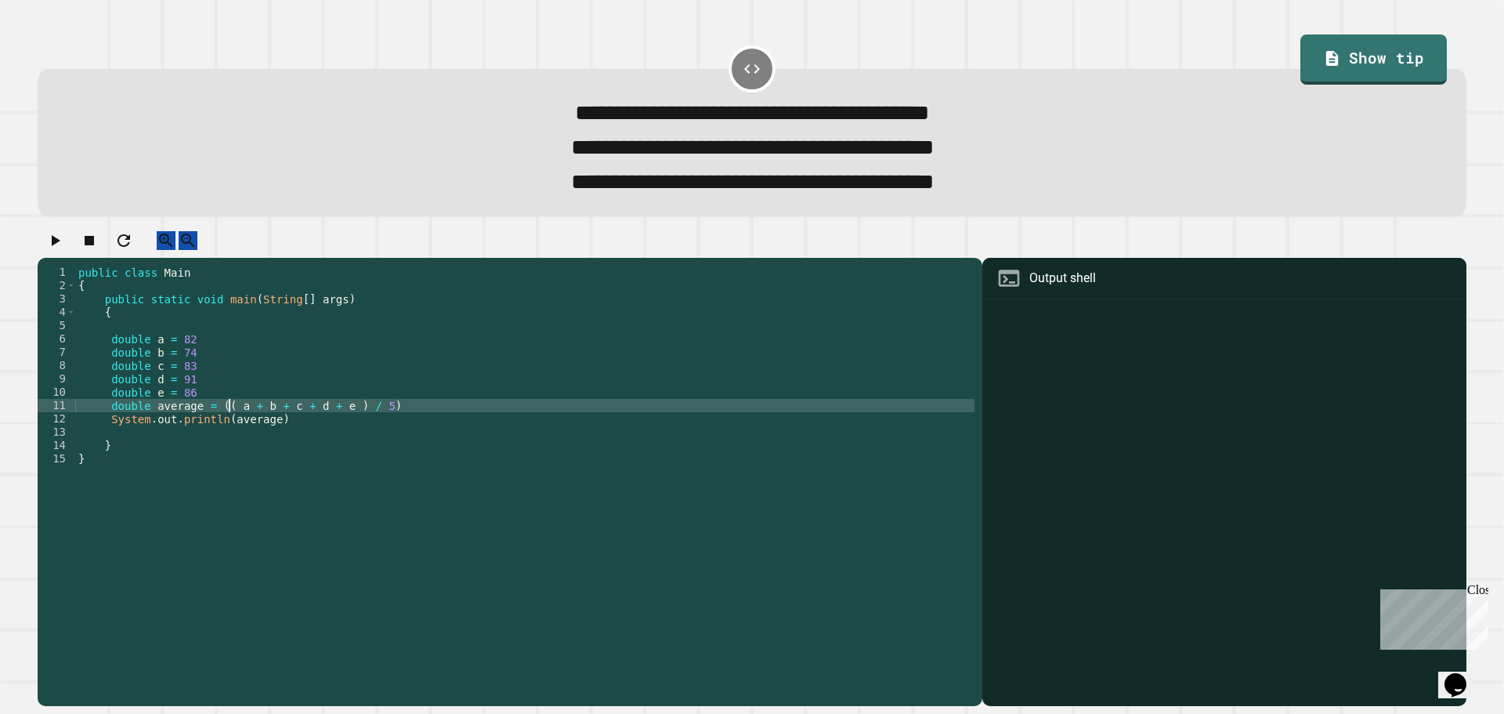
click at [227, 422] on div "public class Main { public static void main ( String [ ] args ) { double a = 82…" at bounding box center [524, 465] width 899 height 399
click at [60, 246] on icon "button" at bounding box center [56, 240] width 9 height 11
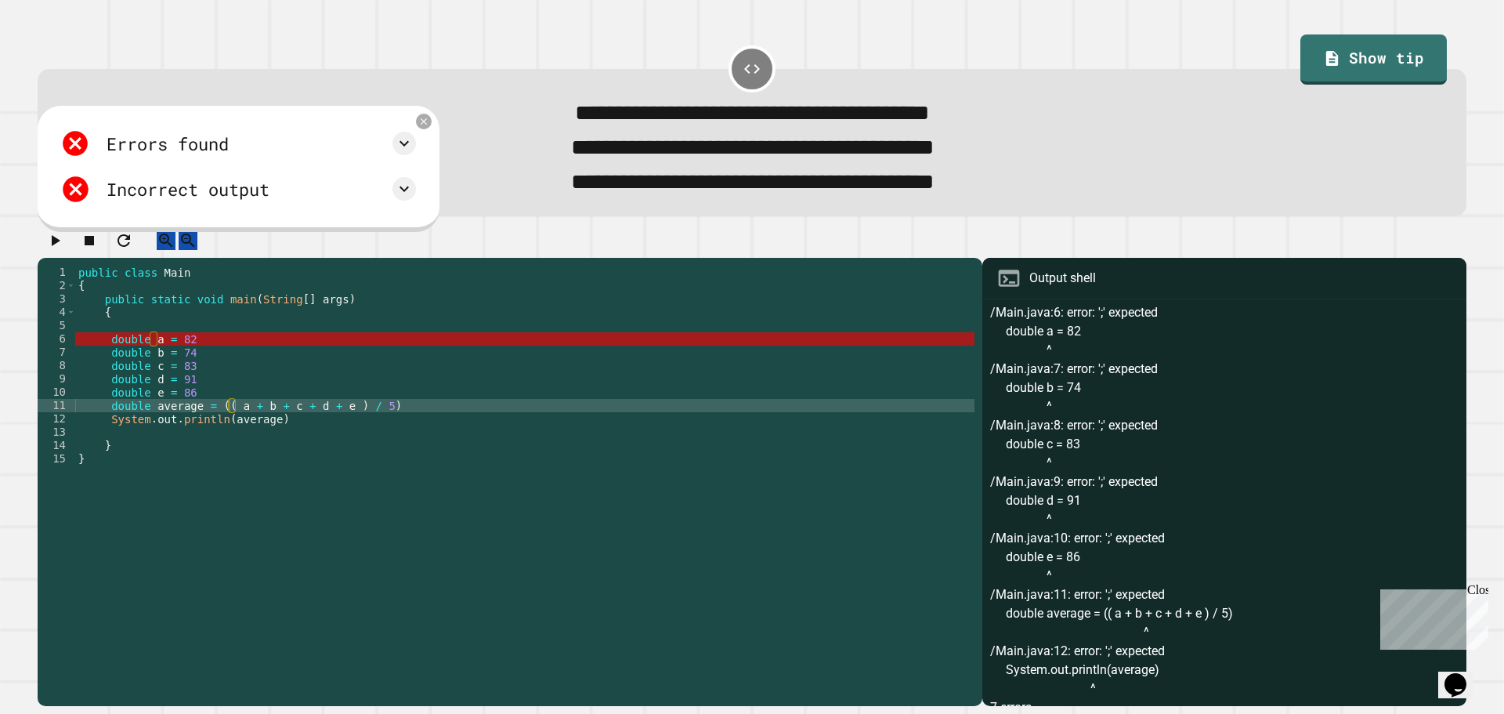
click at [219, 358] on div "public class Main { public static void main ( String [ ] args ) { double a = 82…" at bounding box center [524, 465] width 899 height 399
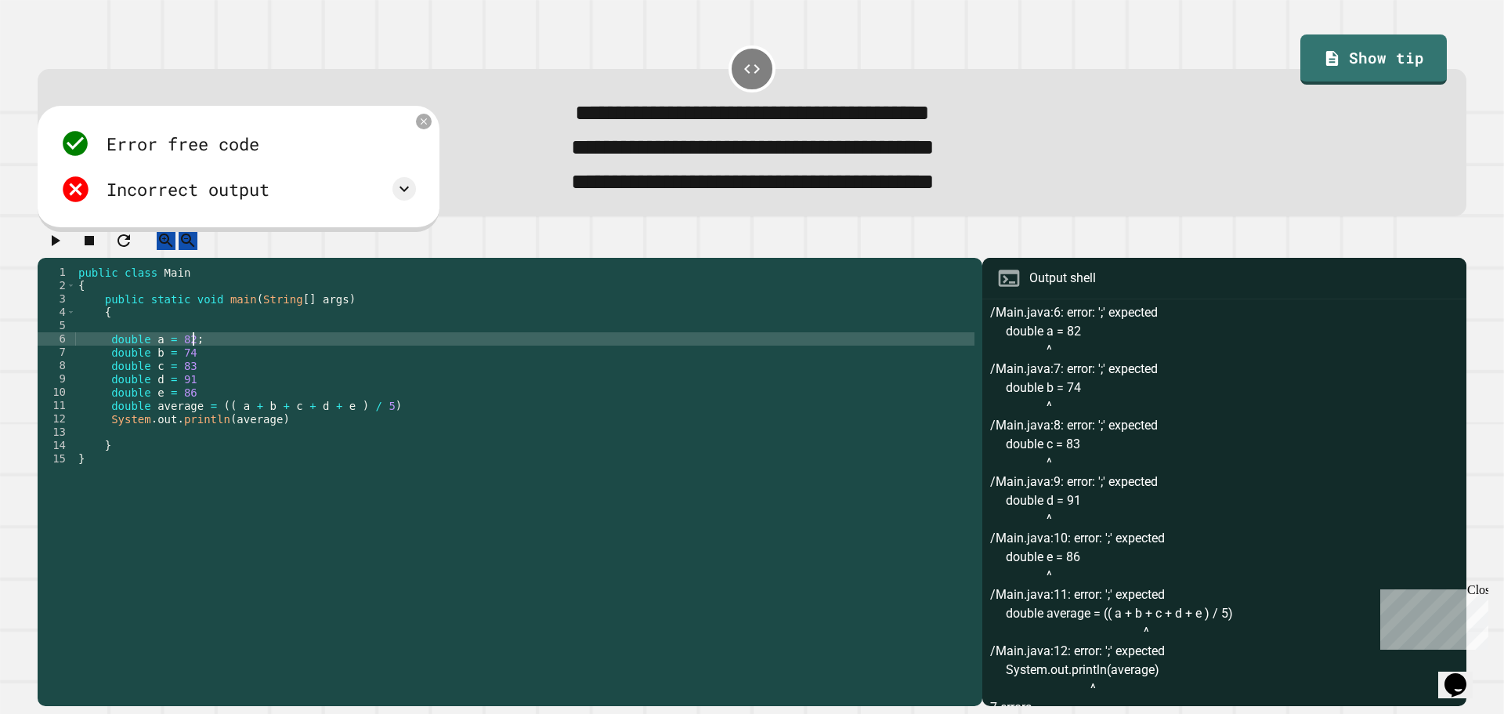
click at [209, 368] on div "public class Main { public static void main ( String [ ] args ) { double a = 82…" at bounding box center [524, 465] width 899 height 399
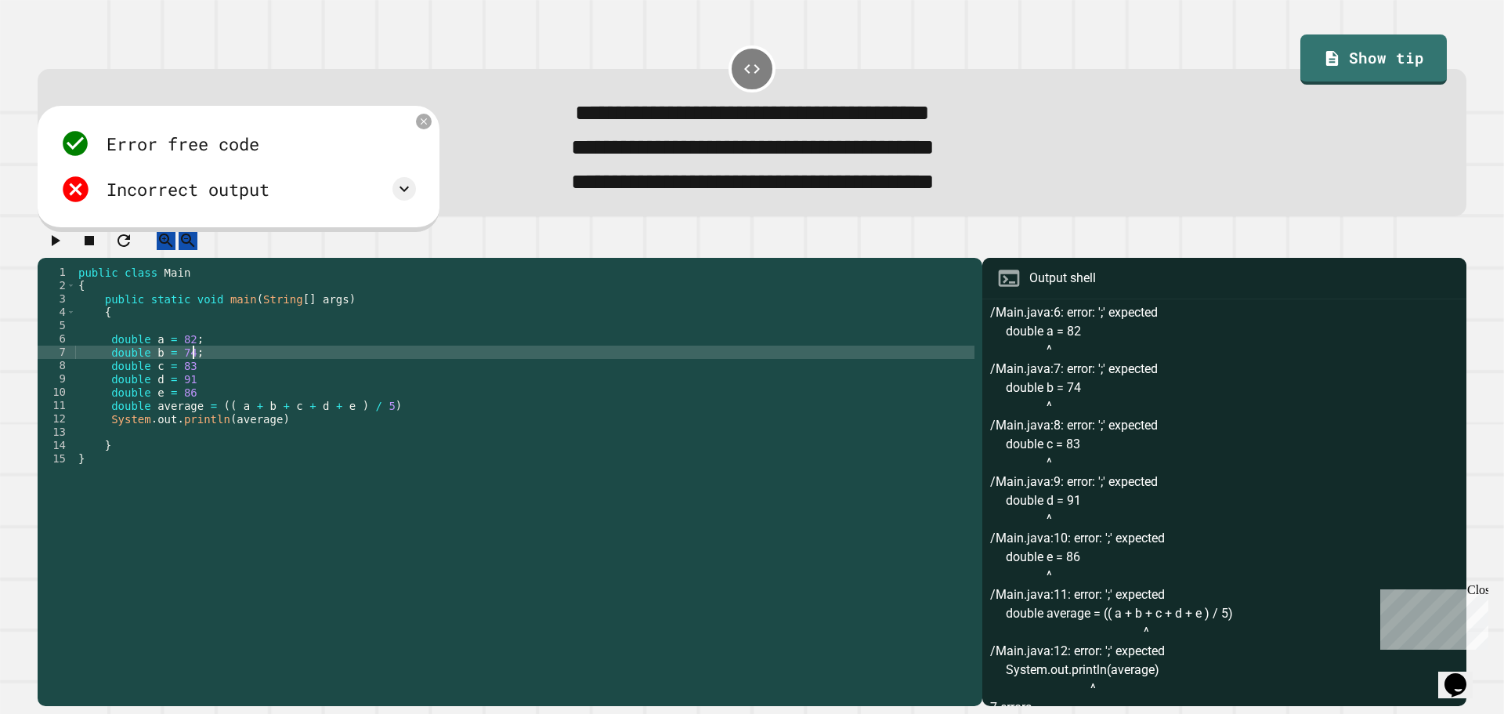
click at [206, 378] on div "public class Main { public static void main ( String [ ] args ) { double a = 82…" at bounding box center [524, 465] width 899 height 399
click at [206, 385] on div "public class Main { public static void main ( String [ ] args ) { double a = 82…" at bounding box center [524, 465] width 899 height 399
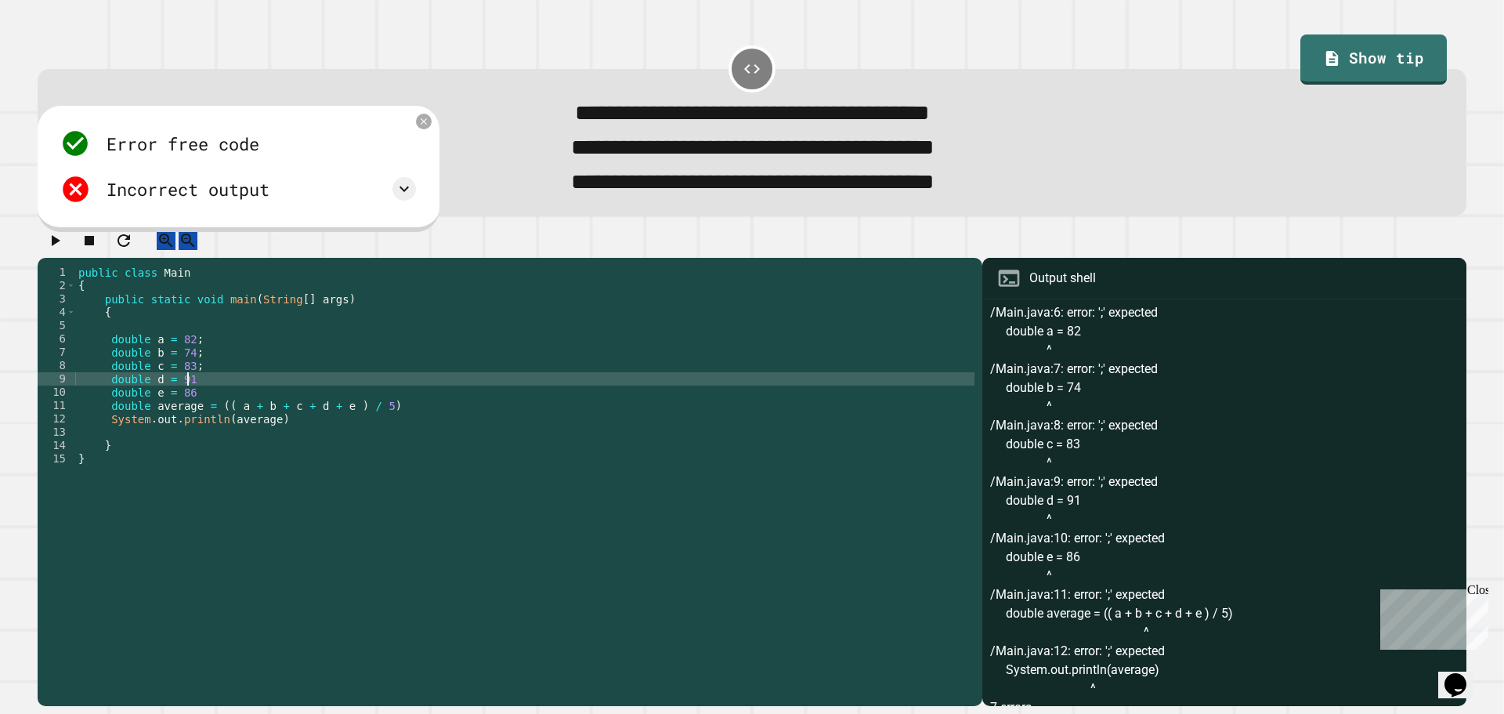
click at [204, 392] on div "public class Main { public static void main ( String [ ] args ) { double a = 82…" at bounding box center [524, 465] width 899 height 399
click at [200, 410] on div "public class Main { public static void main ( String [ ] args ) { double a = 82…" at bounding box center [524, 465] width 899 height 399
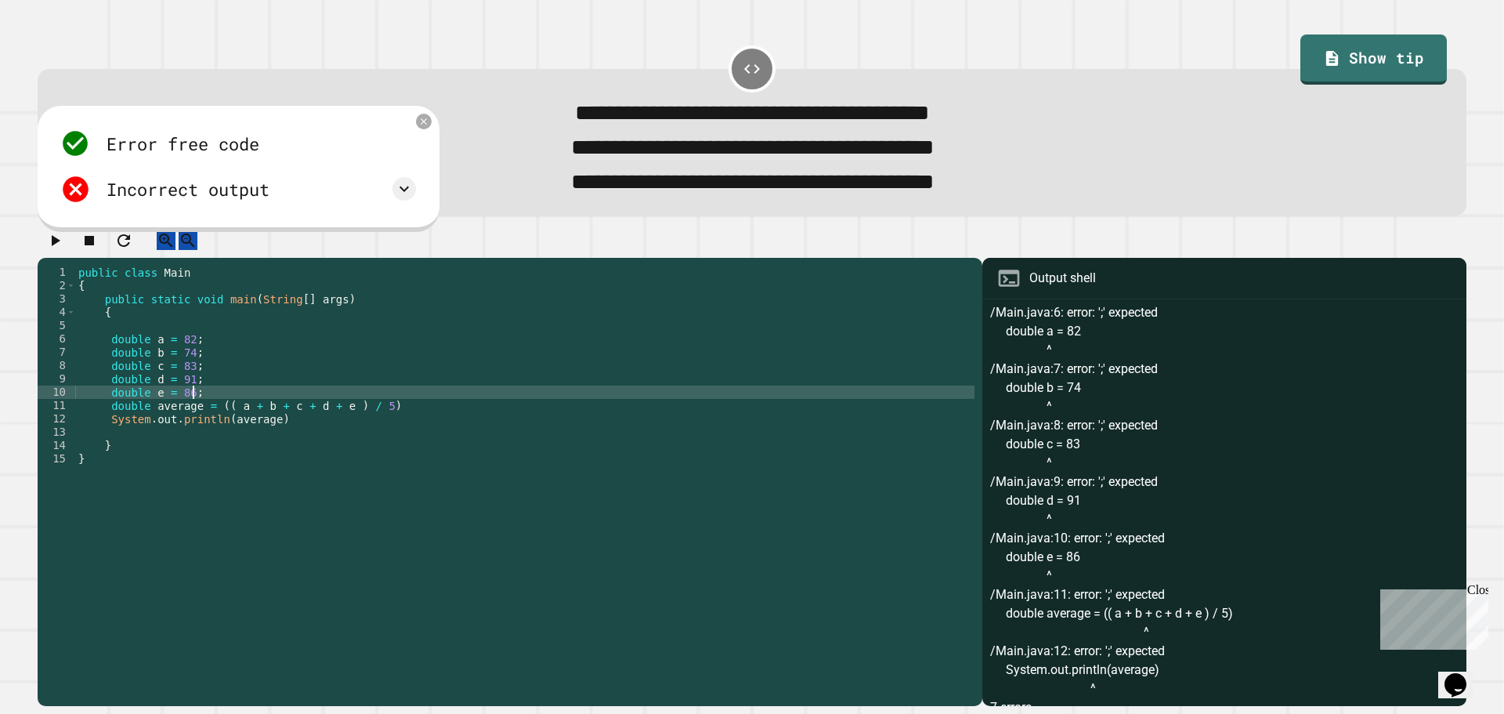
click at [388, 422] on div "public class Main { public static void main ( String [ ] args ) { double a = 82…" at bounding box center [524, 465] width 899 height 399
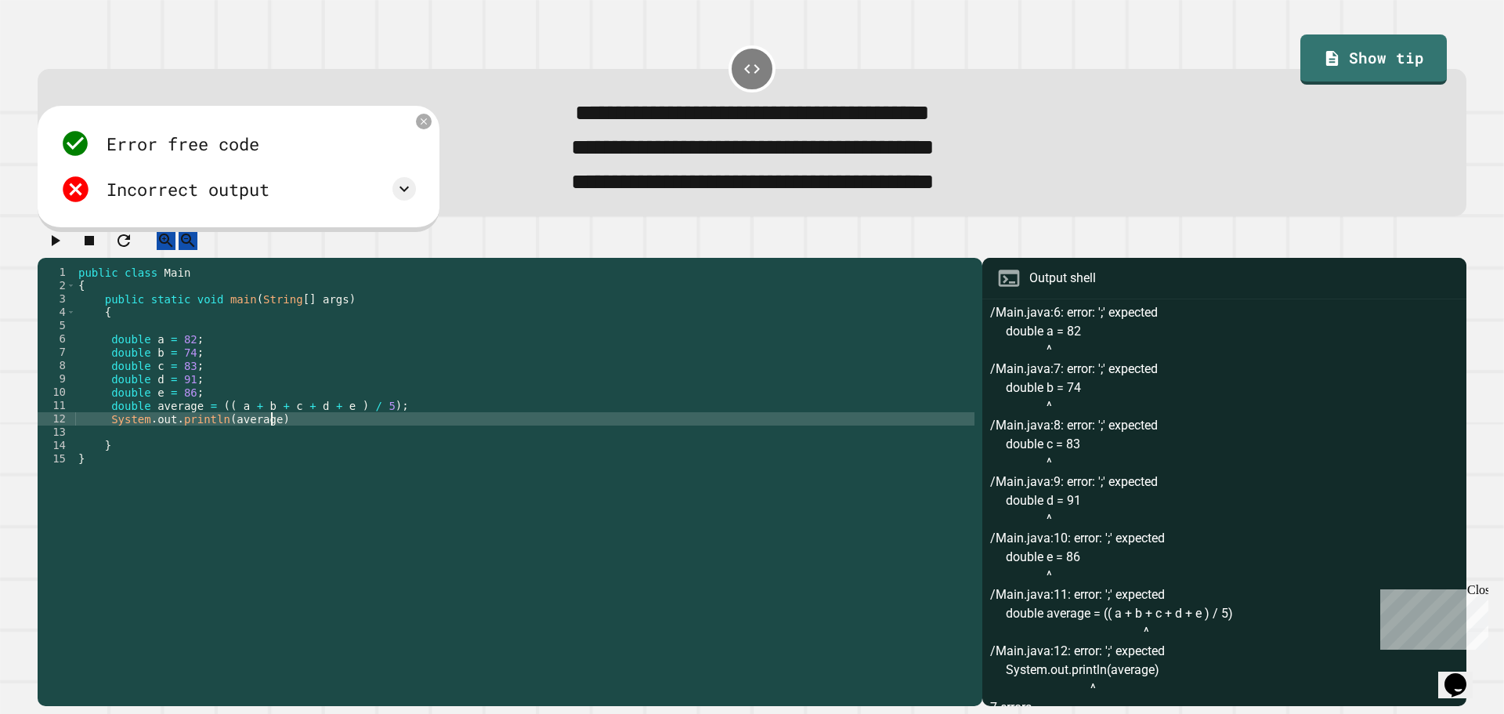
click at [288, 442] on div "public class Main { public static void main ( String [ ] args ) { double a = 82…" at bounding box center [524, 465] width 899 height 399
click at [64, 250] on icon "button" at bounding box center [54, 240] width 19 height 19
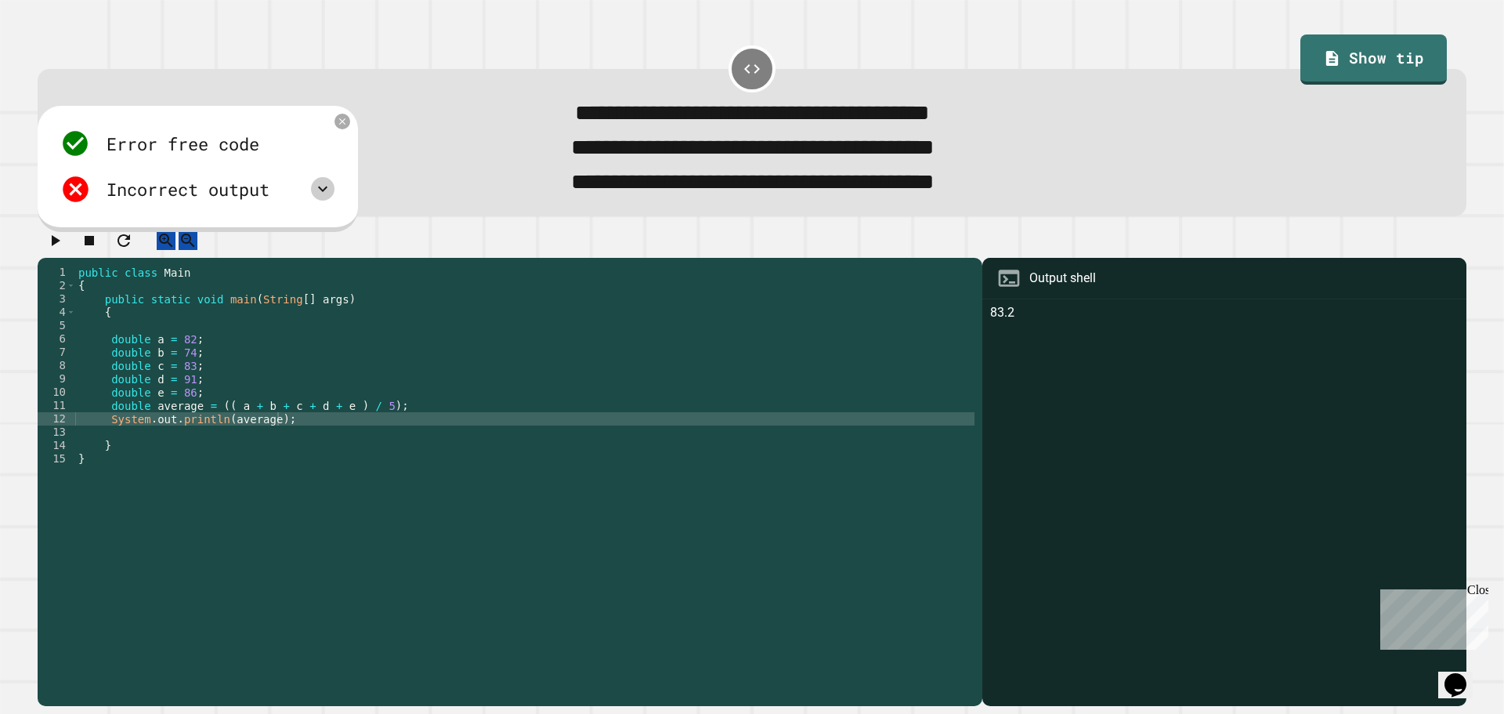
click at [314, 196] on div at bounding box center [322, 188] width 23 height 23
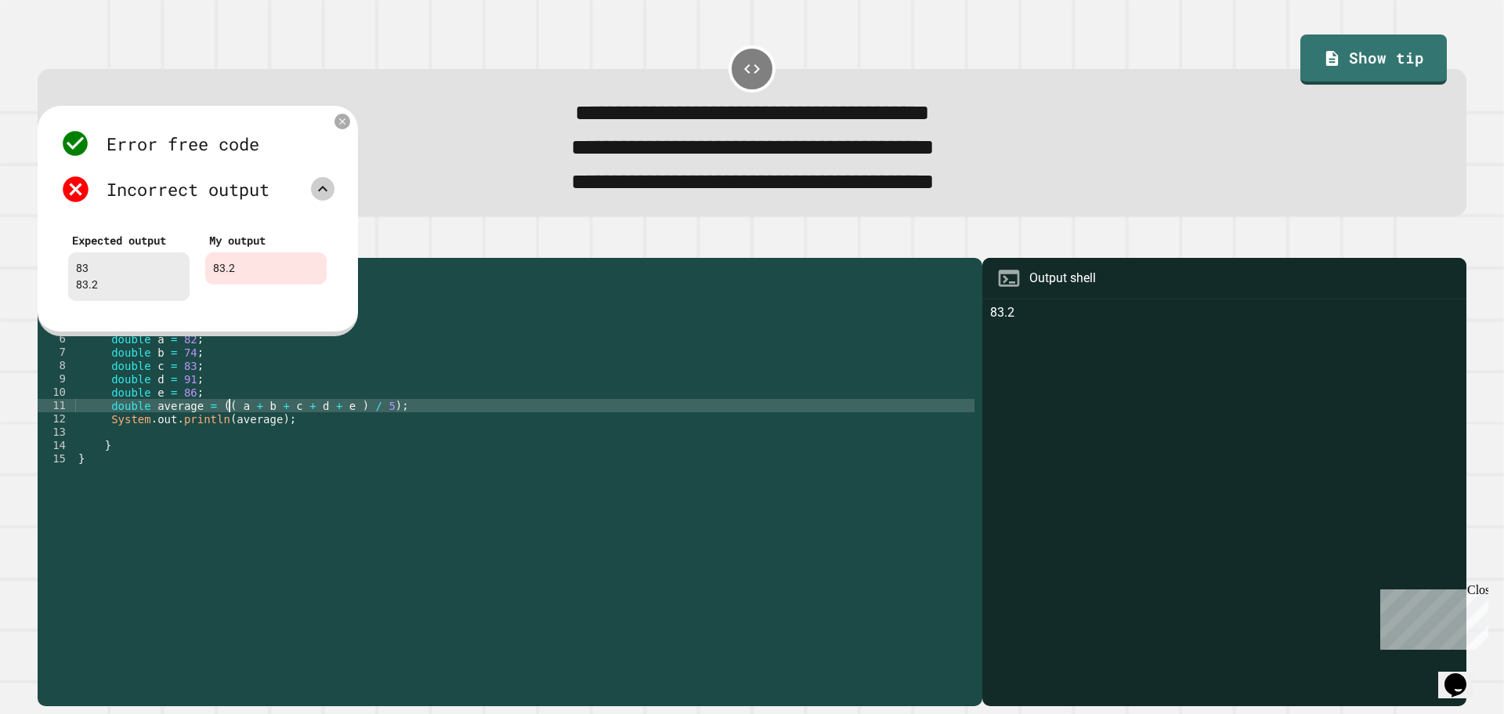
click at [226, 418] on div "public class Main { public static void main ( String [ ] args ) { double a = 82…" at bounding box center [524, 465] width 899 height 399
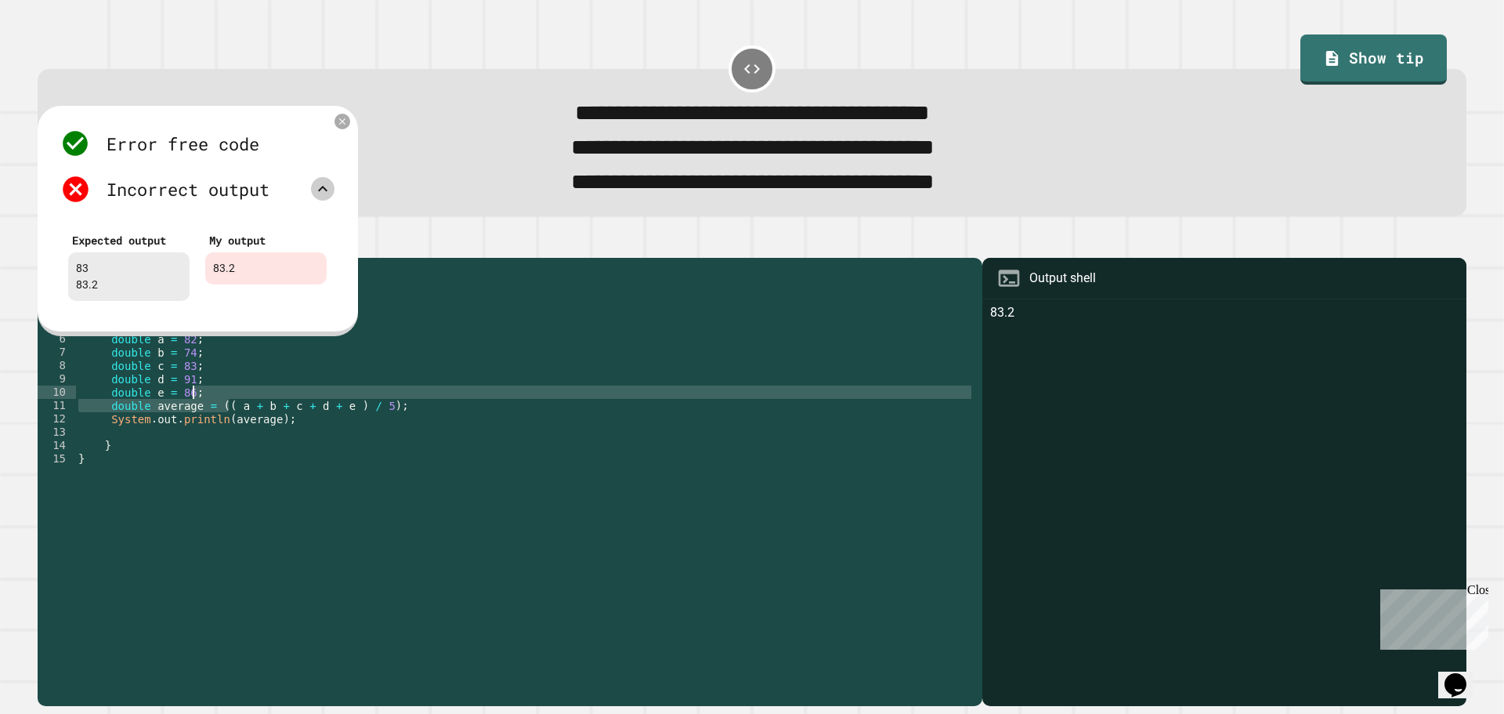
click at [263, 400] on div "public class Main { public static void main ( String [ ] args ) { double a = 82…" at bounding box center [524, 465] width 899 height 399
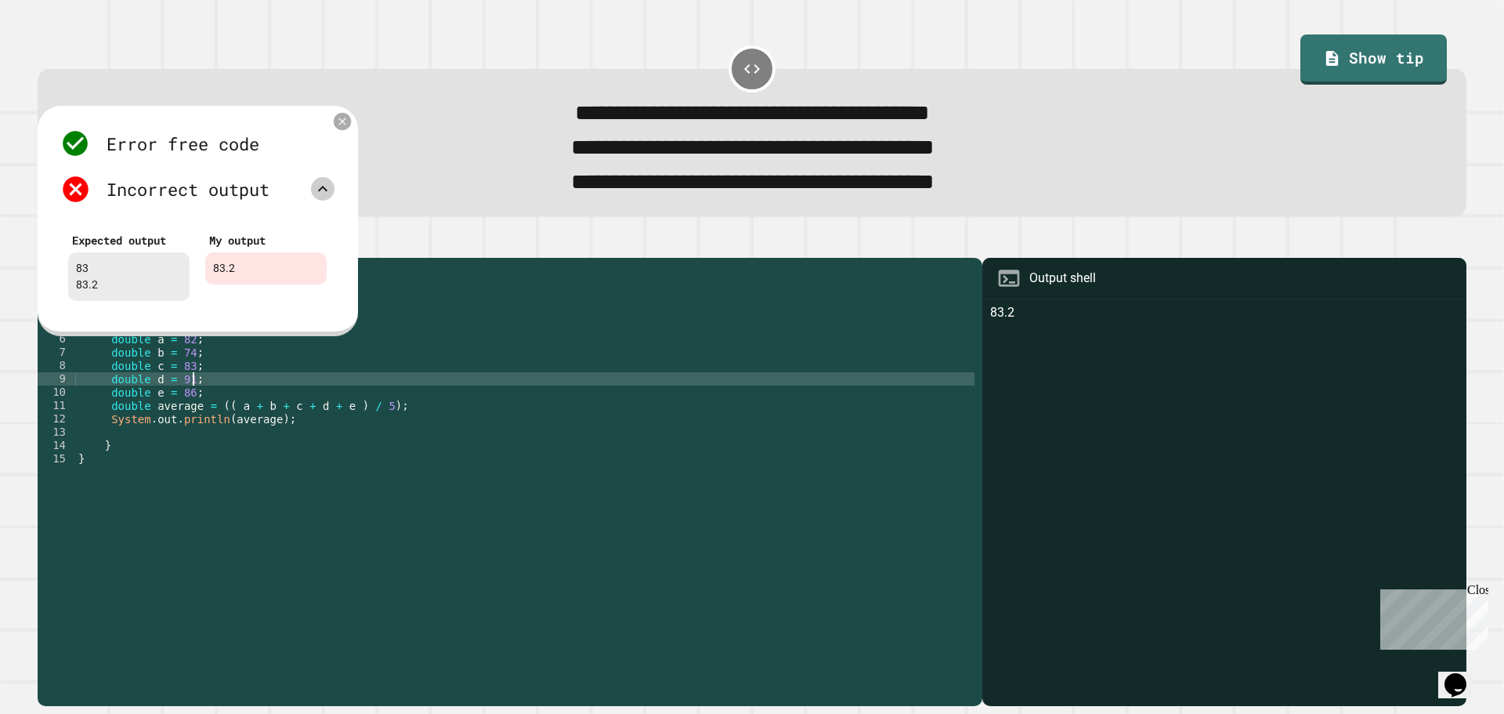
click at [345, 121] on icon at bounding box center [342, 121] width 13 height 13
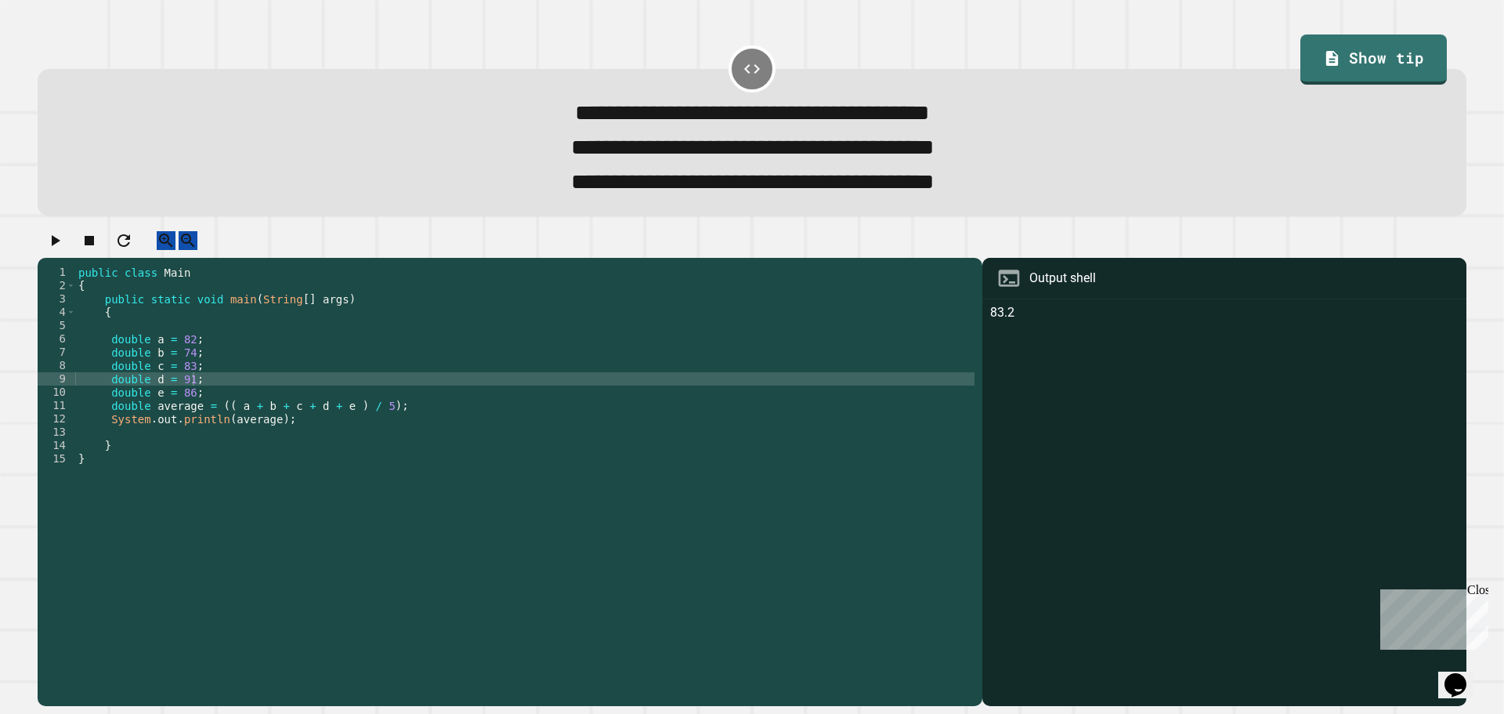
click at [128, 358] on div "public class Main { public static void main ( String [ ] args ) { double a = 82…" at bounding box center [524, 465] width 899 height 399
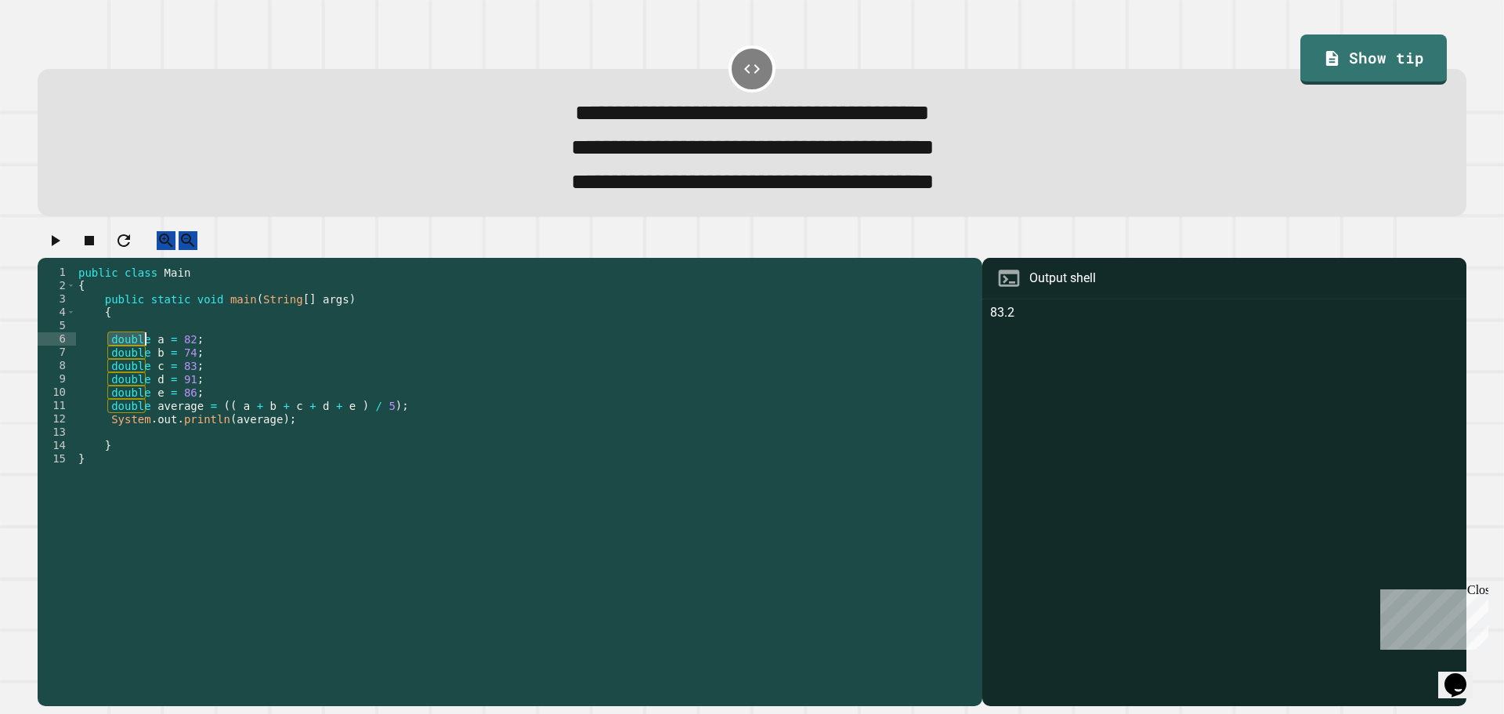
click at [128, 358] on div "public class Main { public static void main ( String [ ] args ) { double a = 82…" at bounding box center [524, 465] width 899 height 399
click at [385, 425] on div "public class Main { public static void main ( String [ ] args ) { double a = 82…" at bounding box center [524, 465] width 899 height 399
drag, startPoint x: 385, startPoint y: 425, endPoint x: 109, endPoint y: 424, distance: 276.5
click at [109, 424] on div "public class Main { public static void main ( String [ ] args ) { double a = 82…" at bounding box center [524, 465] width 899 height 399
click at [138, 423] on div "public class Main { public static void main ( String [ ] args ) { double a = 82…" at bounding box center [524, 452] width 899 height 373
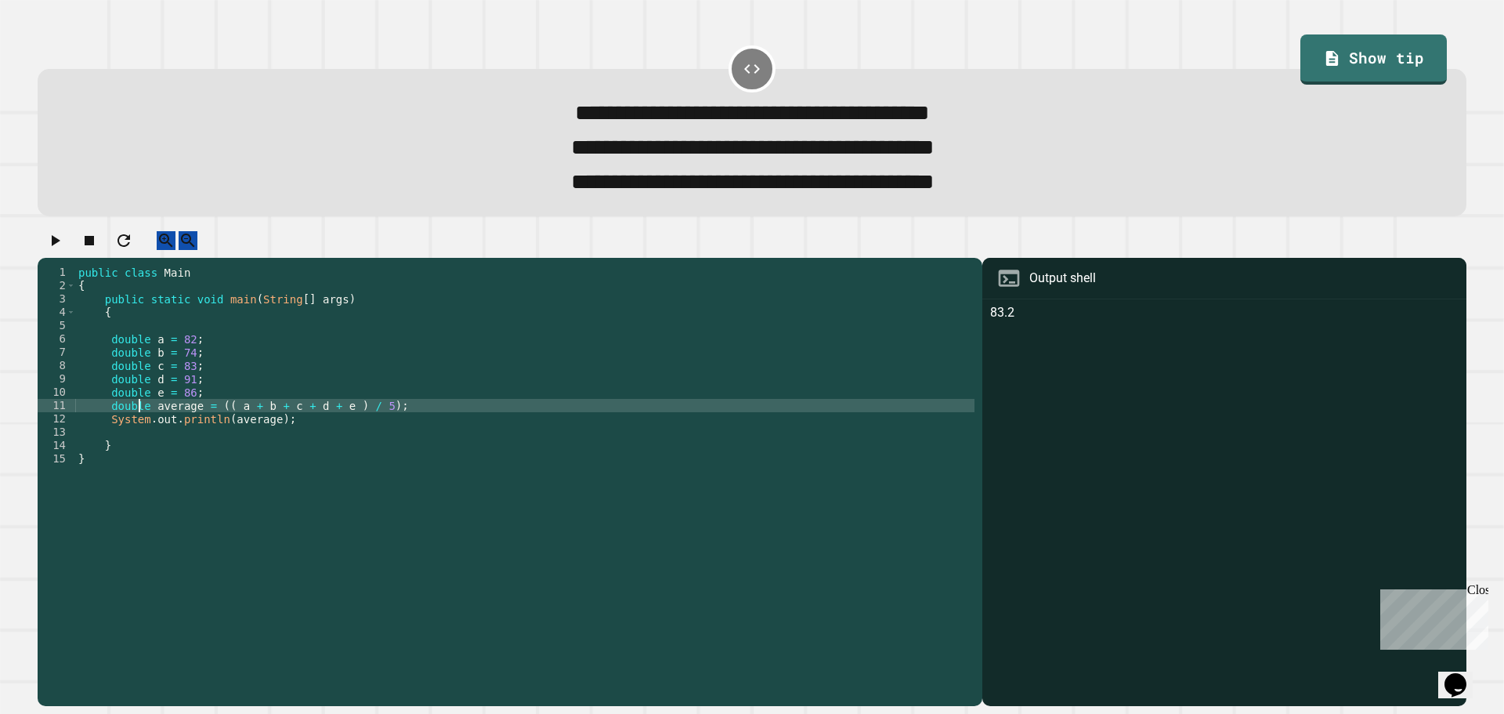
click at [138, 423] on div "public class Main { public static void main ( String [ ] args ) { double a = 82…" at bounding box center [524, 465] width 899 height 399
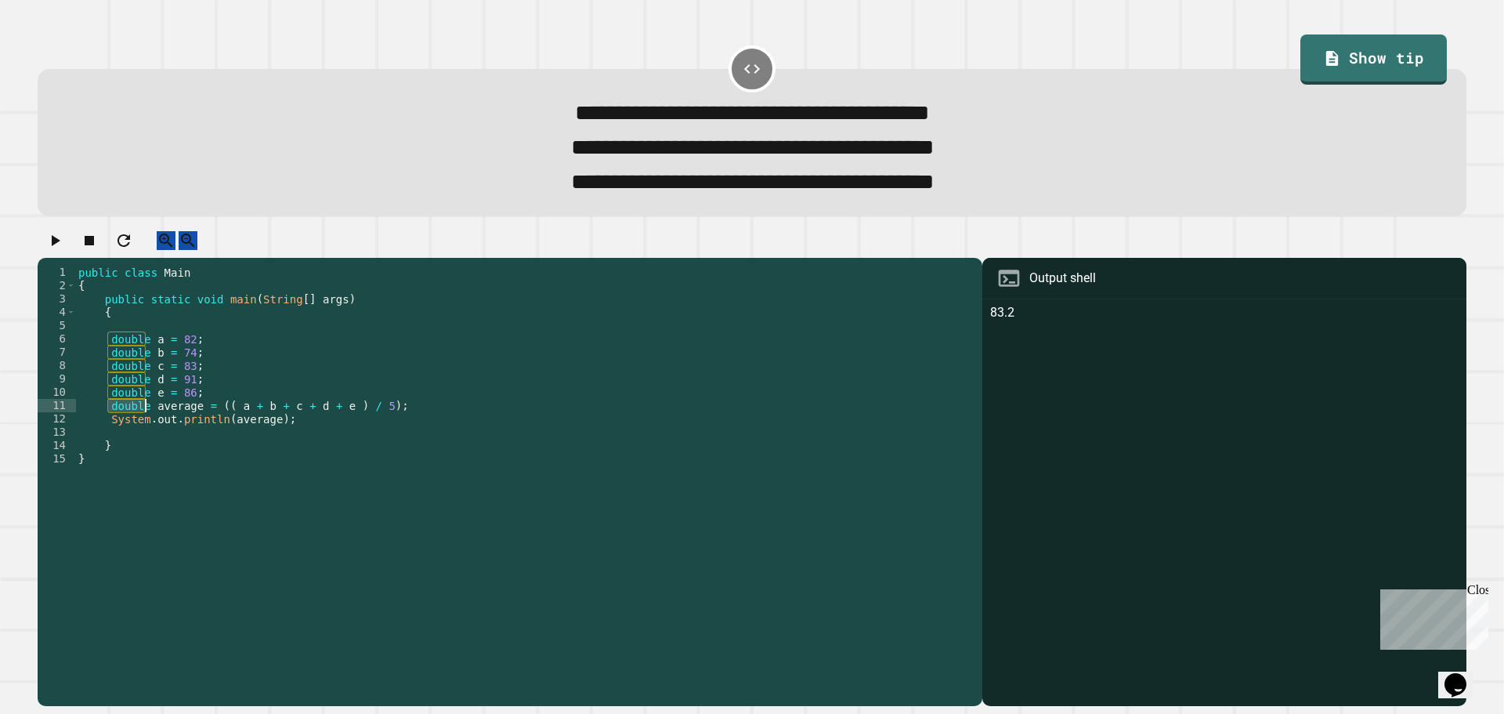
click at [131, 423] on div "public class Main { public static void main ( String [ ] args ) { double a = 82…" at bounding box center [524, 452] width 899 height 373
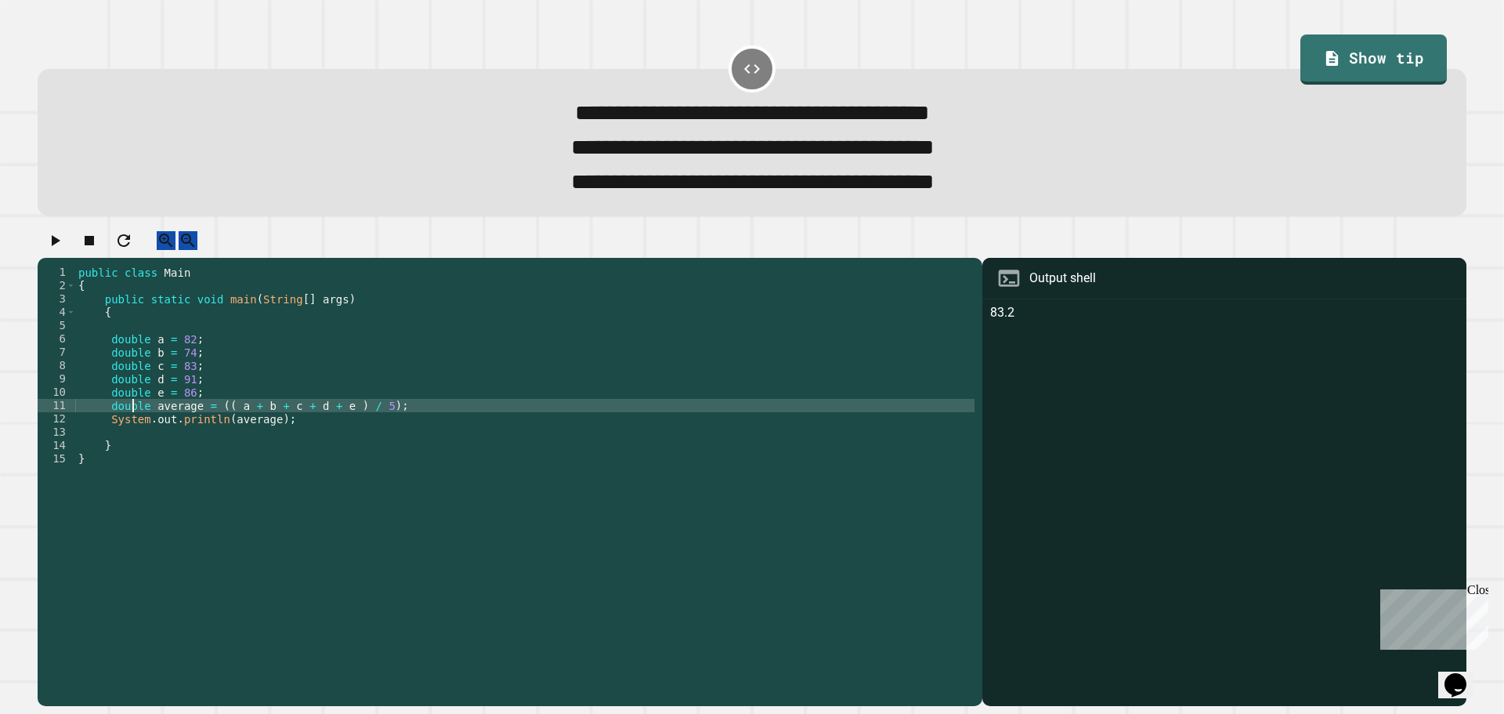
click at [131, 423] on div "public class Main { public static void main ( String [ ] args ) { double a = 82…" at bounding box center [524, 465] width 899 height 399
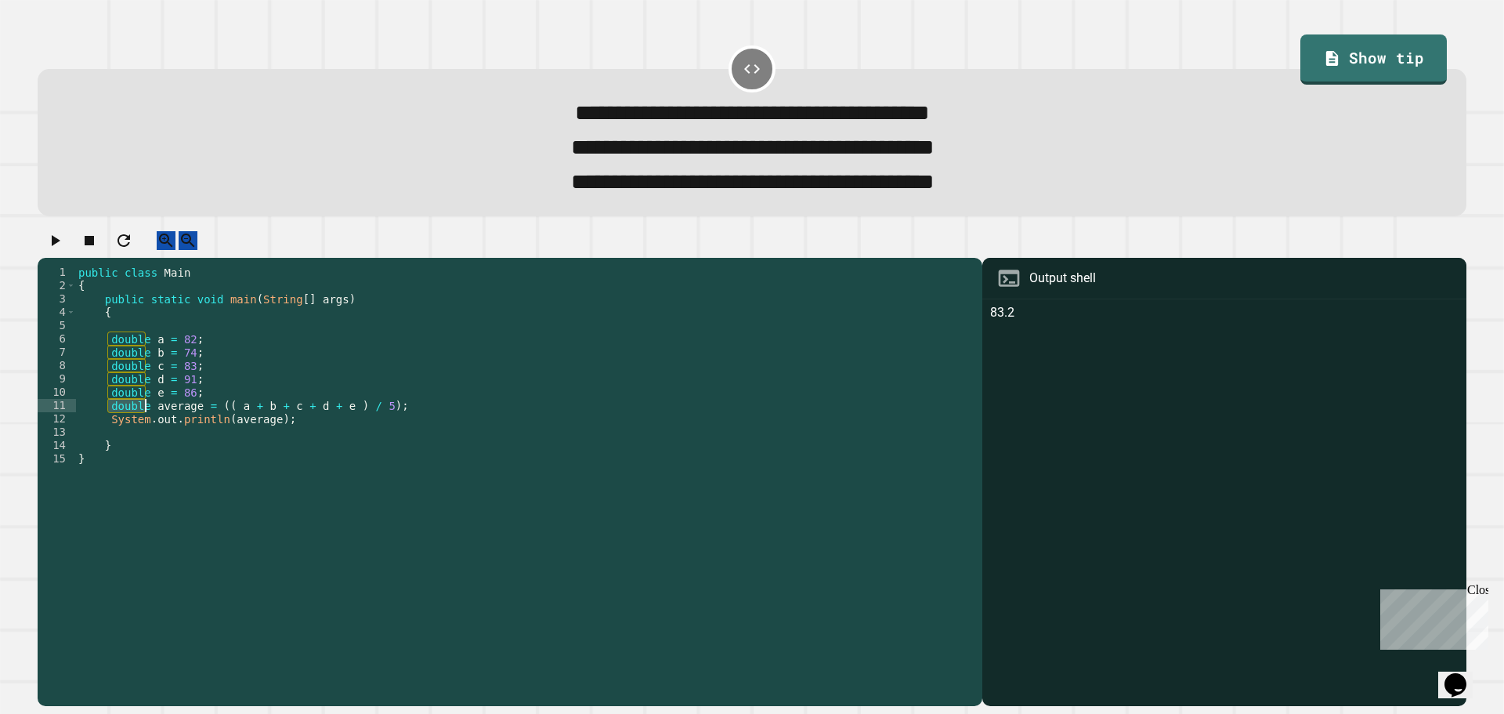
click at [131, 423] on div "public class Main { public static void main ( String [ ] args ) { double a = 82…" at bounding box center [524, 465] width 899 height 399
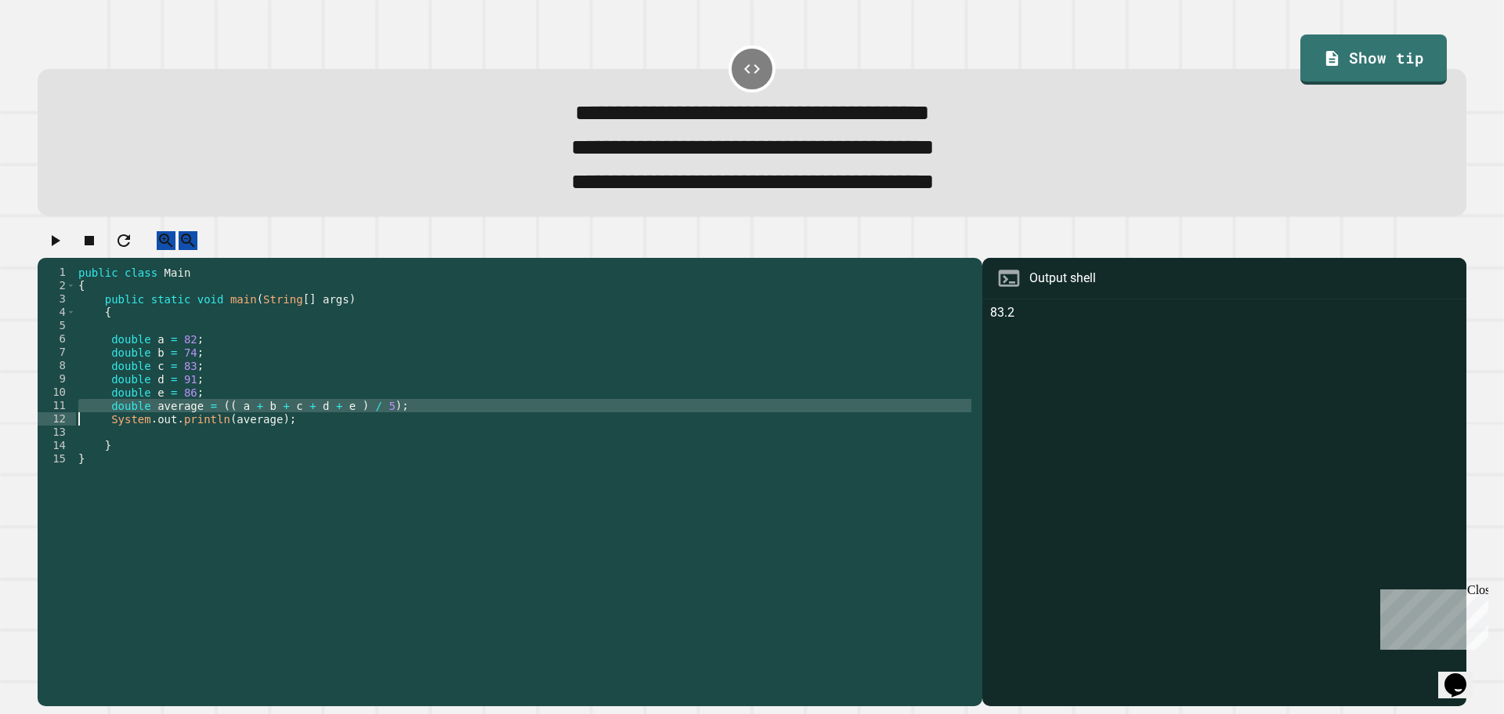
click at [131, 423] on div "public class Main { public static void main ( String [ ] args ) { double a = 82…" at bounding box center [524, 465] width 899 height 399
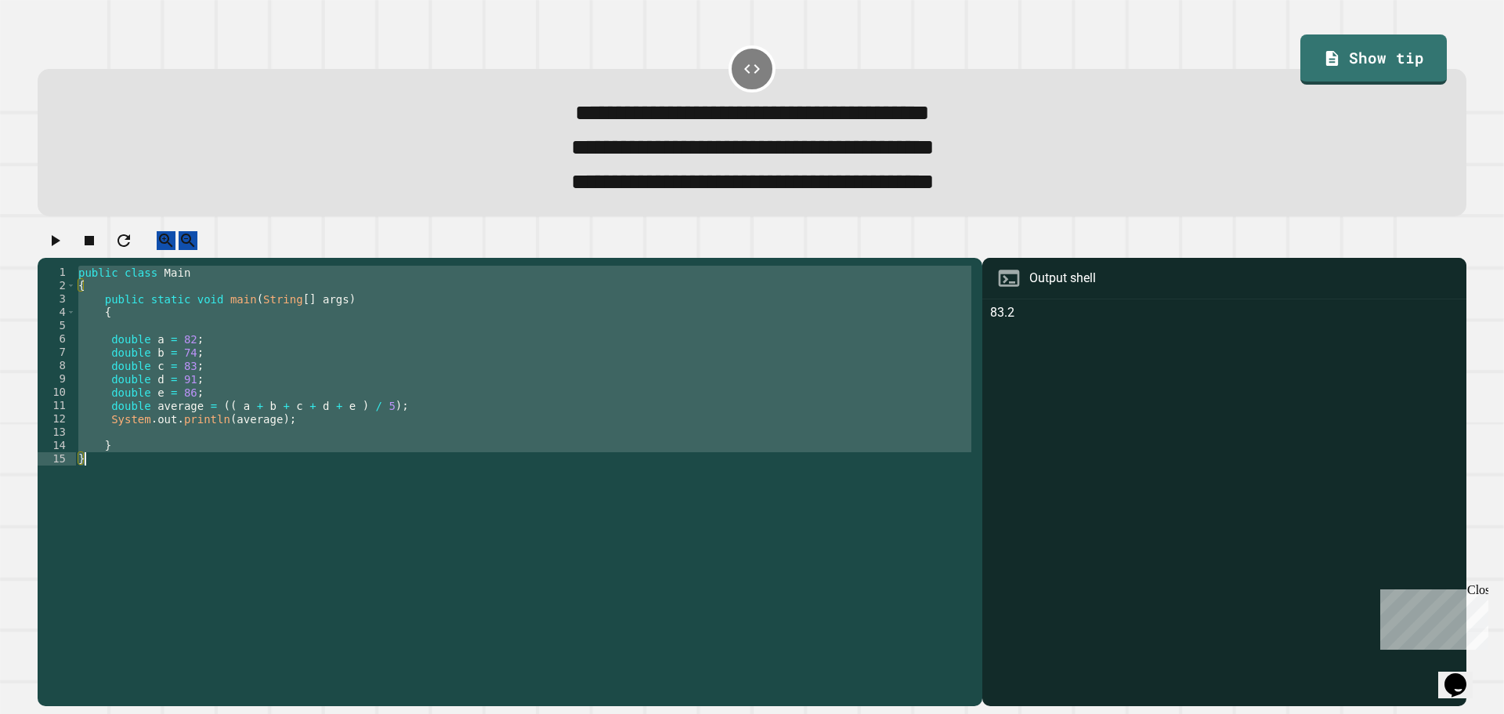
scroll to position [0, 2]
click at [131, 423] on div "public class Main { public static void main ( String [ ] args ) { double a = 82…" at bounding box center [524, 465] width 899 height 399
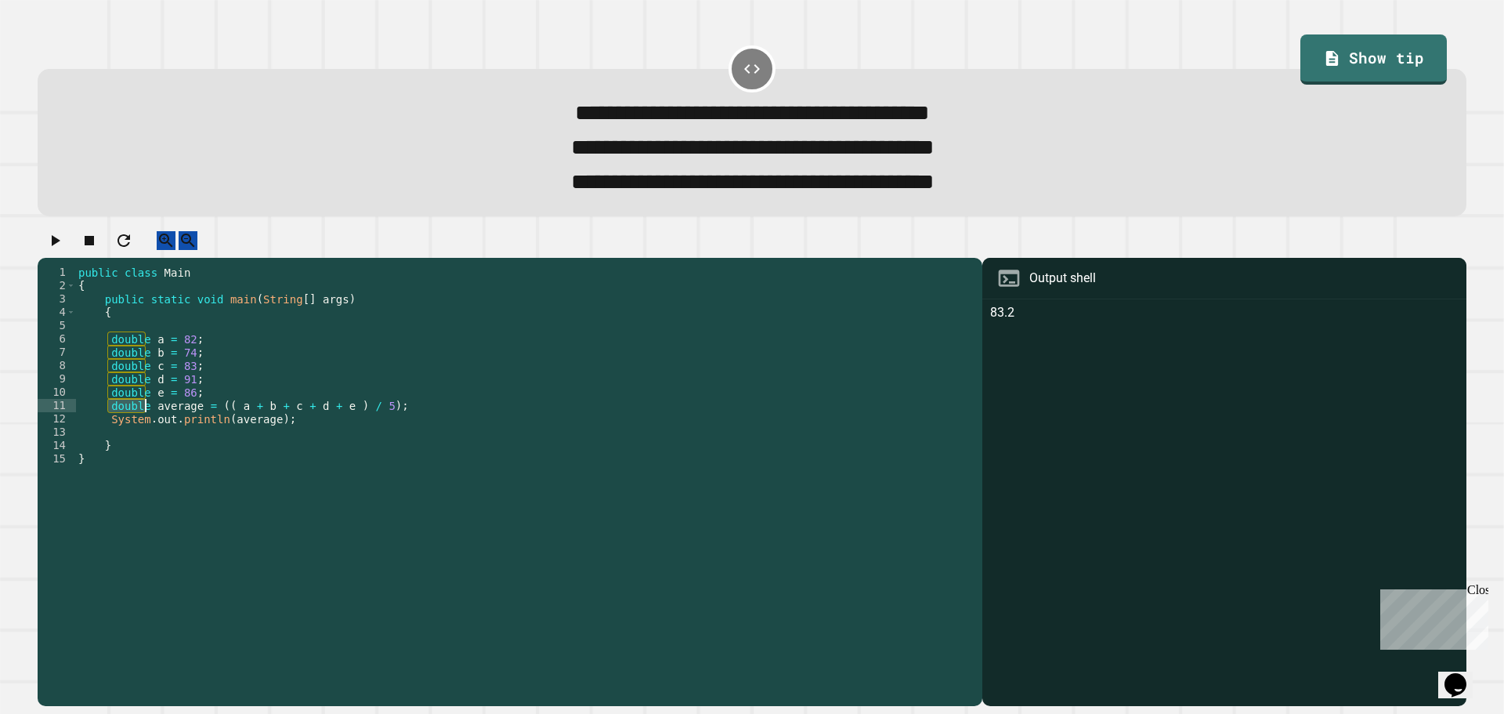
click at [131, 423] on div "public class Main { public static void main ( String [ ] args ) { double a = 82…" at bounding box center [524, 465] width 899 height 399
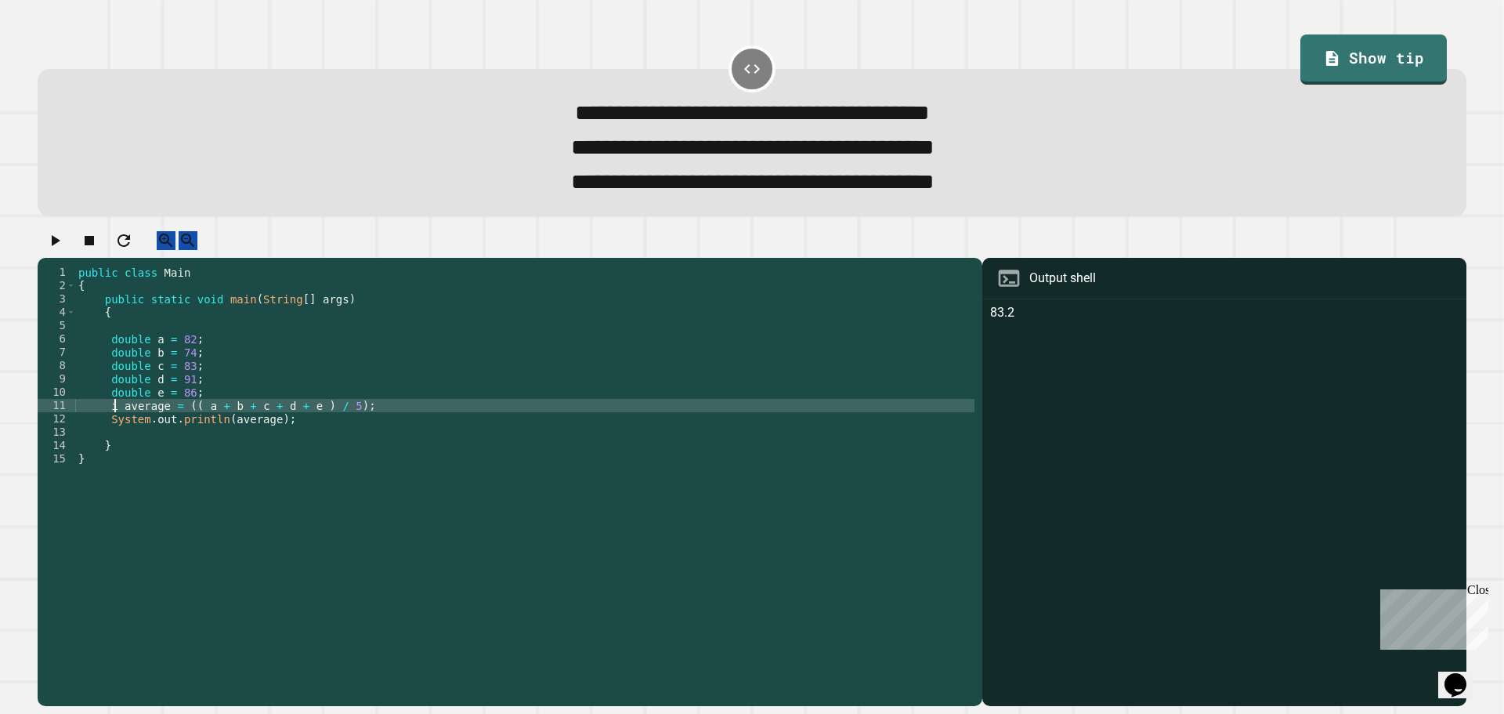
scroll to position [0, 3]
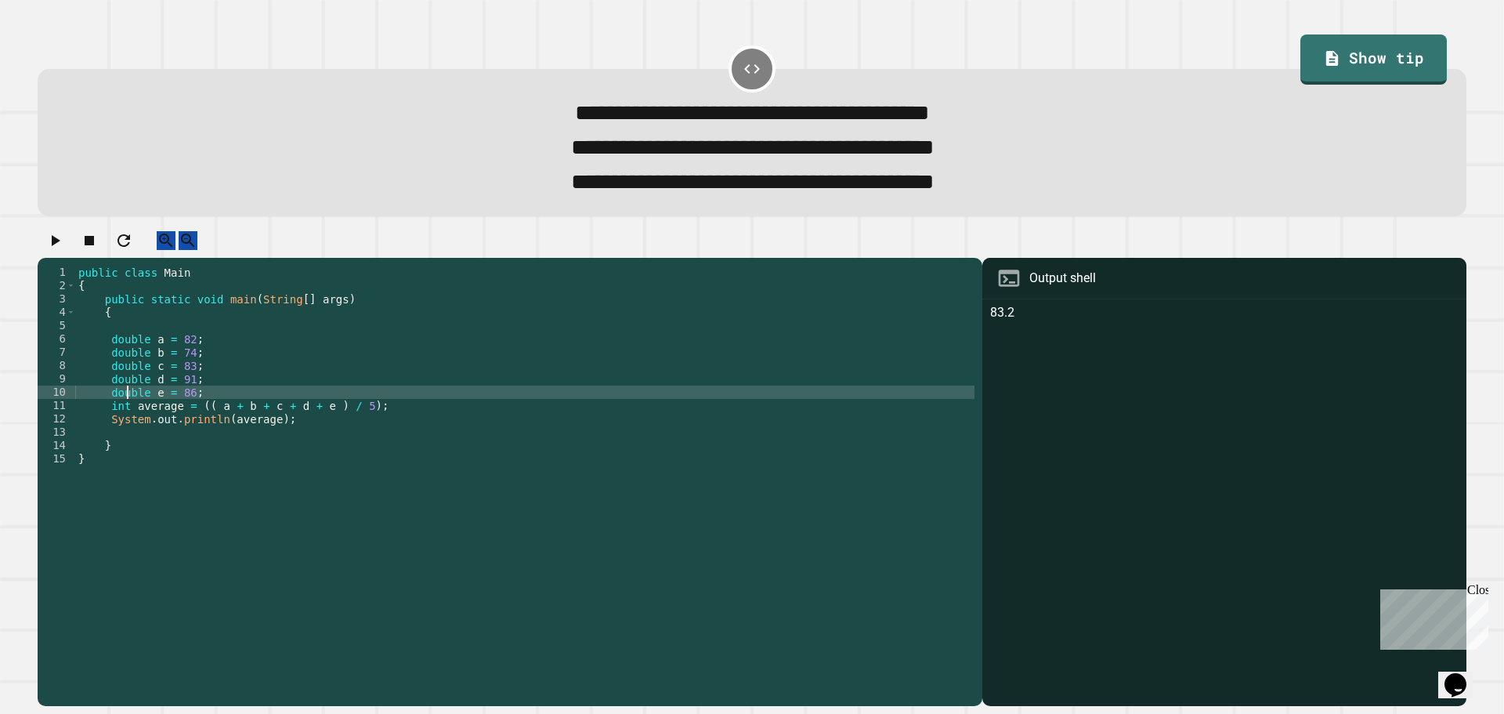
click at [127, 413] on div "public class Main { public static void main ( String [ ] args ) { double a = 82…" at bounding box center [524, 465] width 899 height 399
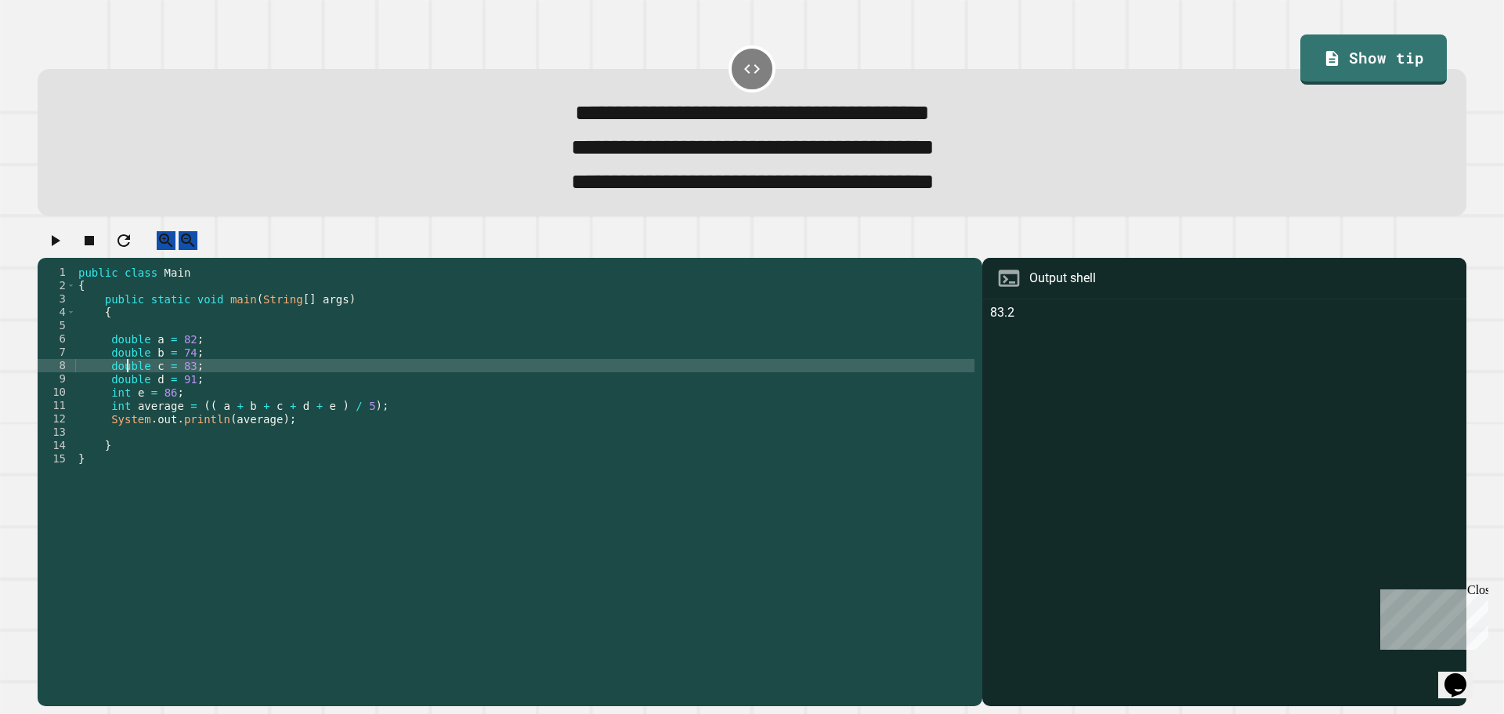
click at [127, 392] on div "public class Main { public static void main ( String [ ] args ) { double a = 82…" at bounding box center [524, 465] width 899 height 399
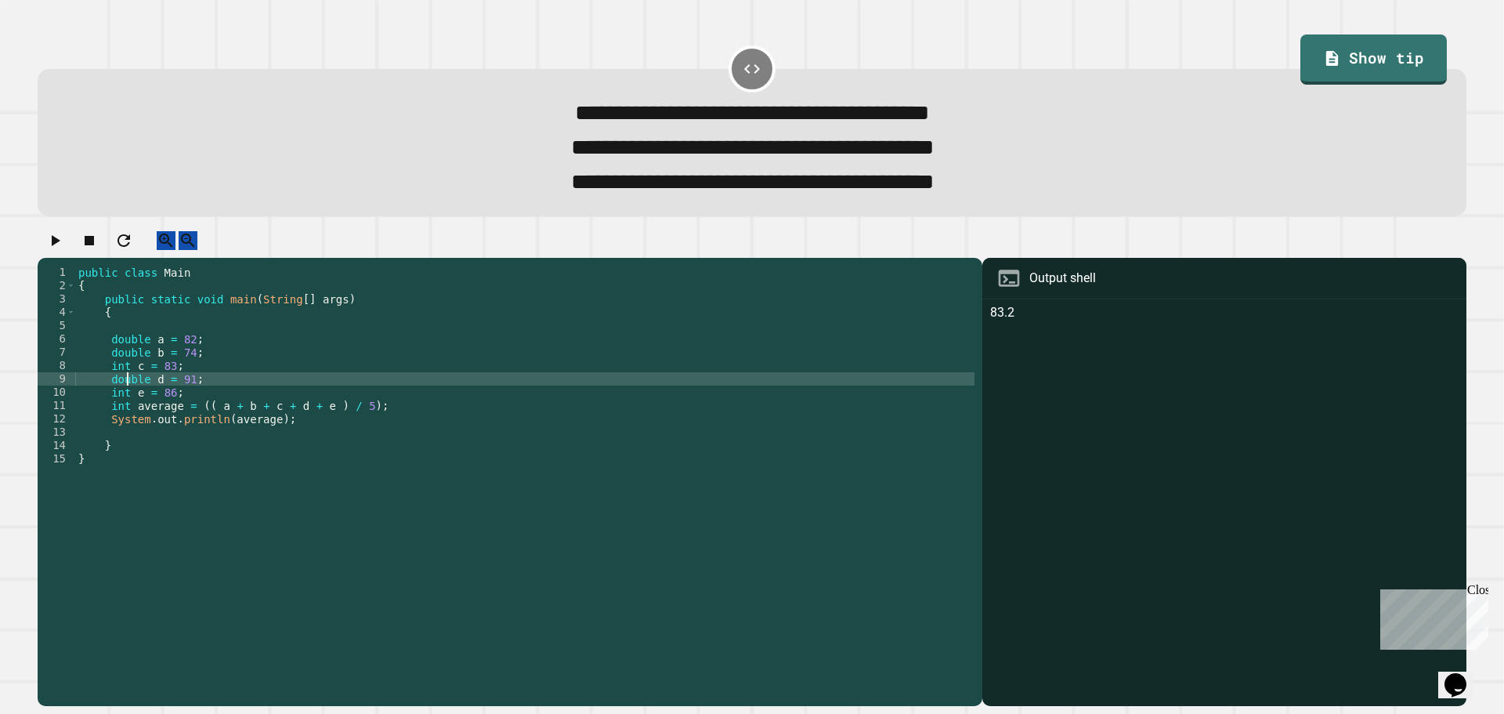
click at [133, 395] on div "public class Main { public static void main ( String [ ] args ) { double a = 82…" at bounding box center [524, 465] width 899 height 399
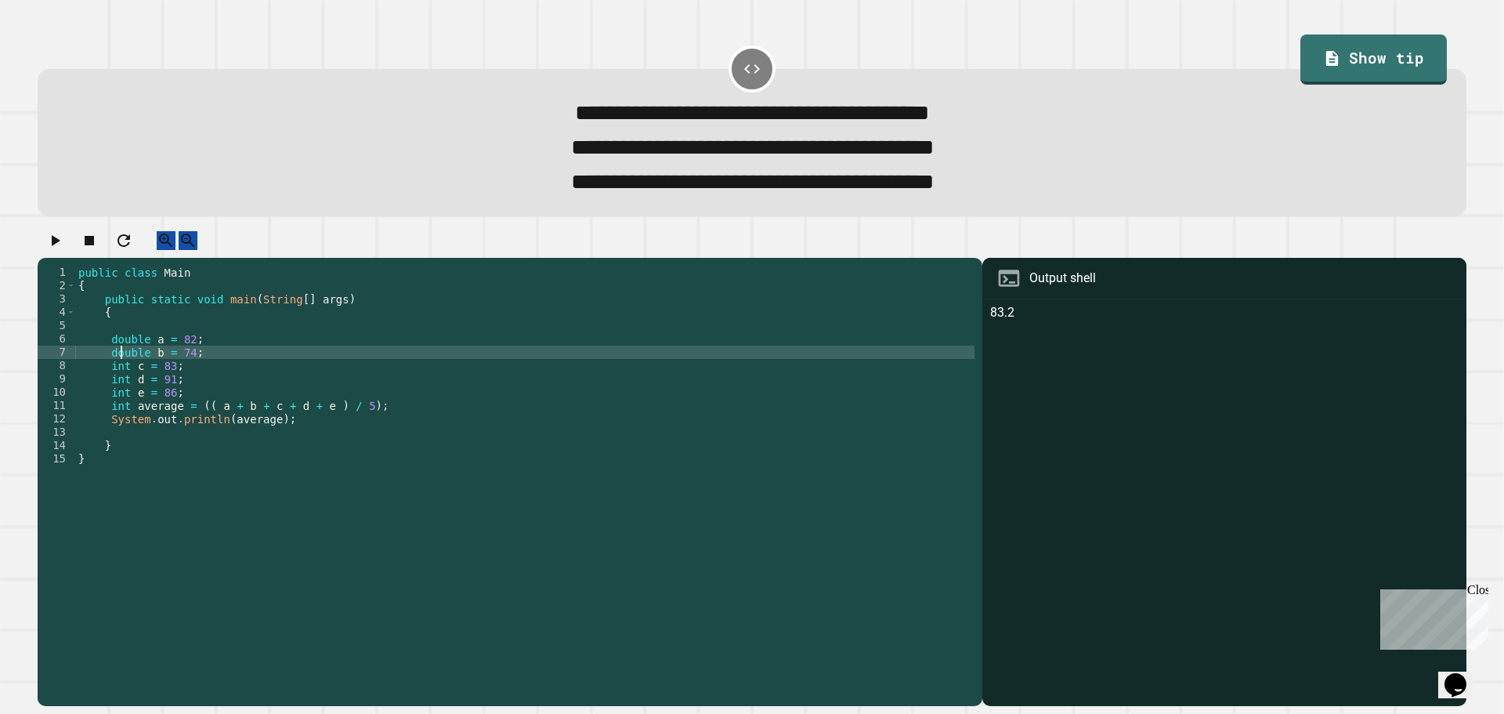
click at [123, 374] on div "public class Main { public static void main ( String [ ] args ) { double a = 82…" at bounding box center [524, 465] width 899 height 399
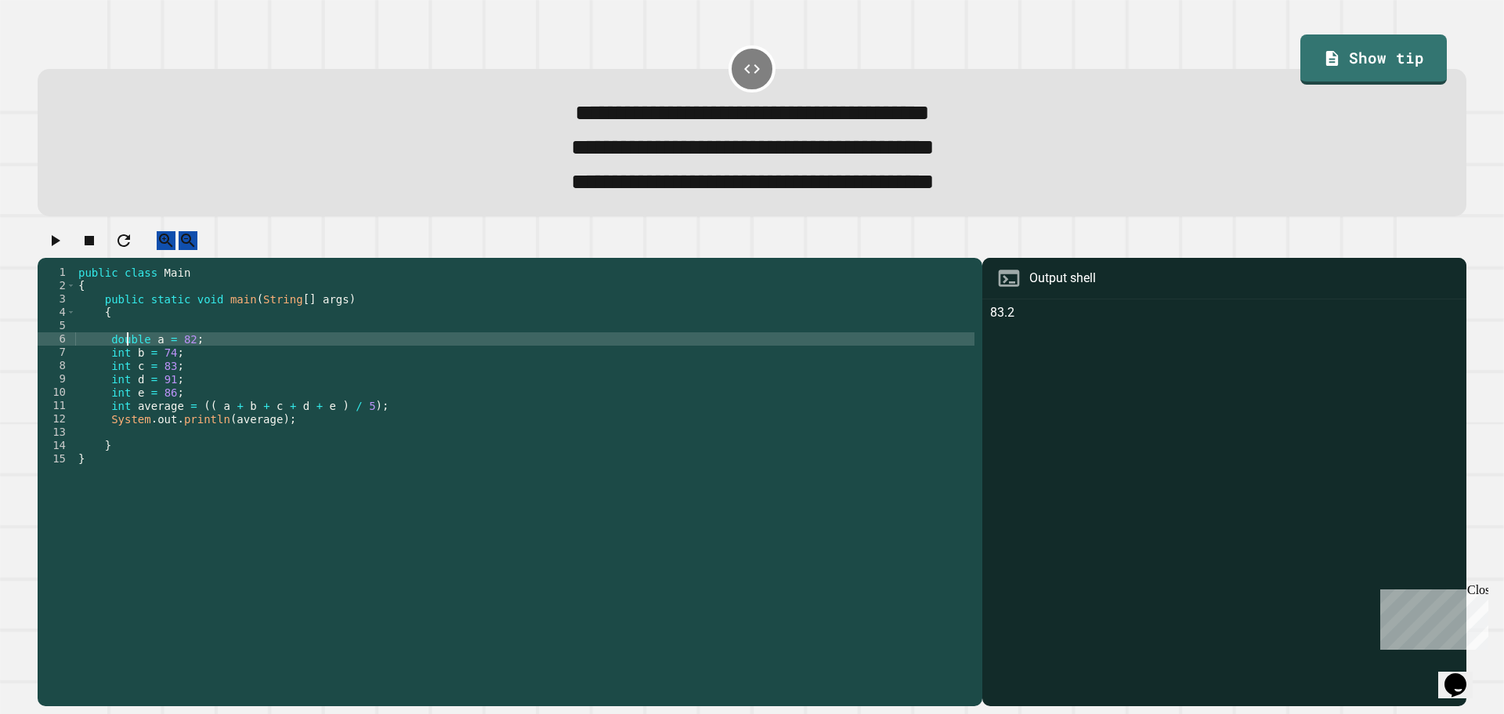
click at [126, 360] on div "public class Main { public static void main ( String [ ] args ) { double a = 82…" at bounding box center [524, 465] width 899 height 399
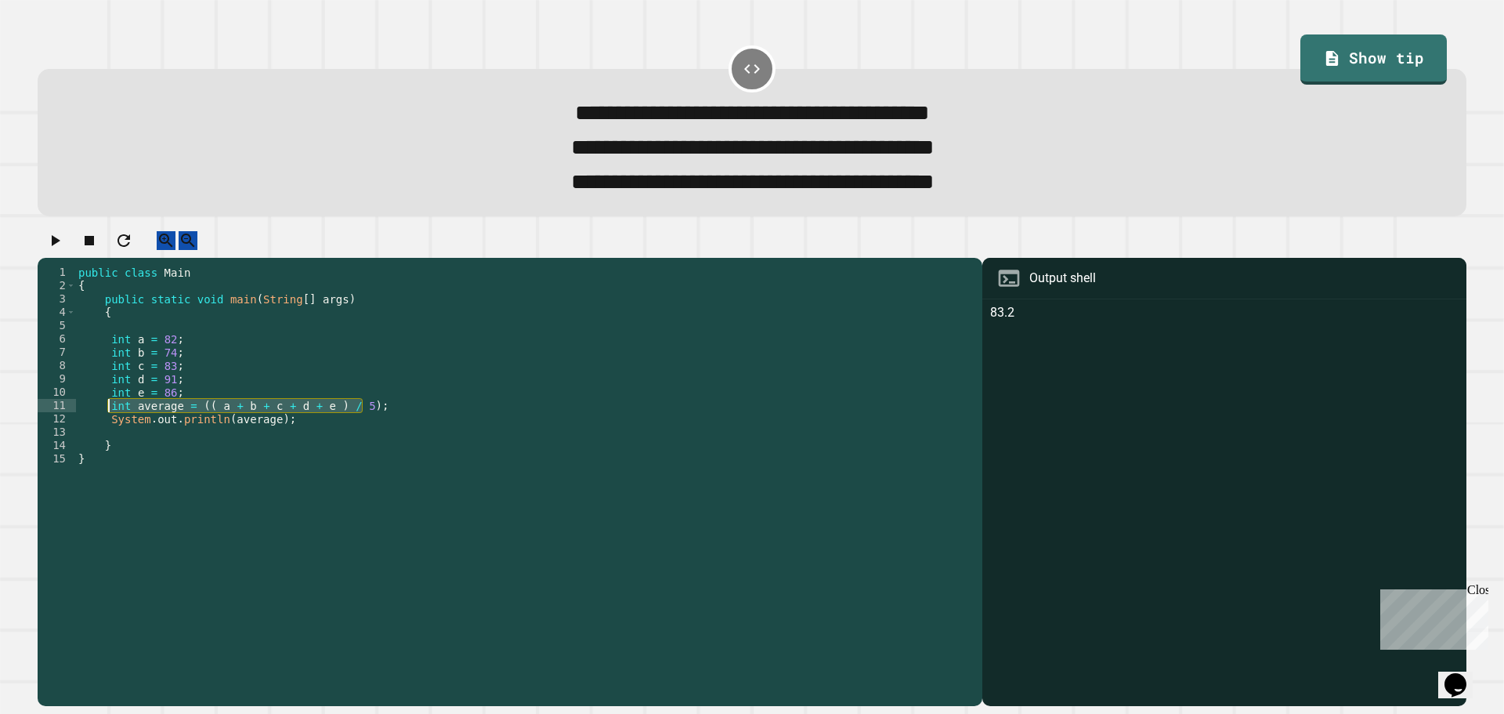
drag, startPoint x: 349, startPoint y: 429, endPoint x: 110, endPoint y: 427, distance: 238.9
click at [110, 427] on div "public class Main { public static void main ( String [ ] args ) { int a = 82 ; …" at bounding box center [524, 465] width 899 height 399
click at [334, 440] on div "public class Main { public static void main ( String [ ] args ) { int a = 82 ; …" at bounding box center [524, 465] width 899 height 399
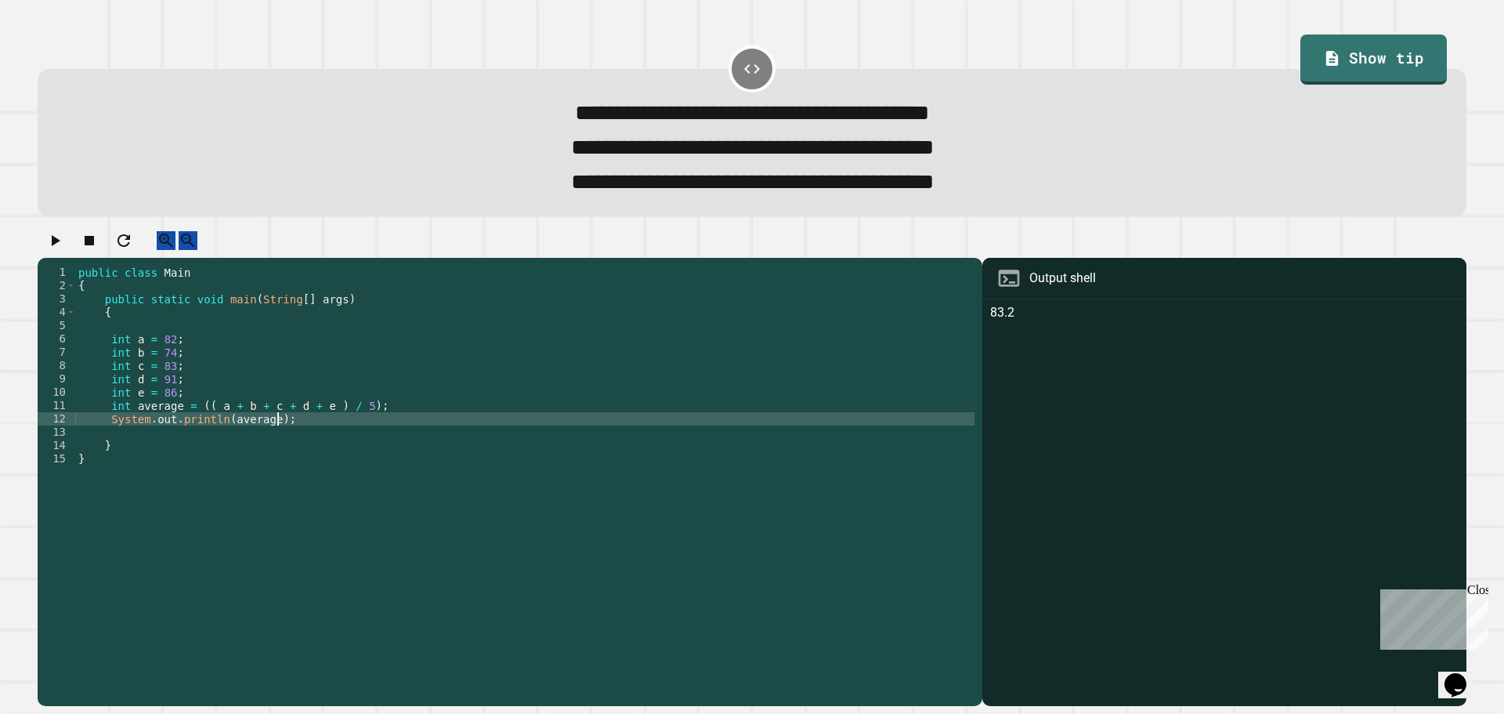
type textarea "**********"
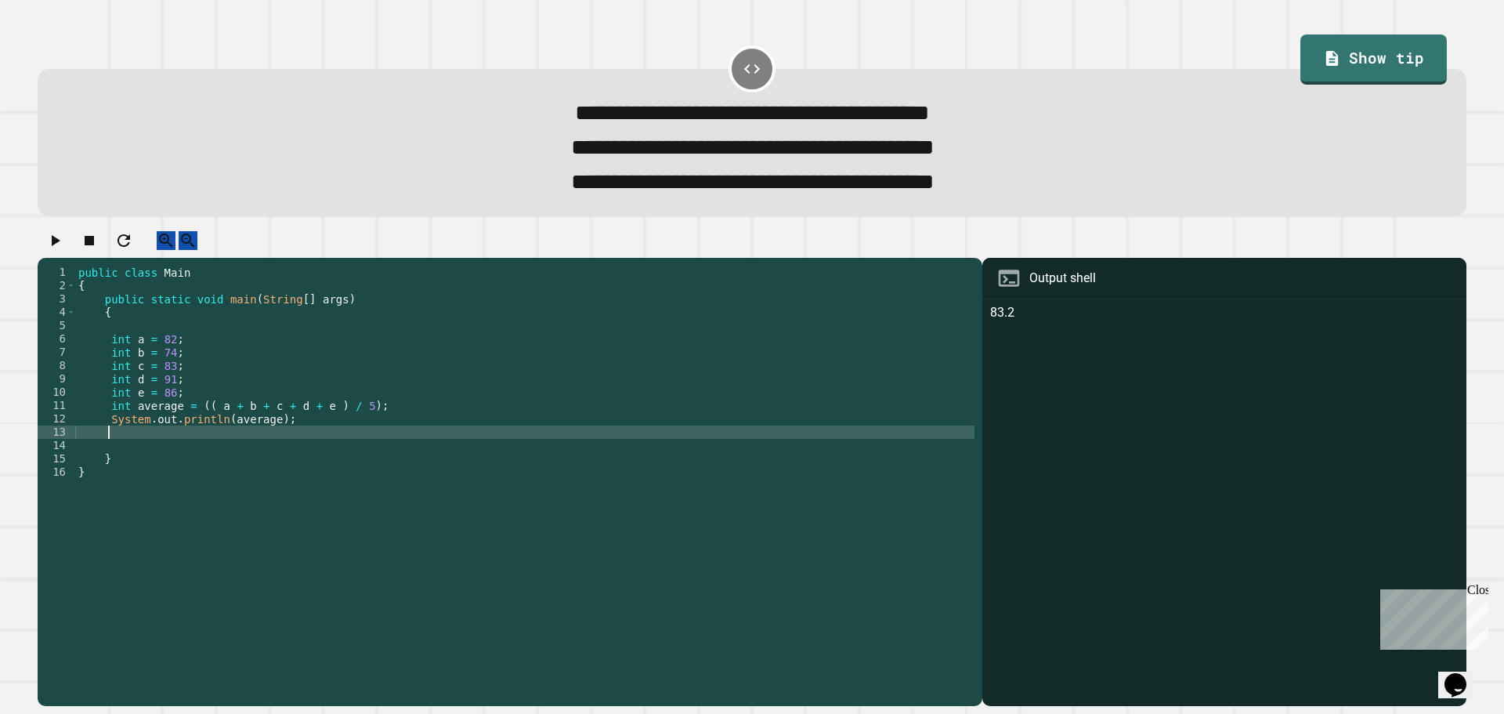
paste textarea "**********"
click at [120, 454] on div "public class Main { public static void main ( String [ ] args ) { int a = 82 ; …" at bounding box center [524, 465] width 899 height 399
click at [117, 455] on div "public class Main { public static void main ( String [ ] args ) { int a = 82 ; …" at bounding box center [524, 465] width 899 height 399
click at [191, 453] on div "public class Main { public static void main ( String [ ] args ) { int a = 82 ; …" at bounding box center [524, 465] width 899 height 399
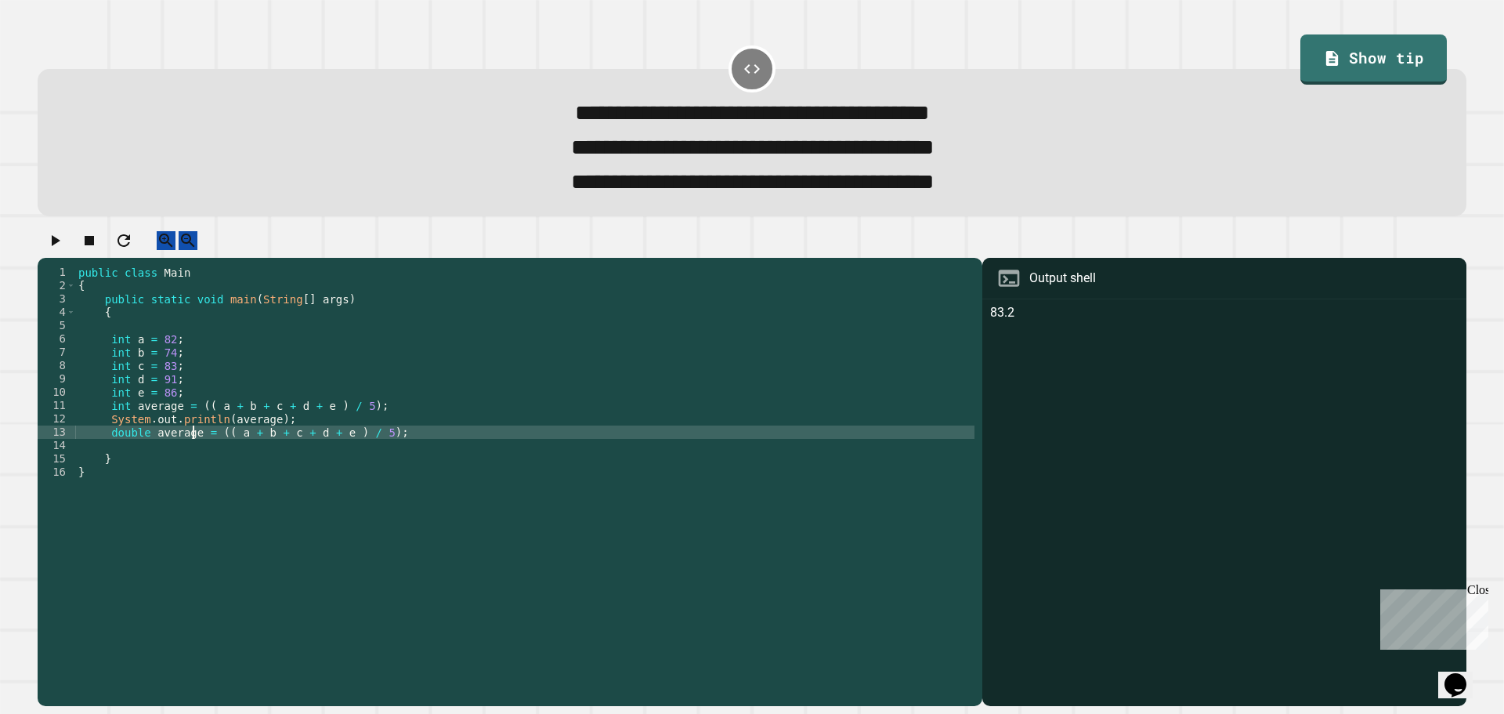
scroll to position [0, 9]
click at [407, 458] on div "public class Main { public static void main ( String [ ] args ) { int a = 82 ; …" at bounding box center [524, 465] width 899 height 399
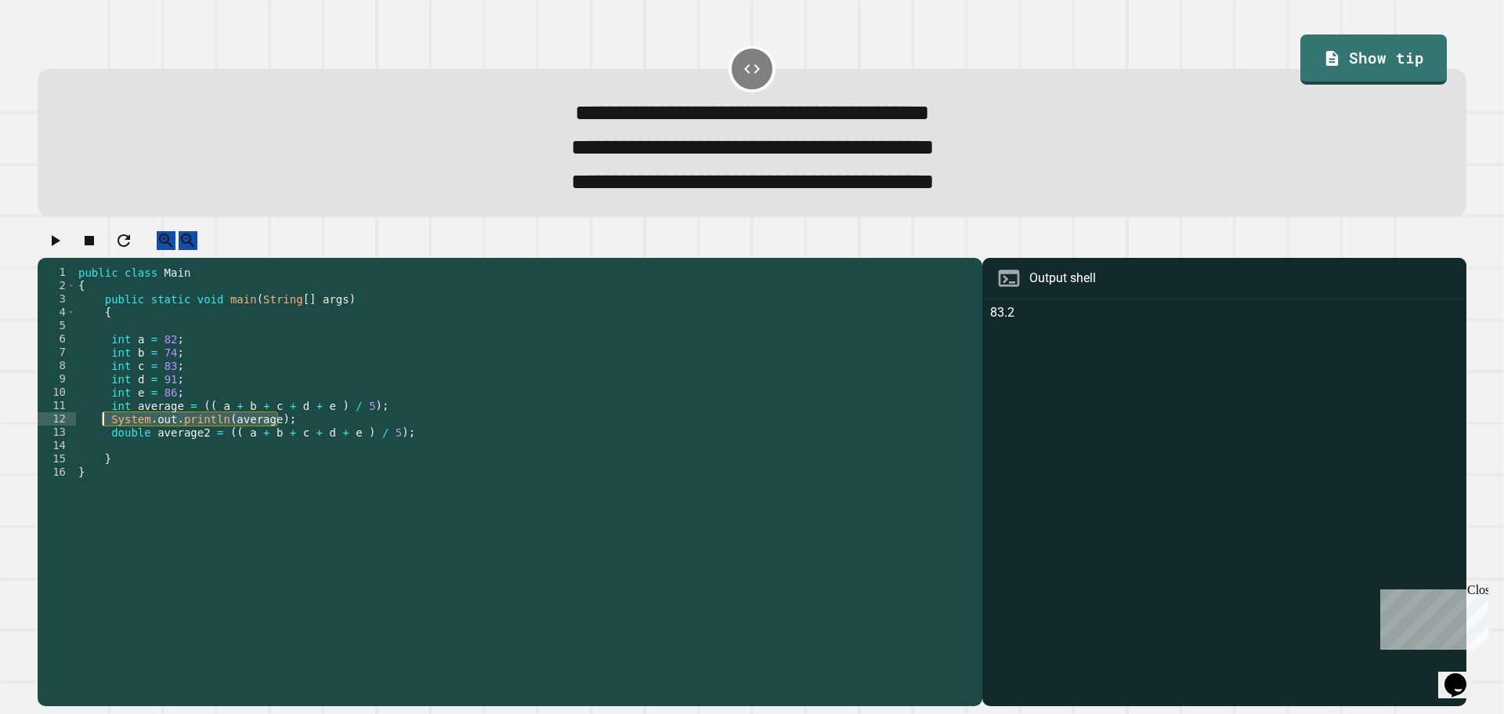
drag, startPoint x: 266, startPoint y: 437, endPoint x: 107, endPoint y: 439, distance: 158.2
click at [107, 439] on div "public class Main { public static void main ( String [ ] args ) { int a = 82 ; …" at bounding box center [524, 465] width 899 height 399
drag, startPoint x: 418, startPoint y: 451, endPoint x: 429, endPoint y: 452, distance: 11.0
click at [418, 452] on div "public class Main { public static void main ( String [ ] args ) { int a = 82 ; …" at bounding box center [524, 465] width 899 height 399
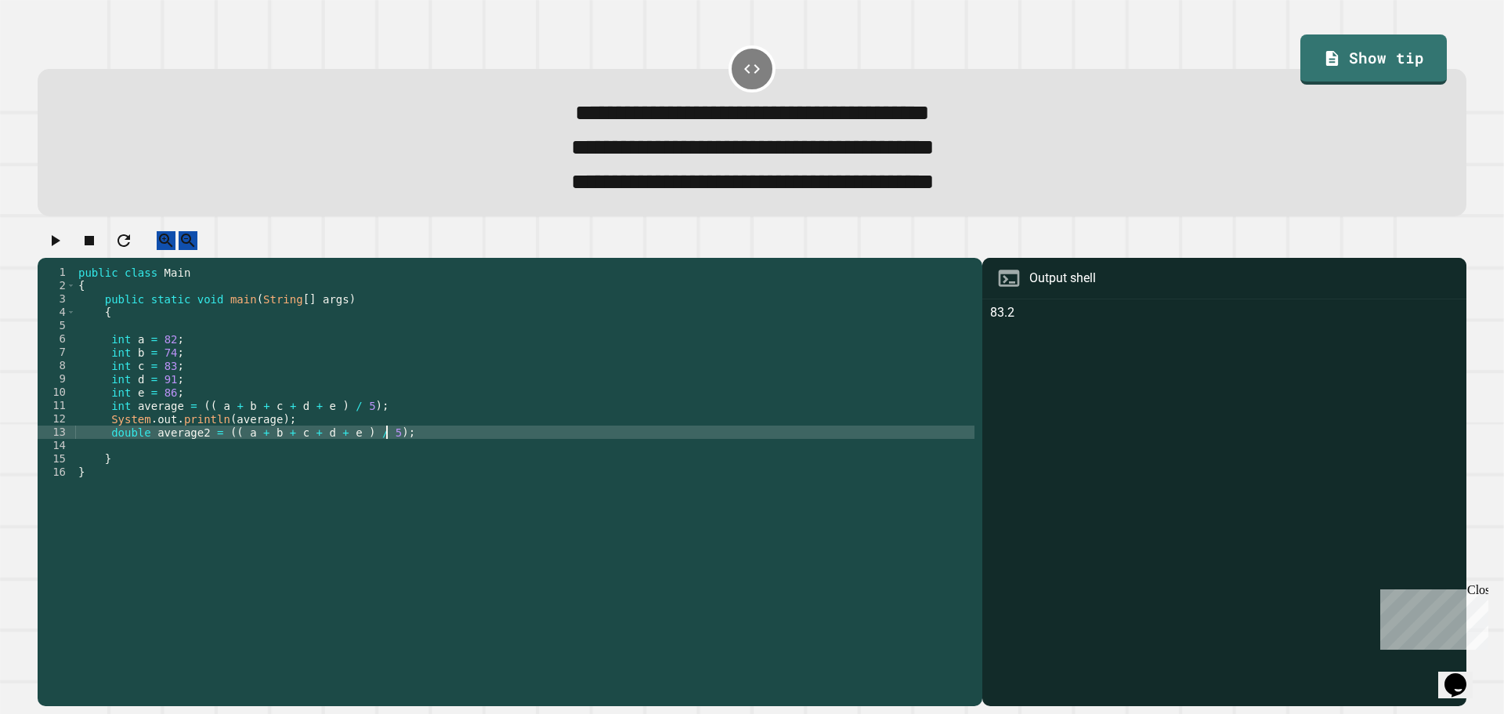
type textarea "**********"
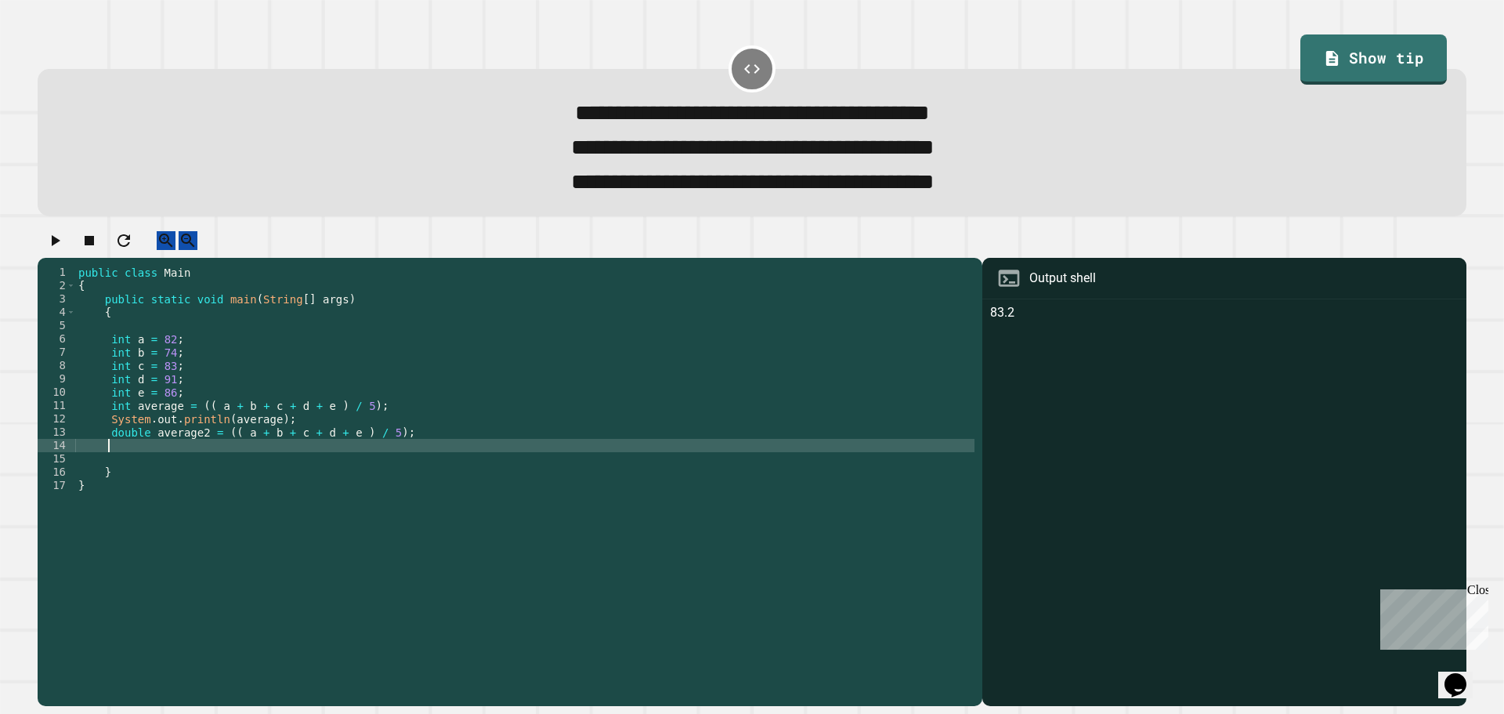
paste textarea "**********"
click at [60, 246] on icon "button" at bounding box center [56, 240] width 9 height 11
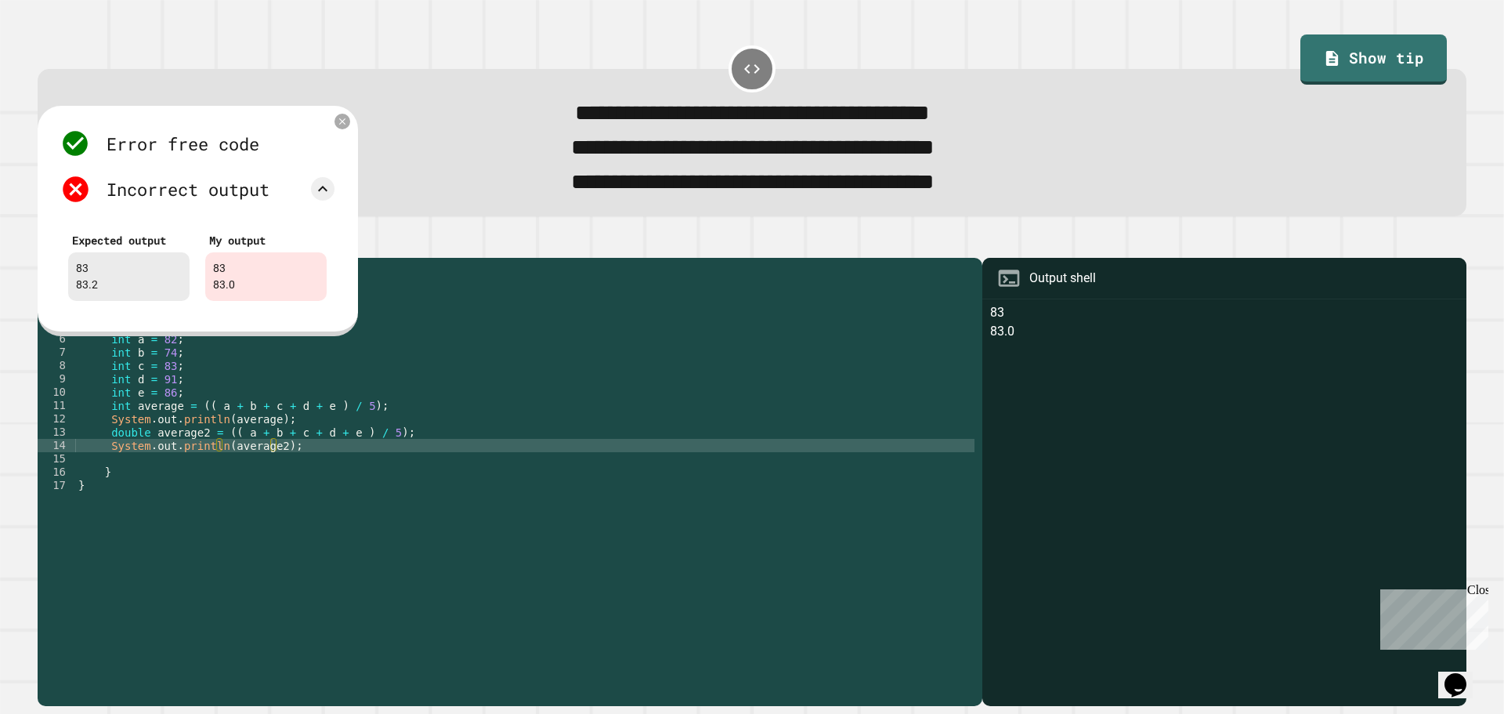
click at [282, 468] on div "public class Main { public static void main ( String [ ] args ) { int a = 82 ; …" at bounding box center [524, 465] width 899 height 399
click at [272, 470] on div "public class Main { public static void main ( String [ ] args ) { int a = 82 ; …" at bounding box center [524, 465] width 899 height 399
click at [337, 128] on icon at bounding box center [342, 120] width 13 height 13
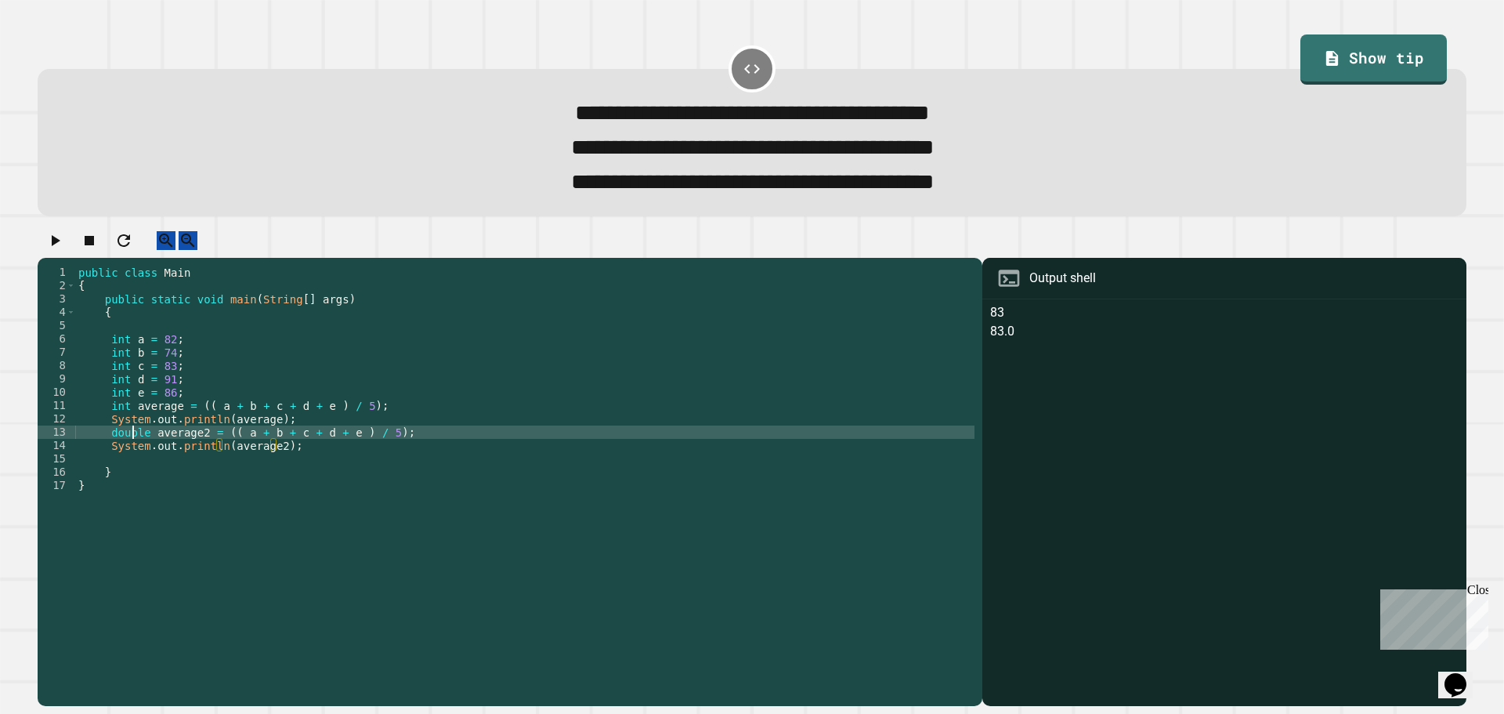
click at [134, 454] on div "public class Main { public static void main ( String [ ] args ) { int a = 82 ; …" at bounding box center [524, 465] width 899 height 399
click at [346, 419] on div "public class Main { public static void main ( String [ ] args ) { int a = 82 ; …" at bounding box center [524, 465] width 899 height 399
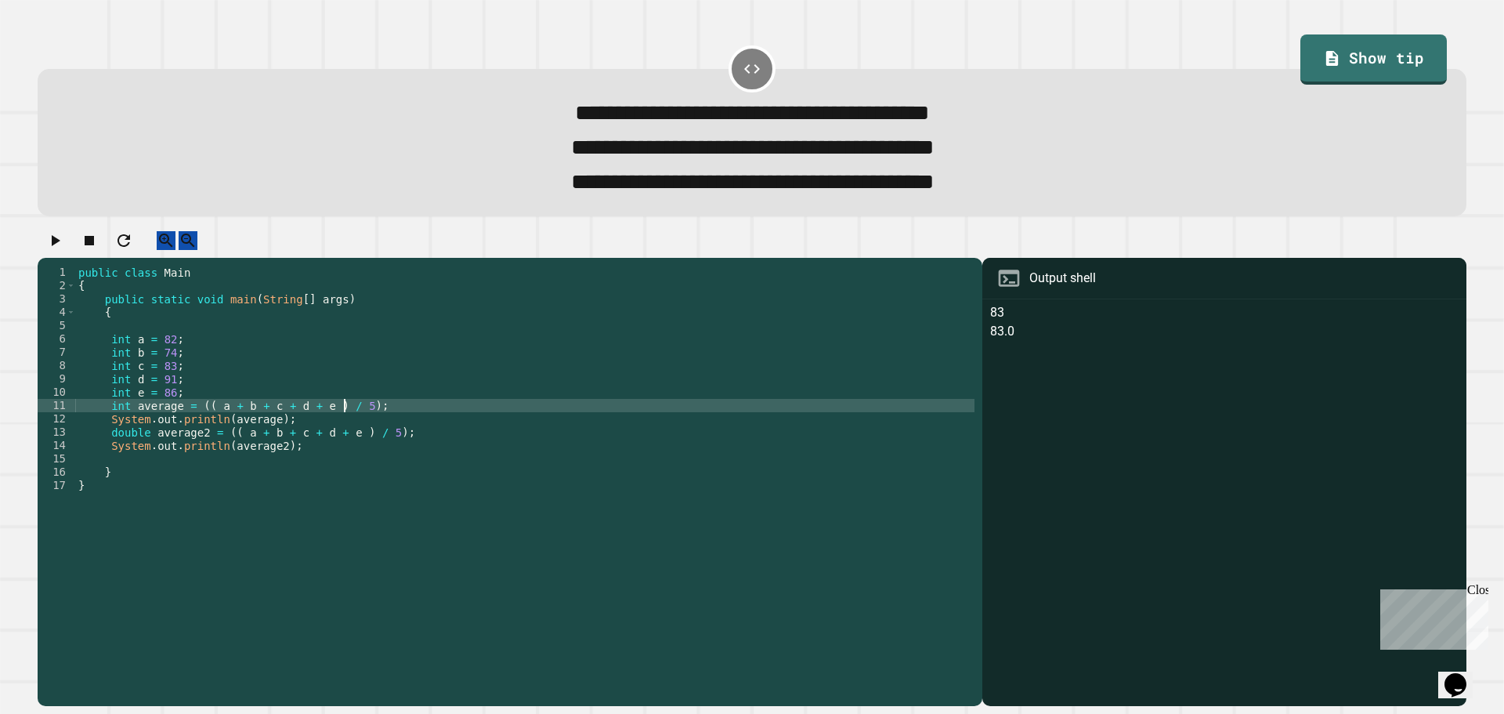
click at [301, 465] on div "public class Main { public static void main ( String [ ] args ) { int a = 82 ; …" at bounding box center [524, 465] width 899 height 399
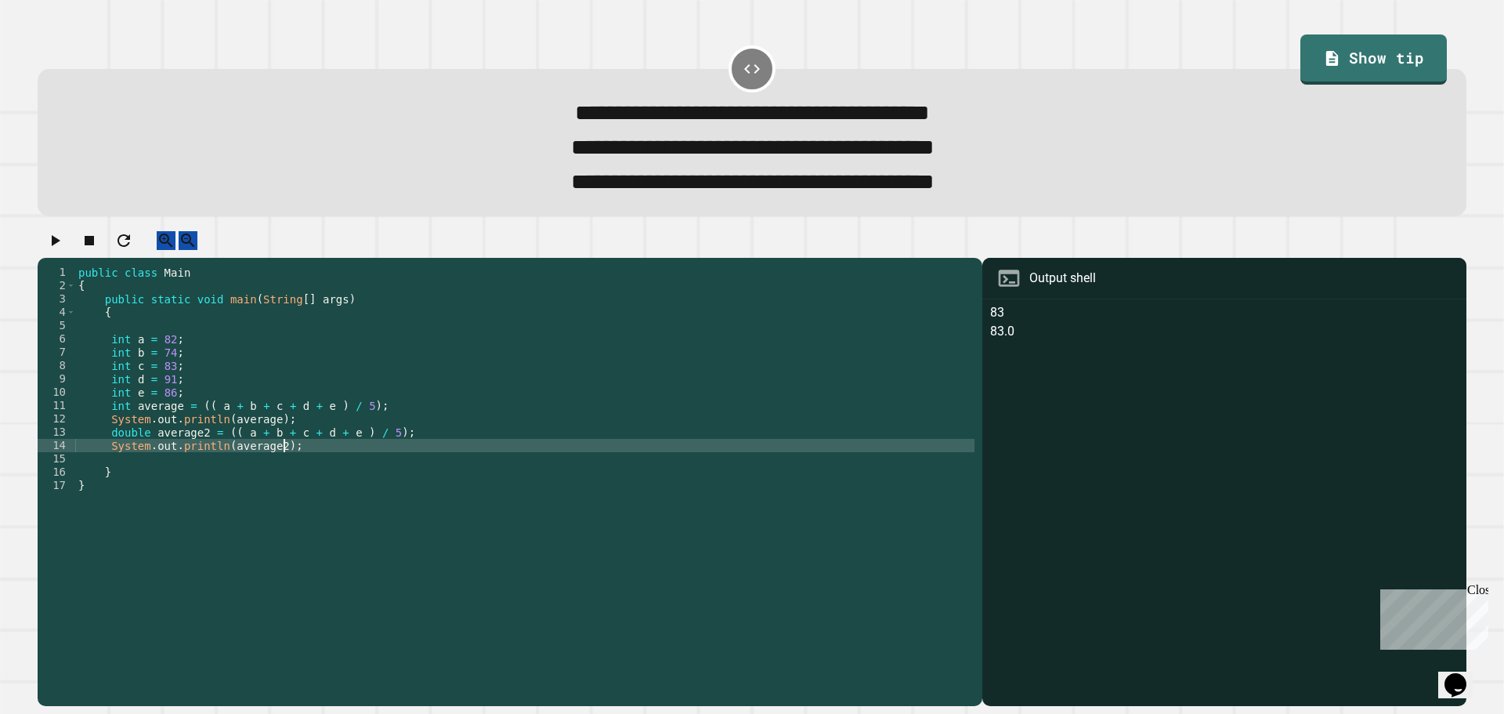
click at [266, 463] on div "public class Main { public static void main ( String [ ] args ) { int a = 82 ; …" at bounding box center [524, 465] width 899 height 399
click at [269, 465] on div "public class Main { public static void main ( String [ ] args ) { int a = 82 ; …" at bounding box center [524, 465] width 899 height 399
click at [271, 464] on div "public class Main { public static void main ( String [ ] args ) { int a = 82 ; …" at bounding box center [524, 452] width 899 height 373
click at [53, 250] on icon "button" at bounding box center [54, 240] width 19 height 19
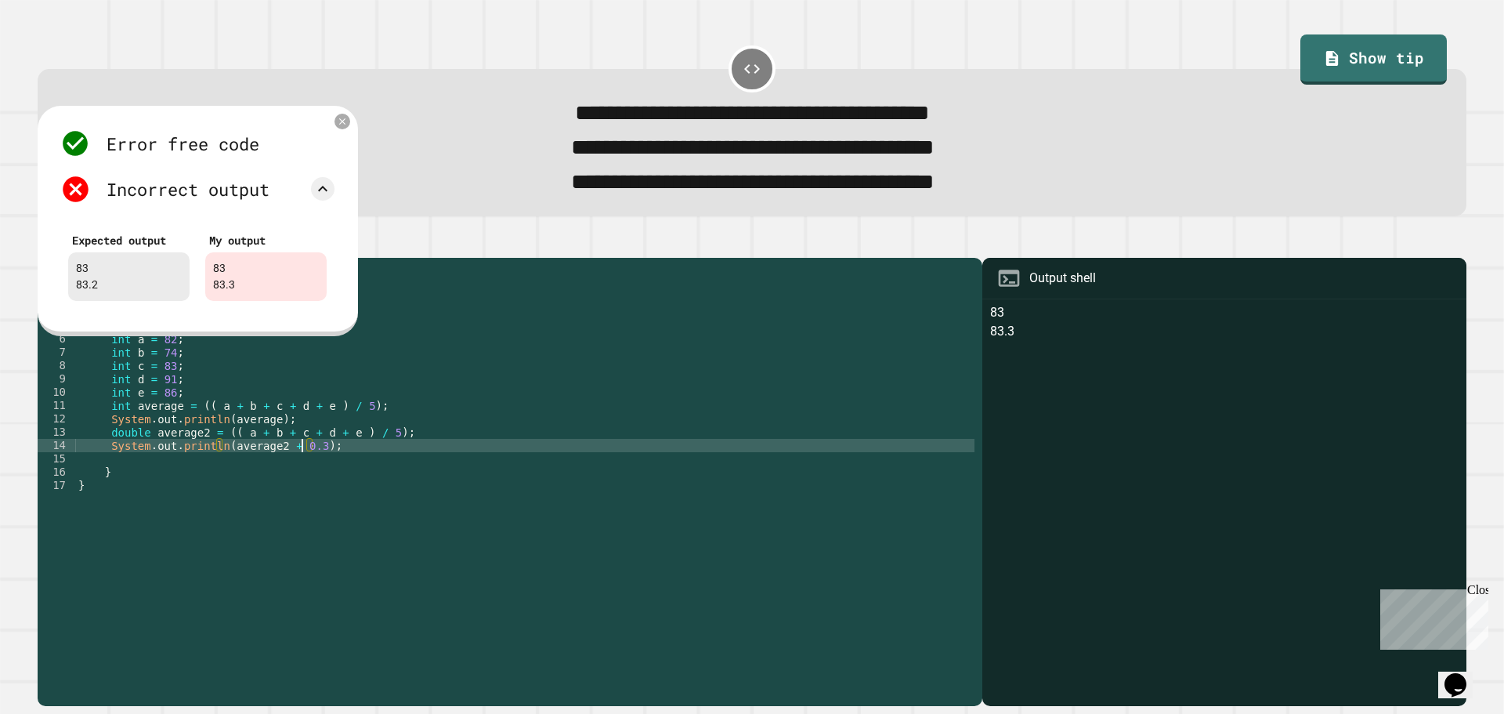
click at [305, 461] on div "public class Main { public static void main ( String [ ] args ) { int a = 82 ; …" at bounding box center [524, 465] width 899 height 399
click at [306, 467] on div "public class Main { public static void main ( String [ ] args ) { int a = 82 ; …" at bounding box center [524, 465] width 899 height 399
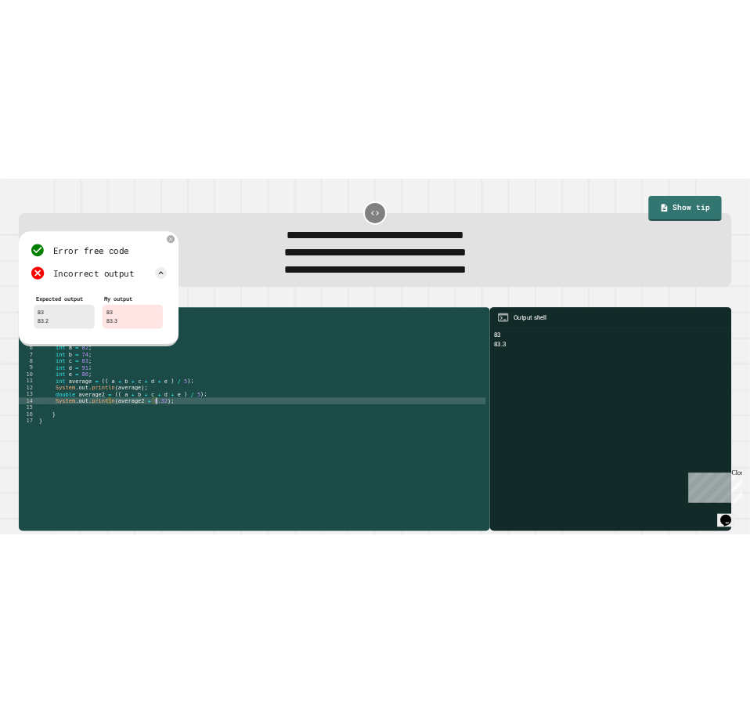
scroll to position [0, 16]
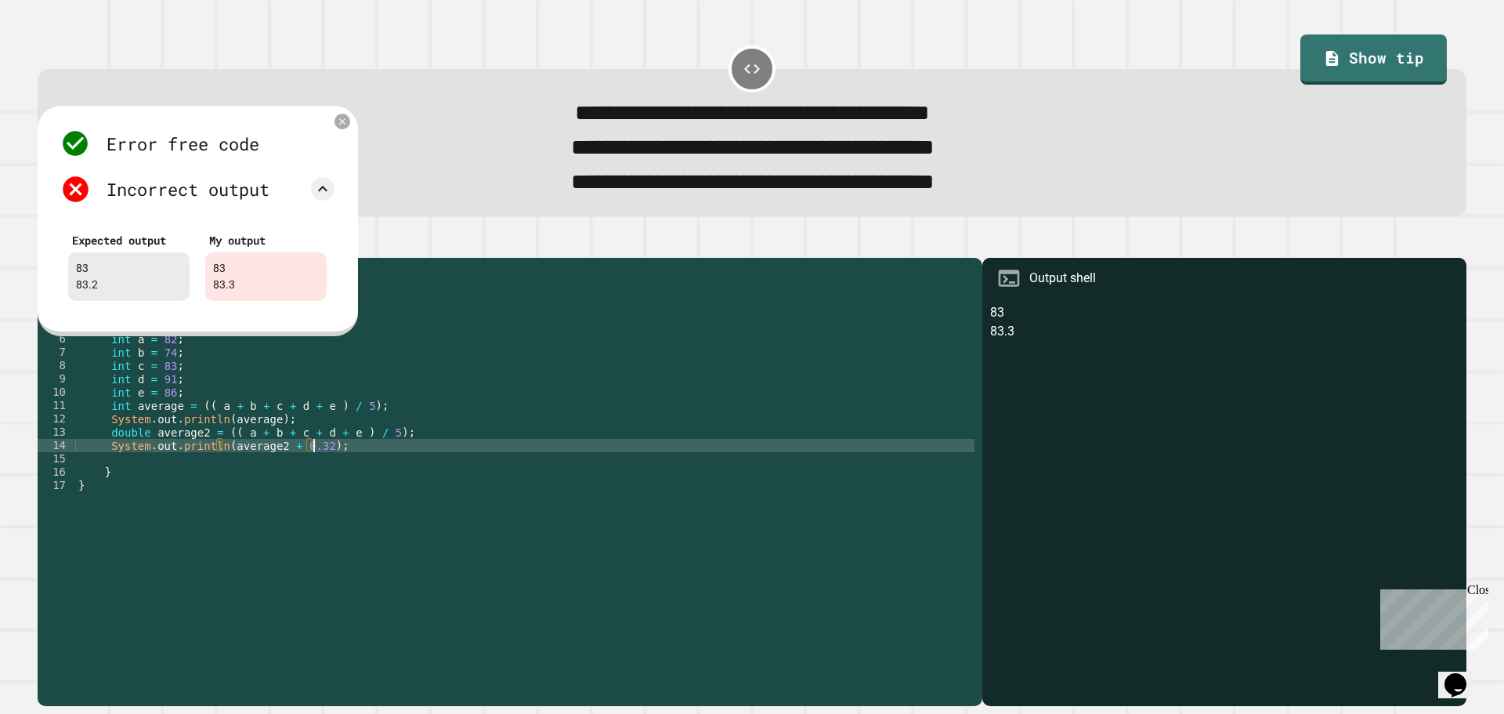
click at [414, 463] on div "public class Main { public static void main ( String [ ] args ) { int a = 82 ; …" at bounding box center [524, 465] width 899 height 399
type textarea "**********"
click at [338, 128] on icon at bounding box center [342, 120] width 13 height 13
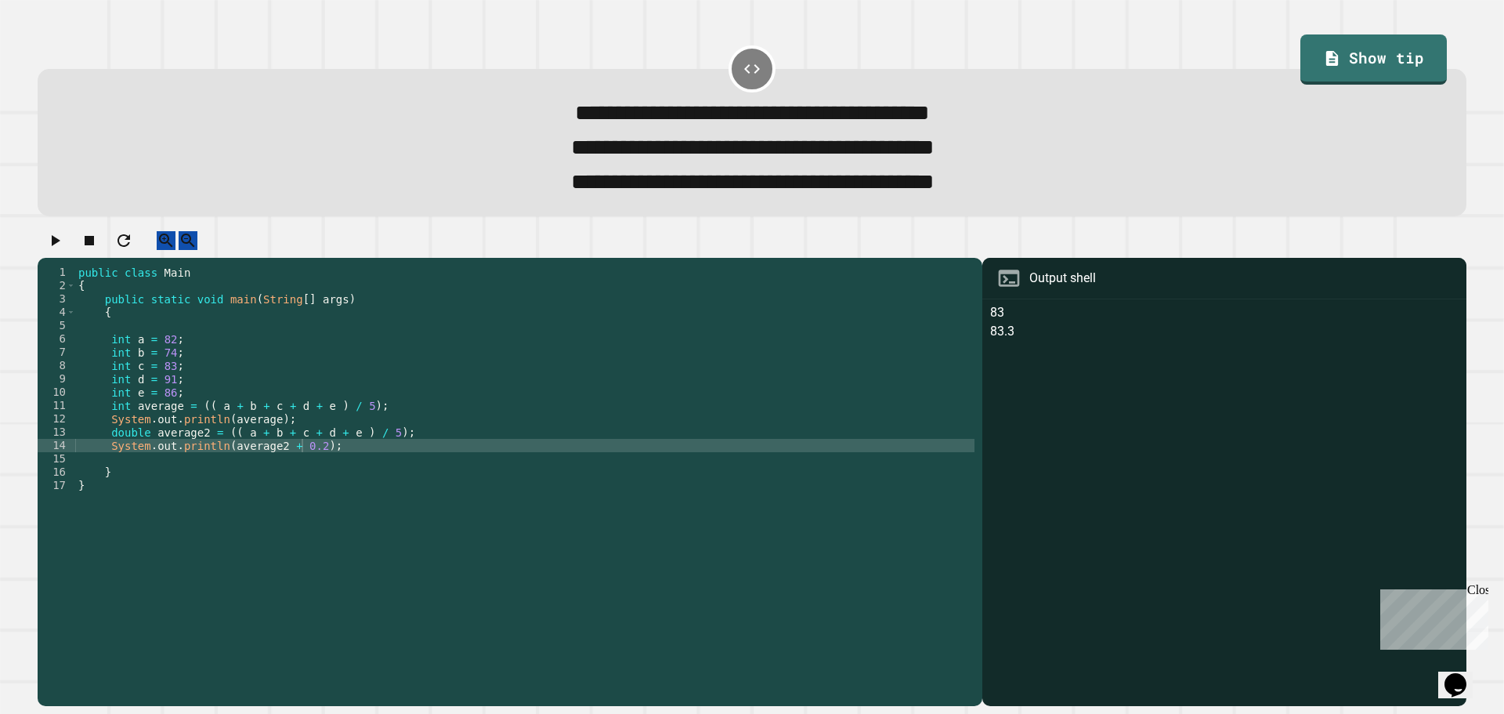
click at [64, 250] on icon "button" at bounding box center [54, 240] width 19 height 19
